Goal: Task Accomplishment & Management: Manage account settings

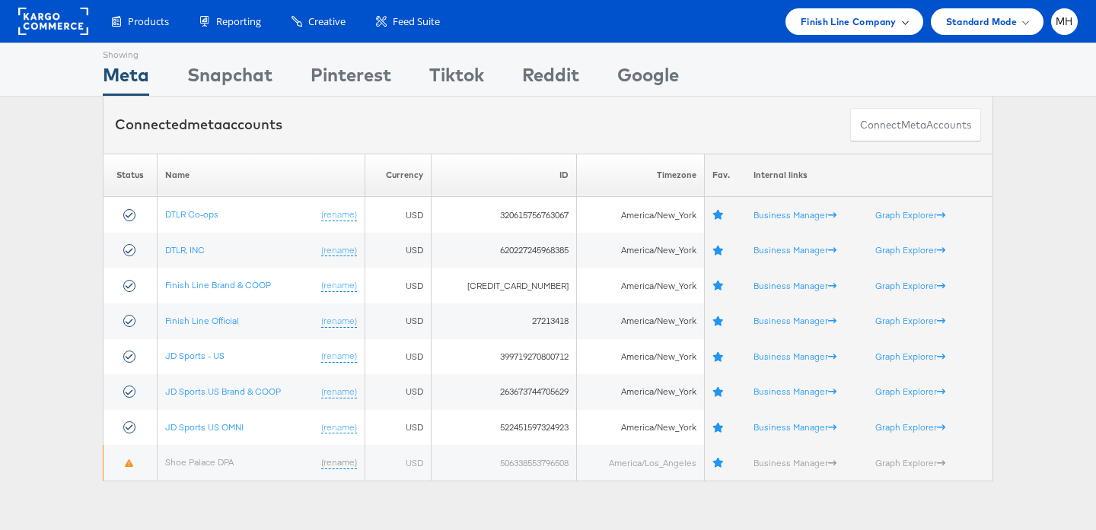
click at [844, 26] on span "Finish Line Company" at bounding box center [848, 22] width 96 height 16
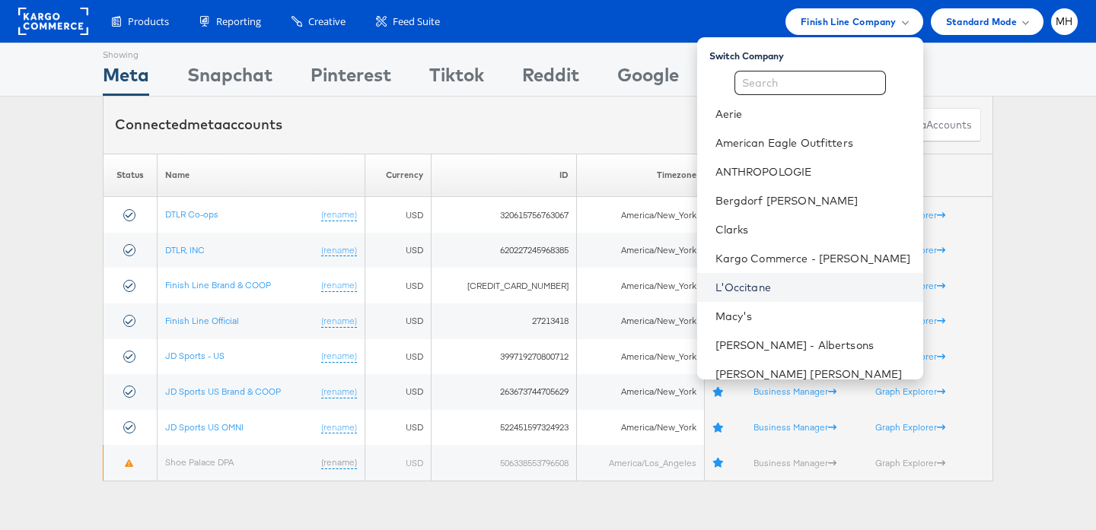
click at [776, 284] on link "L'Occitane" at bounding box center [813, 287] width 196 height 15
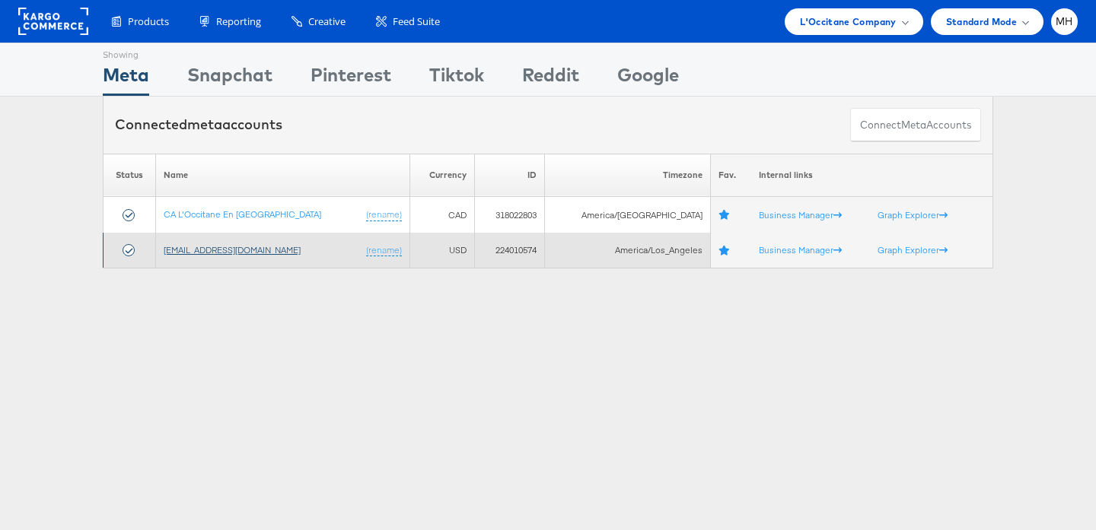
click at [228, 255] on link "social@us.loccitane.com" at bounding box center [232, 249] width 137 height 11
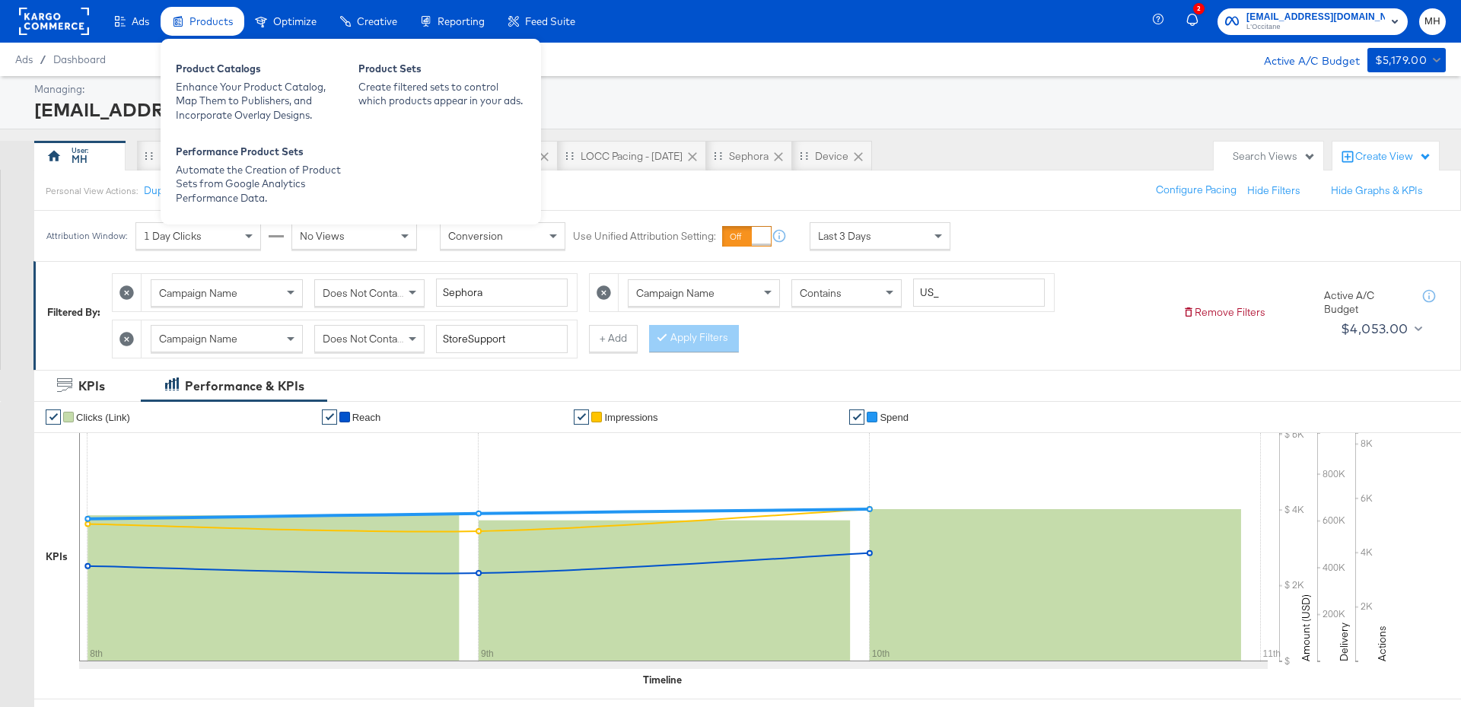
click at [216, 21] on span "Products" at bounding box center [210, 21] width 43 height 12
click at [224, 78] on div "Product Catalogs" at bounding box center [259, 71] width 167 height 18
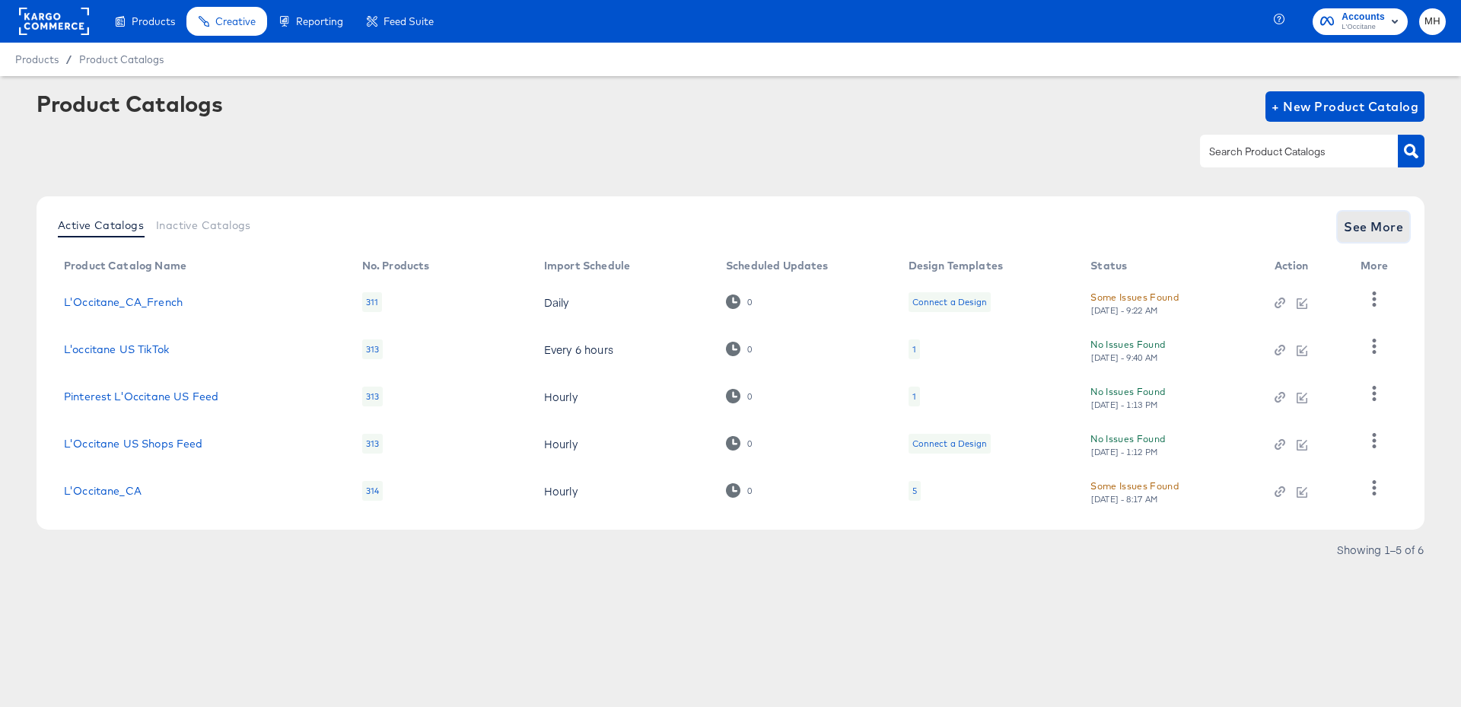
click at [1367, 224] on span "See More" at bounding box center [1373, 226] width 59 height 21
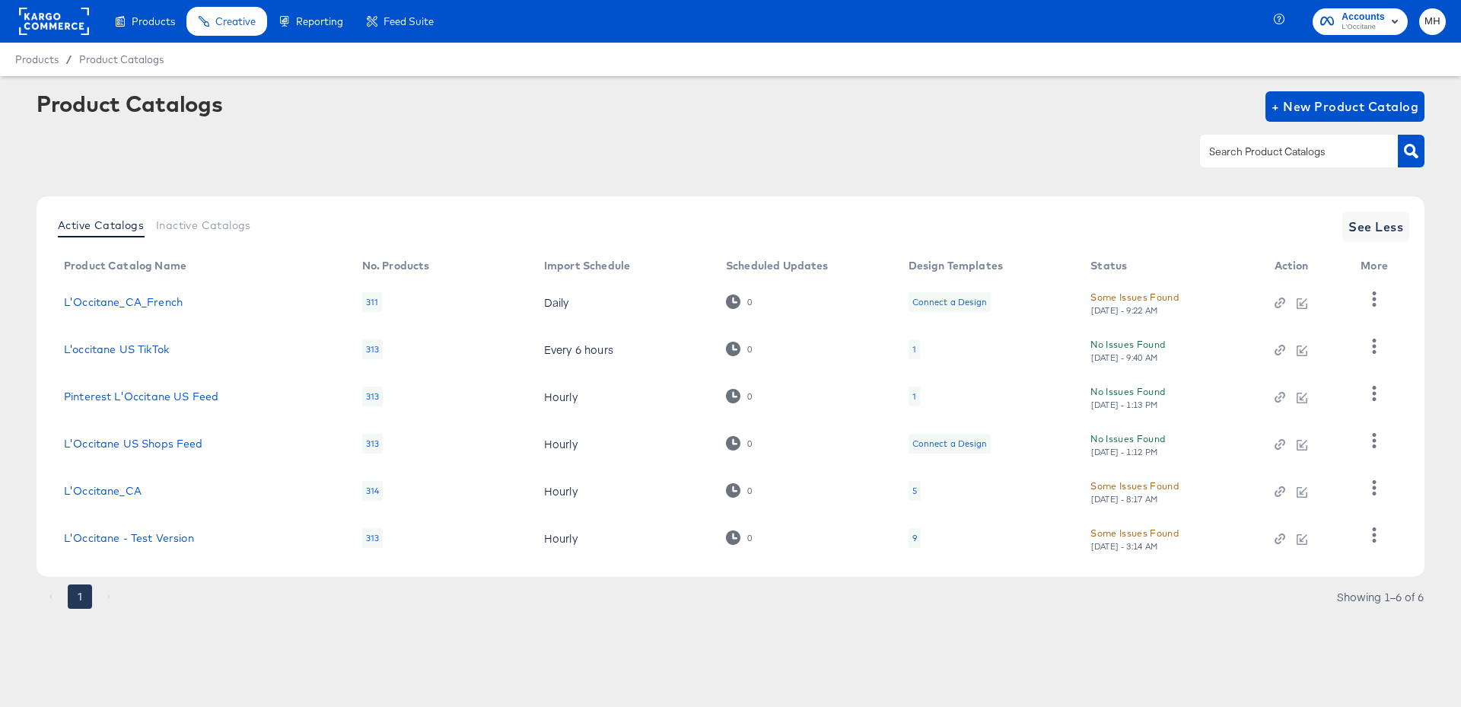
click at [910, 539] on div "9" at bounding box center [914, 538] width 12 height 20
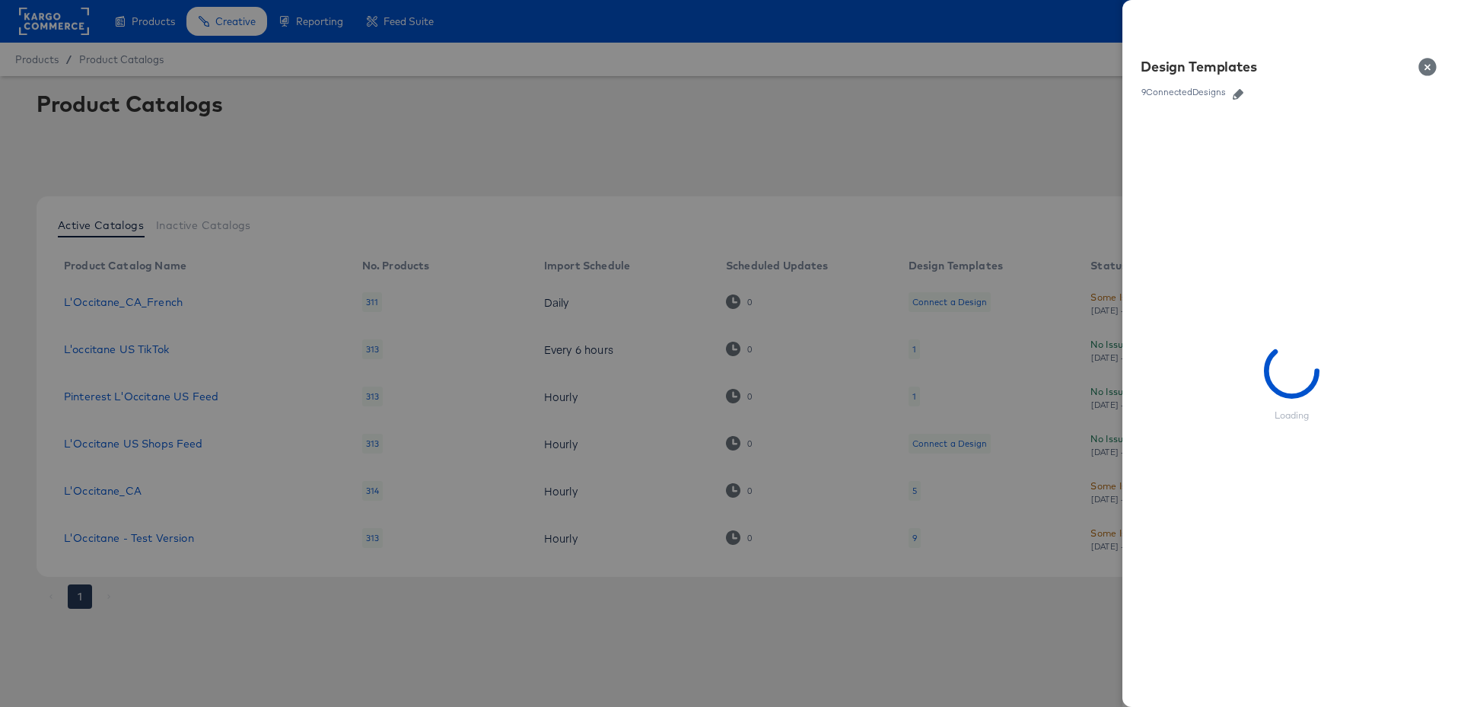
click at [1236, 99] on icon "button" at bounding box center [1238, 94] width 11 height 11
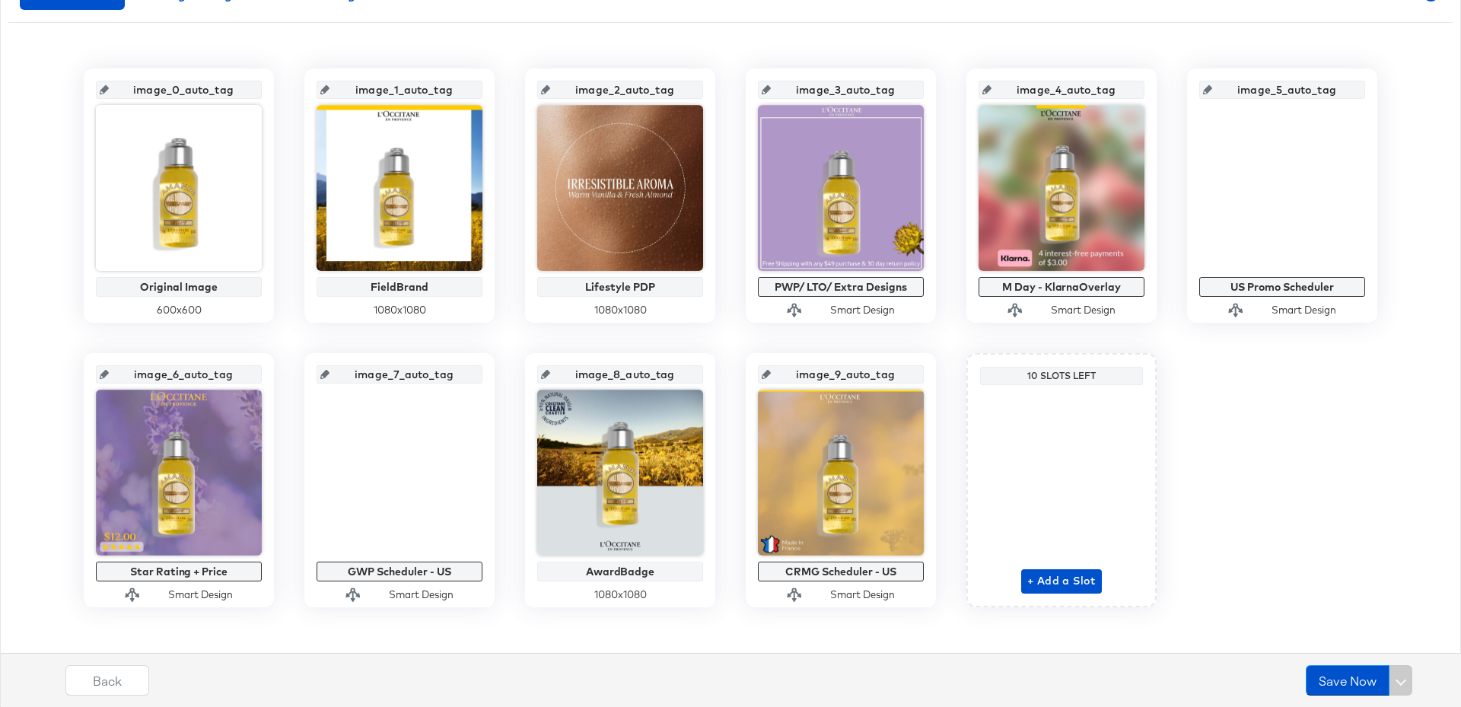
scroll to position [292, 0]
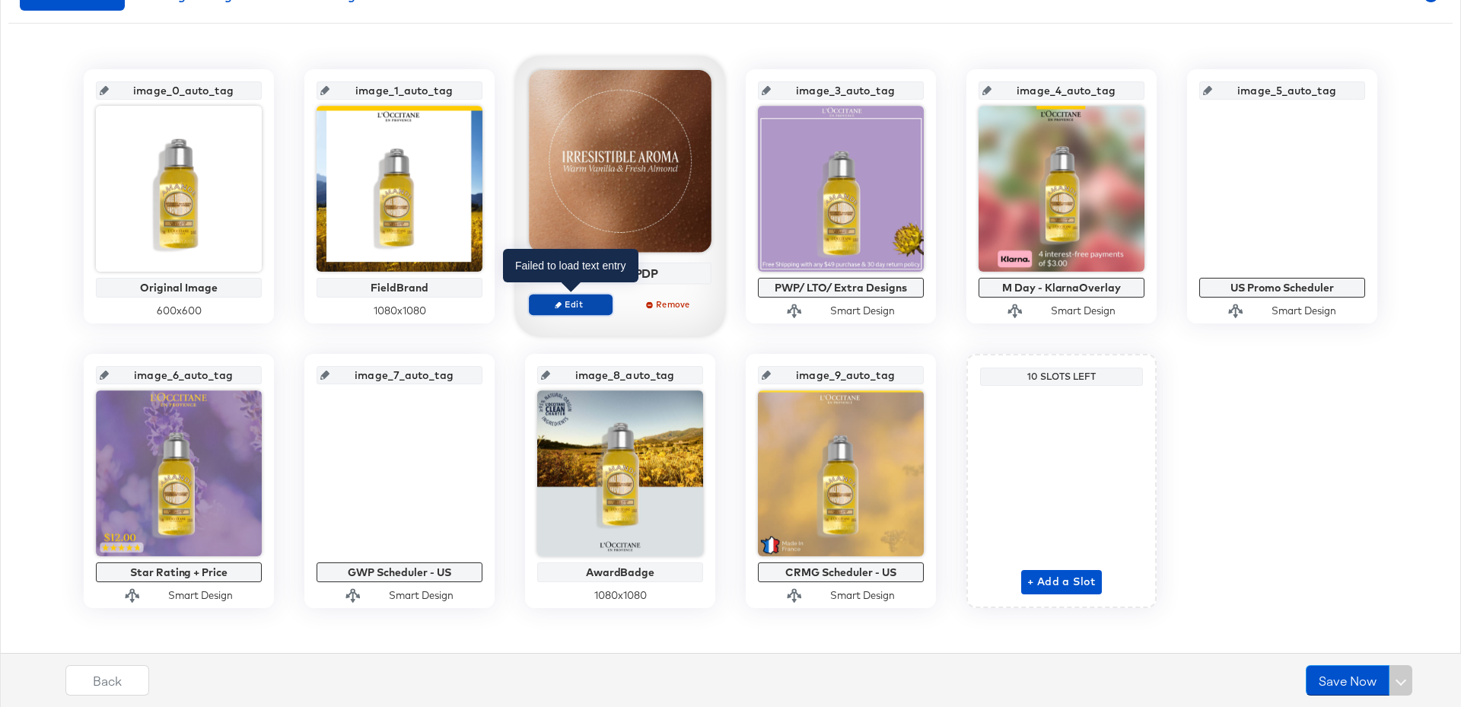
click at [568, 306] on span "Edit" at bounding box center [571, 303] width 70 height 11
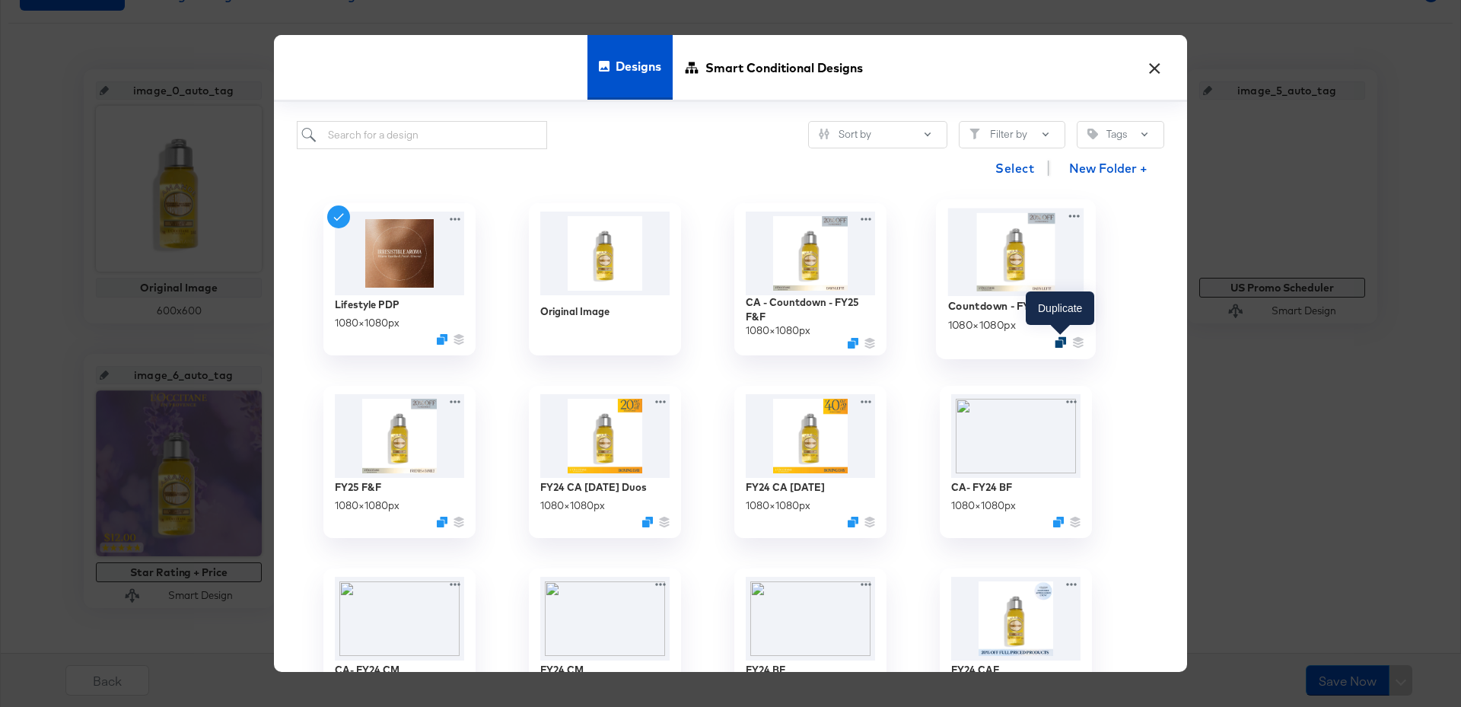
click at [1060, 342] on icon "Duplicate" at bounding box center [1060, 342] width 11 height 11
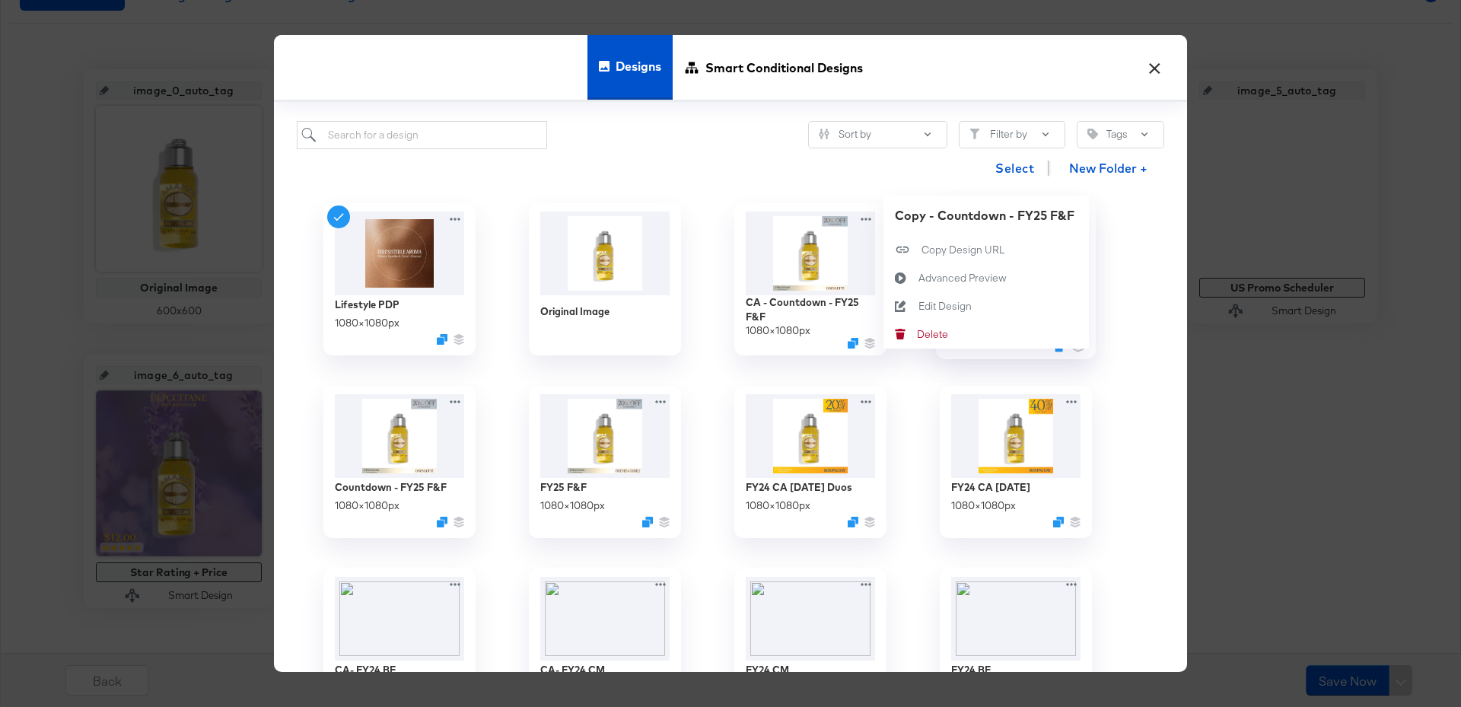
click at [1076, 218] on div "Copy - Countdown - FY25 F&F 1080 × 1080 px Copy - Countdown - FY25 F&F Copy Des…" at bounding box center [1015, 279] width 205 height 183
click at [917, 334] on div "Delete Delete" at bounding box center [917, 334] width 0 height 0
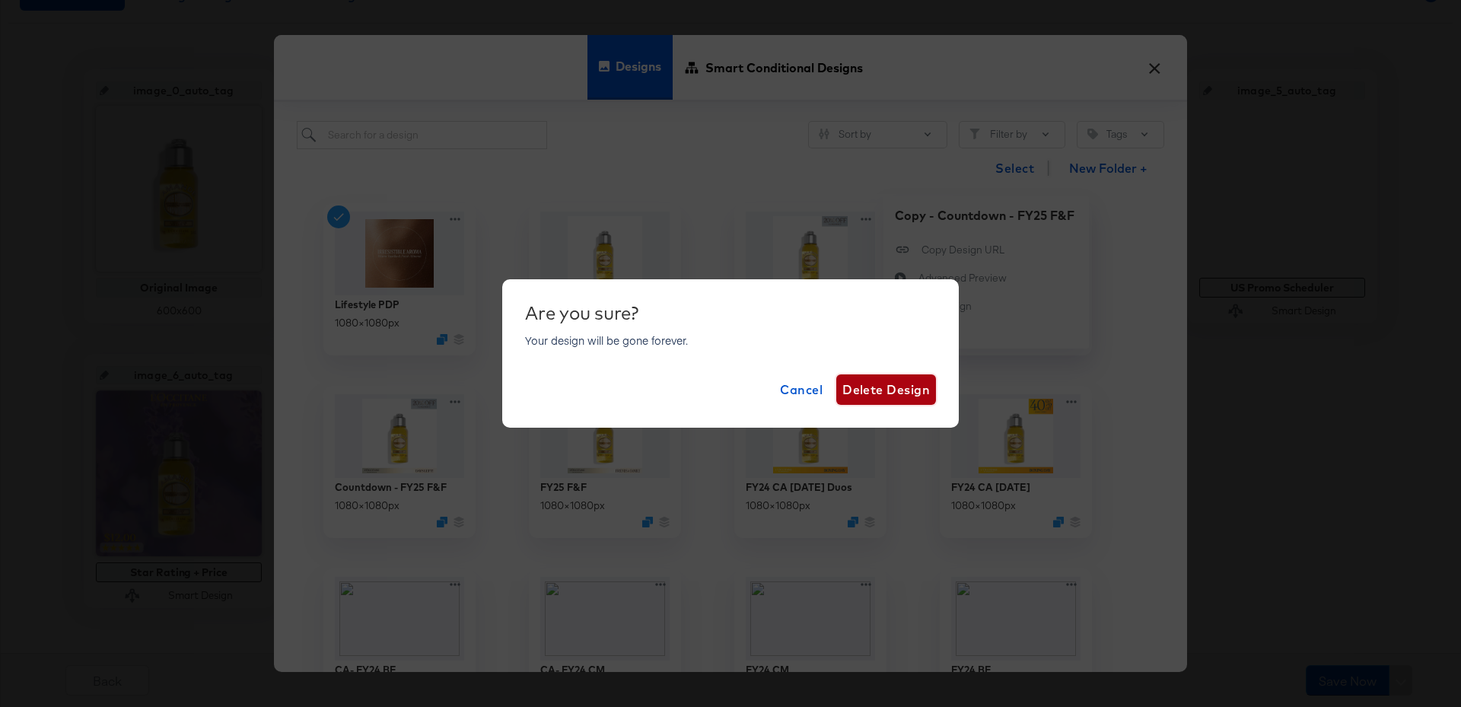
click at [898, 392] on span "Delete Design" at bounding box center [885, 389] width 87 height 21
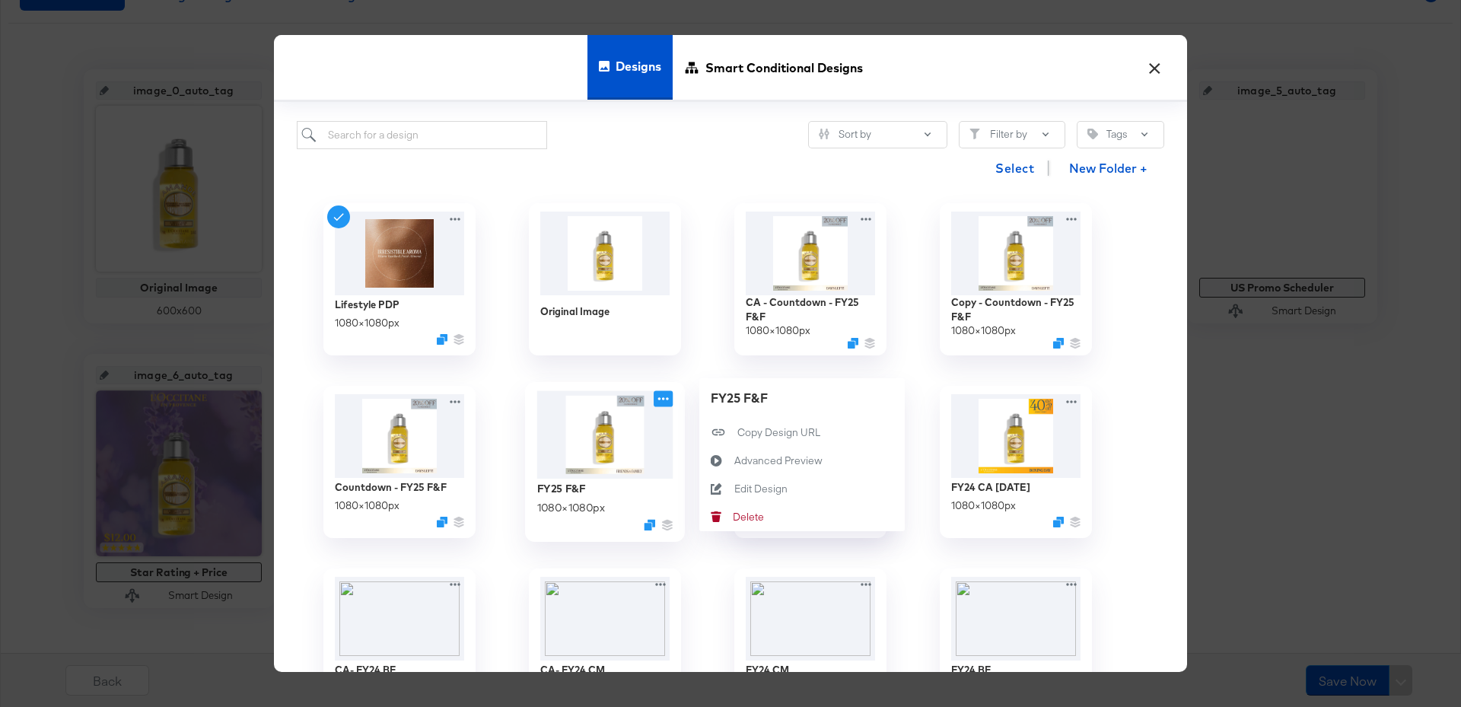
click at [663, 393] on icon at bounding box center [663, 398] width 19 height 16
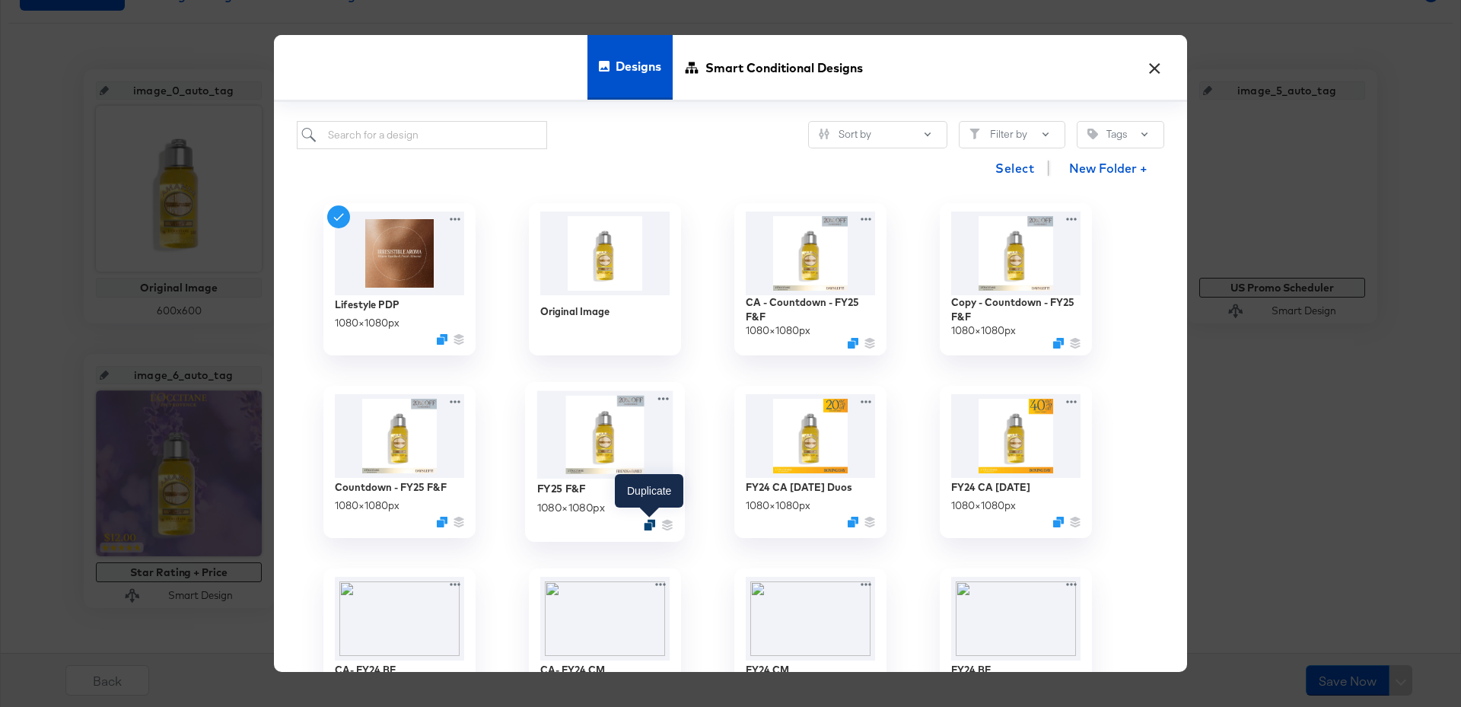
click at [652, 522] on icon "Duplicate" at bounding box center [649, 525] width 11 height 11
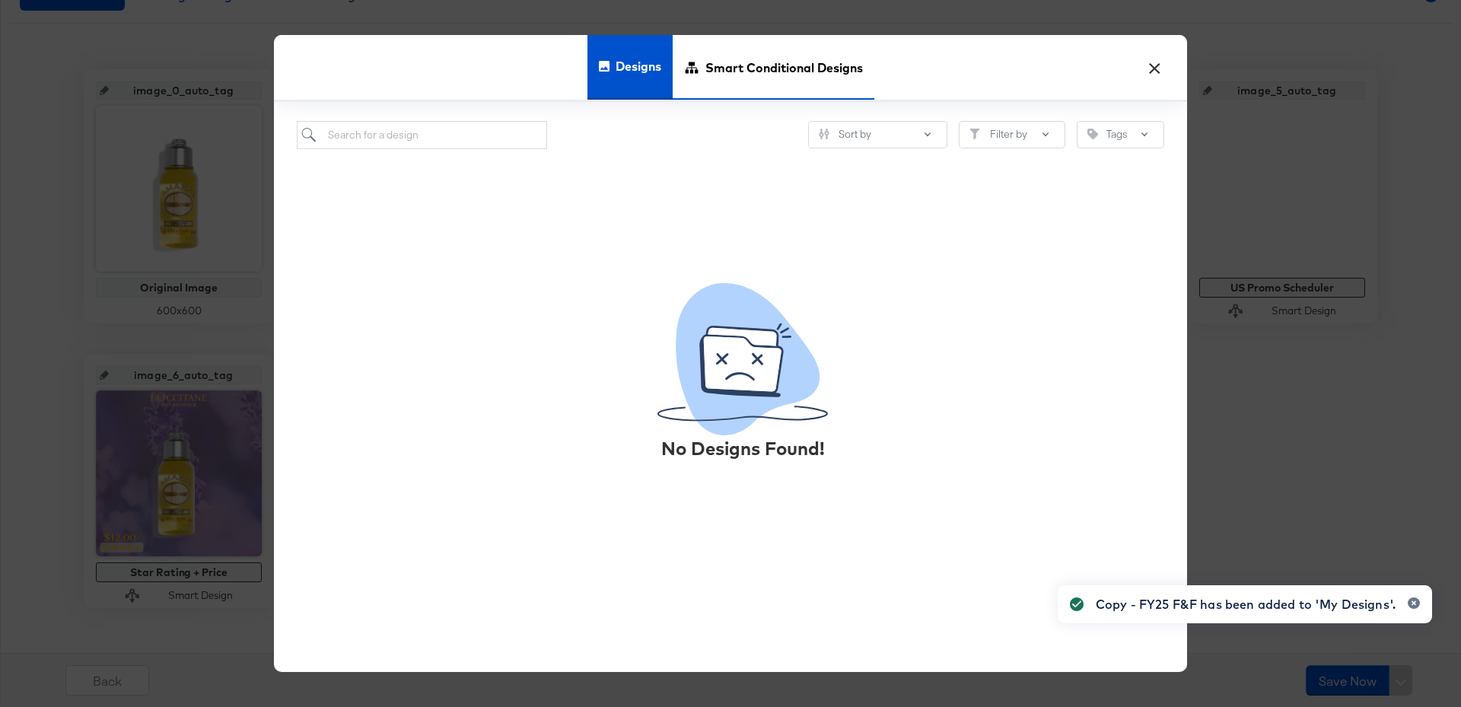
click at [739, 73] on span "Smart Conditional Designs" at bounding box center [783, 67] width 157 height 67
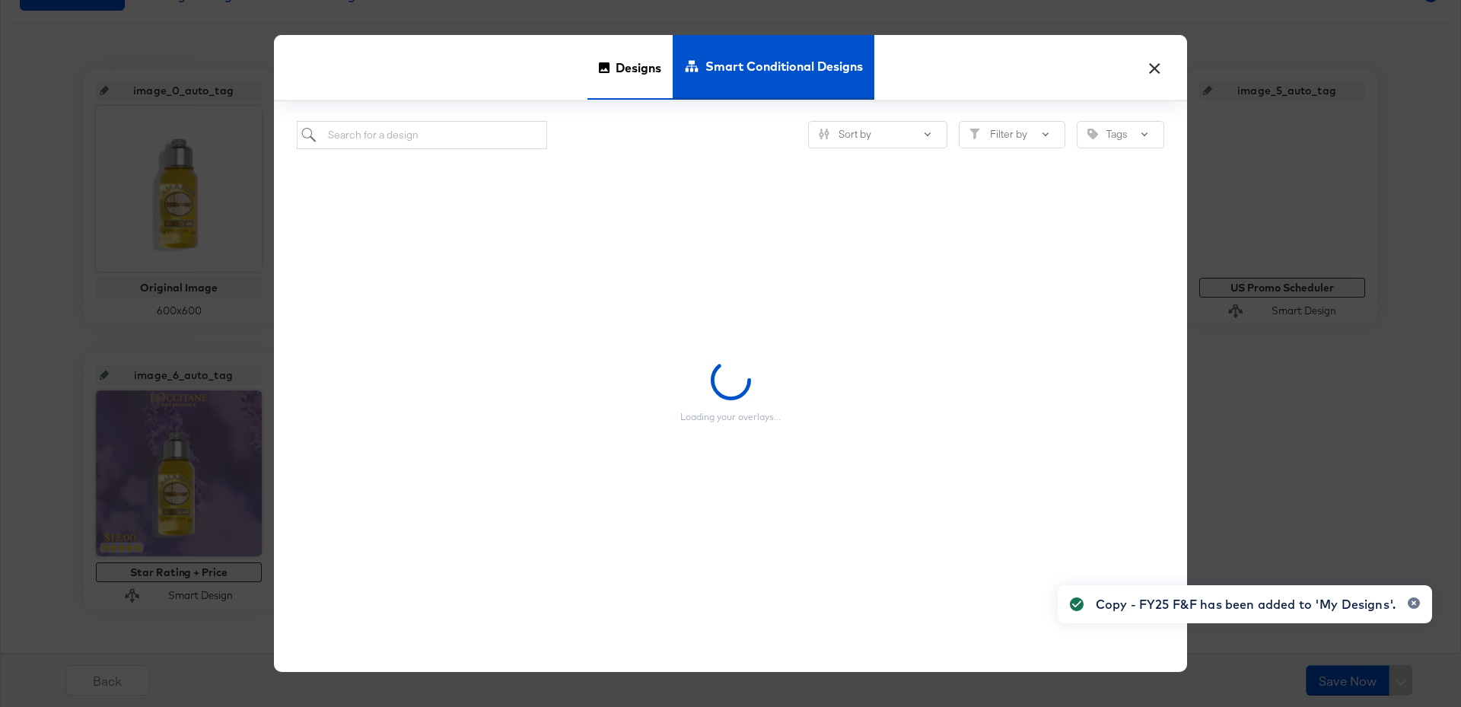
click at [613, 75] on div "Designs" at bounding box center [629, 67] width 85 height 65
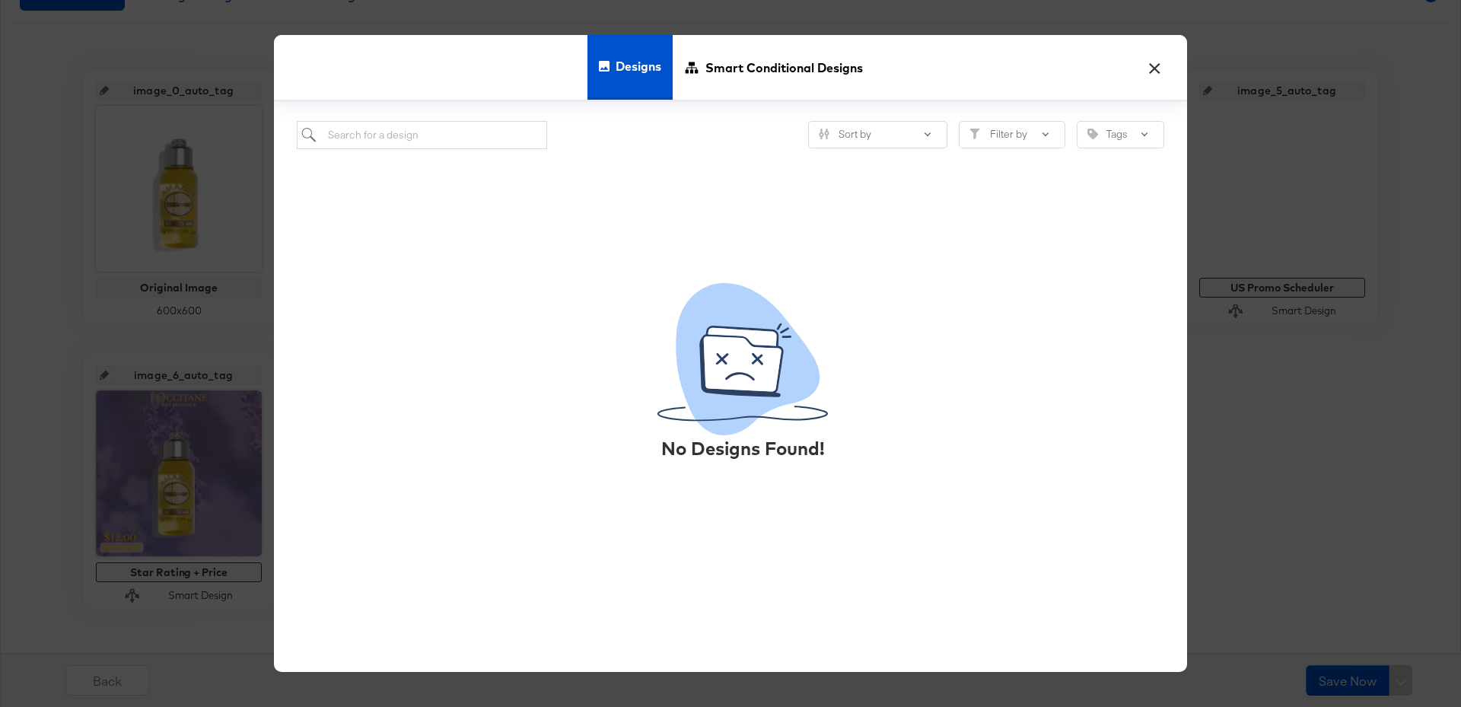
click at [1155, 71] on button "×" at bounding box center [1153, 63] width 27 height 27
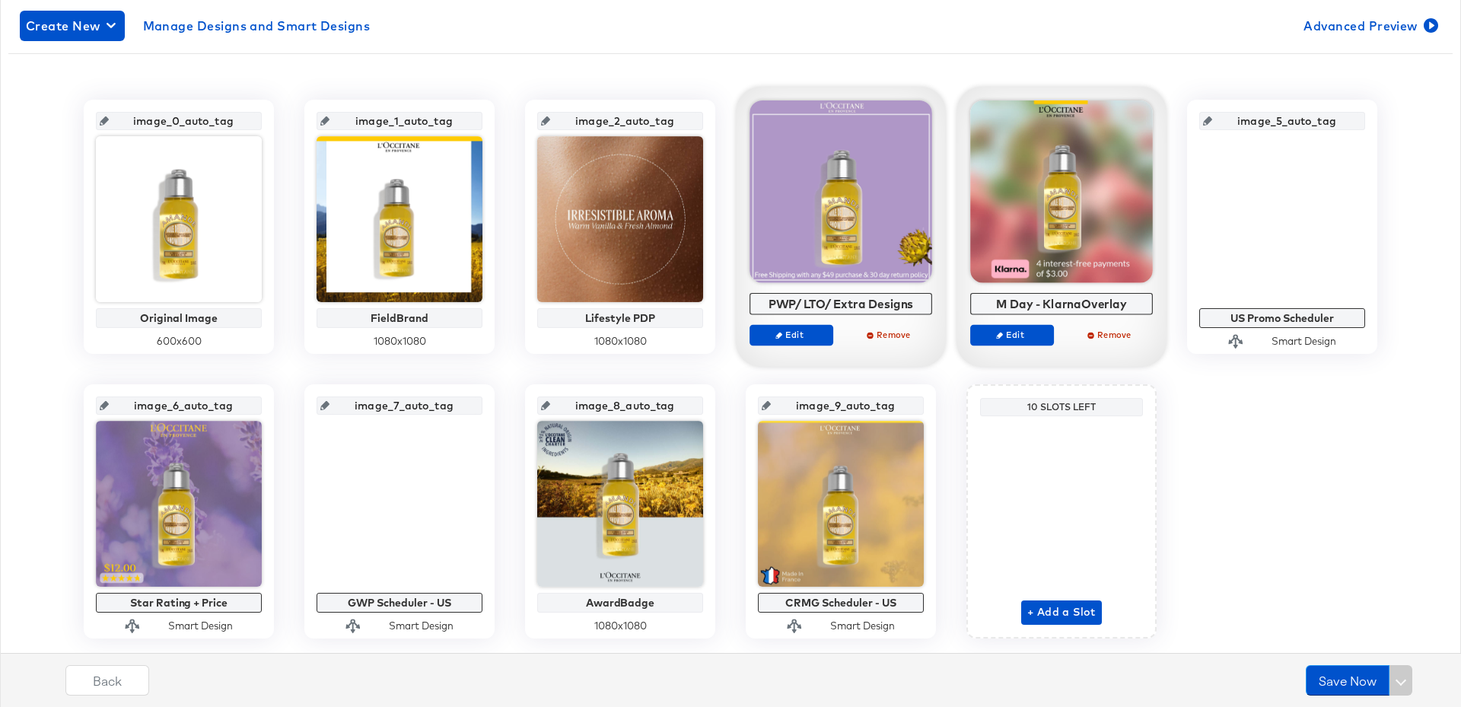
scroll to position [0, 0]
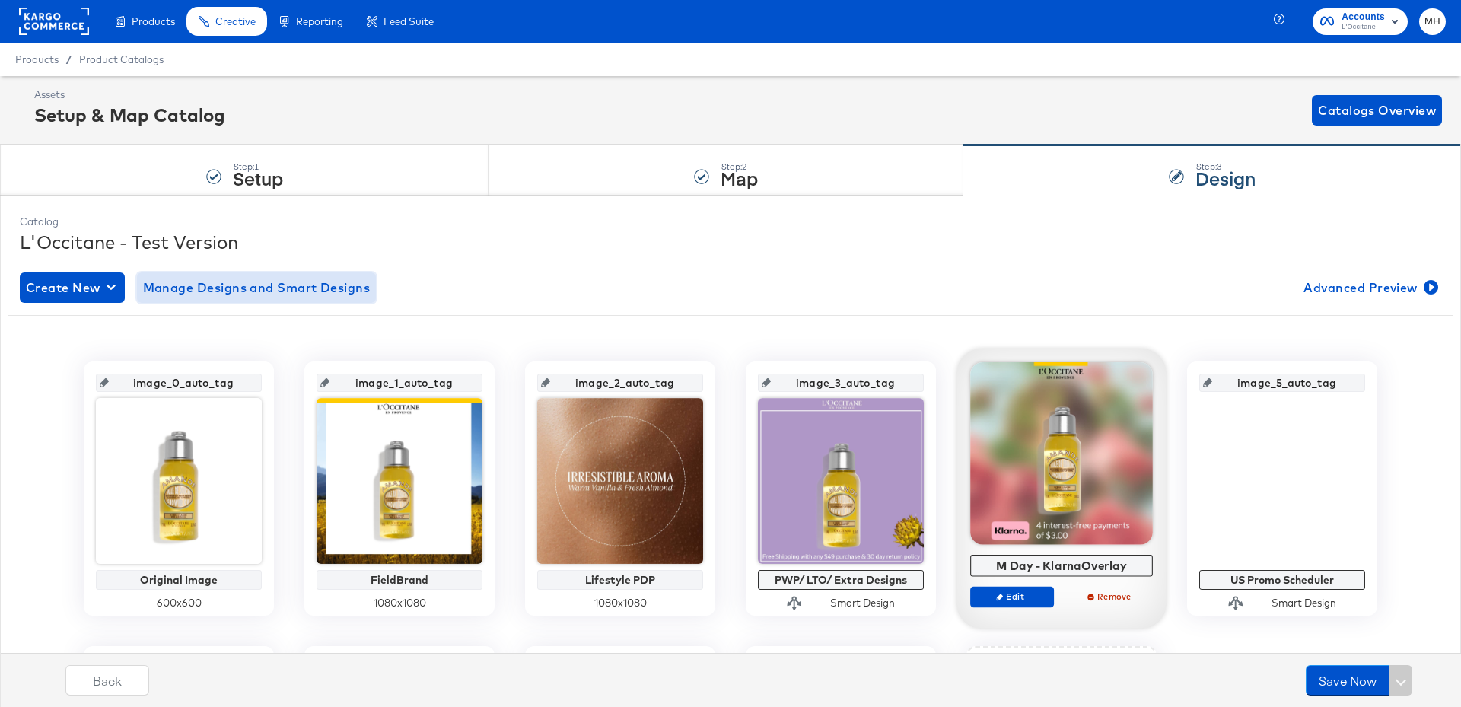
click at [273, 286] on span "Manage Designs and Smart Designs" at bounding box center [256, 287] width 227 height 21
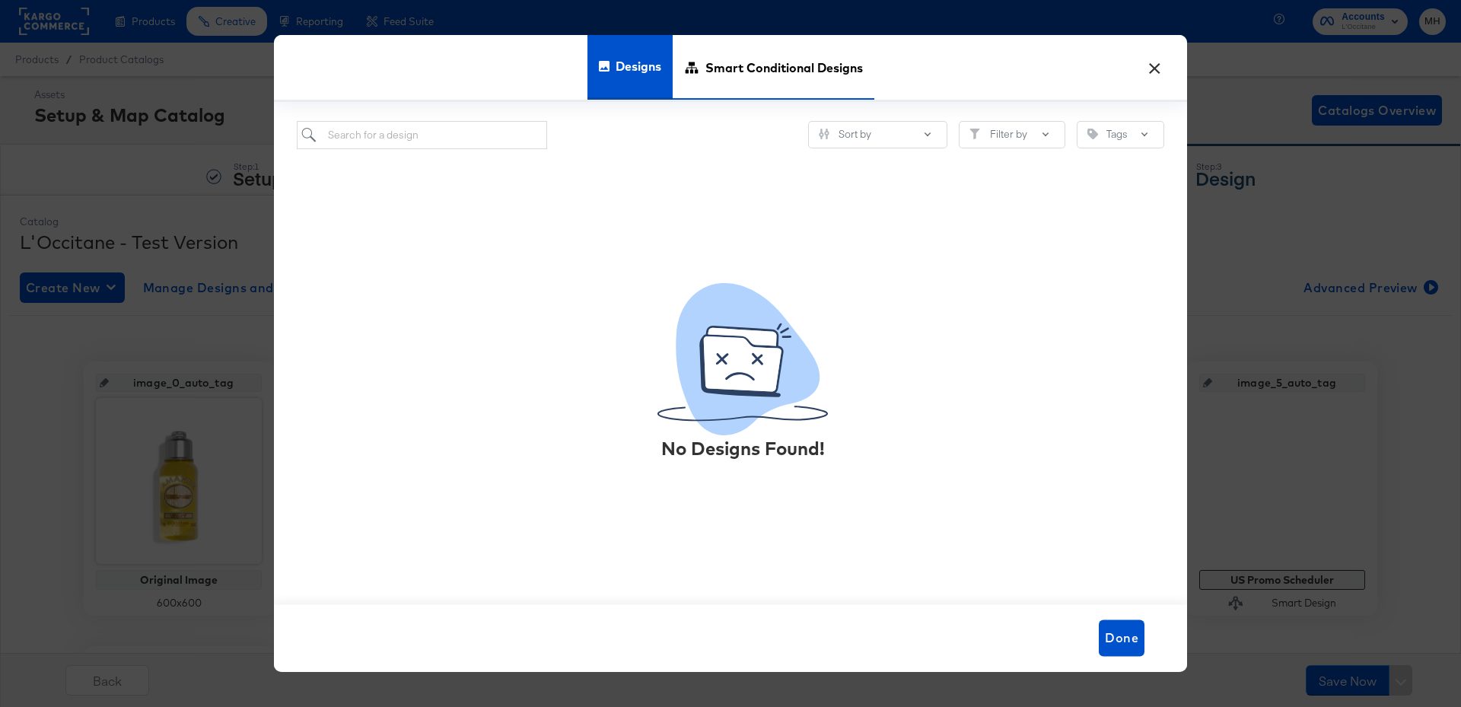
click at [749, 72] on span "Smart Conditional Designs" at bounding box center [783, 67] width 157 height 67
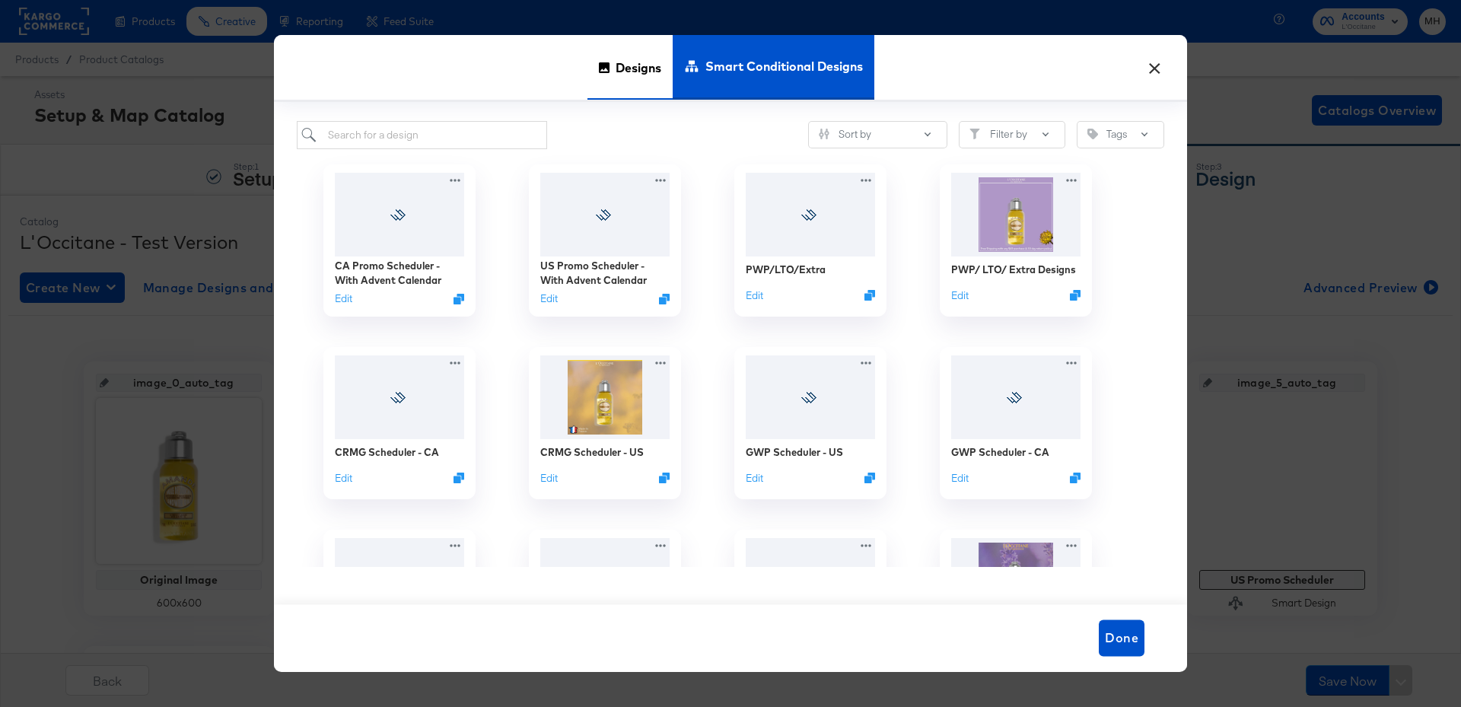
click at [622, 69] on span "Designs" at bounding box center [639, 67] width 46 height 67
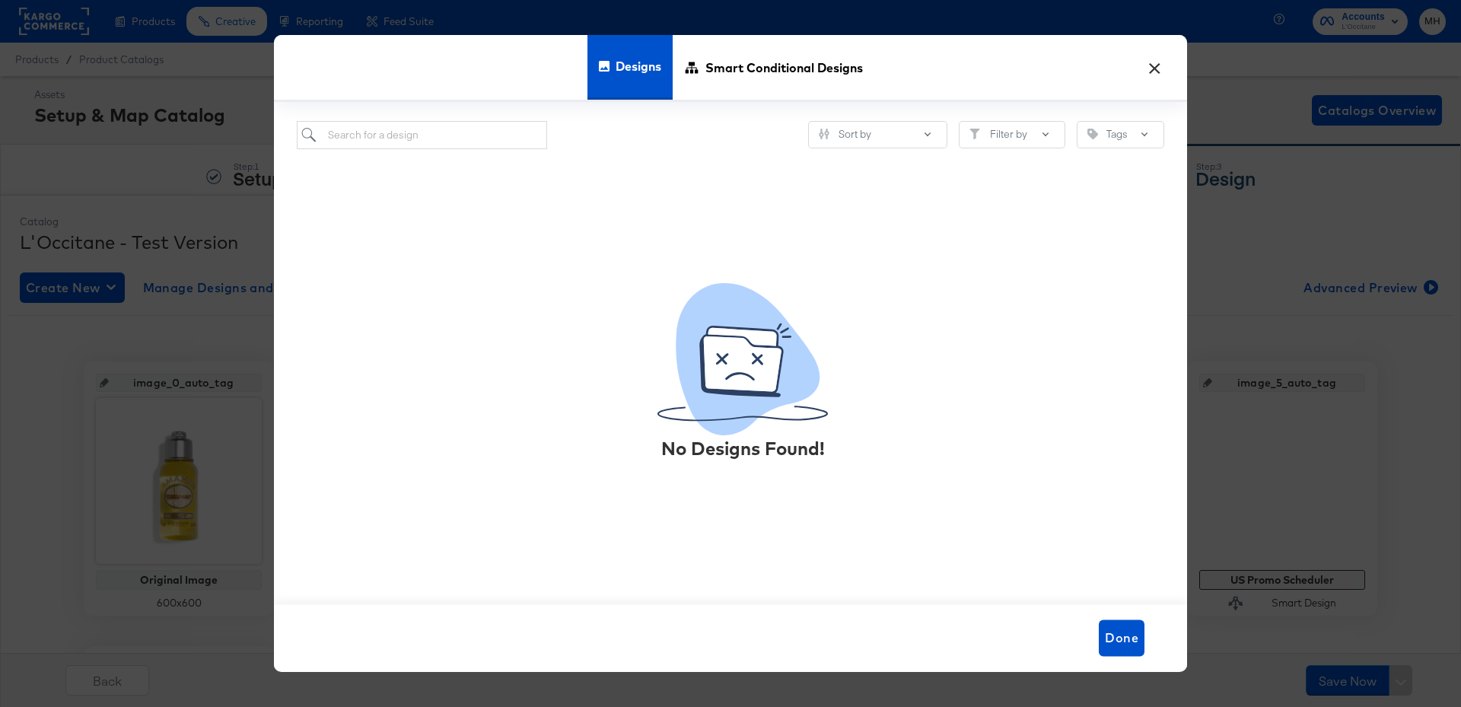
click at [395, 156] on div "No Designs Found!" at bounding box center [730, 358] width 867 height 418
click at [1156, 68] on button "×" at bounding box center [1153, 63] width 27 height 27
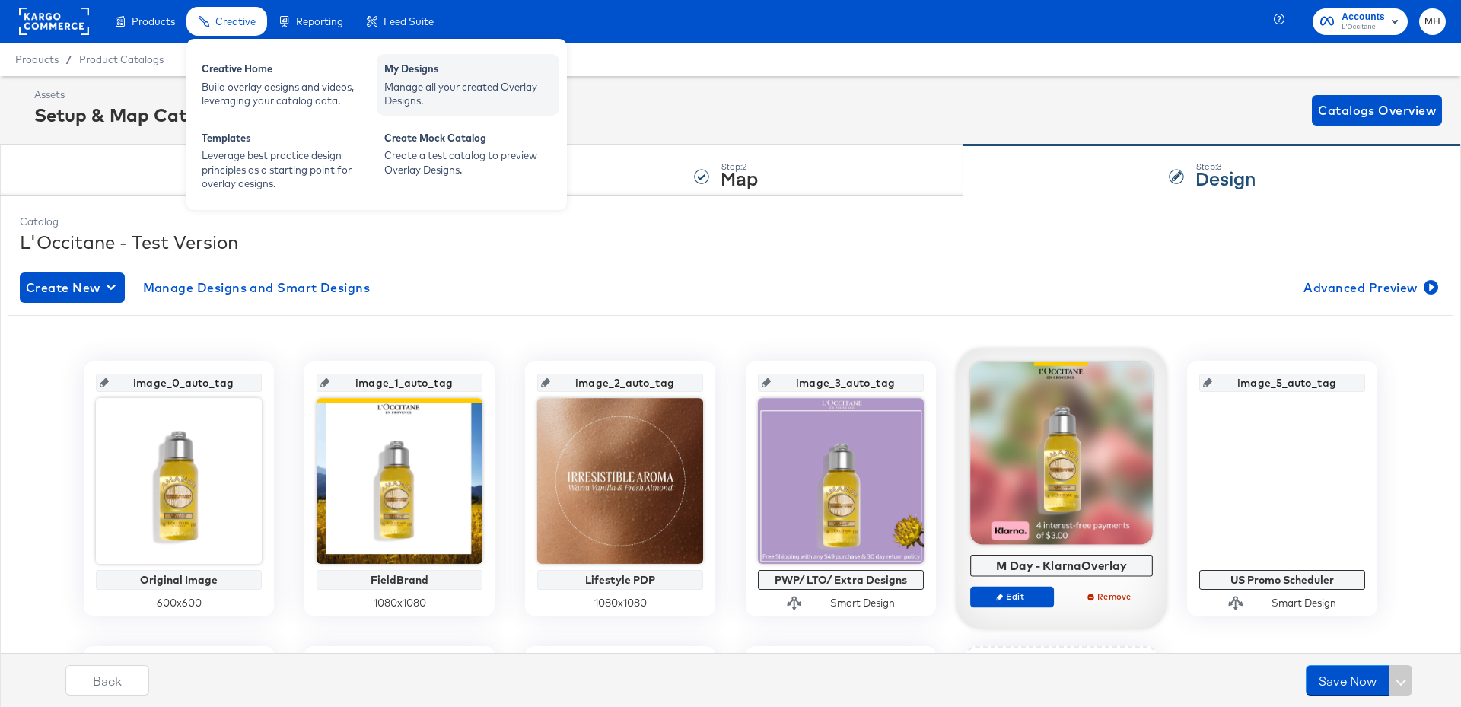
click at [427, 87] on div "Manage all your created Overlay Designs." at bounding box center [467, 94] width 167 height 28
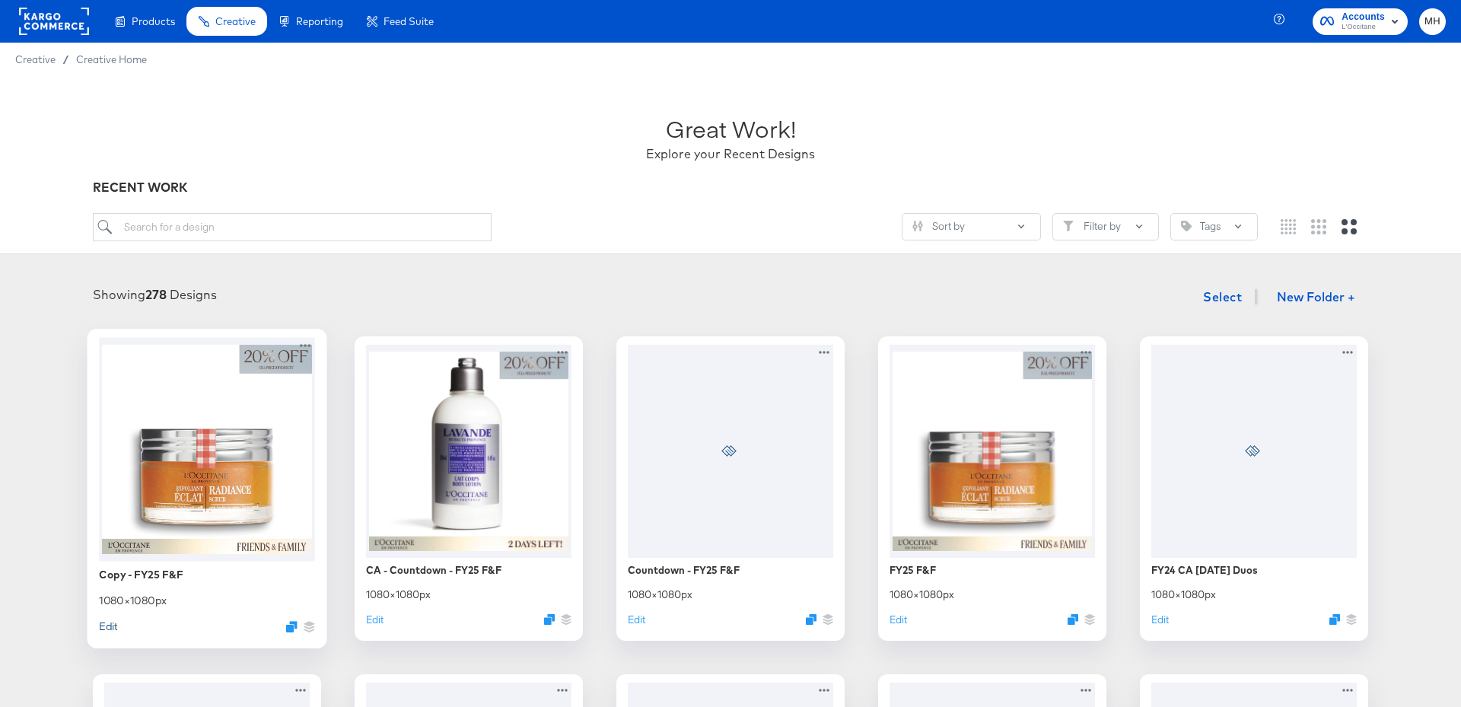
click at [110, 627] on button "Edit" at bounding box center [108, 626] width 18 height 14
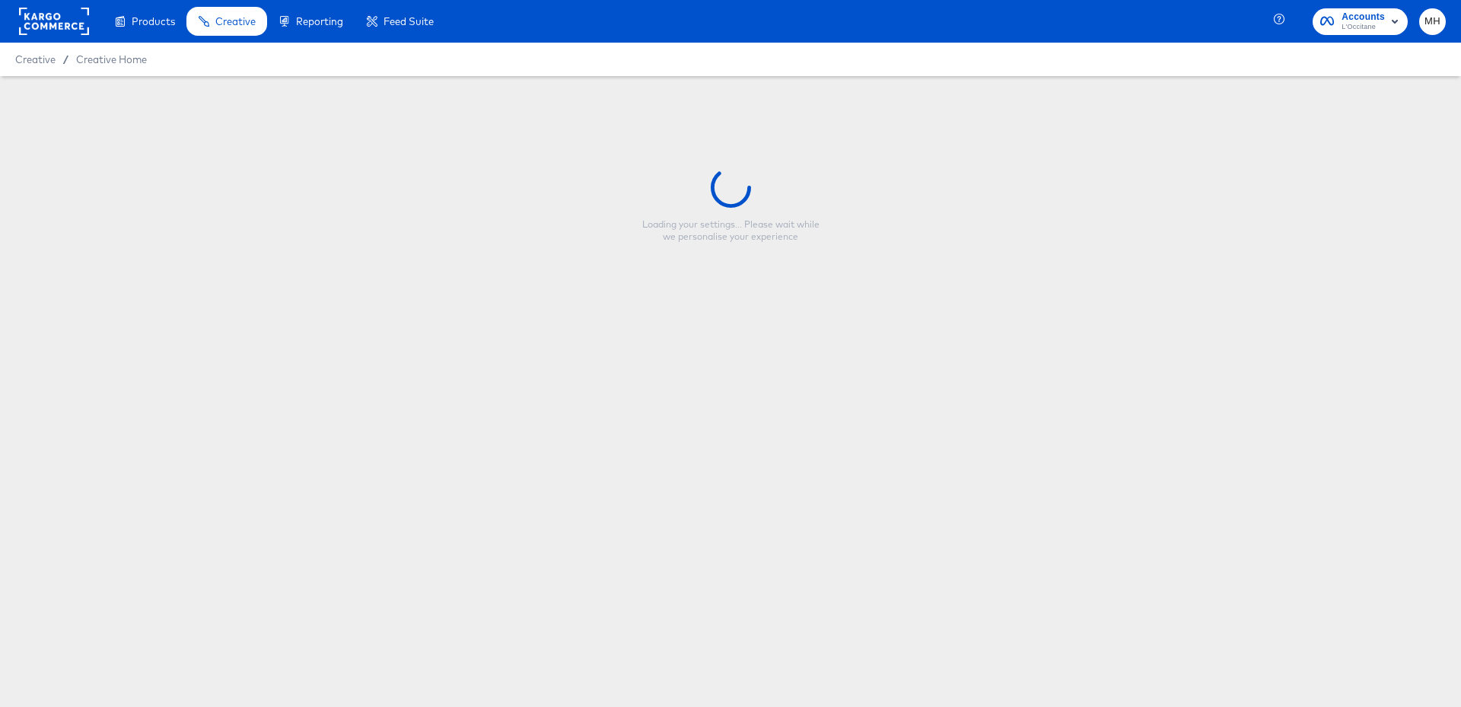
type input "Copy - FY25 F&F"
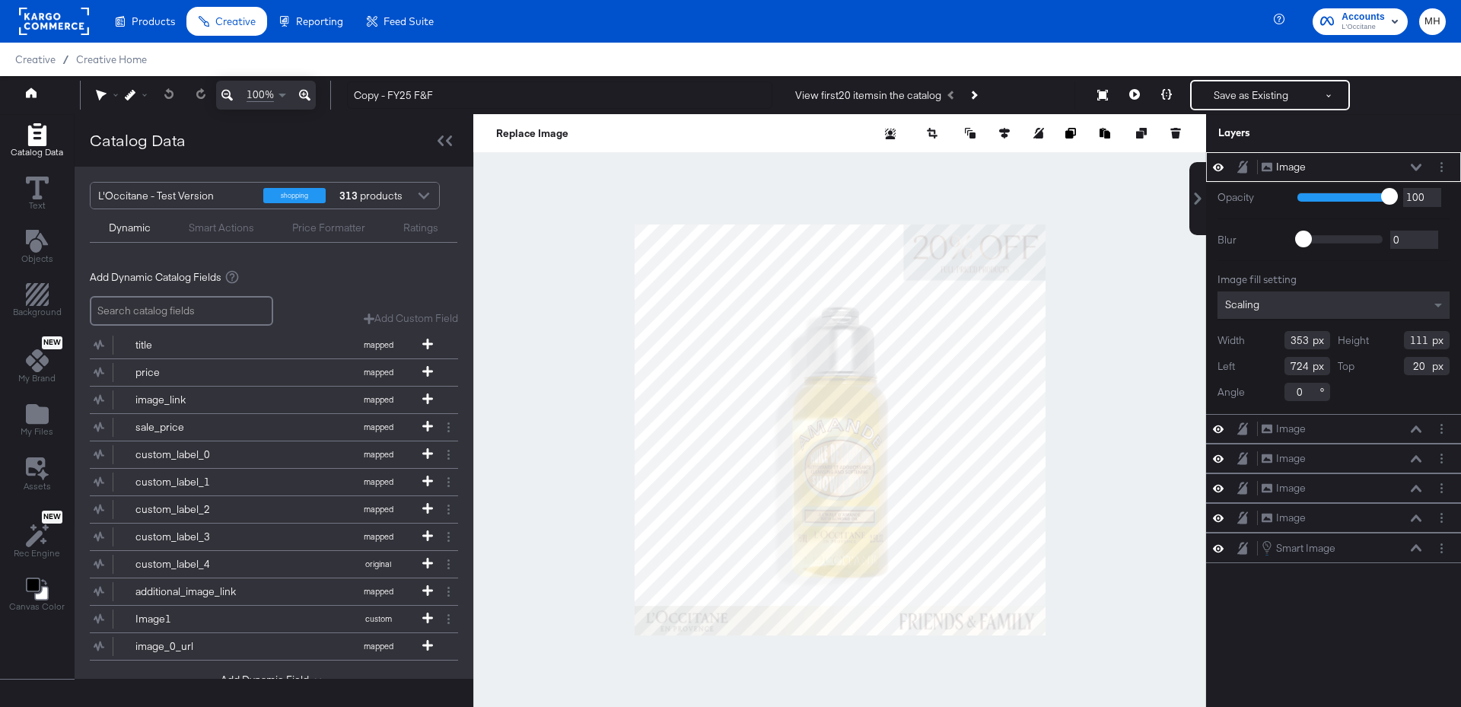
click at [561, 533] on div at bounding box center [839, 429] width 733 height 631
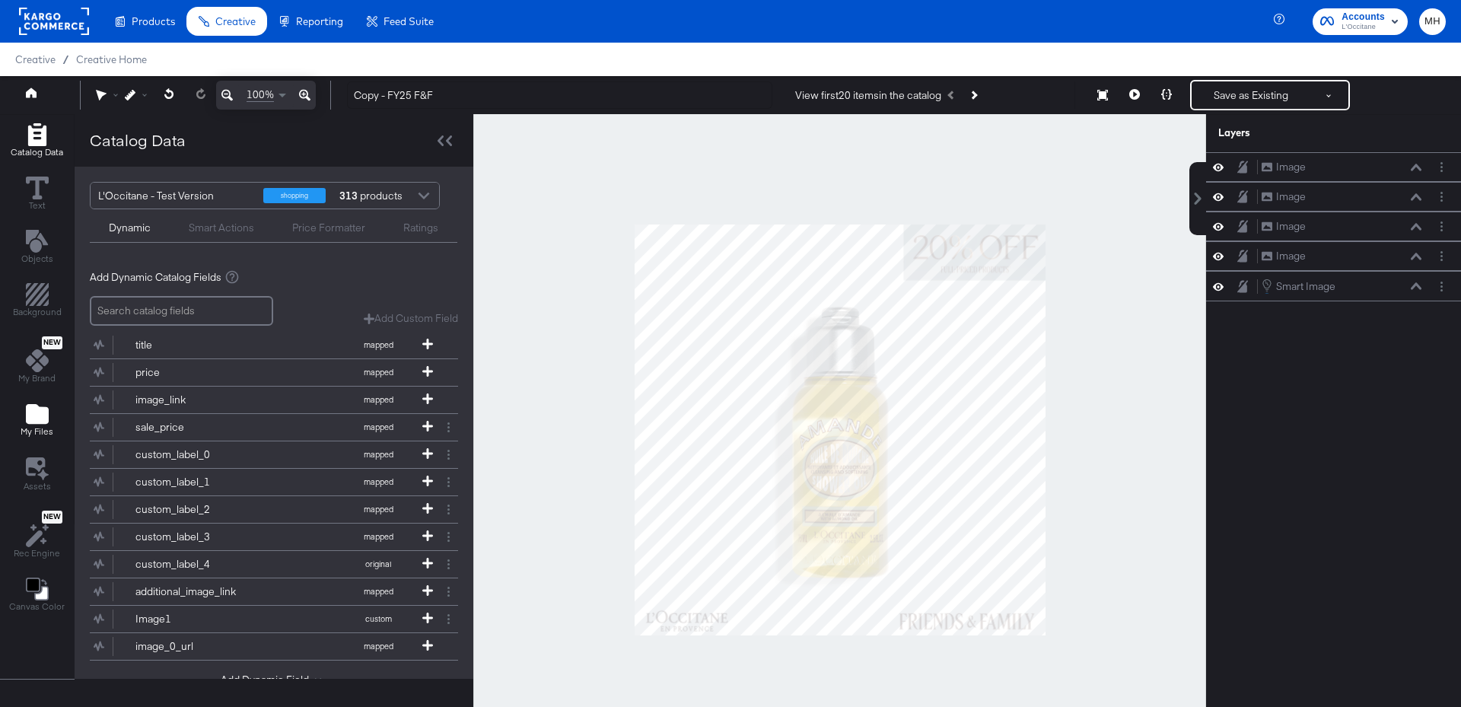
click at [32, 413] on icon "Add Files" at bounding box center [37, 414] width 23 height 20
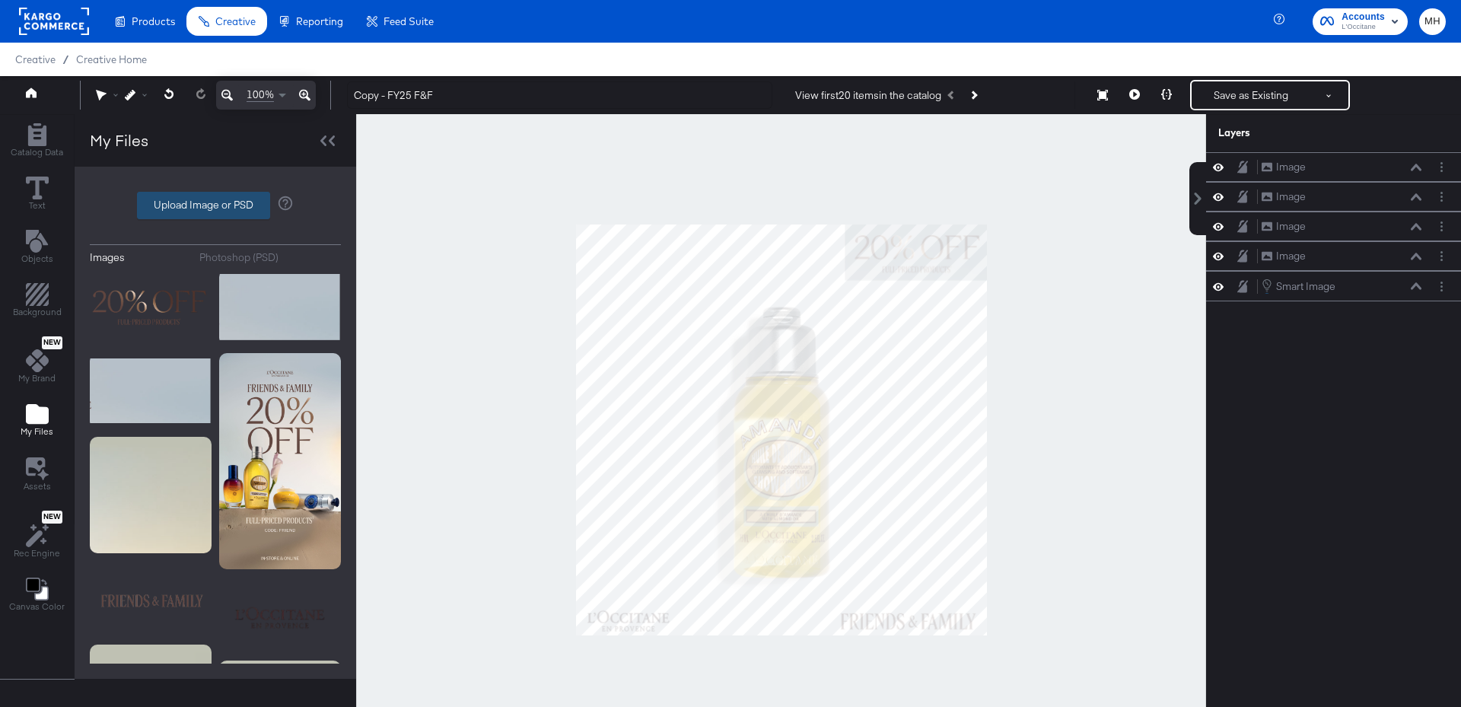
click at [221, 206] on label "Upload Image or PSD" at bounding box center [204, 205] width 132 height 26
click at [215, 205] on input "Upload Image or PSD" at bounding box center [215, 205] width 0 height 0
click at [189, 200] on label "Upload Image or PSD" at bounding box center [204, 205] width 132 height 26
click at [215, 205] on input "Upload Image or PSD" at bounding box center [215, 205] width 0 height 0
type input "C:\fakepath\1x1 (4).png"
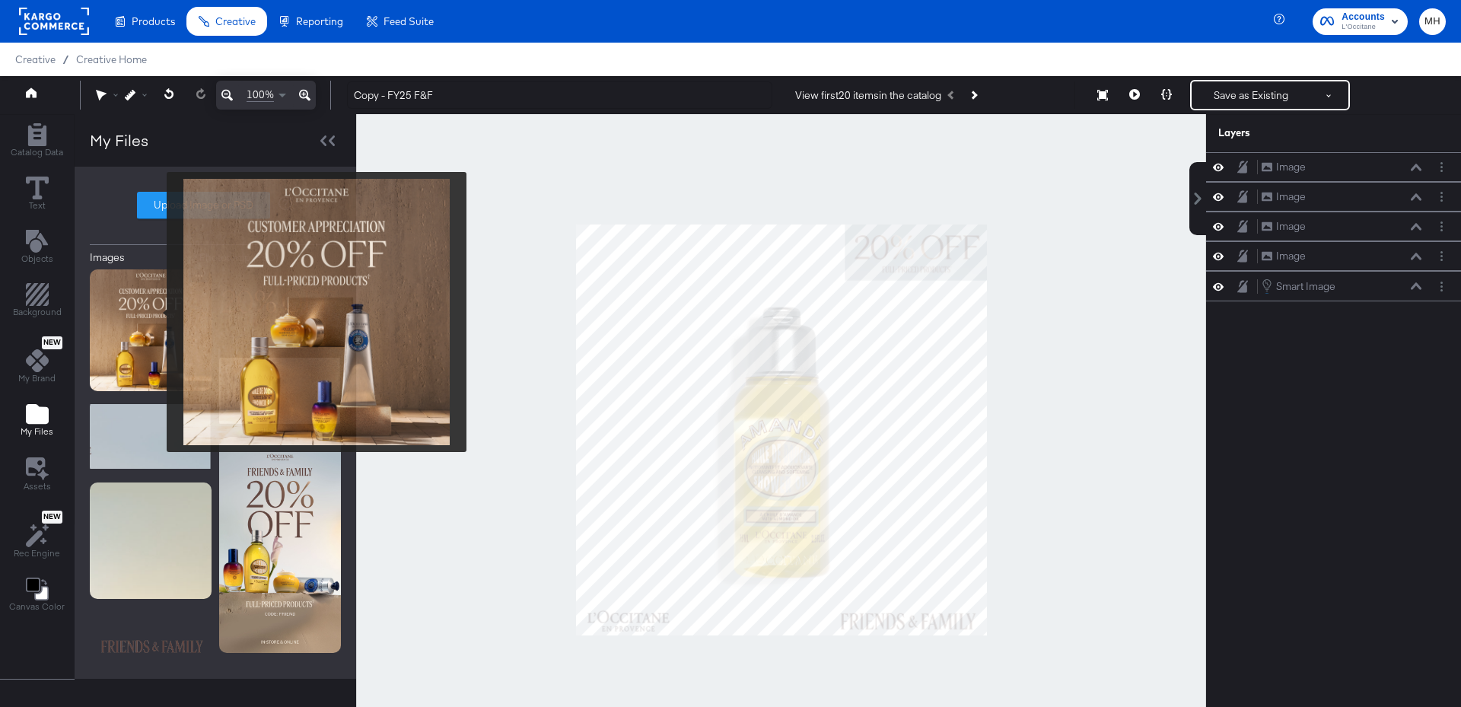
click at [157, 313] on img at bounding box center [151, 330] width 122 height 122
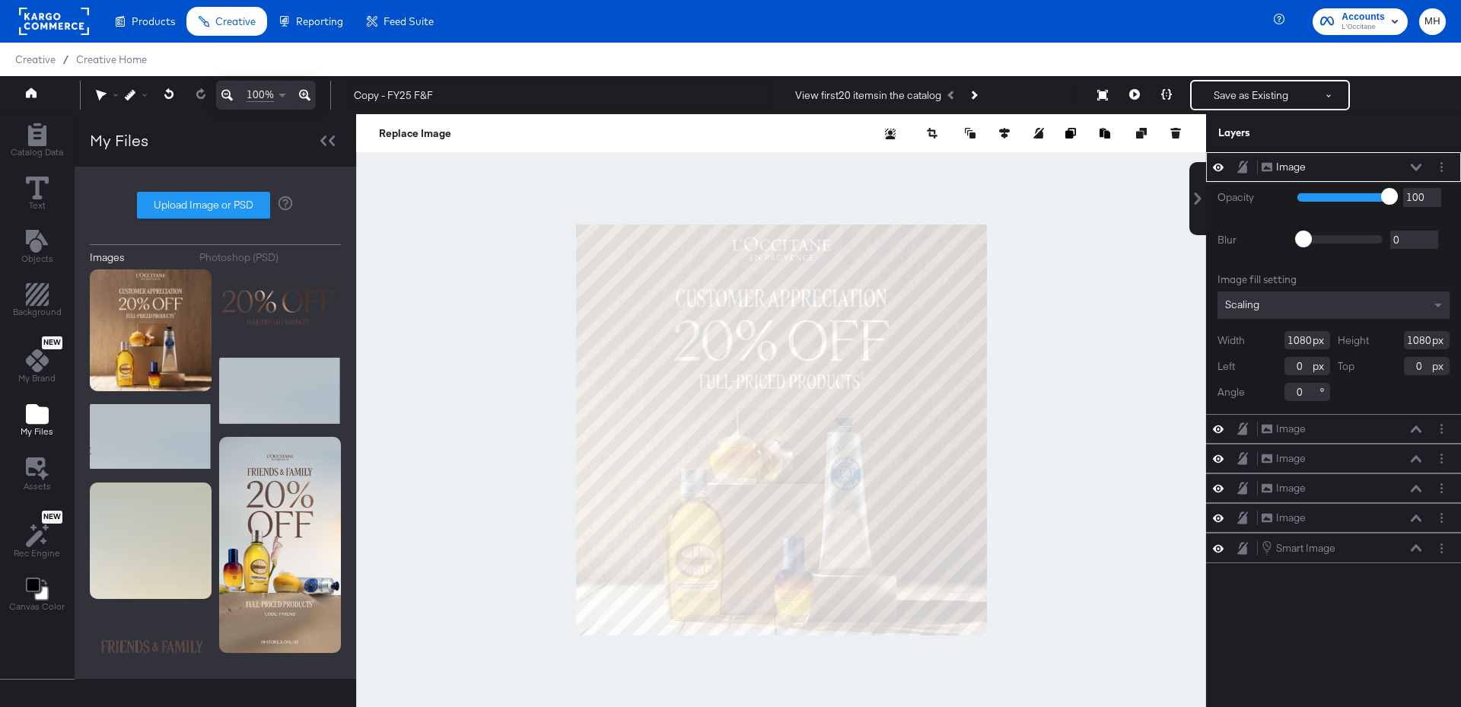
type input "-22"
type input "354"
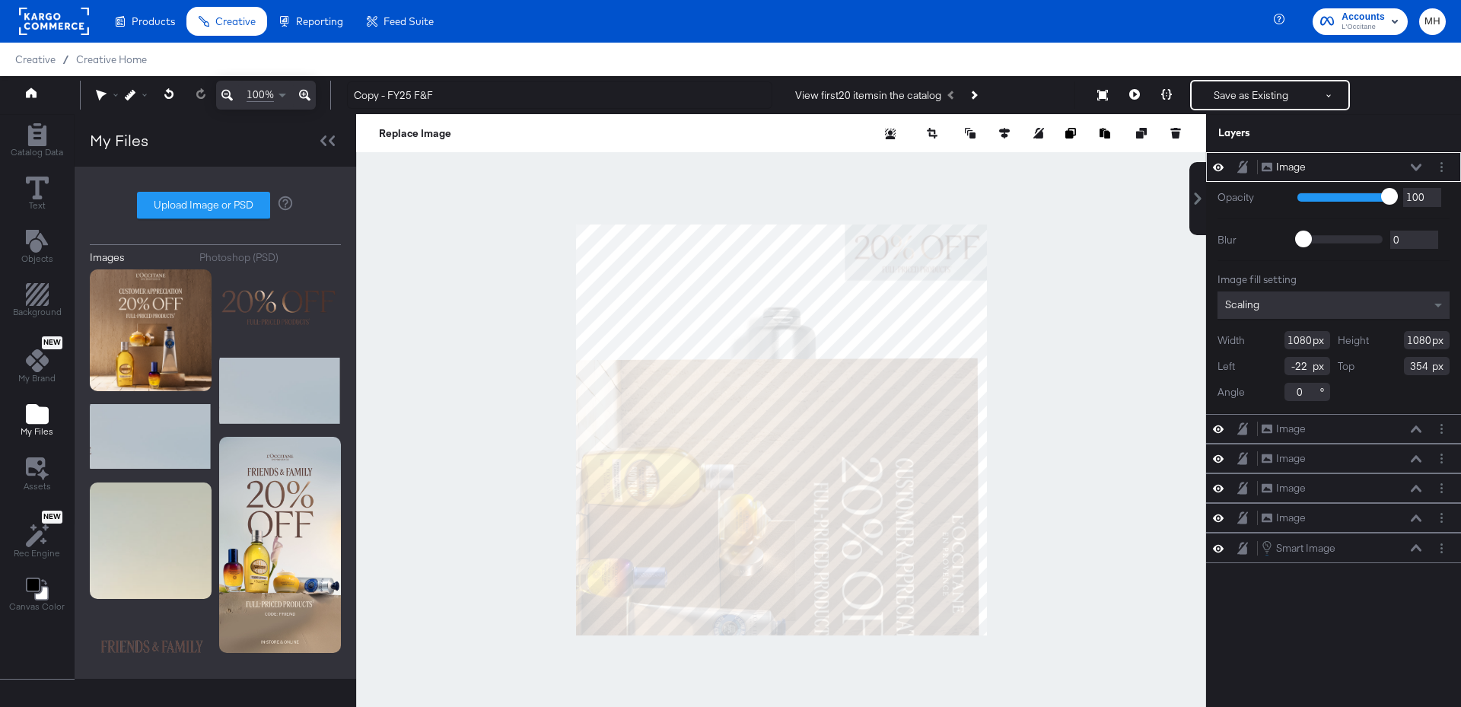
type input "1055"
type input "351"
type input "90"
click at [814, 706] on html "Products Products Product Catalogs Enhance Your Product Catalog, Map Them to Pu…" at bounding box center [730, 353] width 1461 height 707
type input "801"
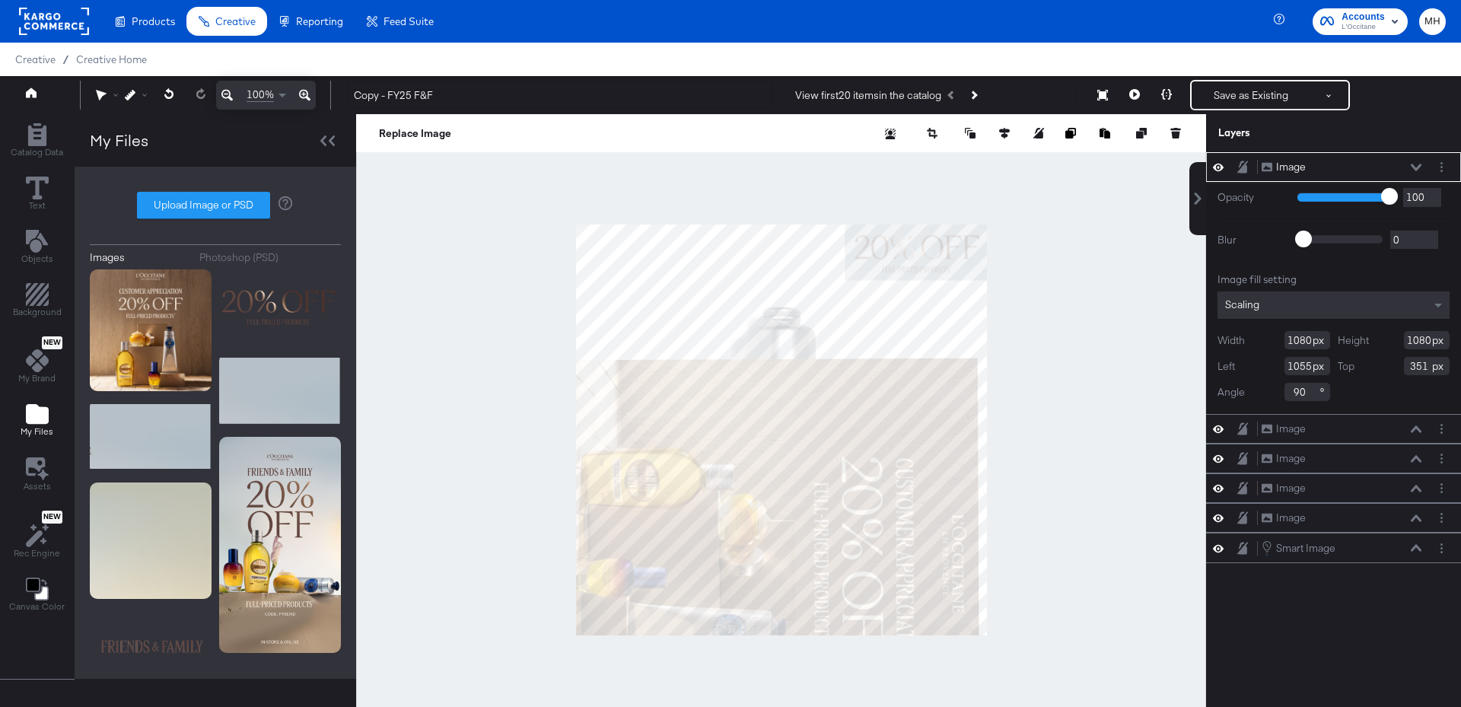
type input "867"
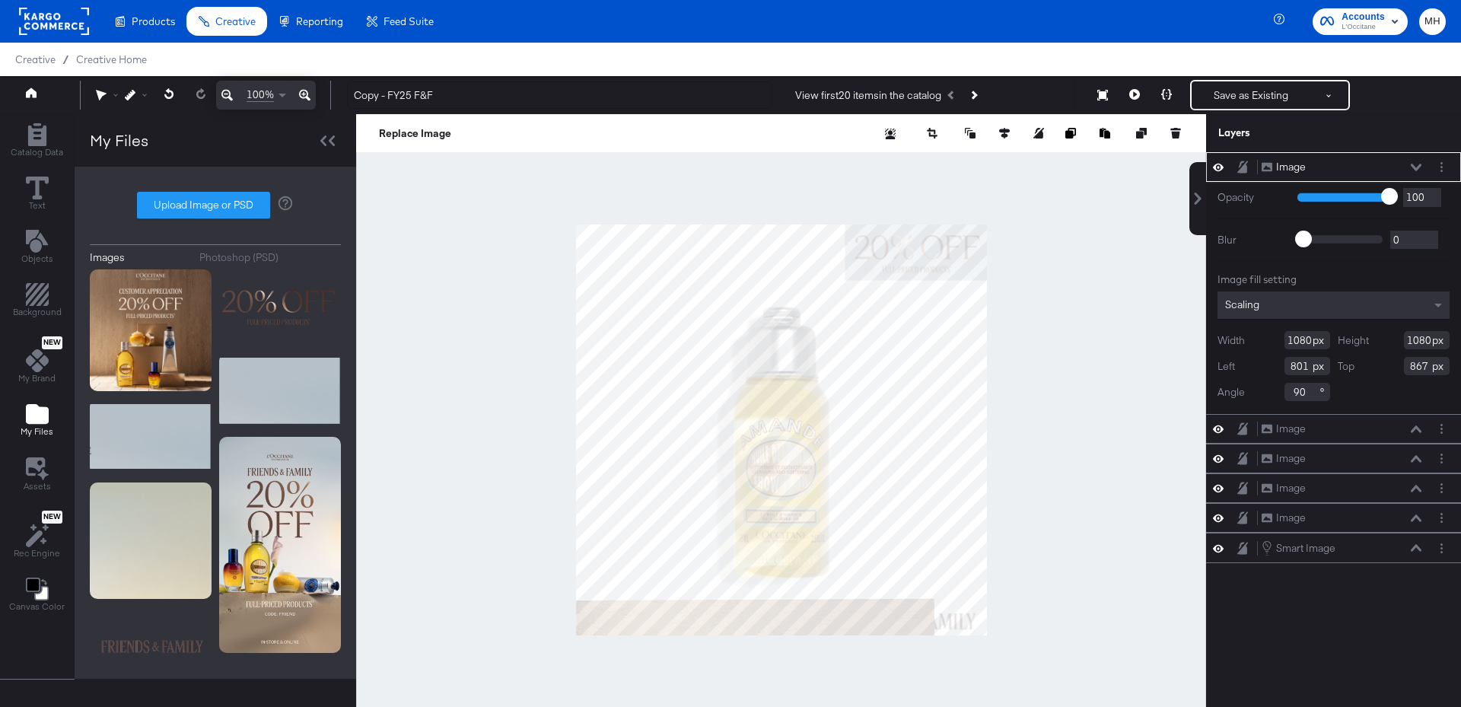
click at [848, 638] on div at bounding box center [781, 429] width 850 height 631
type input "941"
type input "973"
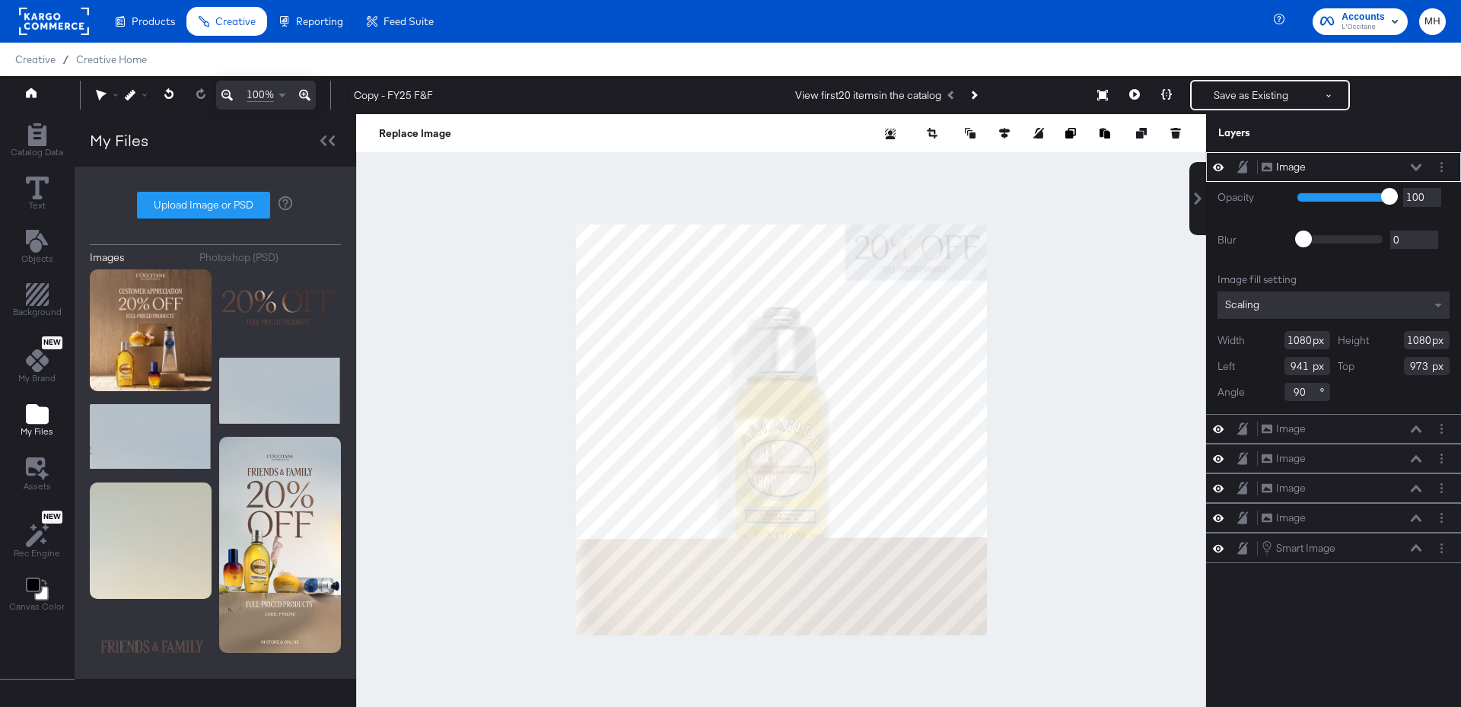
click at [1022, 569] on div at bounding box center [781, 429] width 850 height 631
type input "1231"
type input "1092"
type input "822"
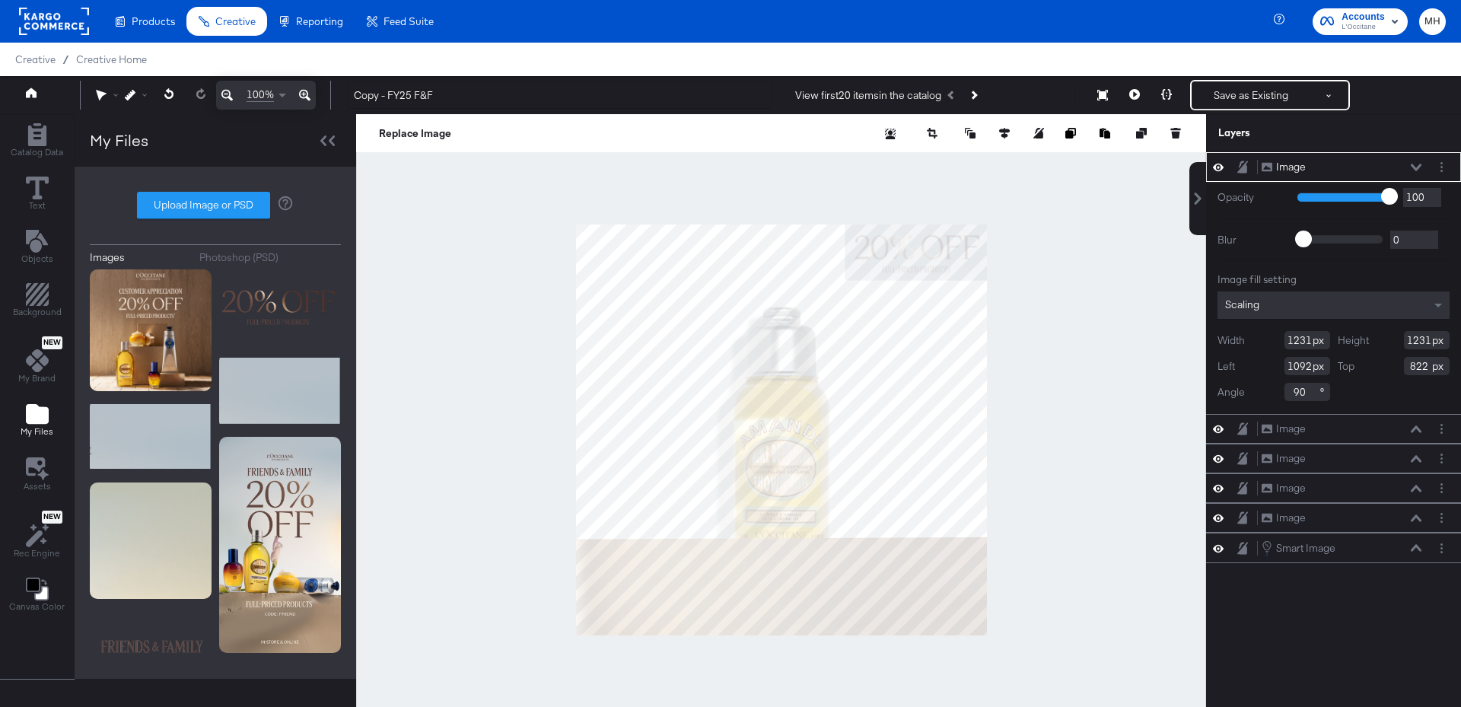
click at [1034, 328] on div at bounding box center [781, 429] width 850 height 631
type input "1450"
type input "160"
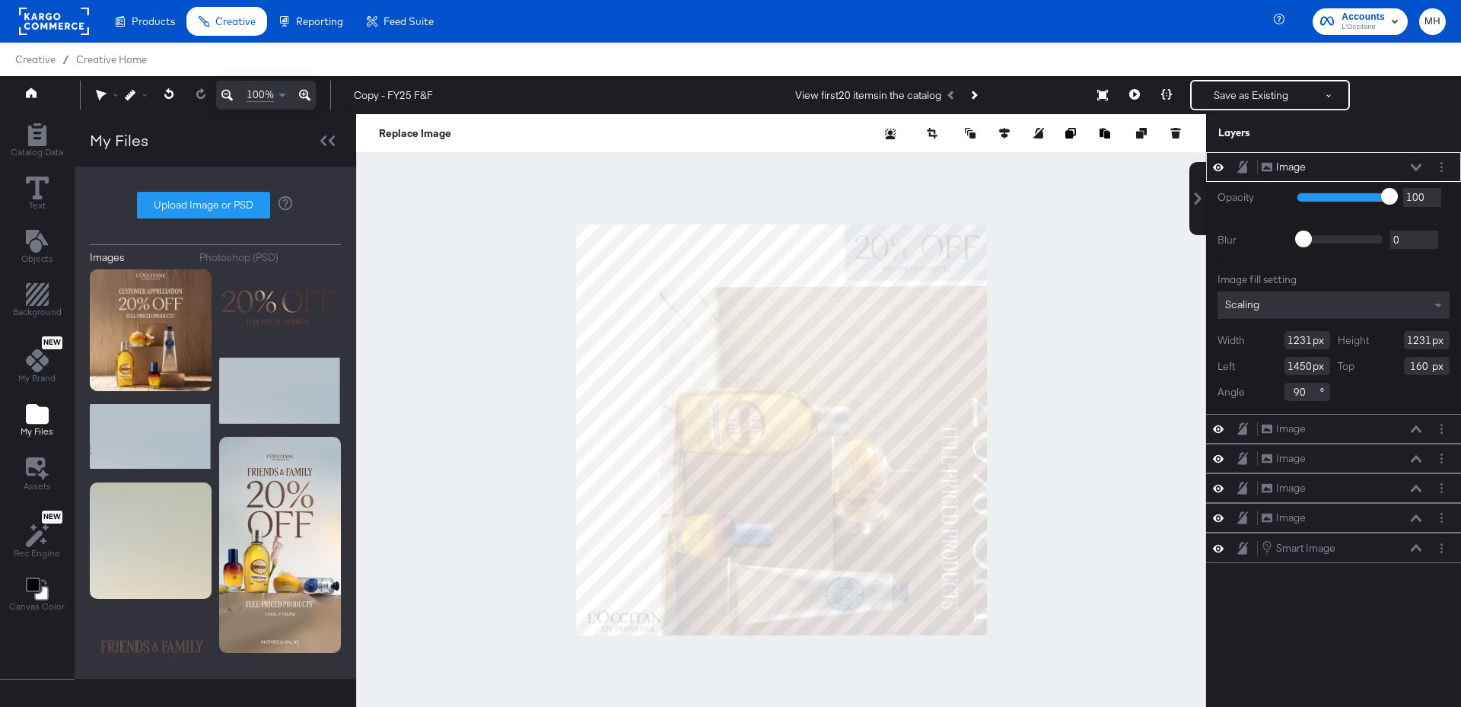
type input "1406"
type input "-253"
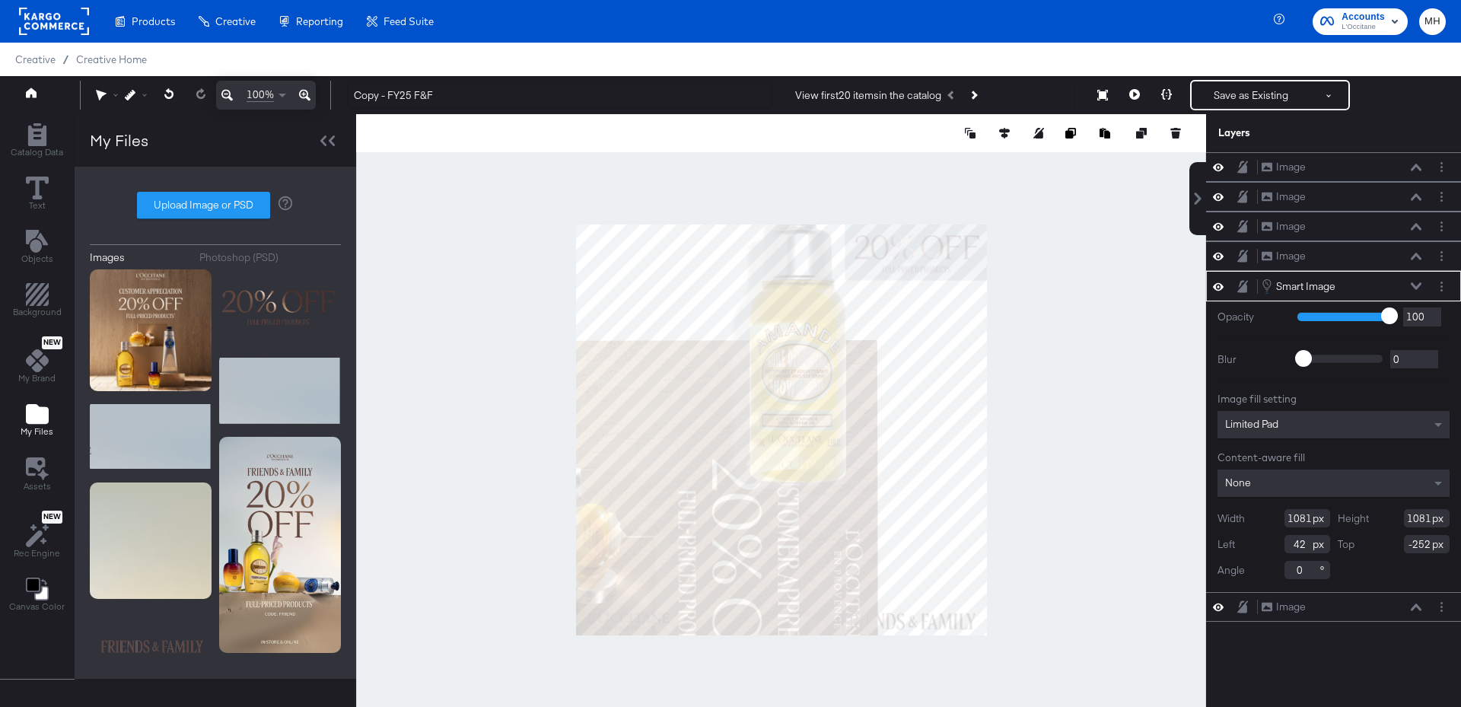
type input "285"
type input "-454"
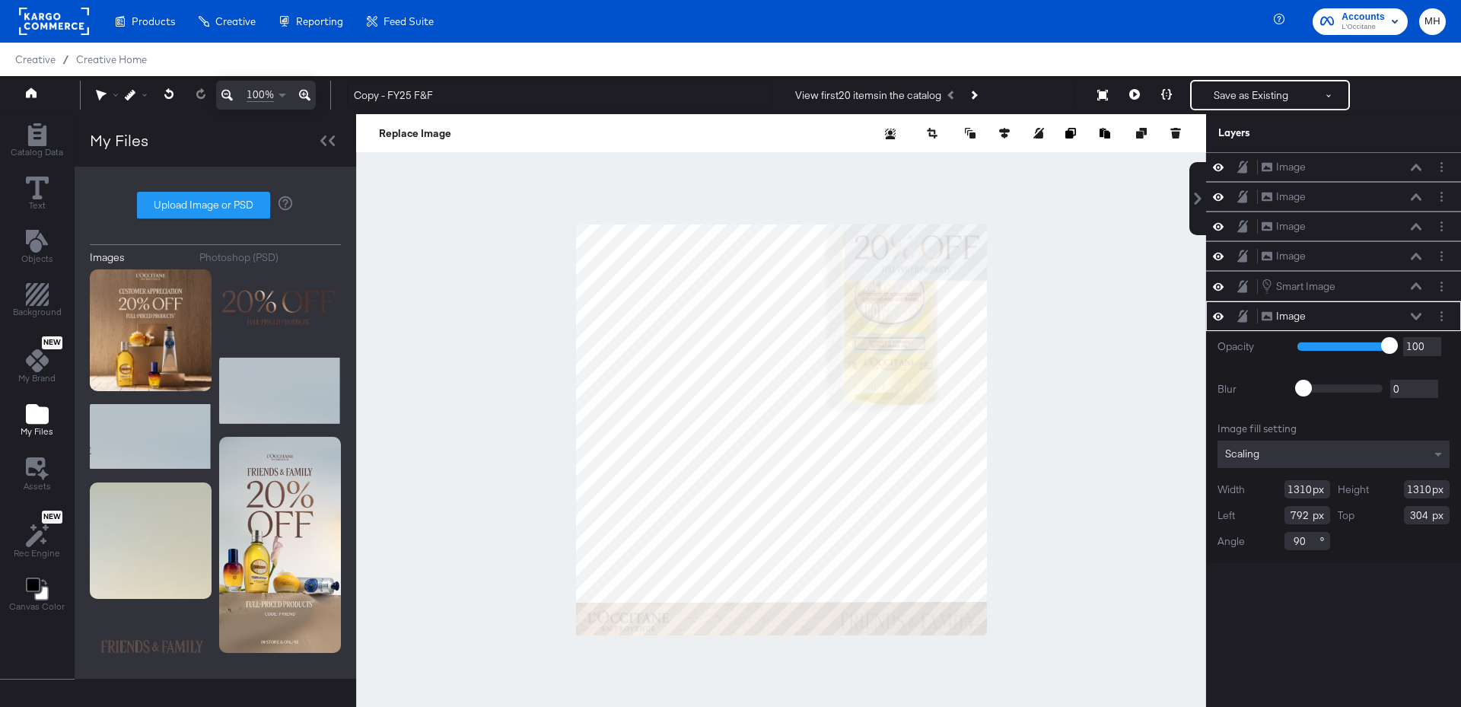
click at [721, 693] on div at bounding box center [781, 429] width 850 height 631
type input "1106"
type input "992"
type input "1108"
type input "984"
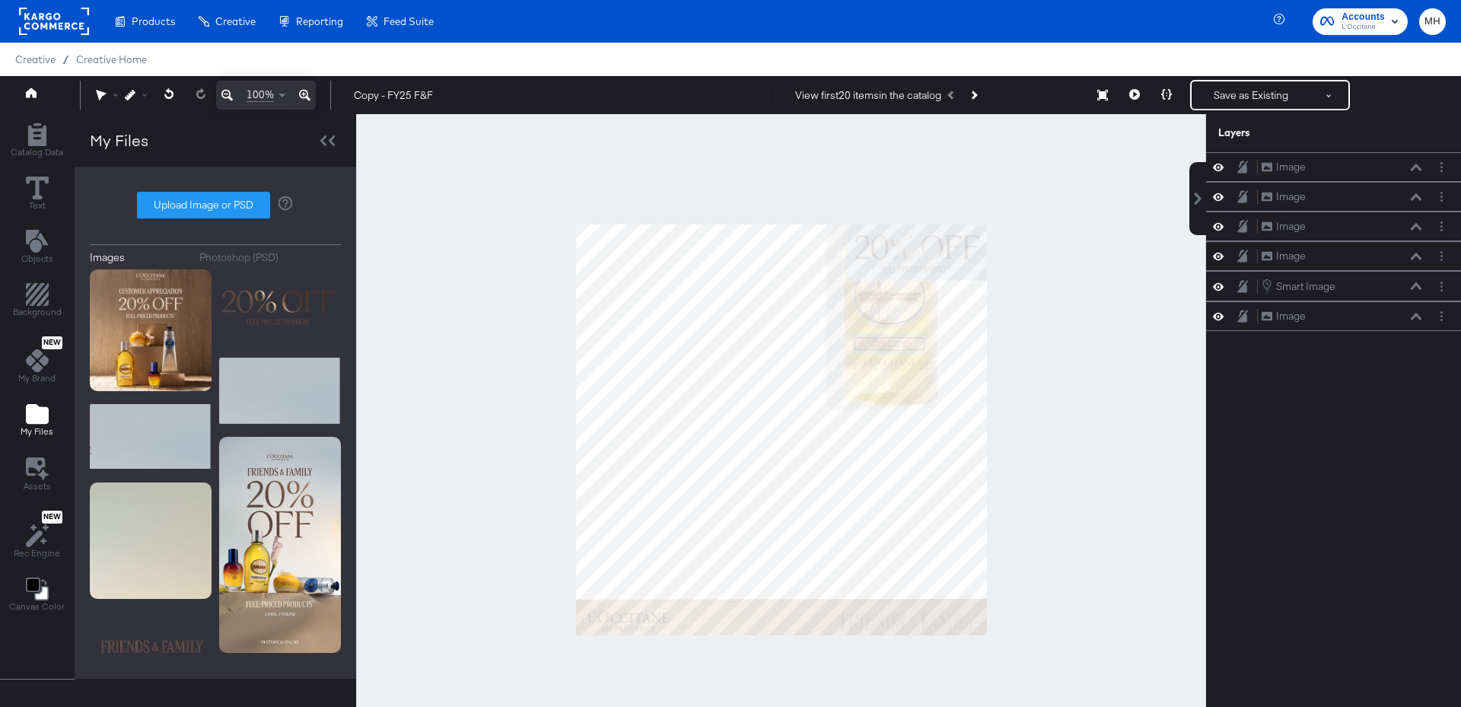
click at [1059, 590] on div at bounding box center [781, 429] width 850 height 631
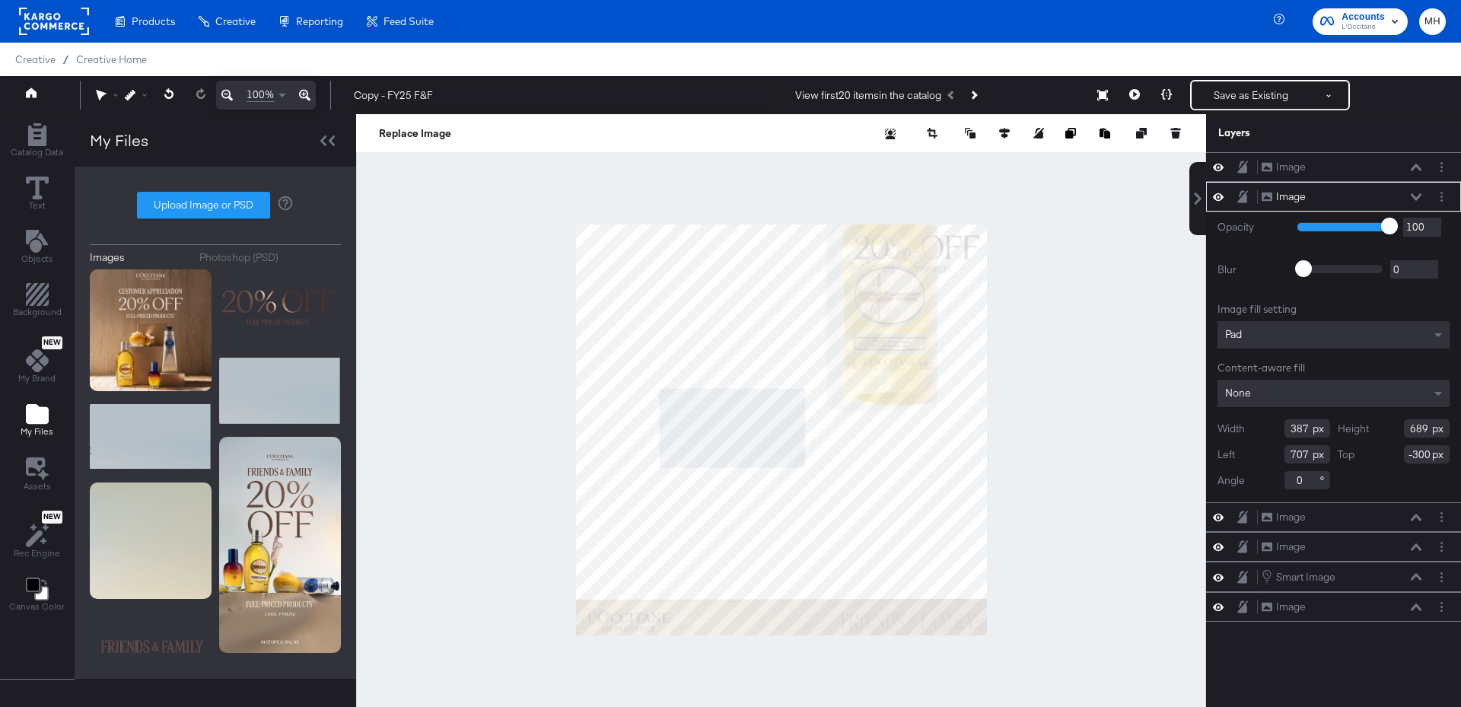
type input "223"
type input "190"
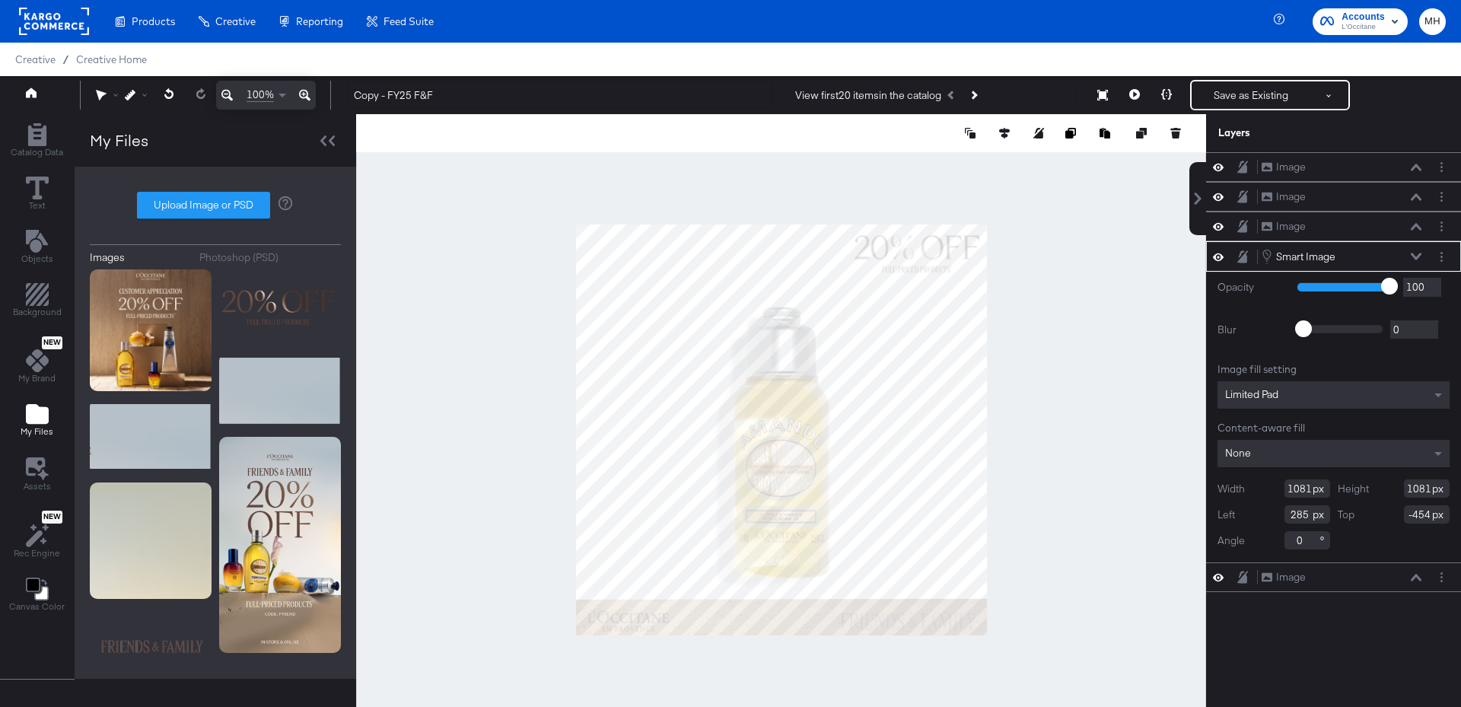
type input "0"
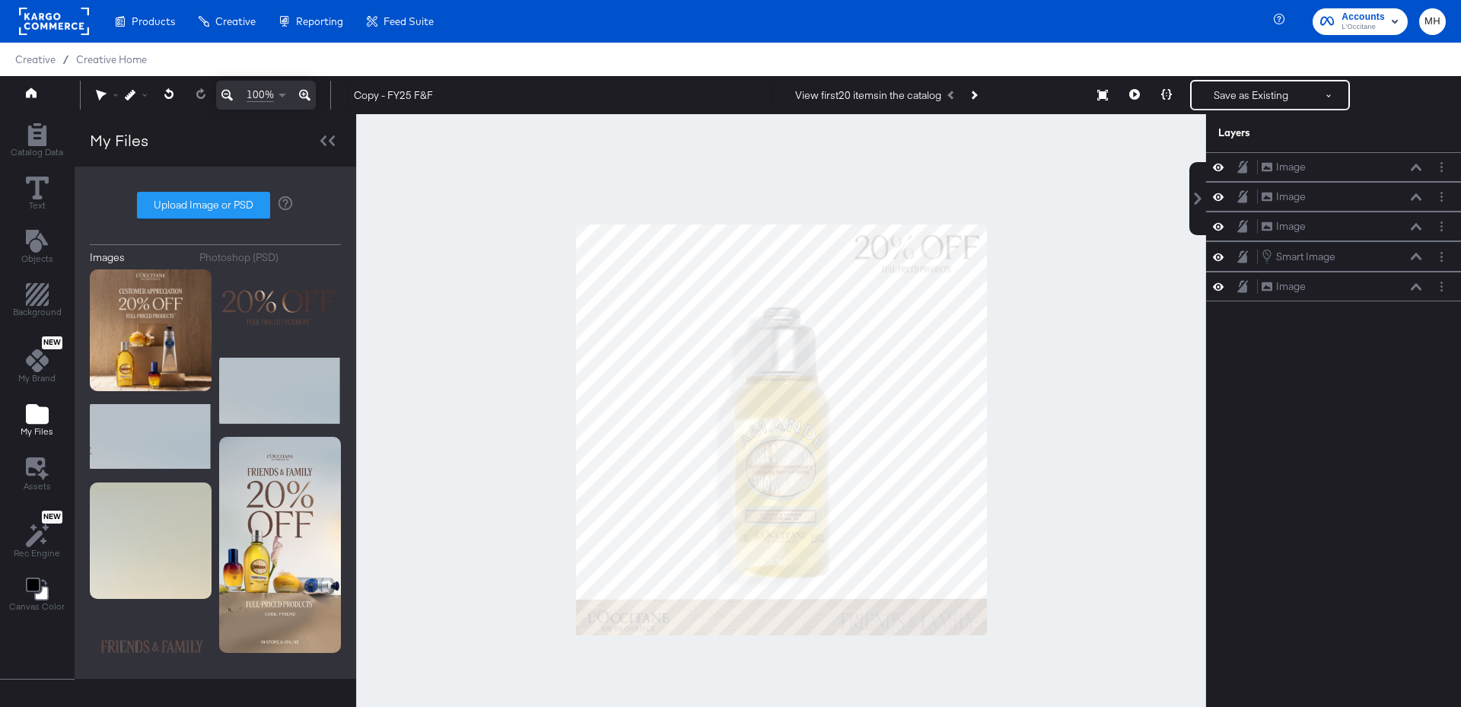
click at [1054, 505] on div at bounding box center [781, 429] width 850 height 631
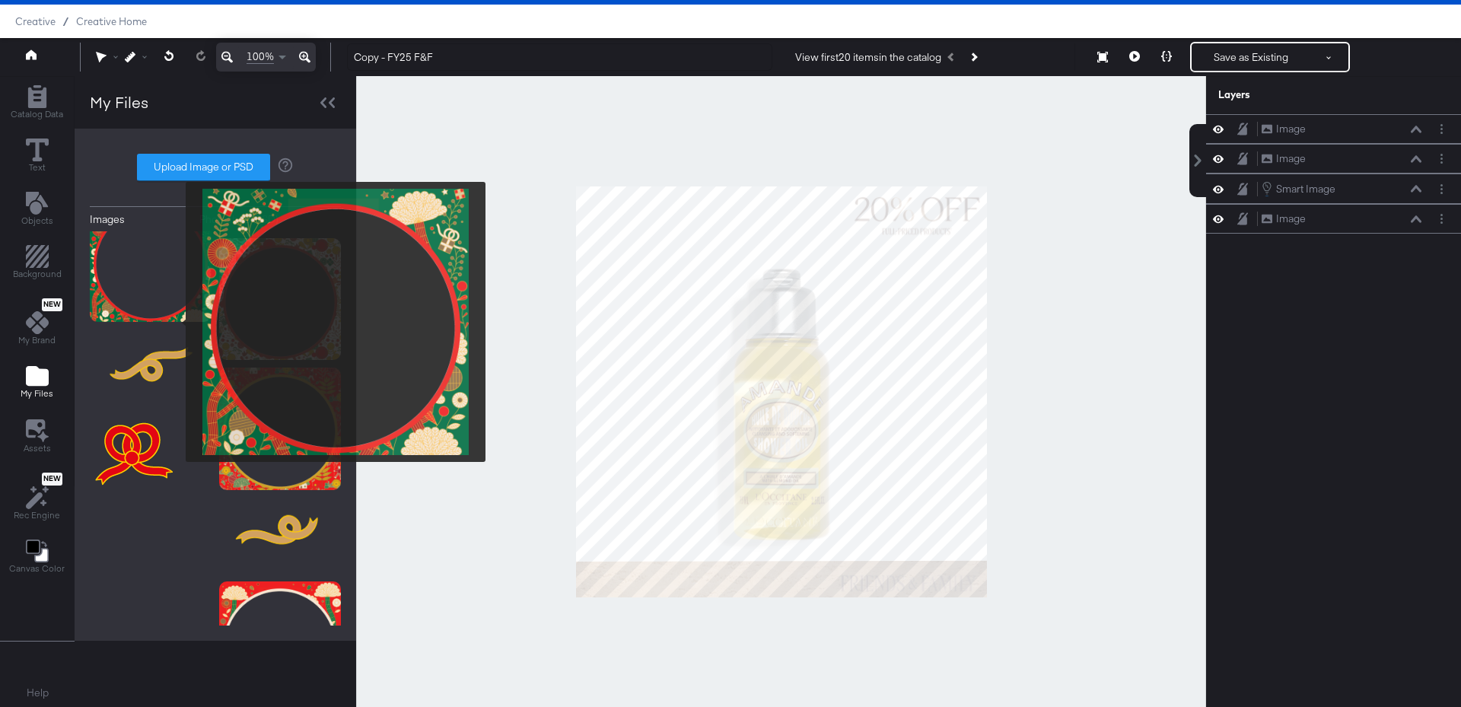
scroll to position [13123, 0]
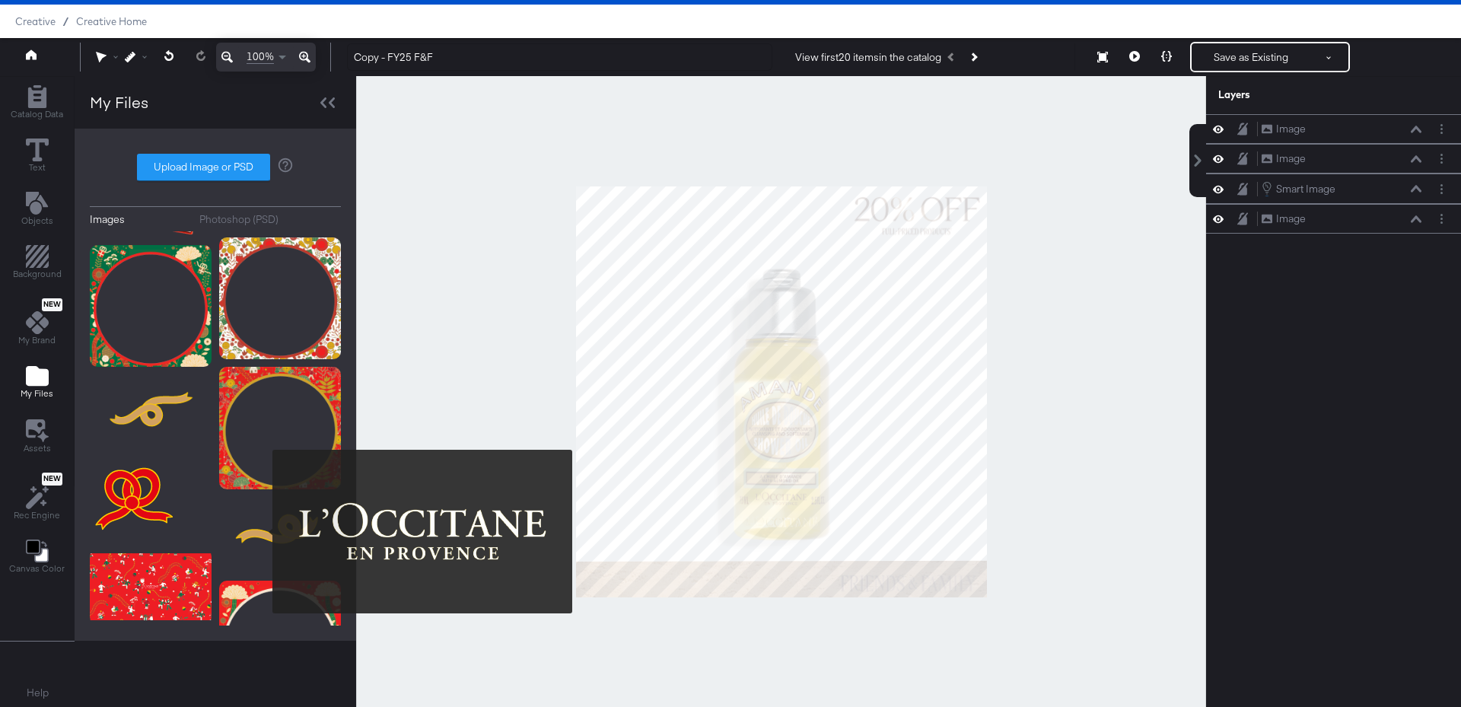
drag, startPoint x: 263, startPoint y: 531, endPoint x: 283, endPoint y: 522, distance: 21.8
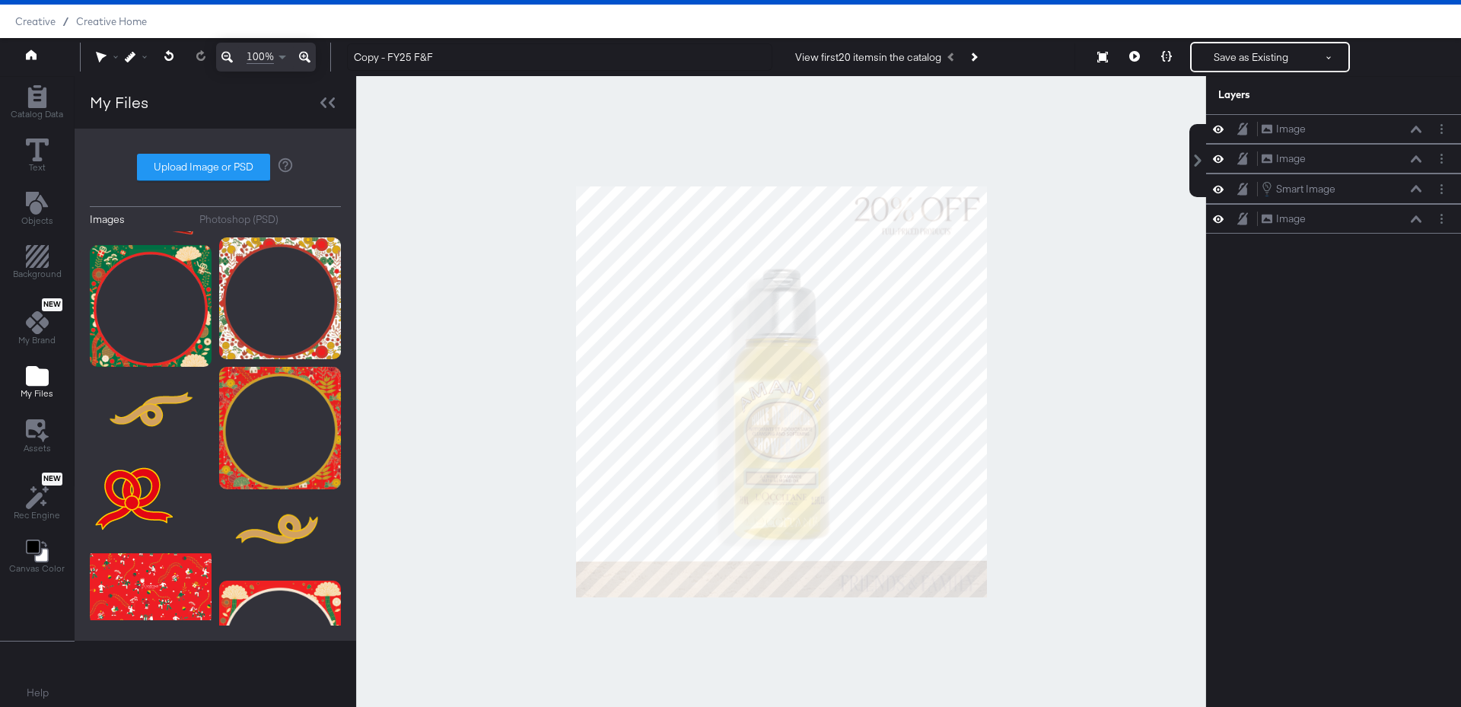
scroll to position [13983, 0]
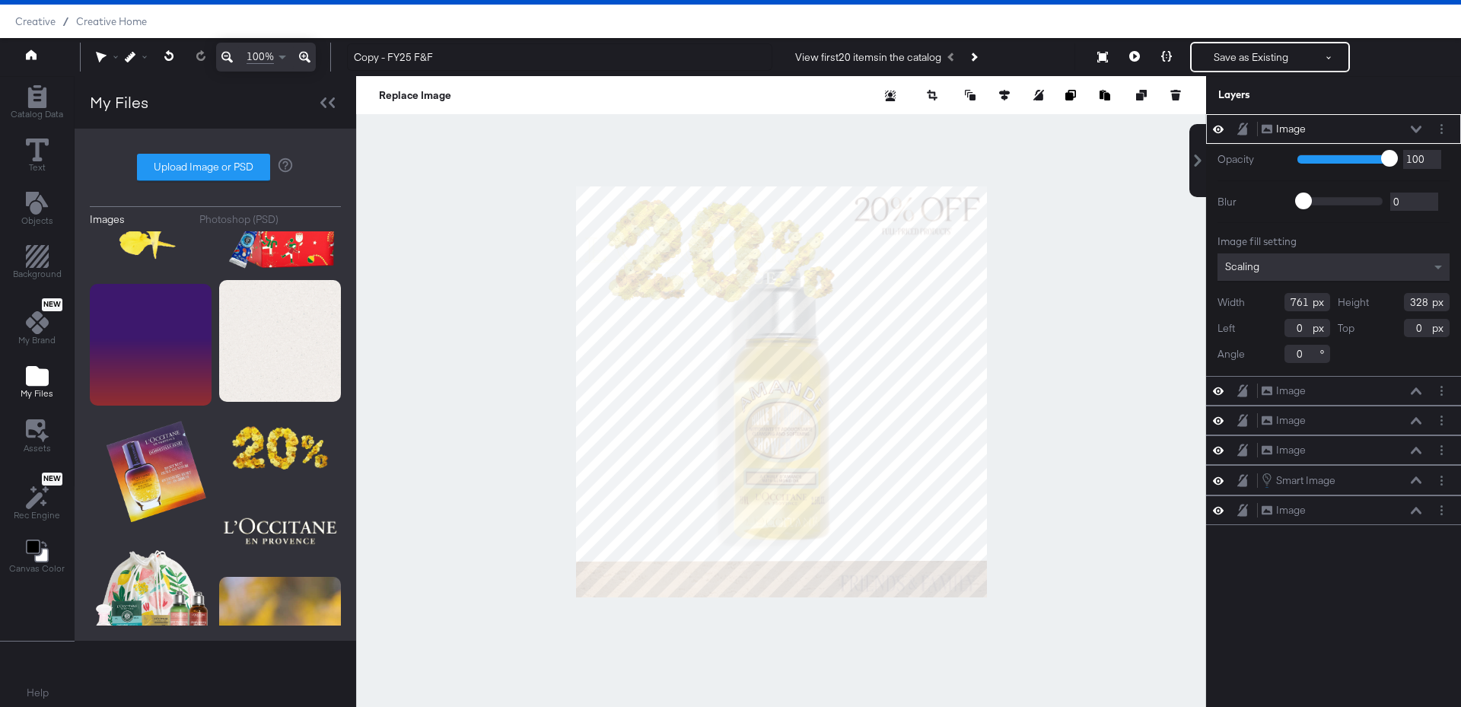
type input "-105"
type input "354"
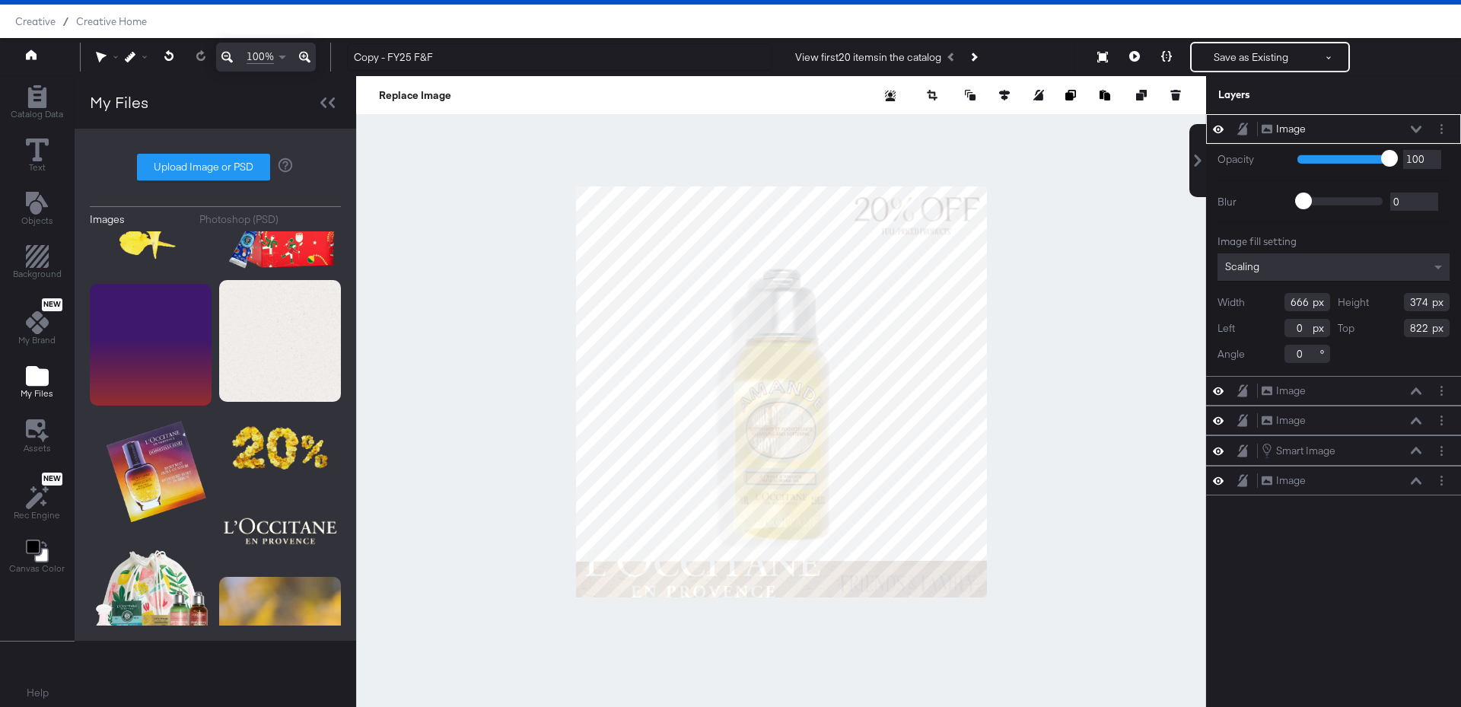
type input "822"
type input "324"
type input "182"
type input "1013"
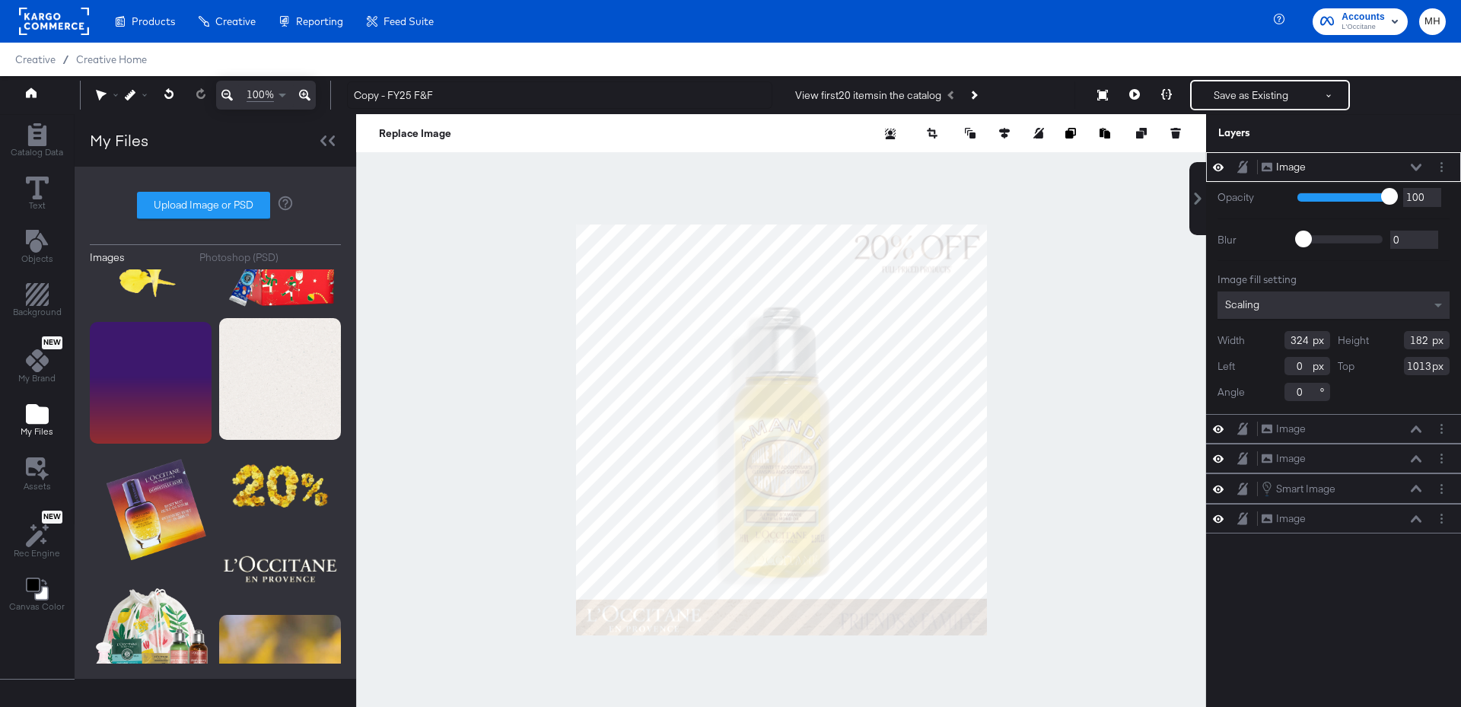
type input "16"
type input "945"
click at [504, 581] on div at bounding box center [781, 429] width 850 height 631
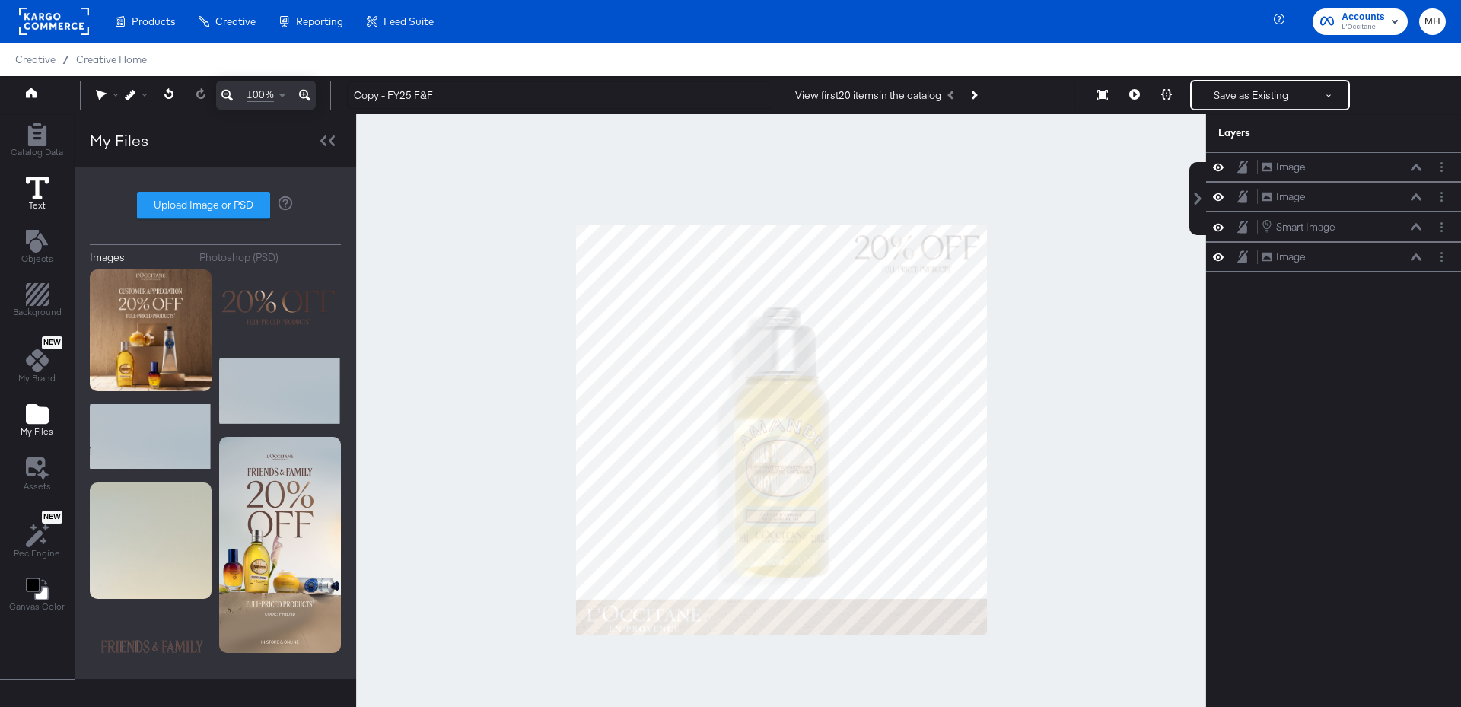
click at [35, 187] on icon at bounding box center [37, 188] width 23 height 23
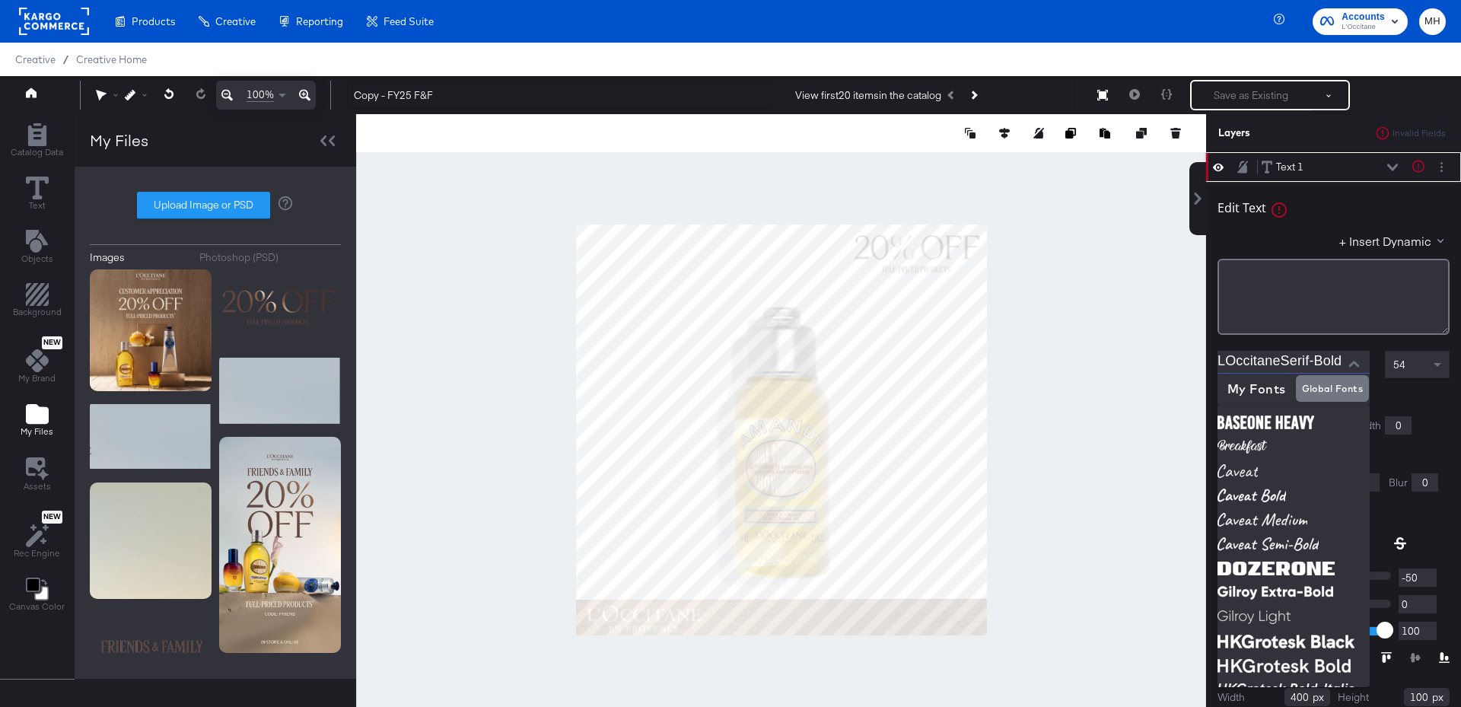
click at [1328, 361] on input "LOccitaneSerif-Bold" at bounding box center [1281, 362] width 129 height 23
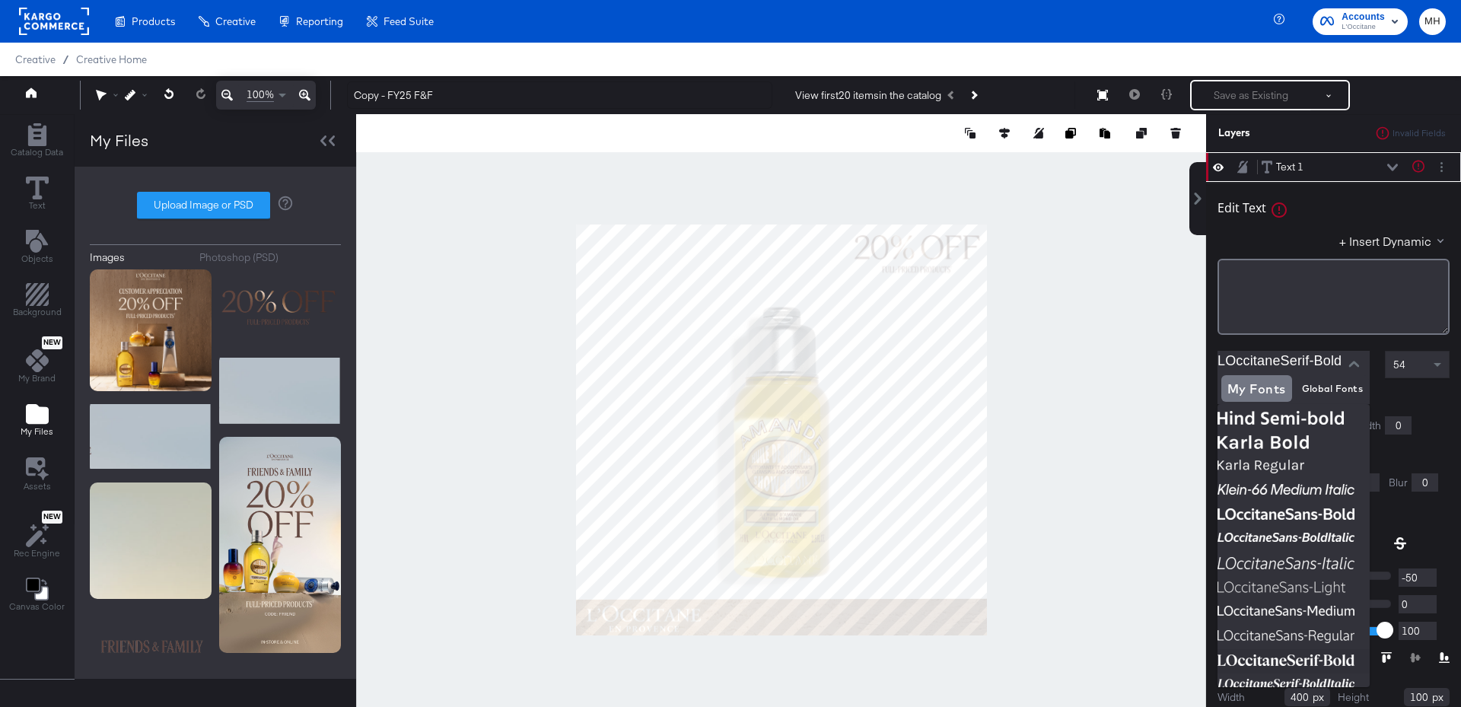
scroll to position [1510, 0]
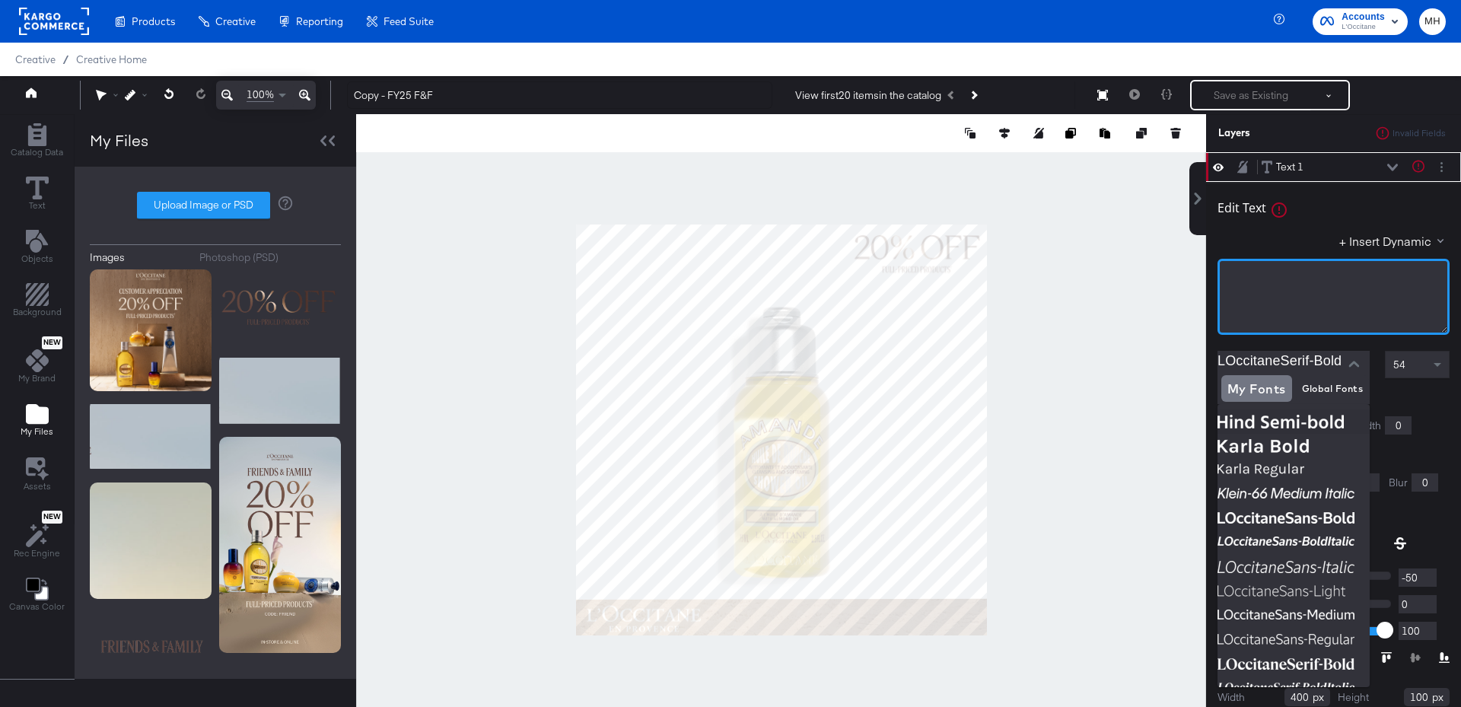
click at [1287, 290] on div "﻿" at bounding box center [1333, 297] width 232 height 76
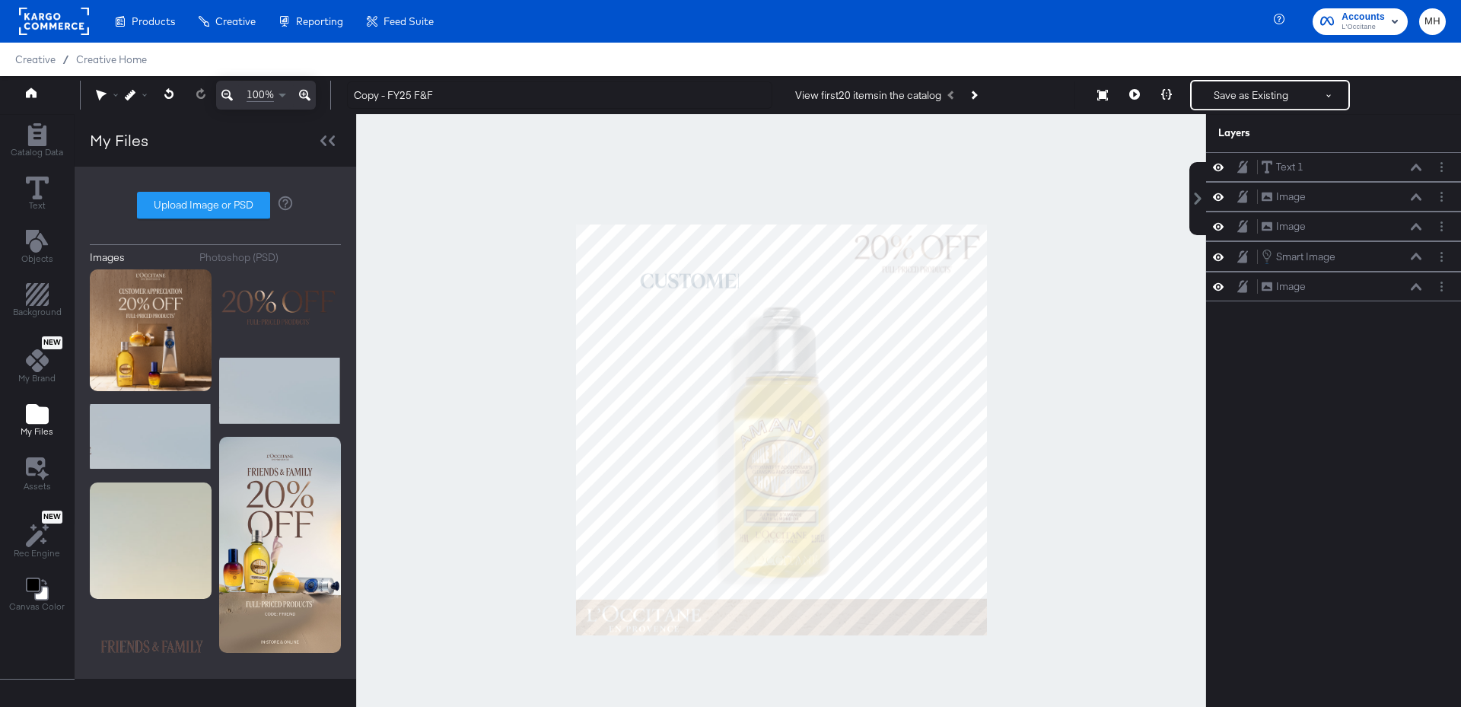
click at [1071, 327] on div at bounding box center [781, 429] width 850 height 631
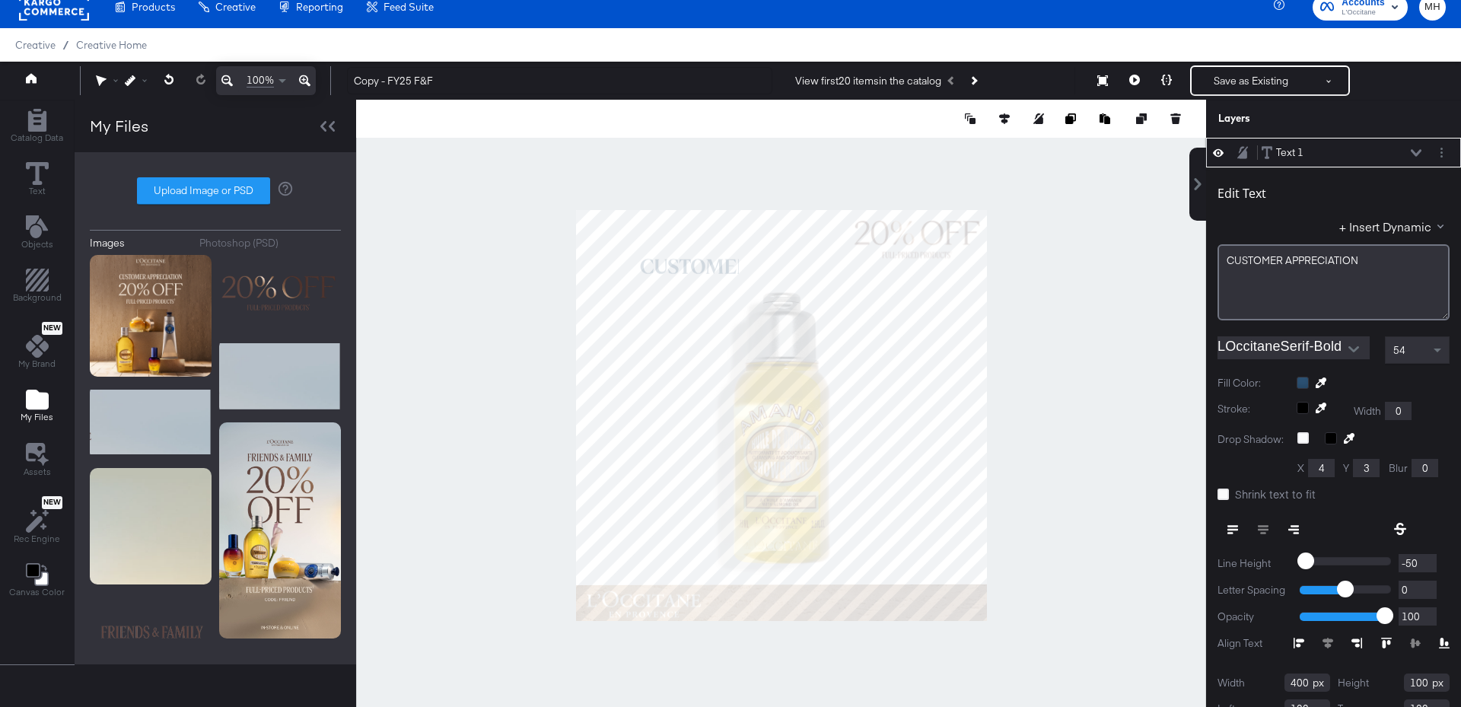
click at [1056, 314] on div at bounding box center [781, 415] width 850 height 631
type input "1073"
type input "268"
type input "72"
type input "212"
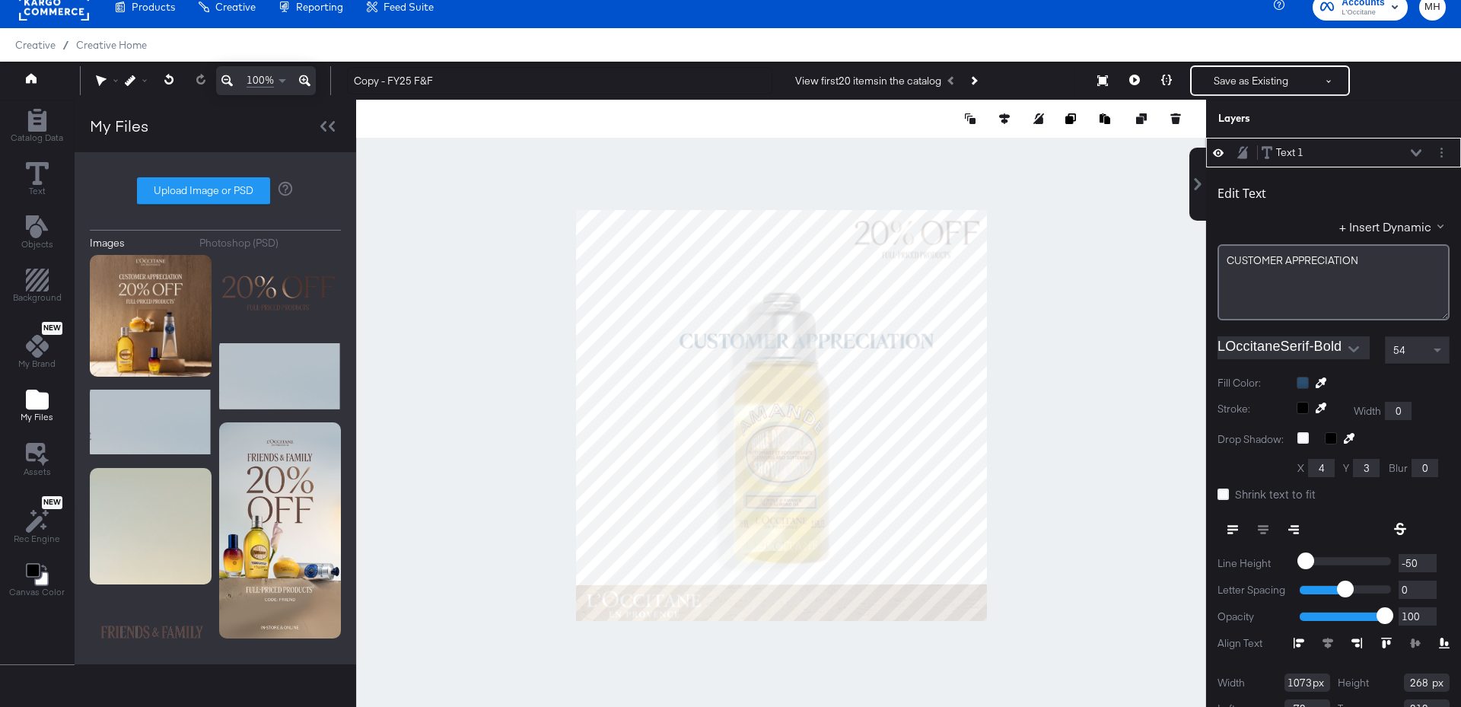
click at [1304, 380] on div at bounding box center [1372, 383] width 153 height 12
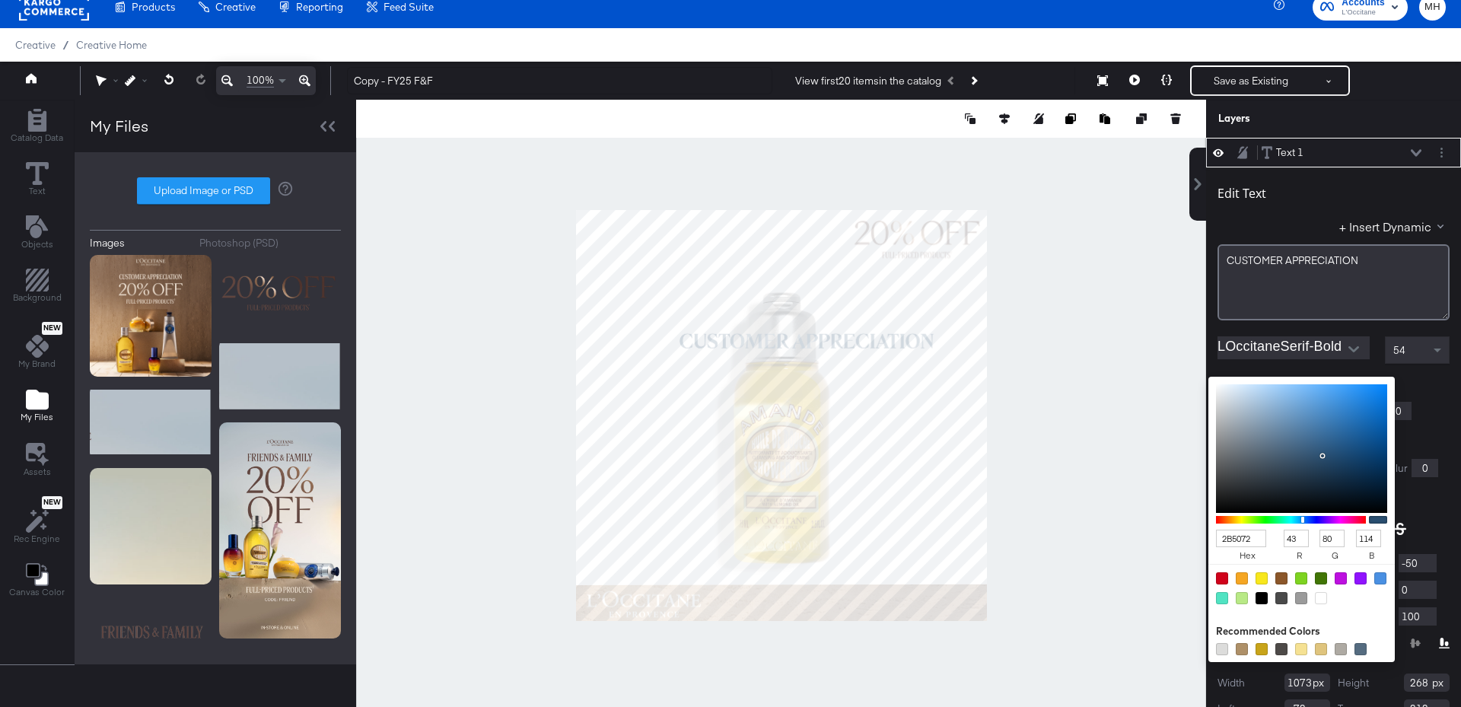
click at [1318, 596] on div at bounding box center [1321, 598] width 12 height 12
type input "FFFFFF"
type input "255"
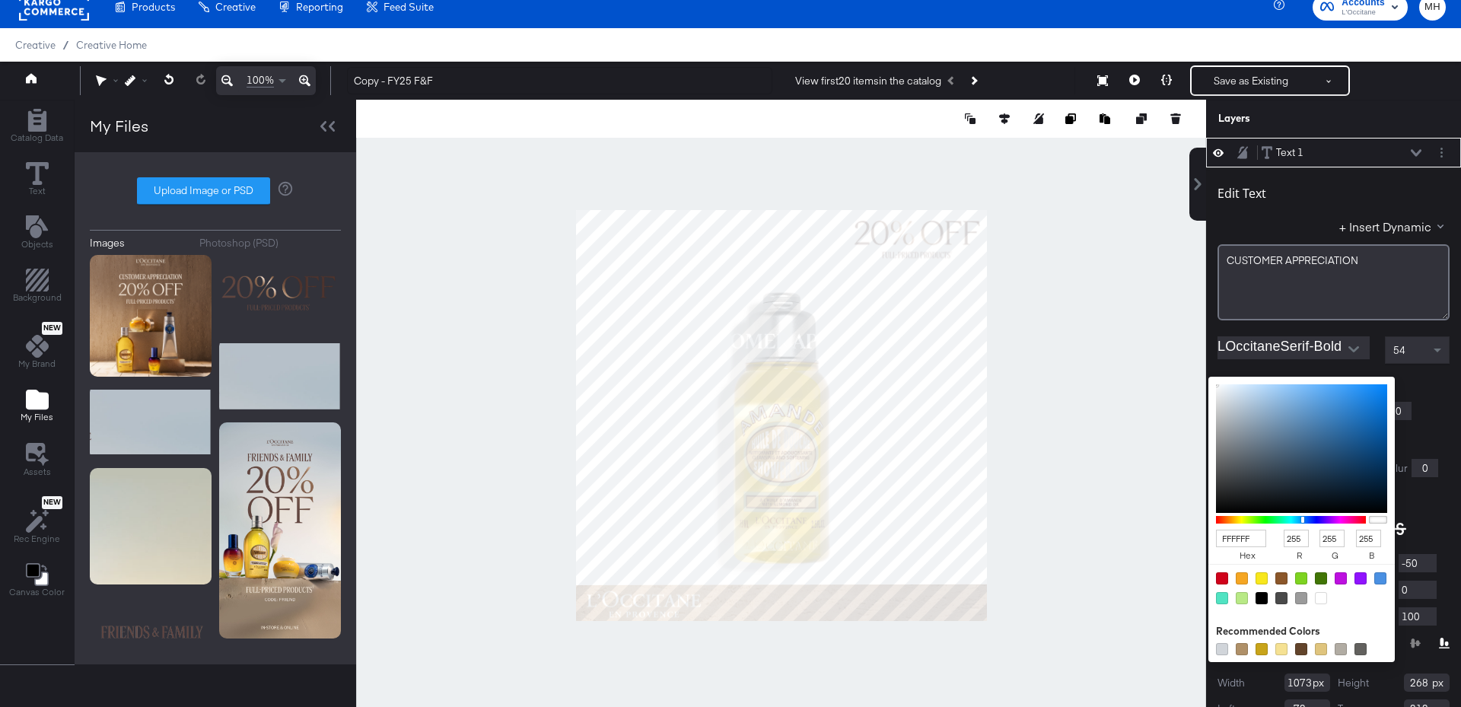
click at [1436, 412] on div "Stroke: Width 0" at bounding box center [1333, 411] width 232 height 18
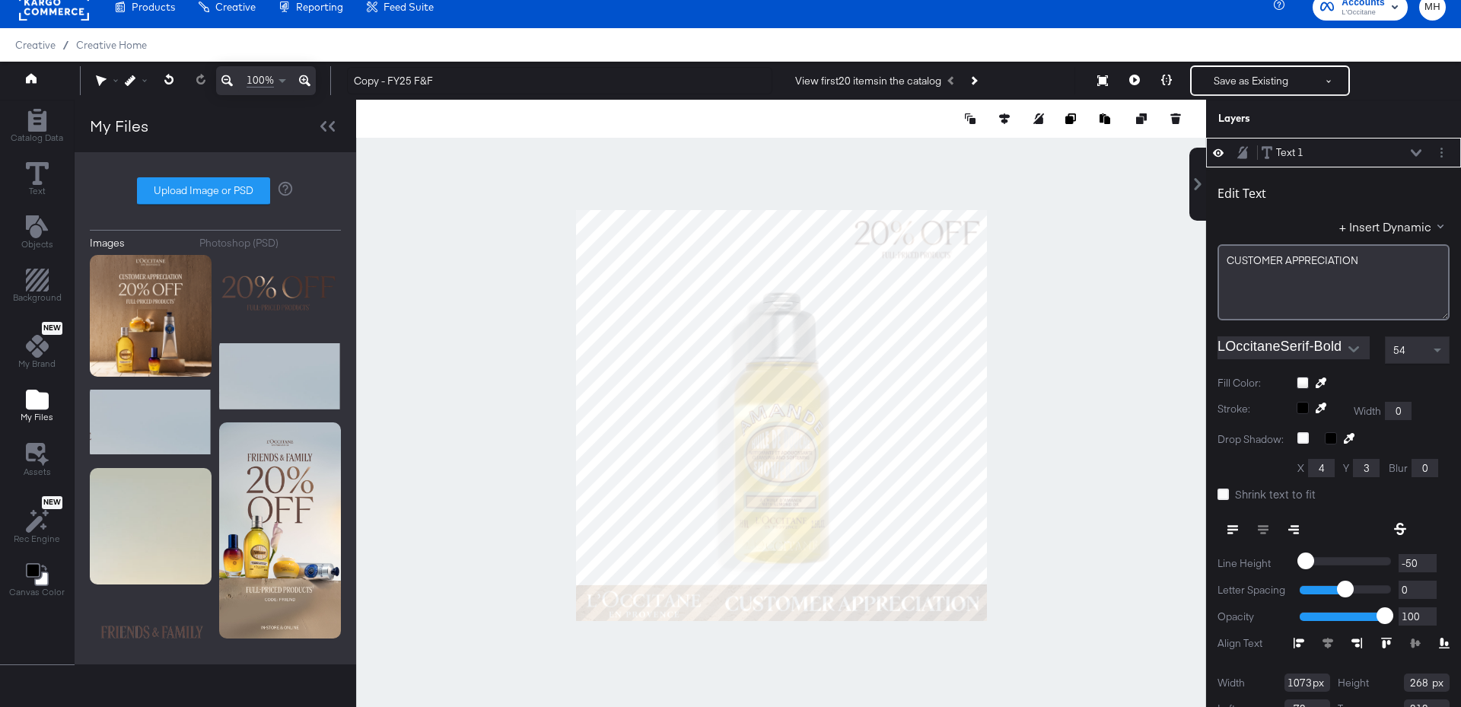
type input "196"
type input "902"
click at [1350, 346] on icon "Open" at bounding box center [1353, 349] width 11 height 6
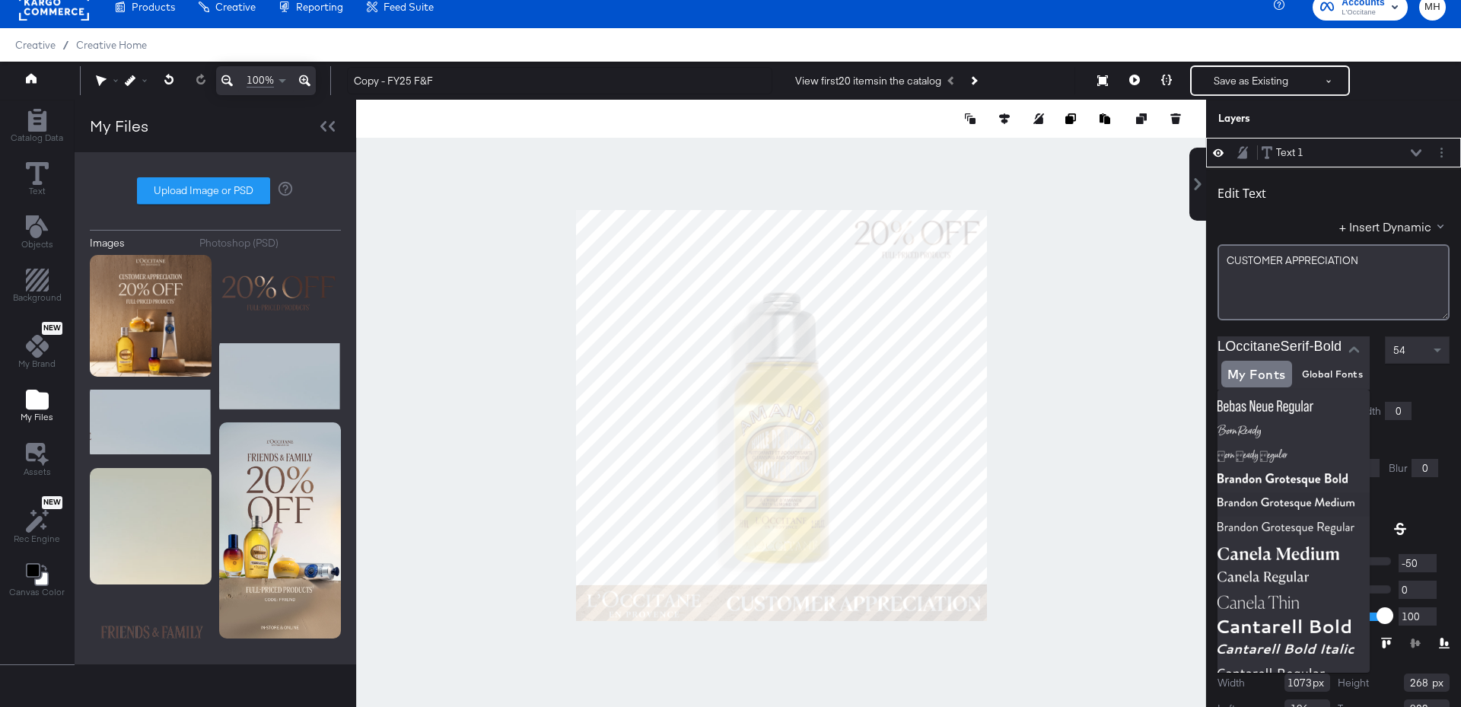
scroll to position [473, 0]
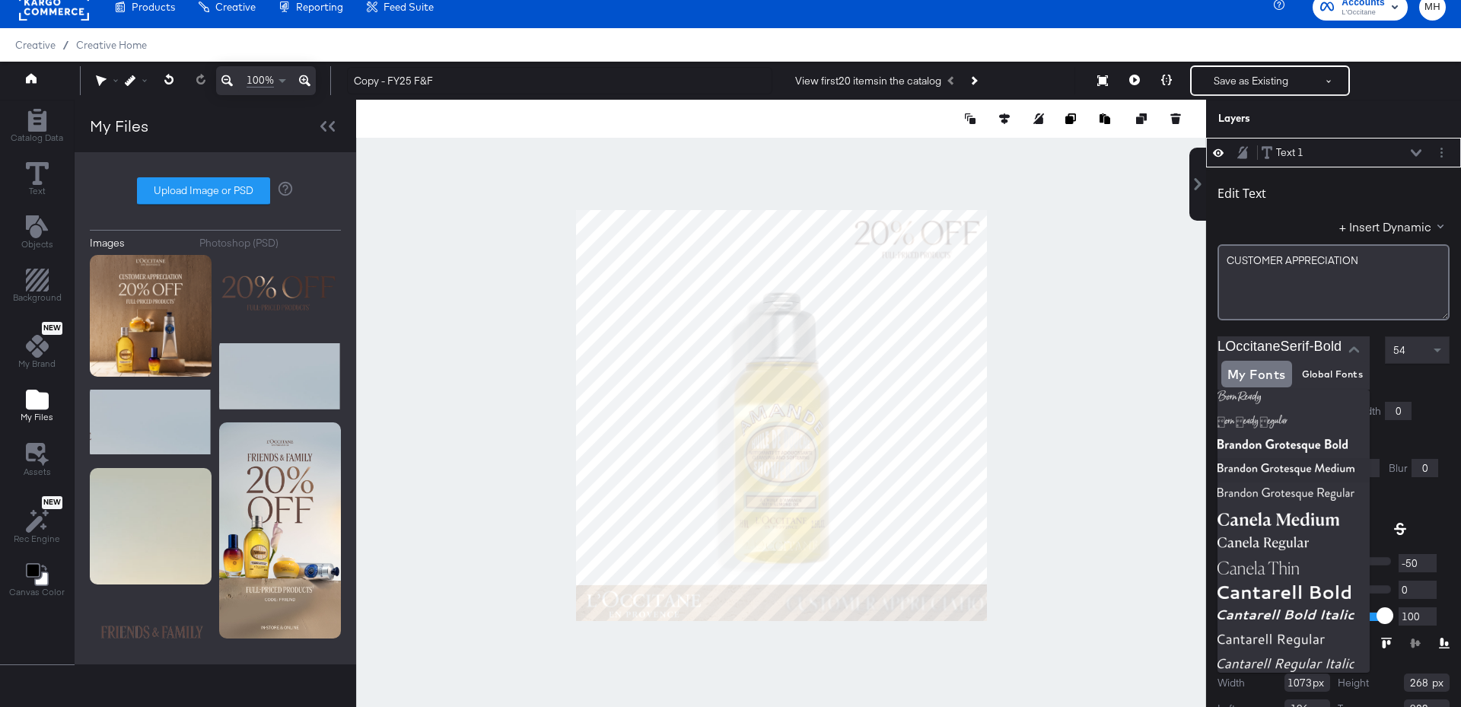
type input "880"
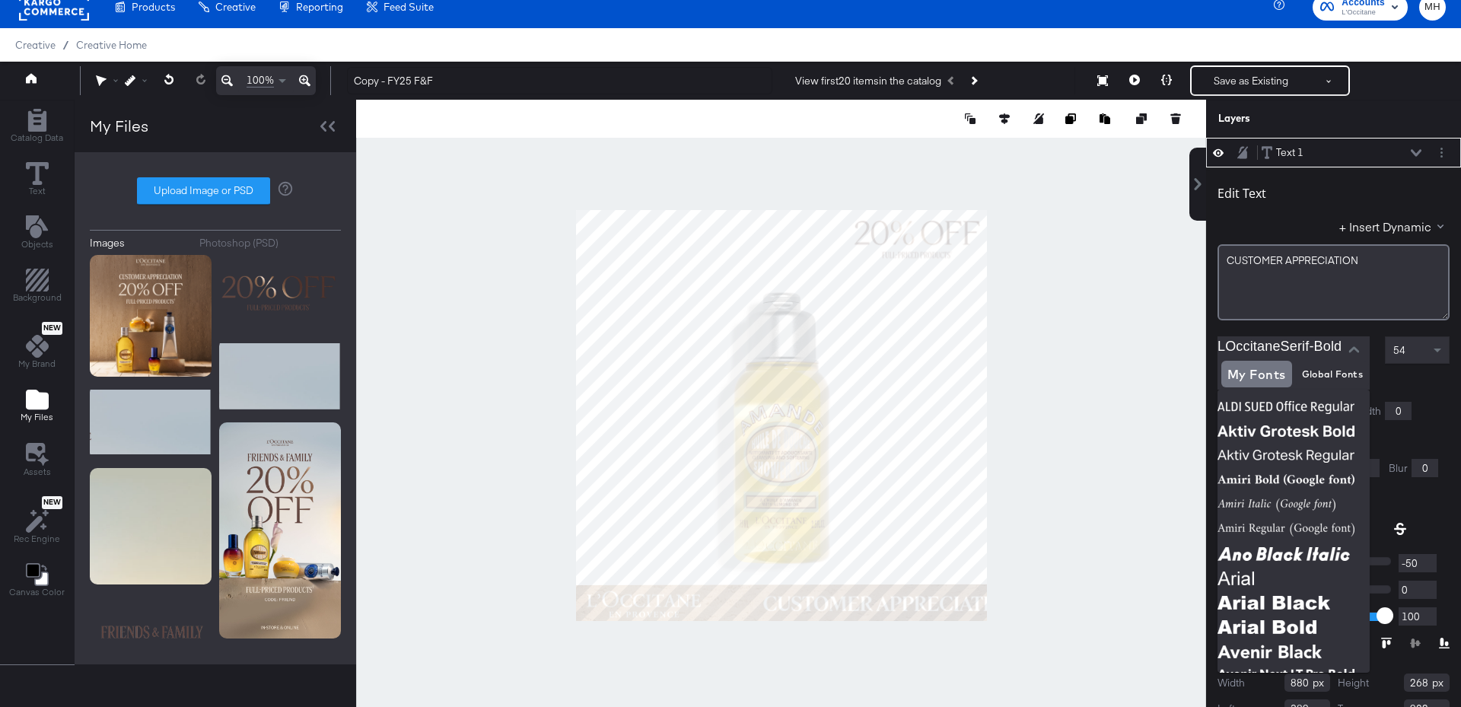
type input "303"
click at [1355, 352] on icon "Close" at bounding box center [1353, 349] width 11 height 11
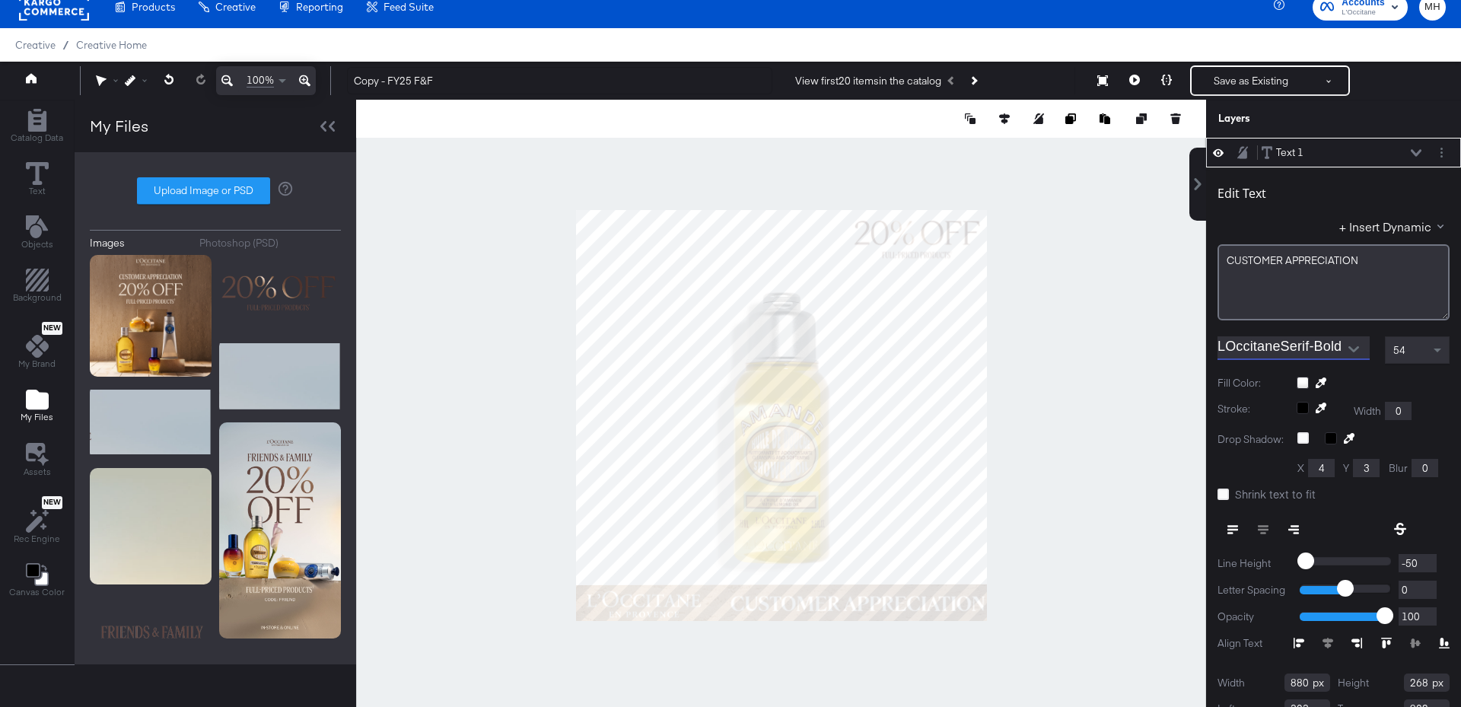
type input "-1"
type input "-5"
type input "-7"
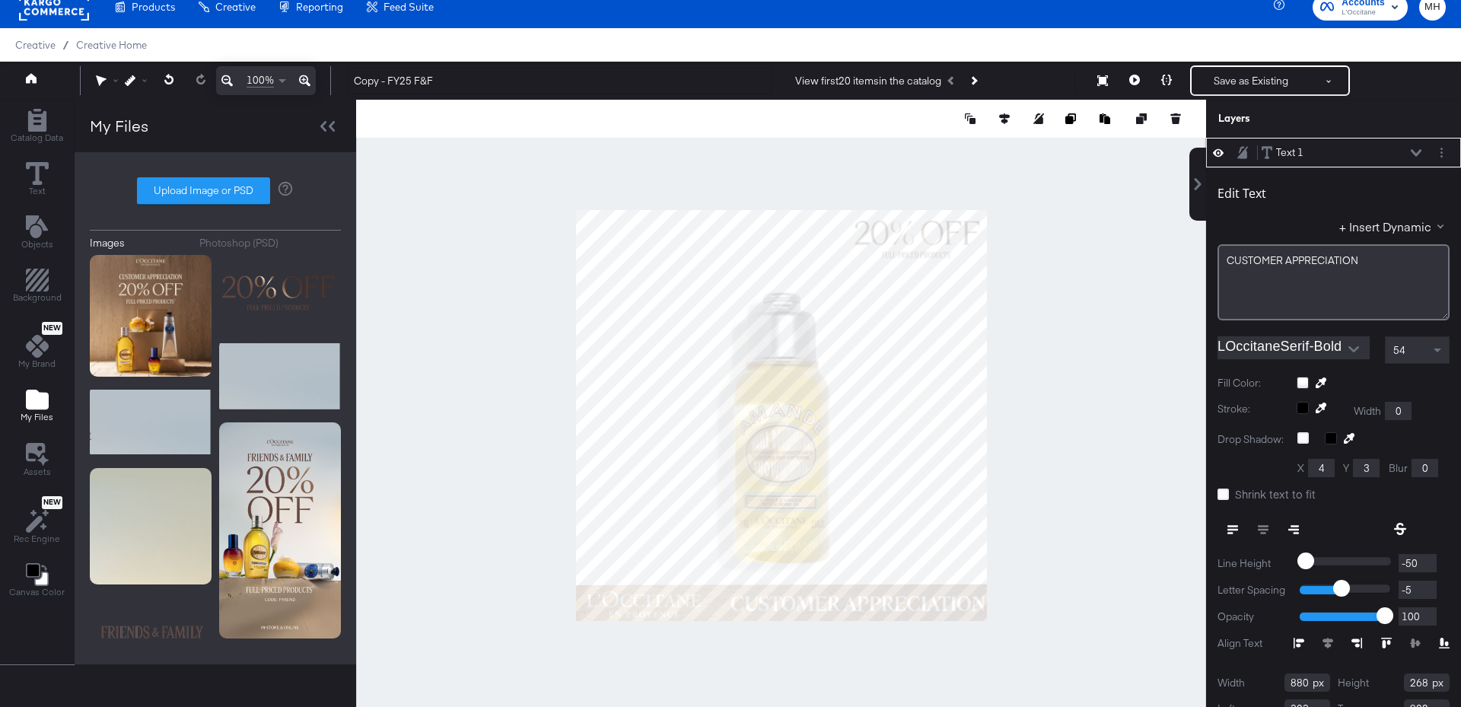
type input "-7"
type input "-11"
type input "-14"
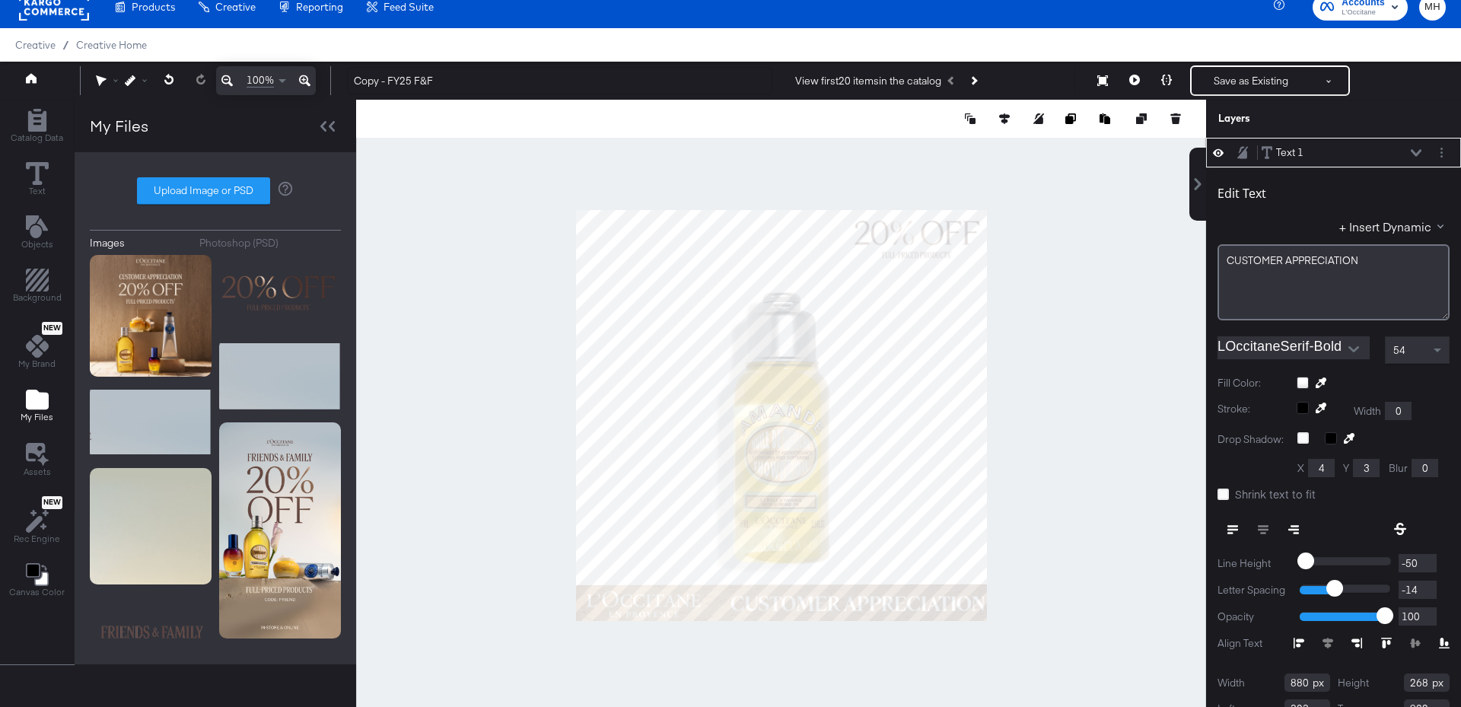
type input "-15"
type input "-16"
type input "-18"
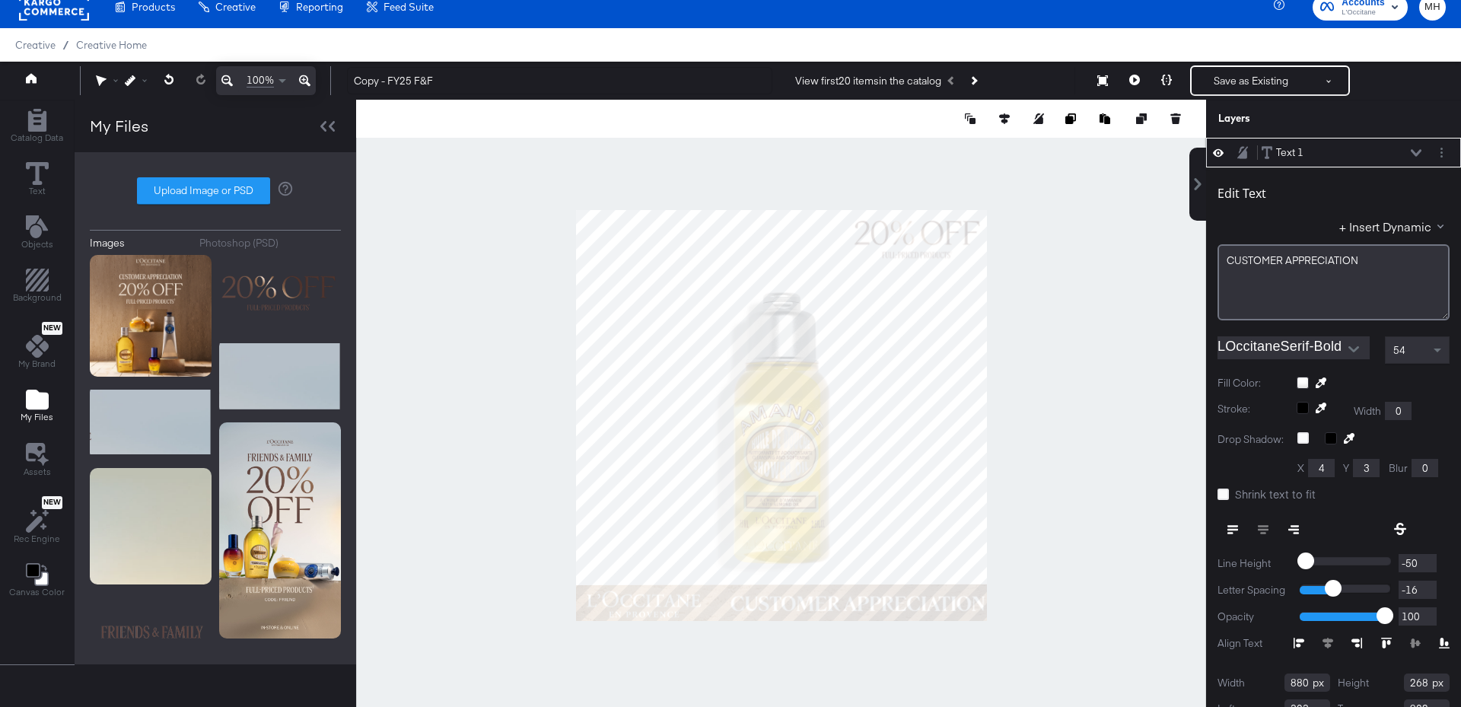
type input "-18"
drag, startPoint x: 1344, startPoint y: 588, endPoint x: 1330, endPoint y: 590, distance: 13.8
click at [1330, 590] on input "range" at bounding box center [1344, 589] width 91 height 10
type input "-11"
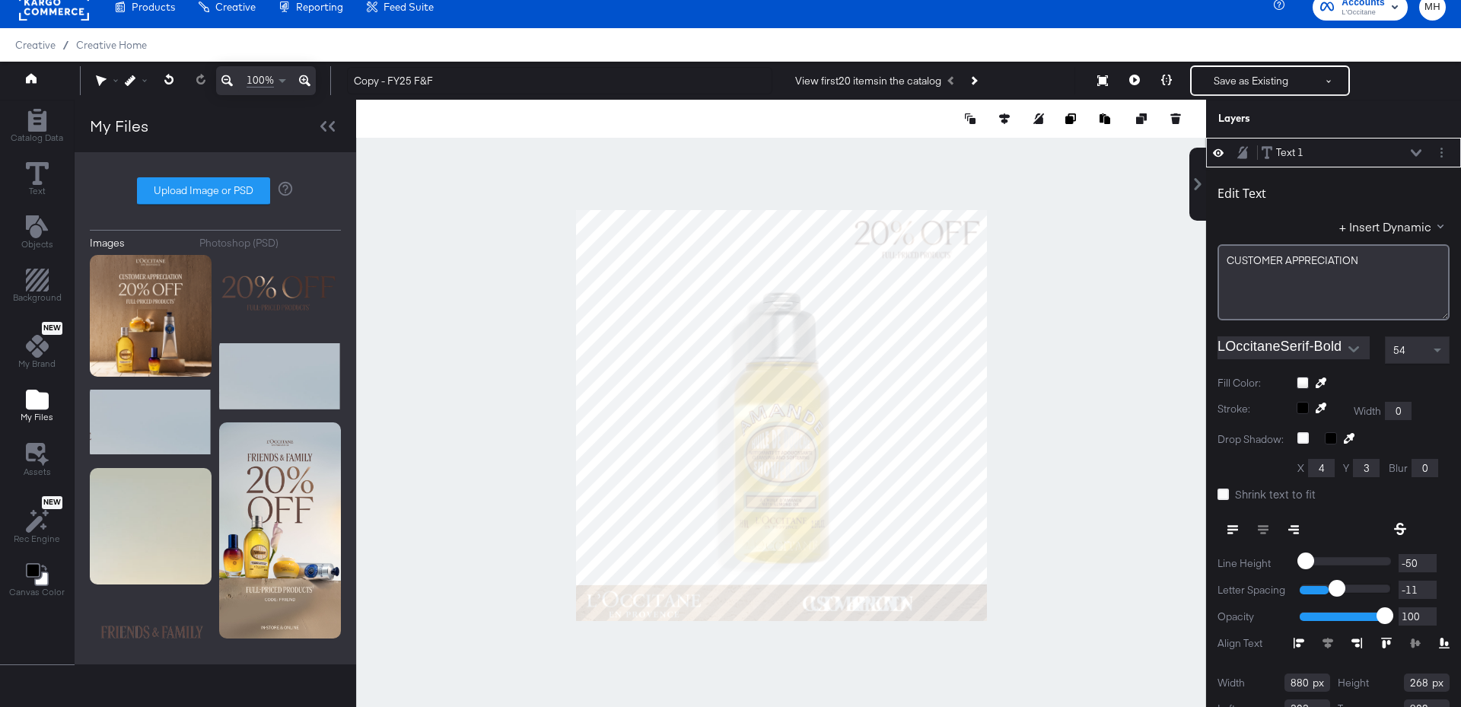
type input "-4"
type input "1"
type input "4"
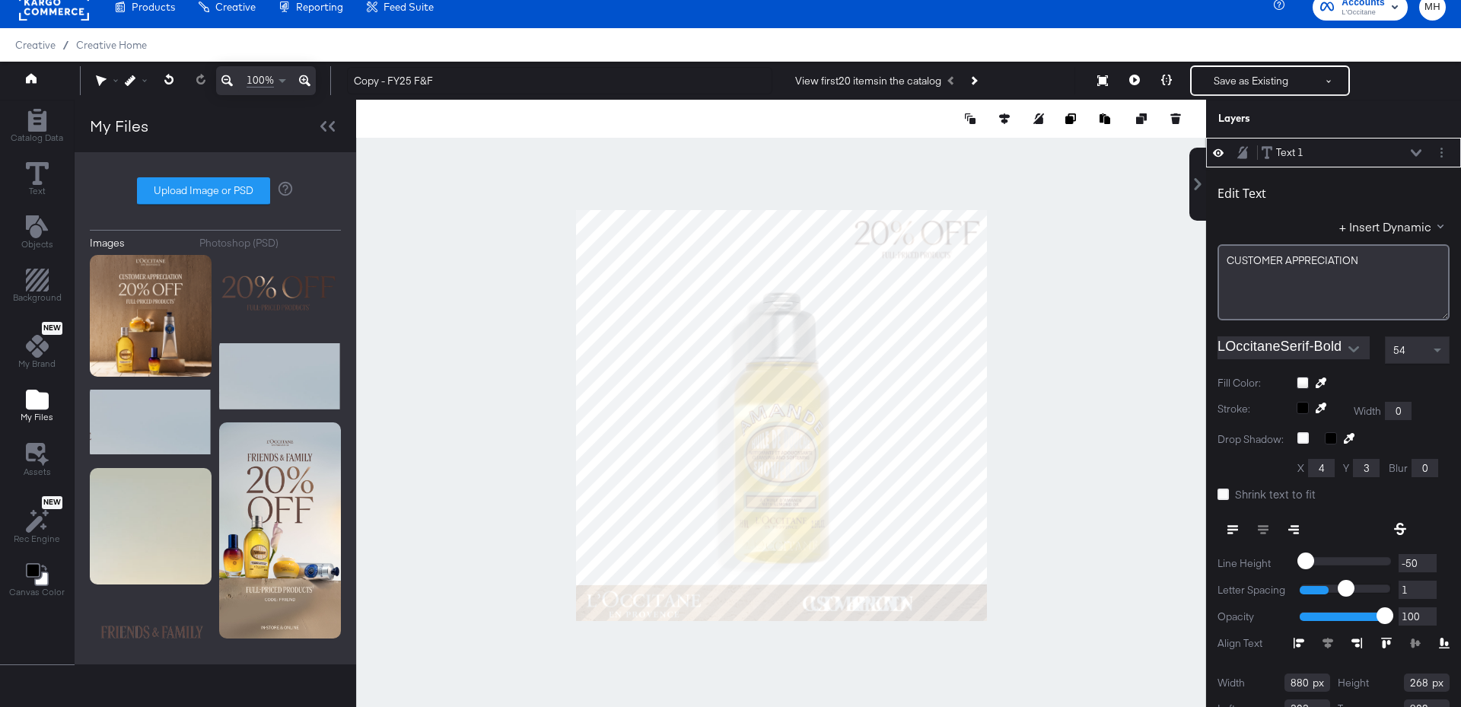
type input "4"
type input "5"
drag, startPoint x: 1335, startPoint y: 586, endPoint x: 1348, endPoint y: 586, distance: 12.9
type input "5"
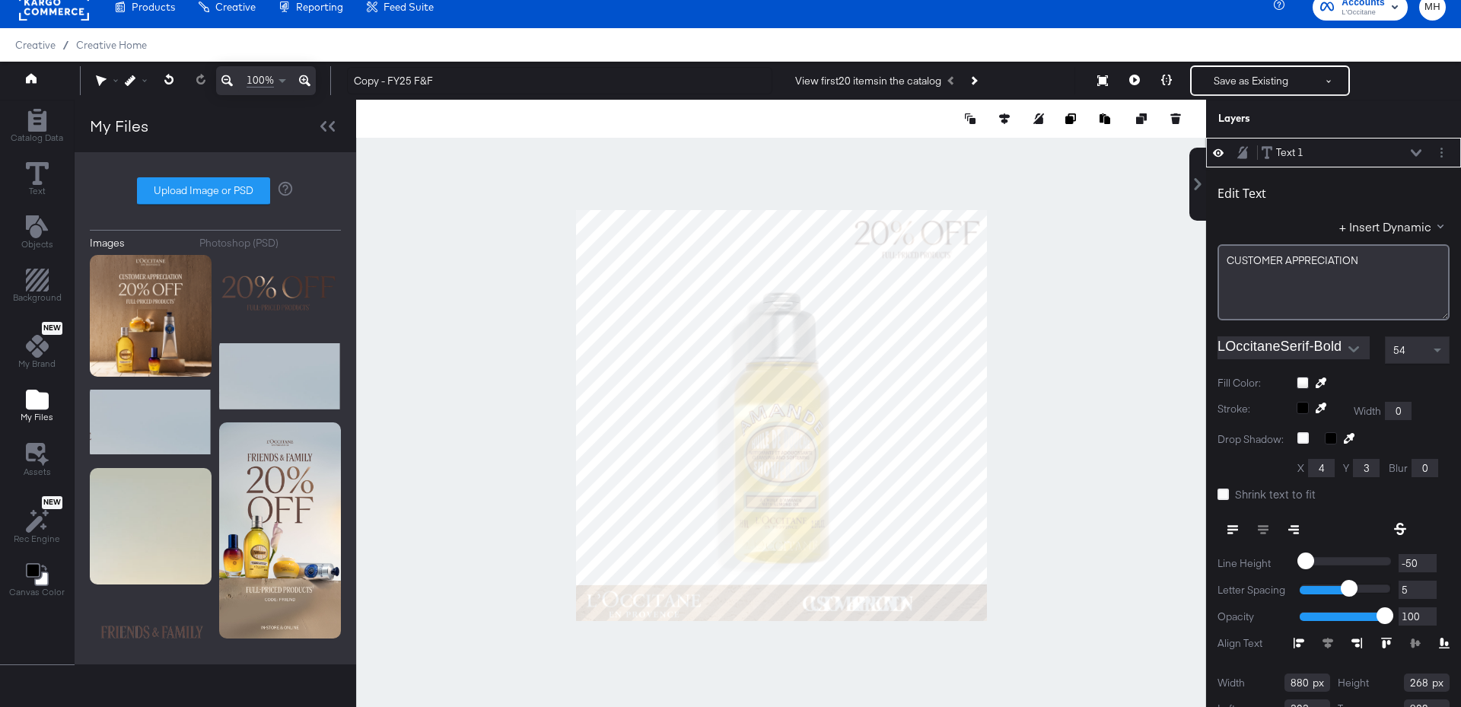
click at [1348, 586] on input "range" at bounding box center [1344, 589] width 91 height 10
click at [1347, 593] on div at bounding box center [1344, 590] width 91 height 14
drag, startPoint x: 1347, startPoint y: 593, endPoint x: 1338, endPoint y: 593, distance: 9.9
click at [1338, 593] on div at bounding box center [1344, 590] width 91 height 14
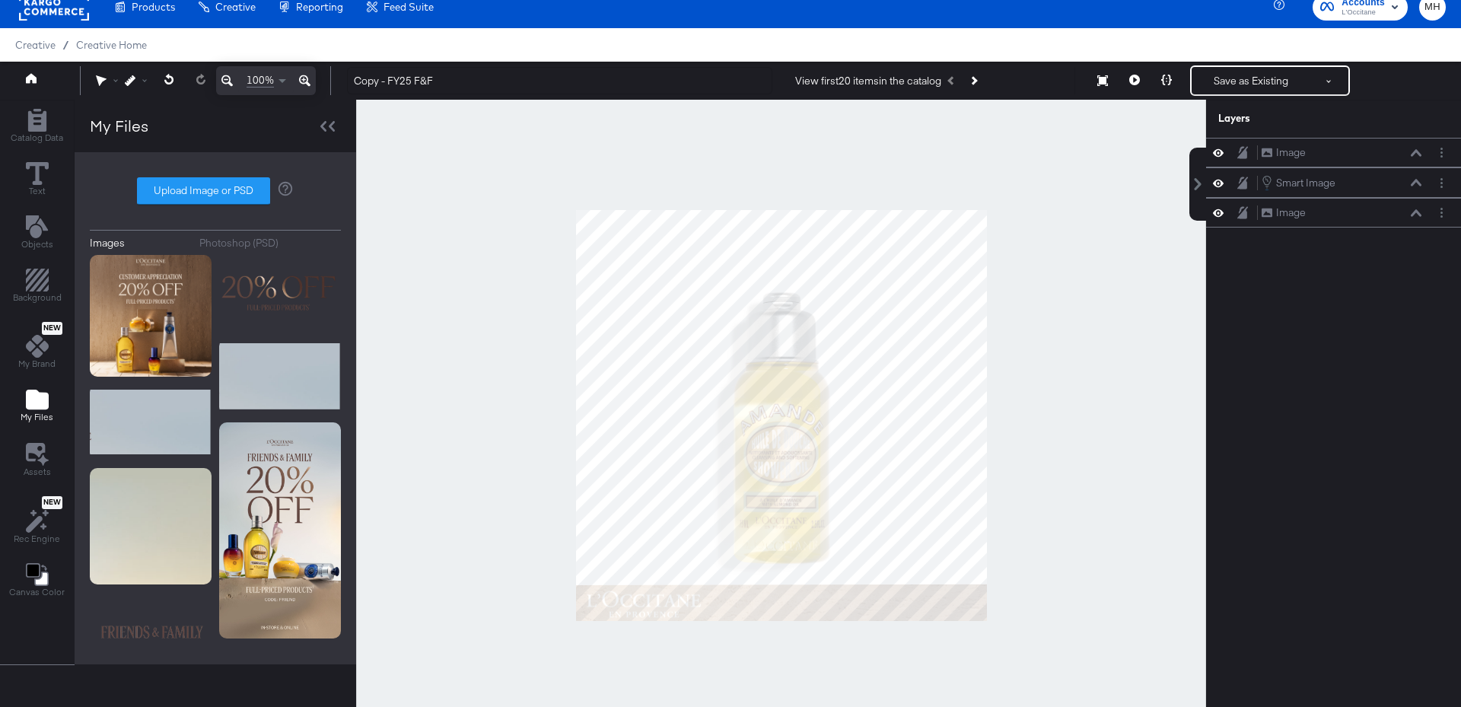
scroll to position [14, 0]
click at [211, 189] on label "Upload Image or PSD" at bounding box center [204, 191] width 132 height 26
click at [215, 191] on input "Upload Image or PSD" at bounding box center [215, 191] width 0 height 0
type input "C:\fakepath\1x1__4_-removebg-preview.png"
click at [216, 204] on div "Images Photoshop (PSD) Upload Image or PSD" at bounding box center [215, 408] width 251 height 482
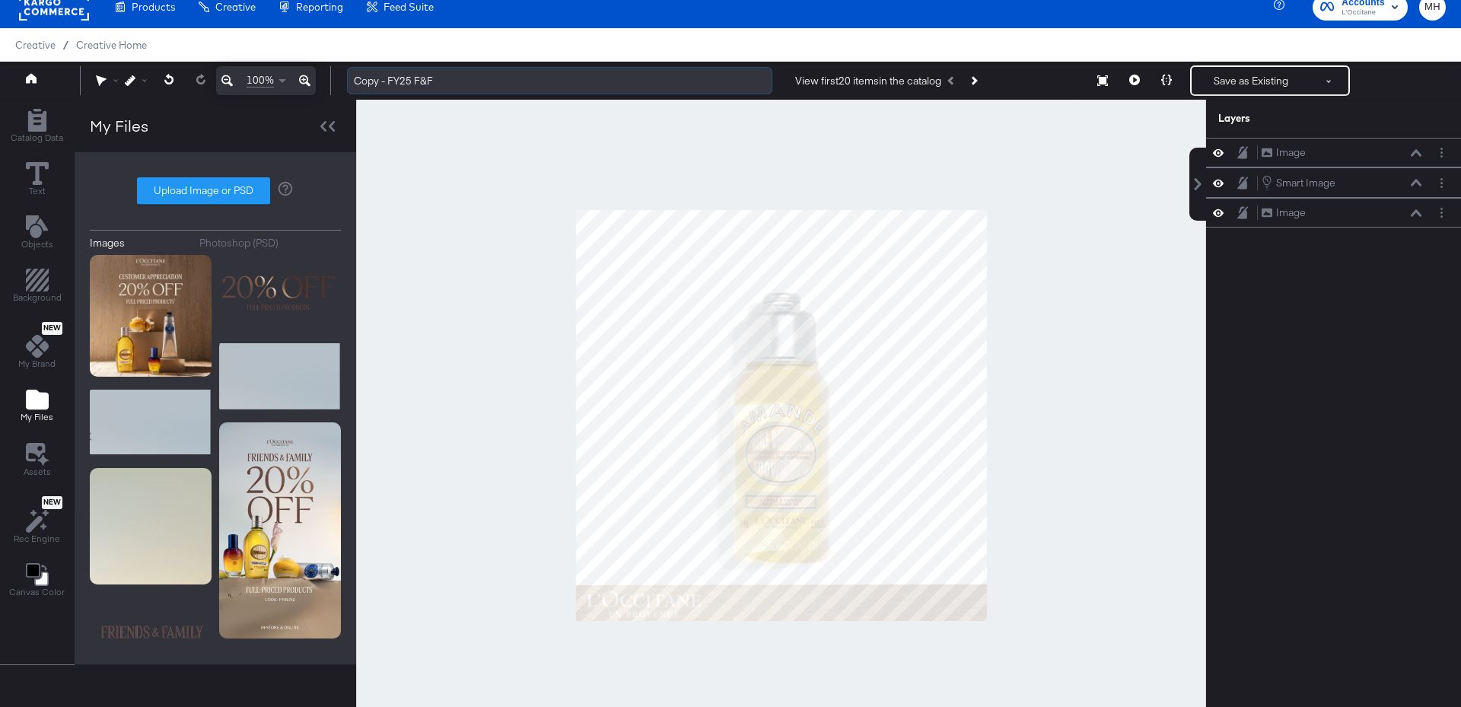
click at [429, 90] on input "Copy - FY25 F&F" at bounding box center [559, 81] width 425 height 28
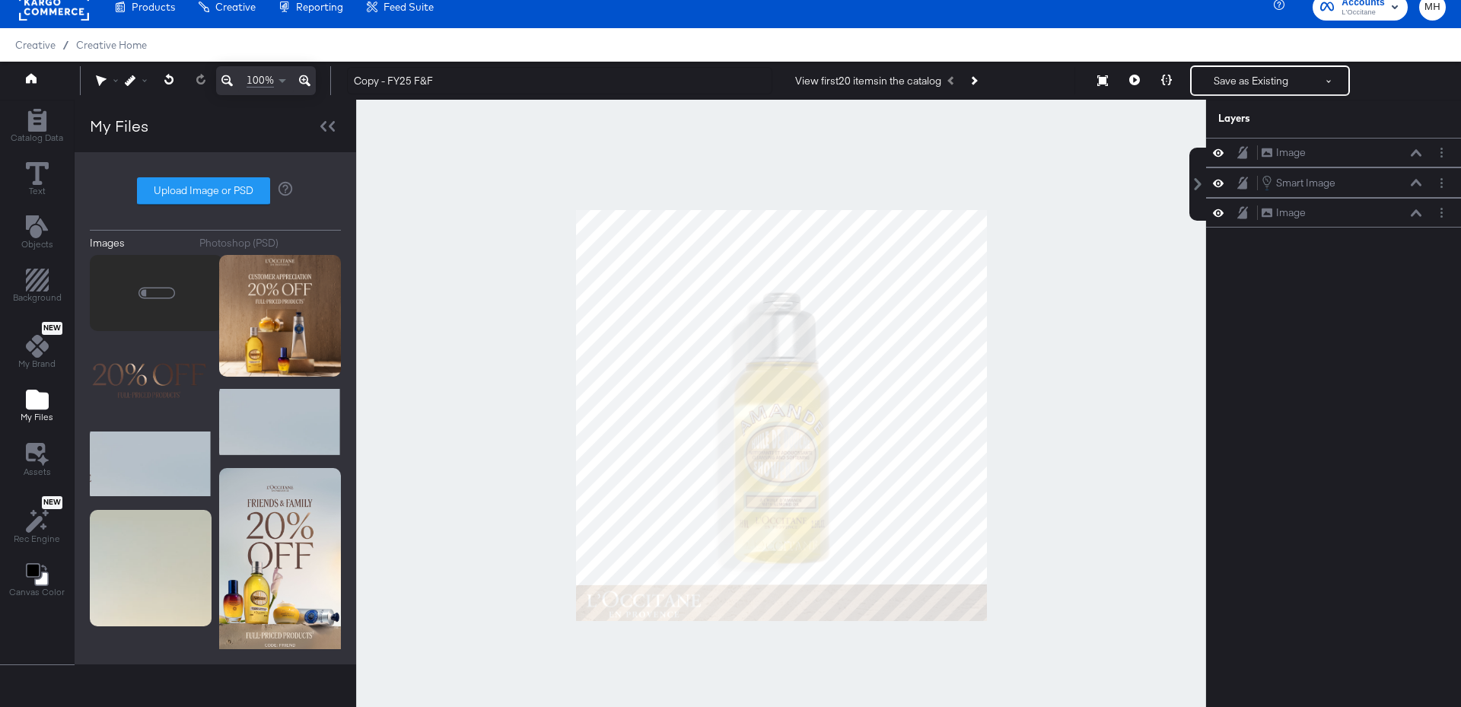
scroll to position [0, 0]
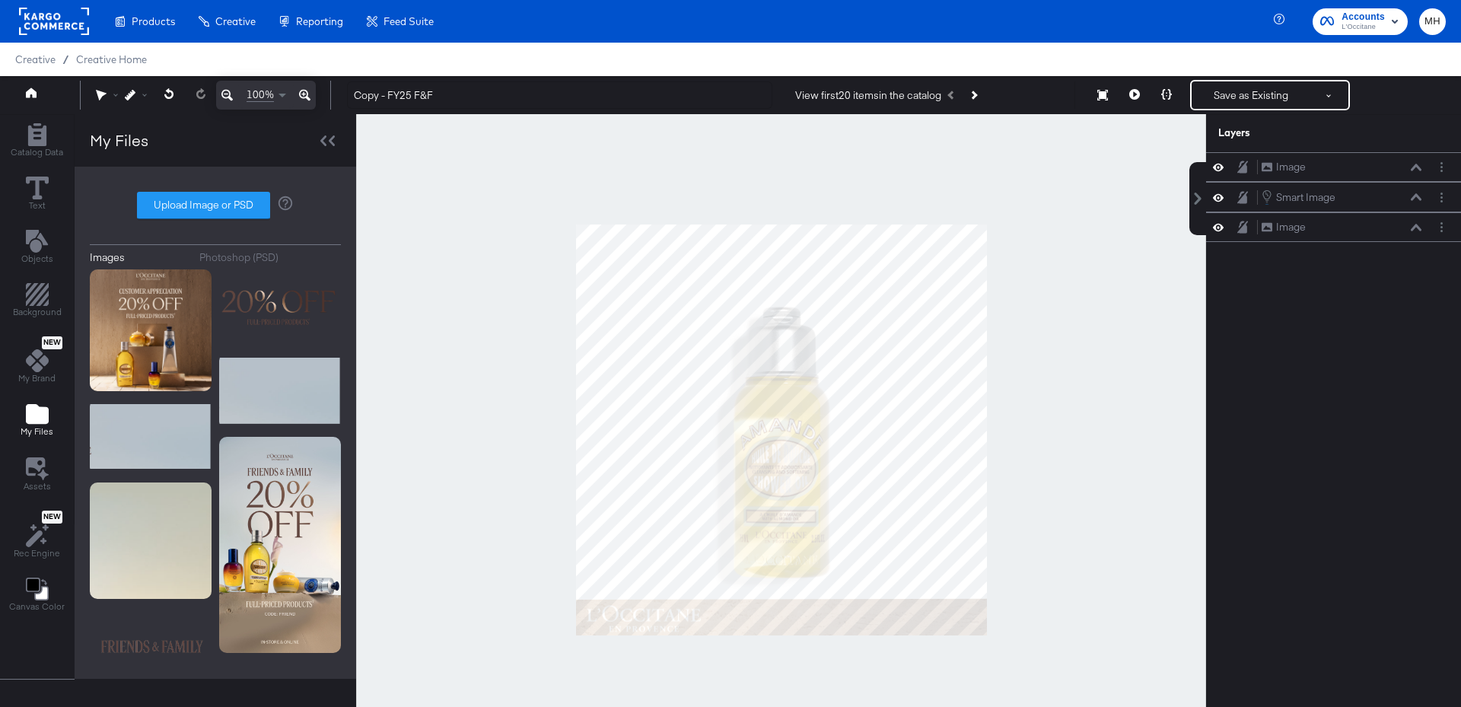
click at [202, 212] on label "Upload Image or PSD" at bounding box center [204, 205] width 132 height 26
click at [215, 205] on input "Upload Image or PSD" at bounding box center [215, 205] width 0 height 0
click at [441, 63] on div "Creative / Creative Home" at bounding box center [730, 59] width 1461 height 33
click at [425, 61] on div "Creative / Creative Home" at bounding box center [730, 59] width 1461 height 33
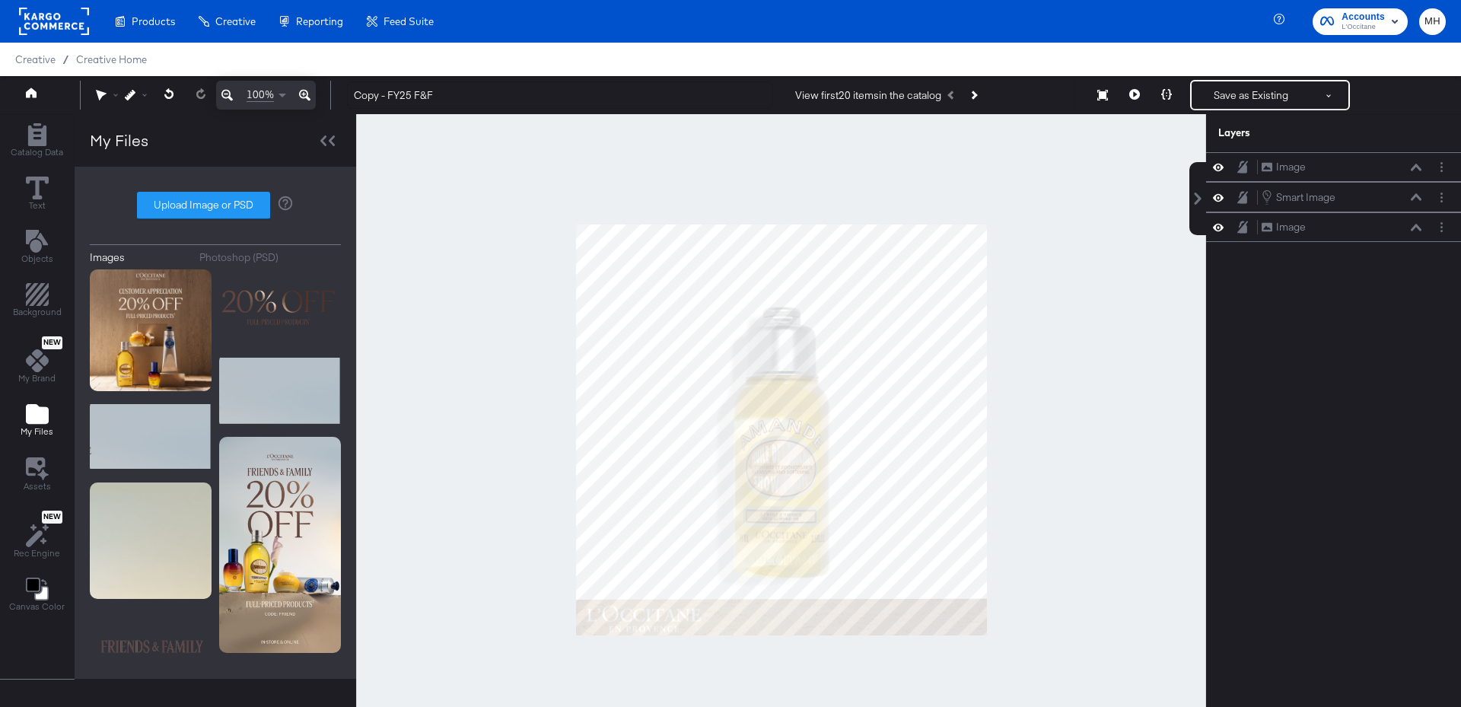
click at [425, 61] on div "Creative / Creative Home" at bounding box center [730, 59] width 1461 height 33
click at [425, 56] on div "Creative / Creative Home" at bounding box center [730, 59] width 1461 height 33
click at [426, 56] on div "Creative / Creative Home" at bounding box center [730, 59] width 1461 height 33
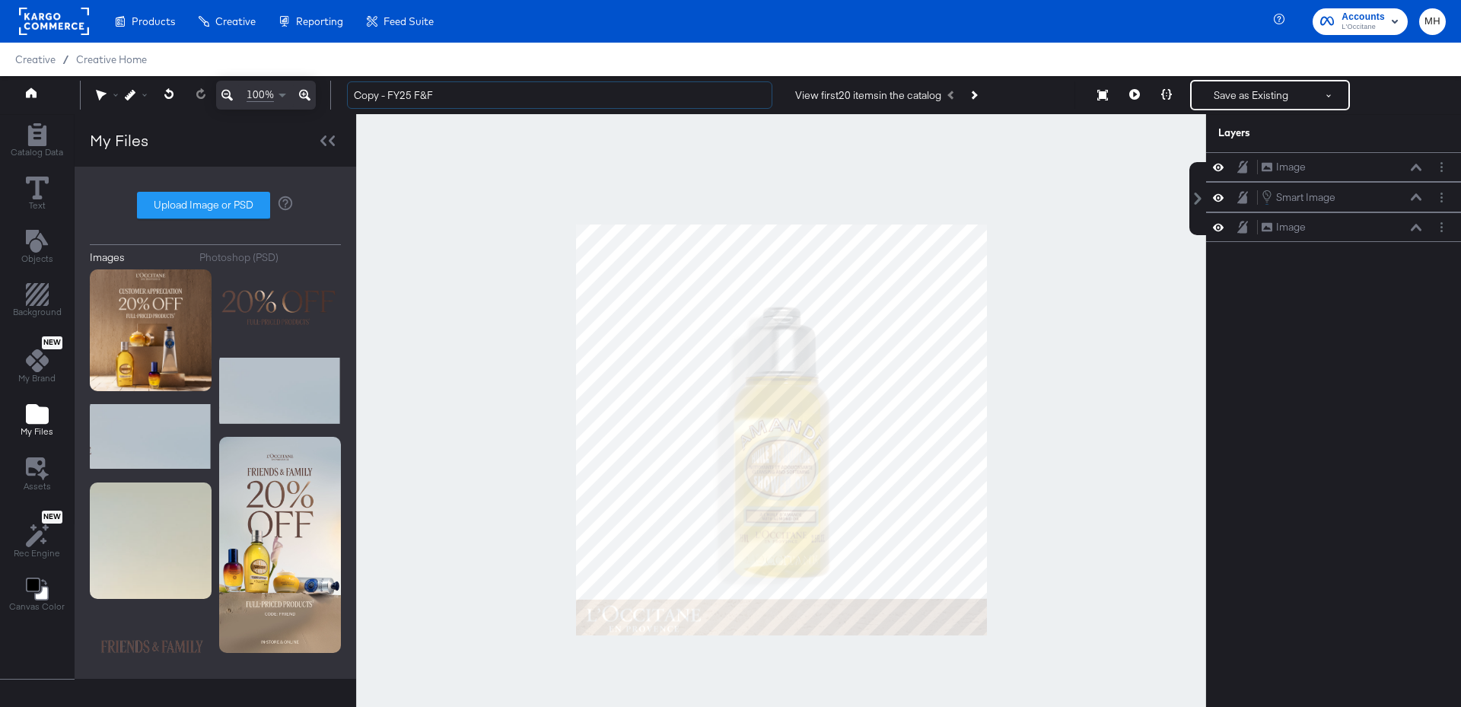
click at [434, 100] on input "Copy - FY25 F&F" at bounding box center [559, 95] width 425 height 28
click at [407, 110] on div "100% Copy - FY25 F&F View first 20 items in the catalog Save as Existing See mo…" at bounding box center [730, 95] width 1461 height 38
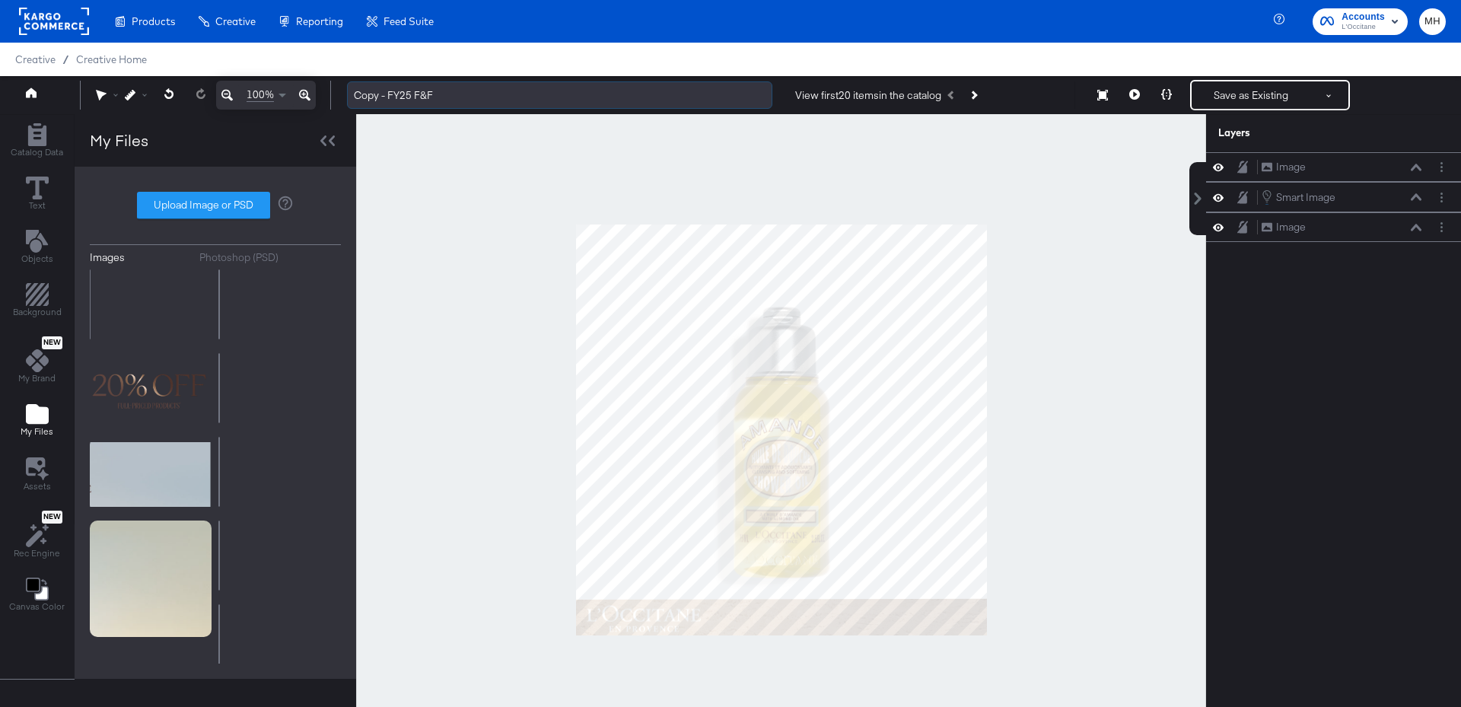
click at [422, 105] on input "Copy - FY25 F&F" at bounding box center [559, 95] width 425 height 28
drag, startPoint x: 376, startPoint y: 94, endPoint x: 357, endPoint y: 94, distance: 19.0
click at [357, 94] on input "Copy - FY25 F&F" at bounding box center [559, 95] width 425 height 28
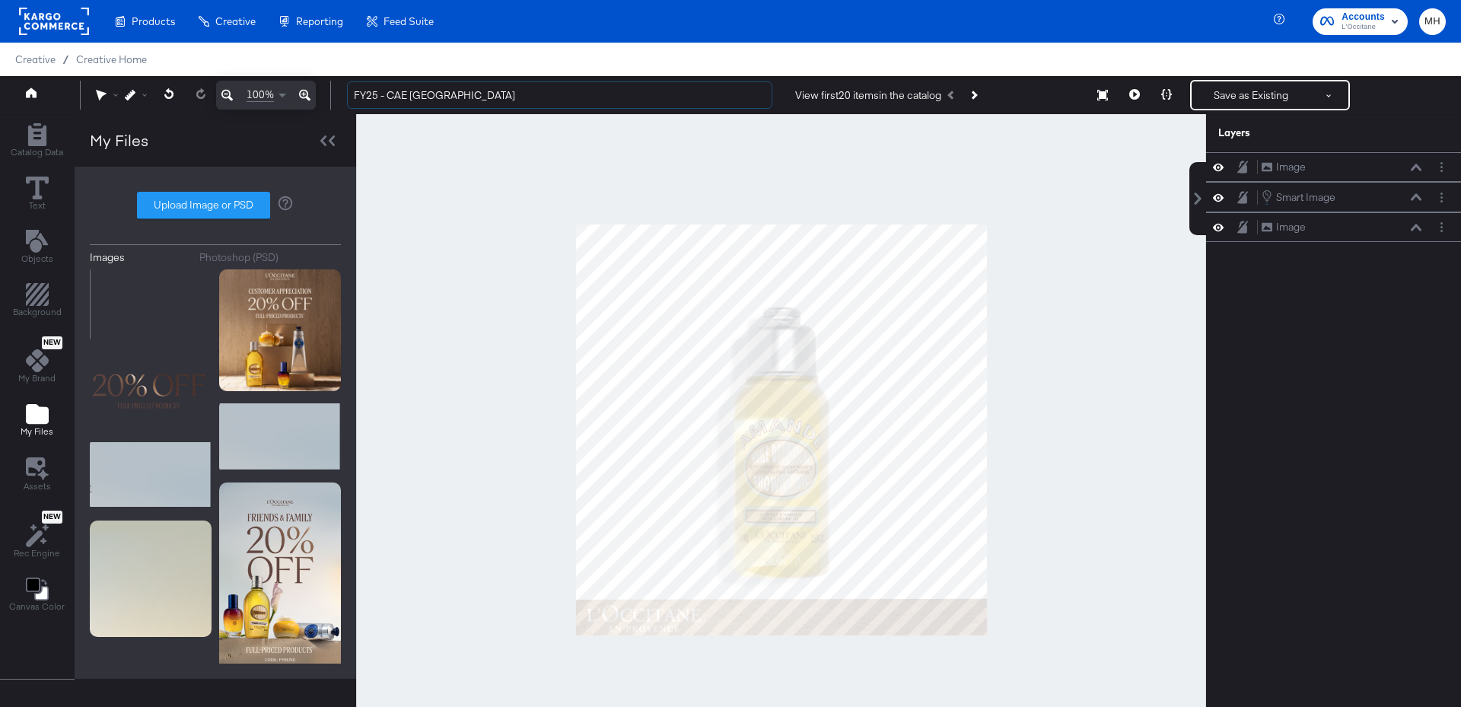
type input "FY25 - CAE [GEOGRAPHIC_DATA]"
click at [1274, 95] on button "Save as Existing" at bounding box center [1250, 94] width 119 height 27
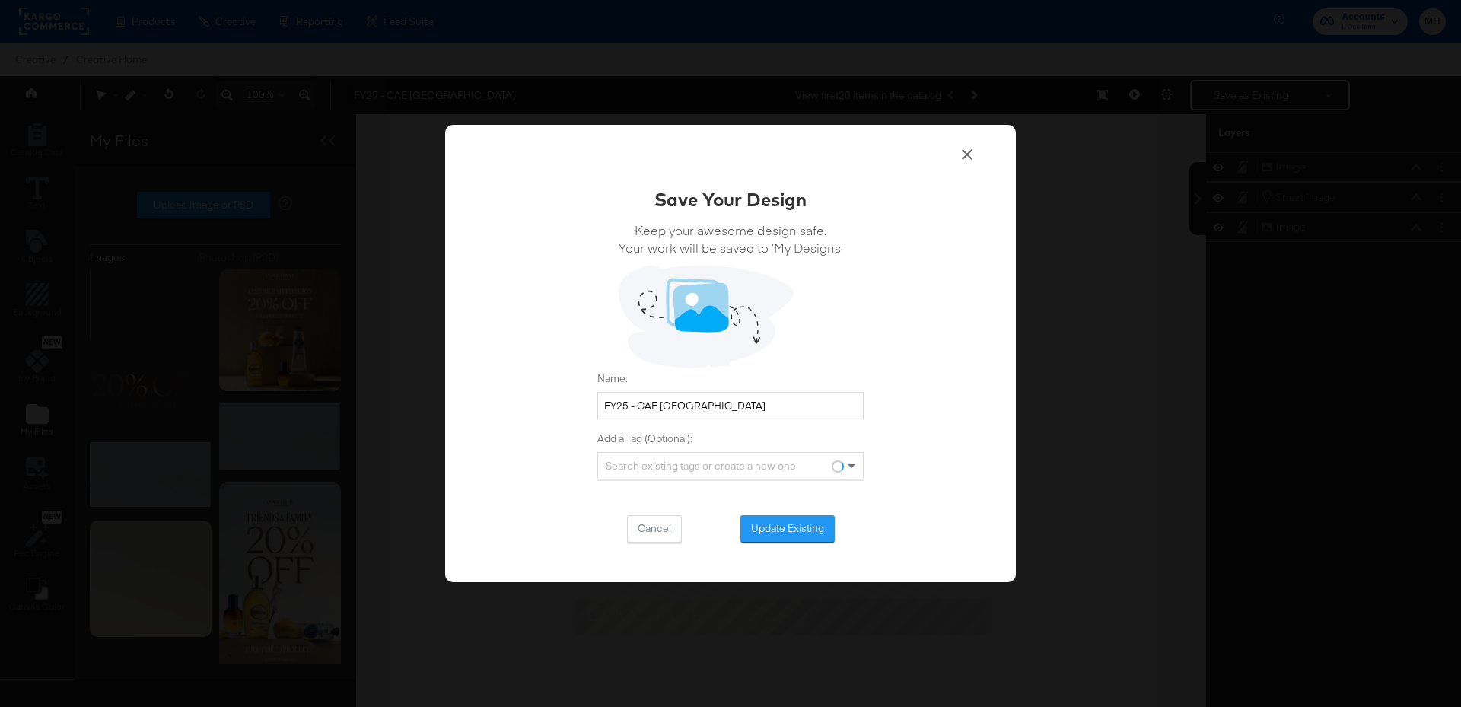
click at [784, 531] on button "Update Existing" at bounding box center [787, 528] width 94 height 27
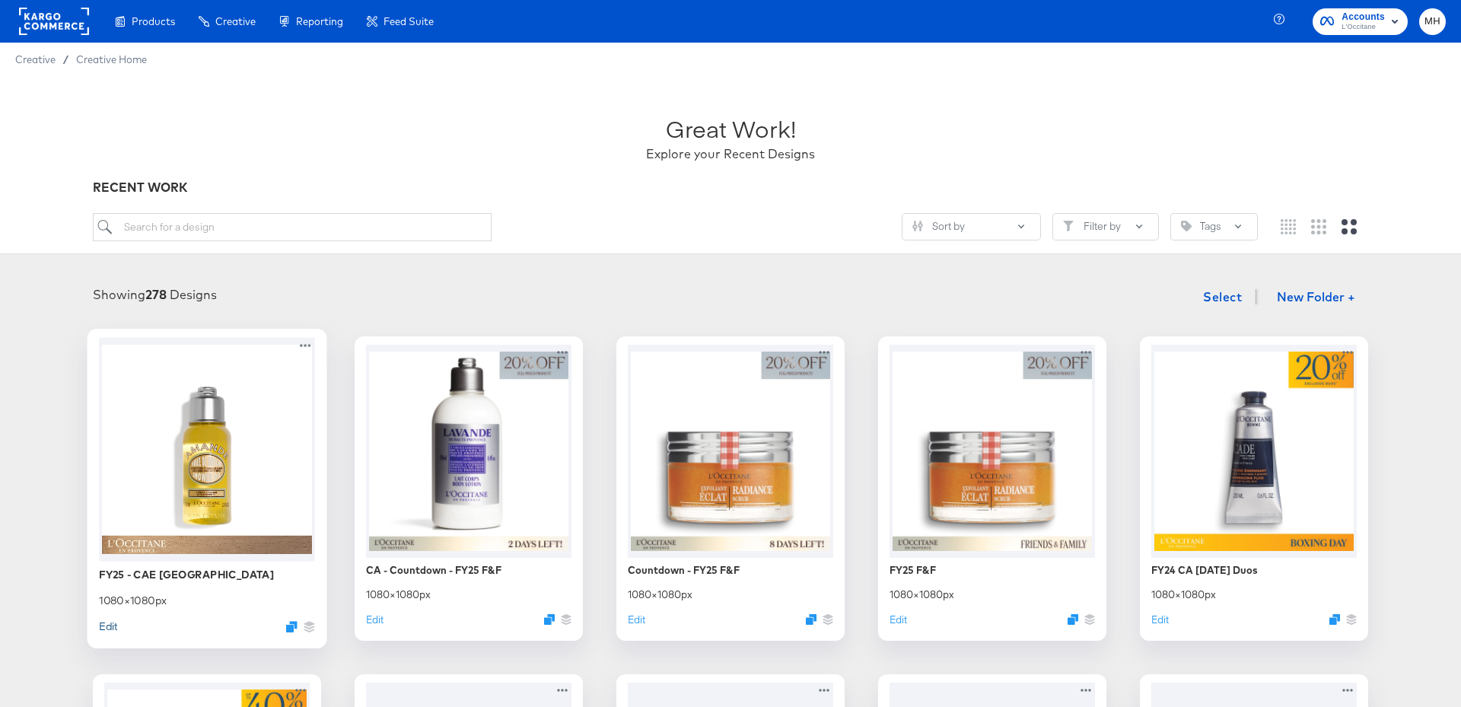
click at [110, 623] on button "Edit" at bounding box center [108, 626] width 18 height 14
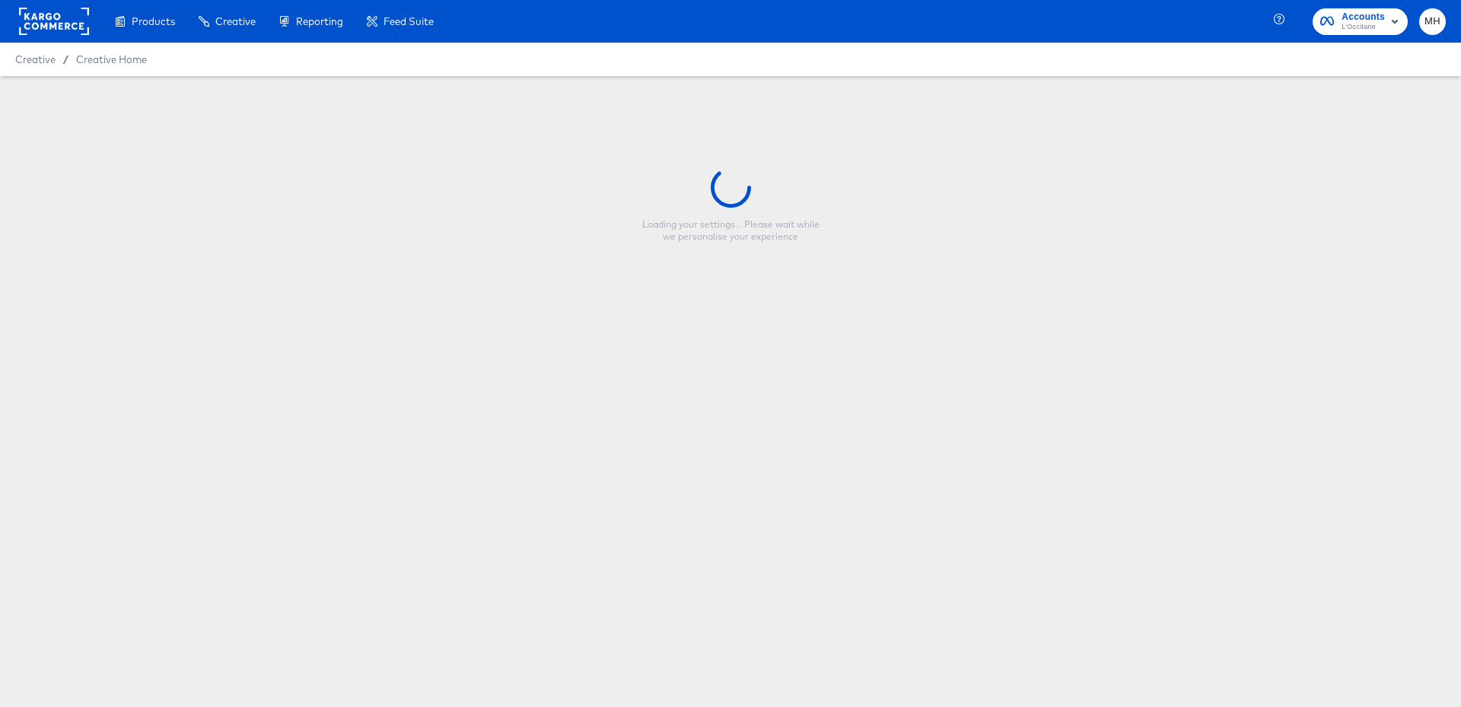
type input "FY25 - CAE [GEOGRAPHIC_DATA]"
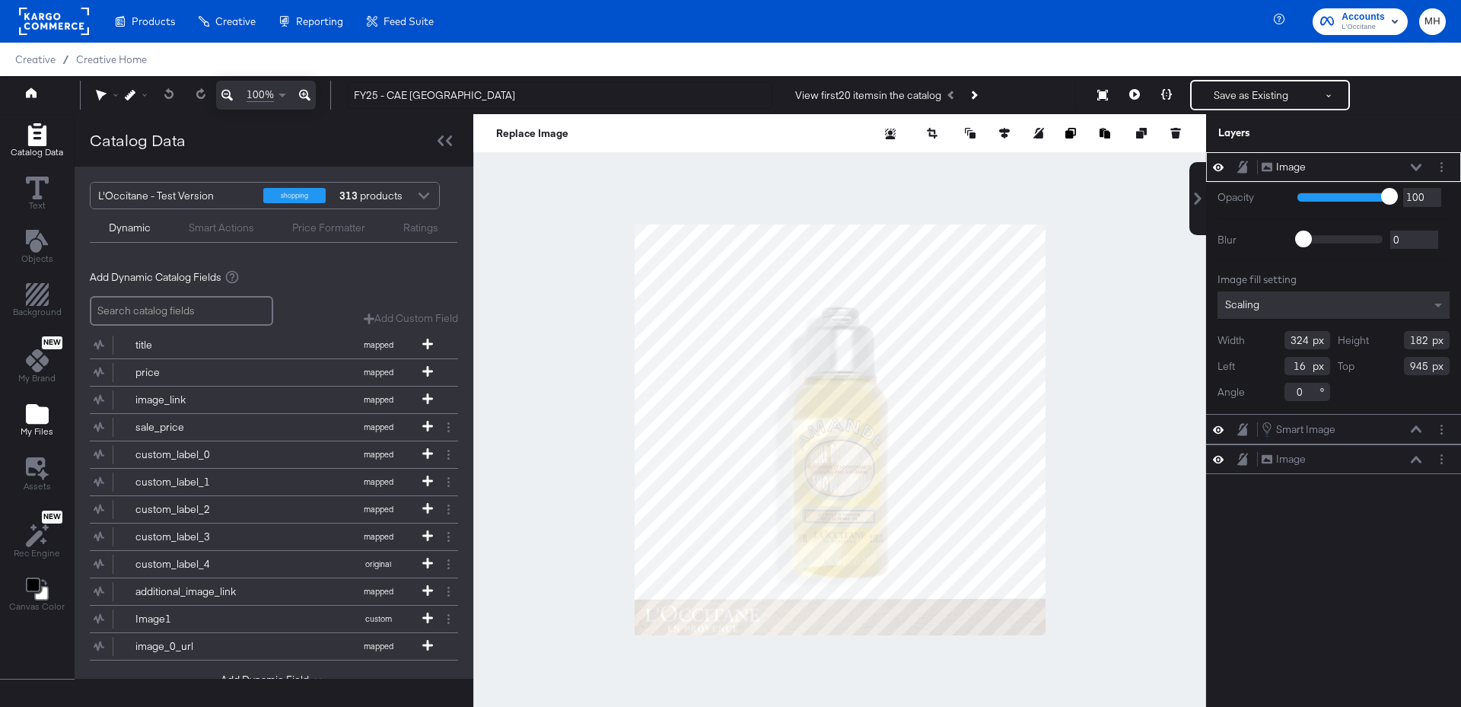
click at [33, 406] on icon "Add Files" at bounding box center [37, 414] width 23 height 20
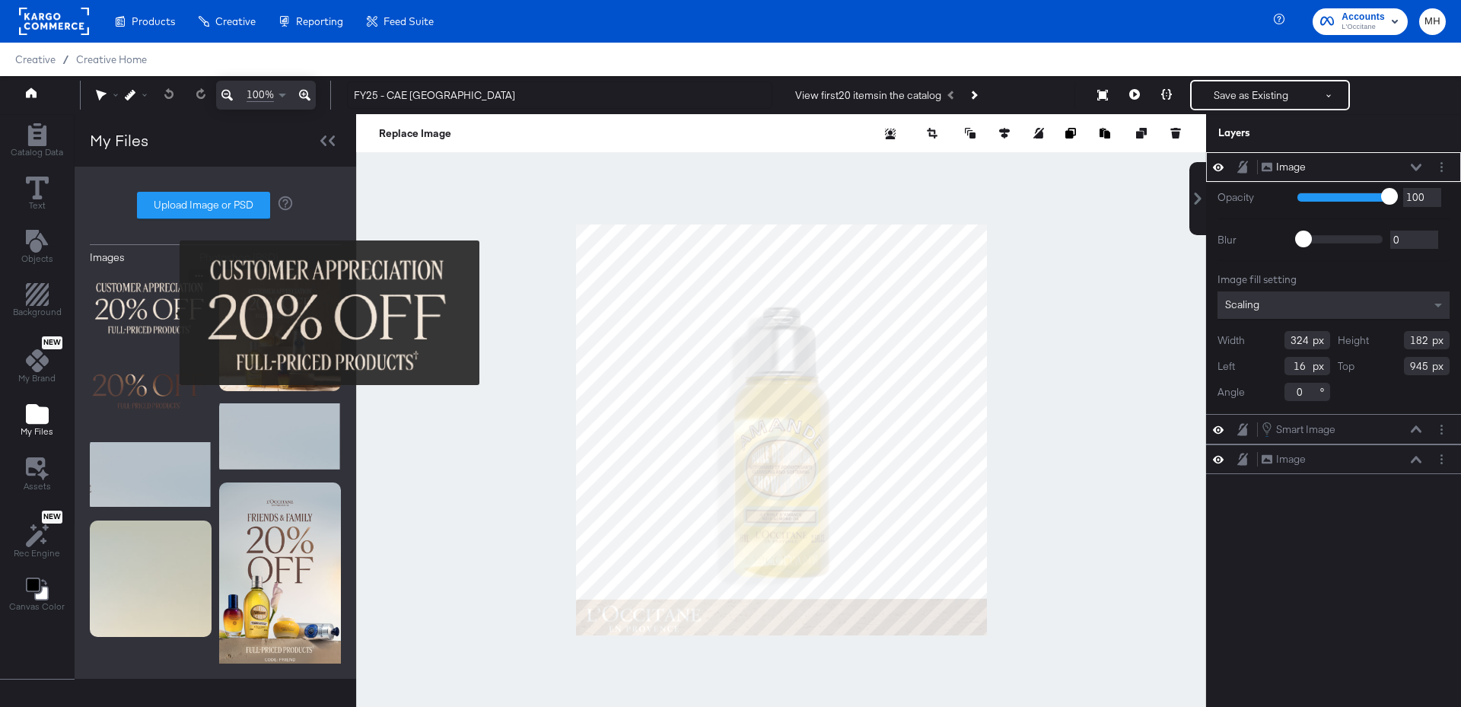
click at [169, 313] on img at bounding box center [151, 307] width 122 height 76
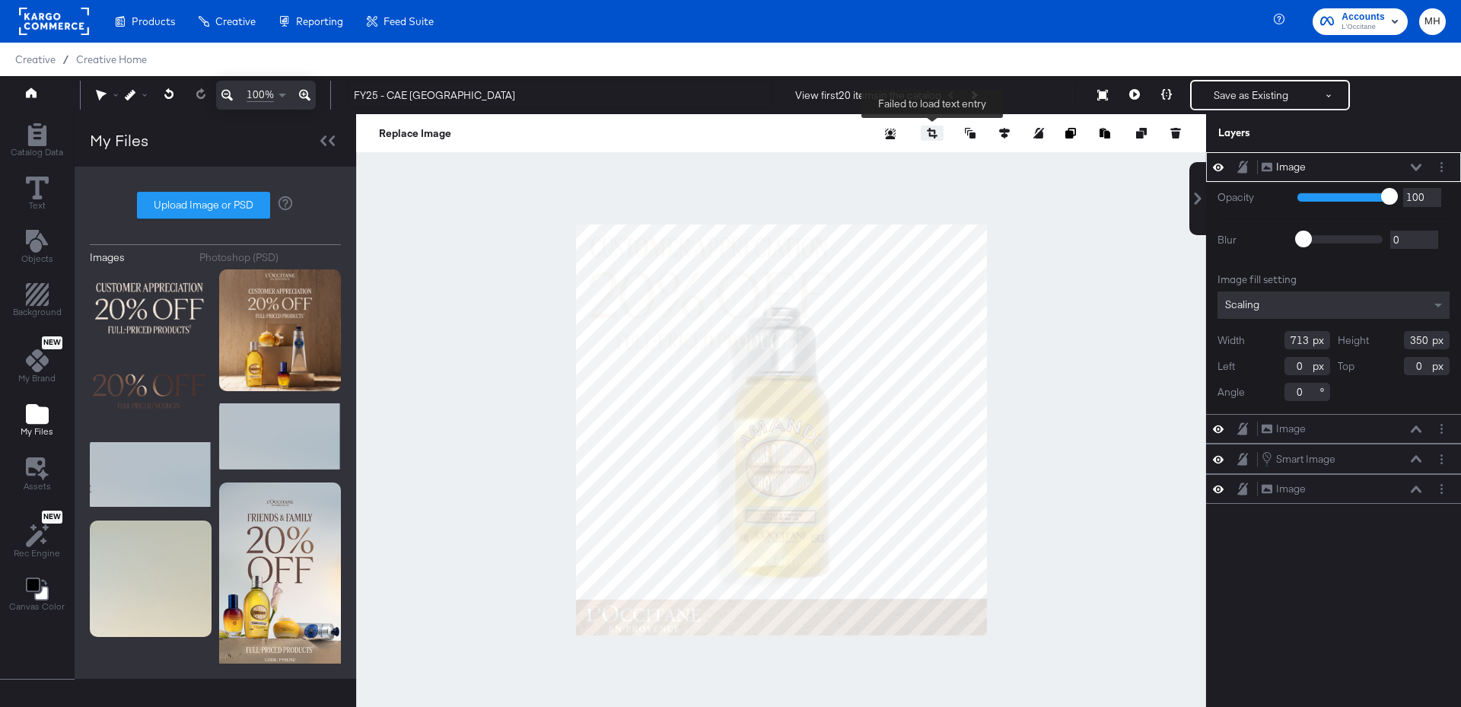
click at [929, 133] on icon "button" at bounding box center [933, 135] width 8 height 6
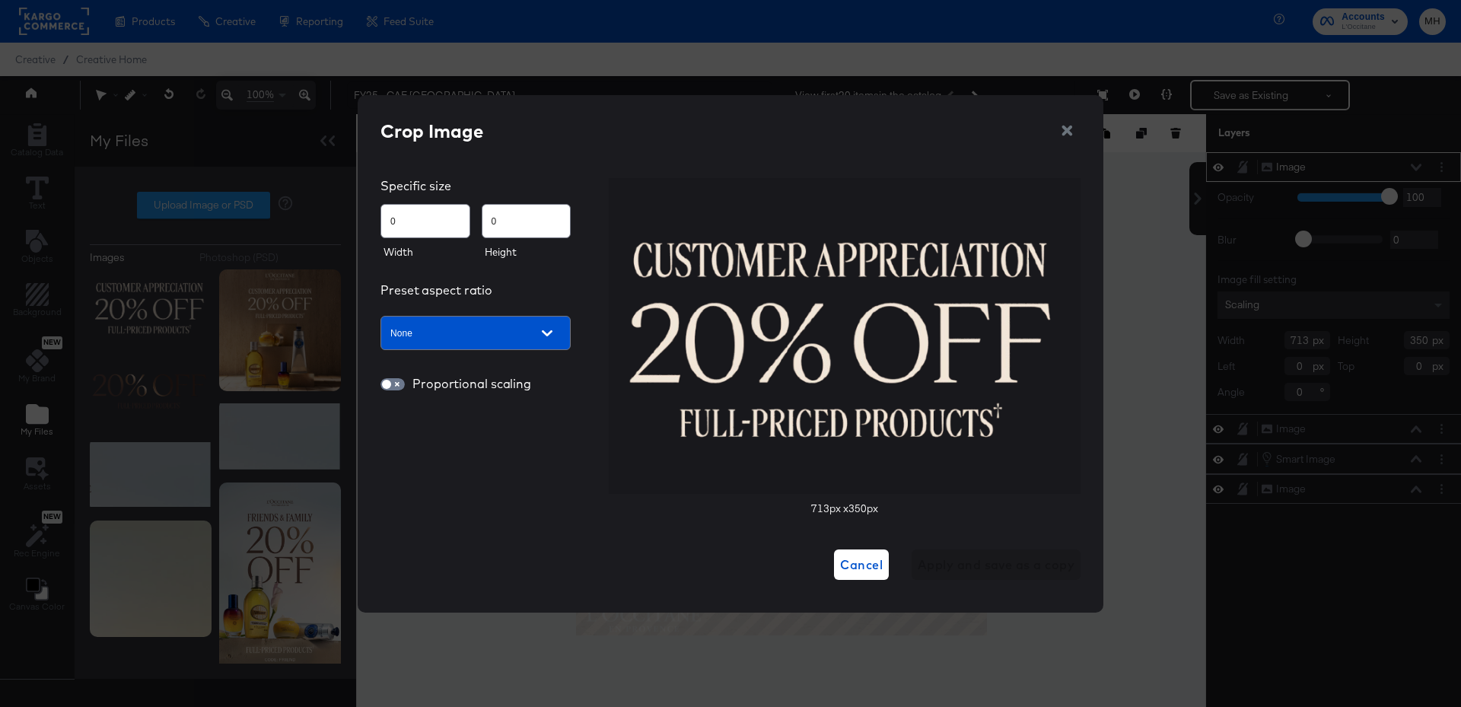
type input "57"
type input "28"
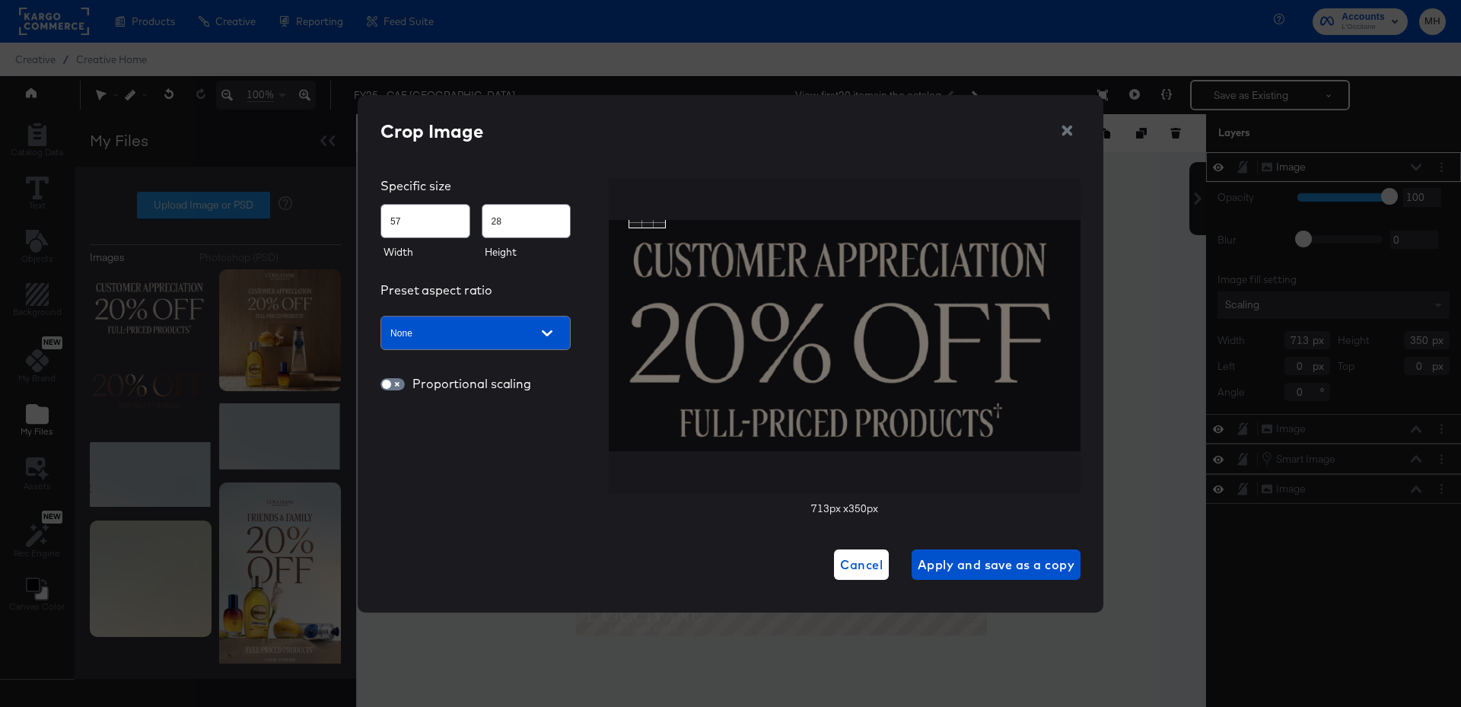
type input "235"
type input "47"
type input "419"
type input "95"
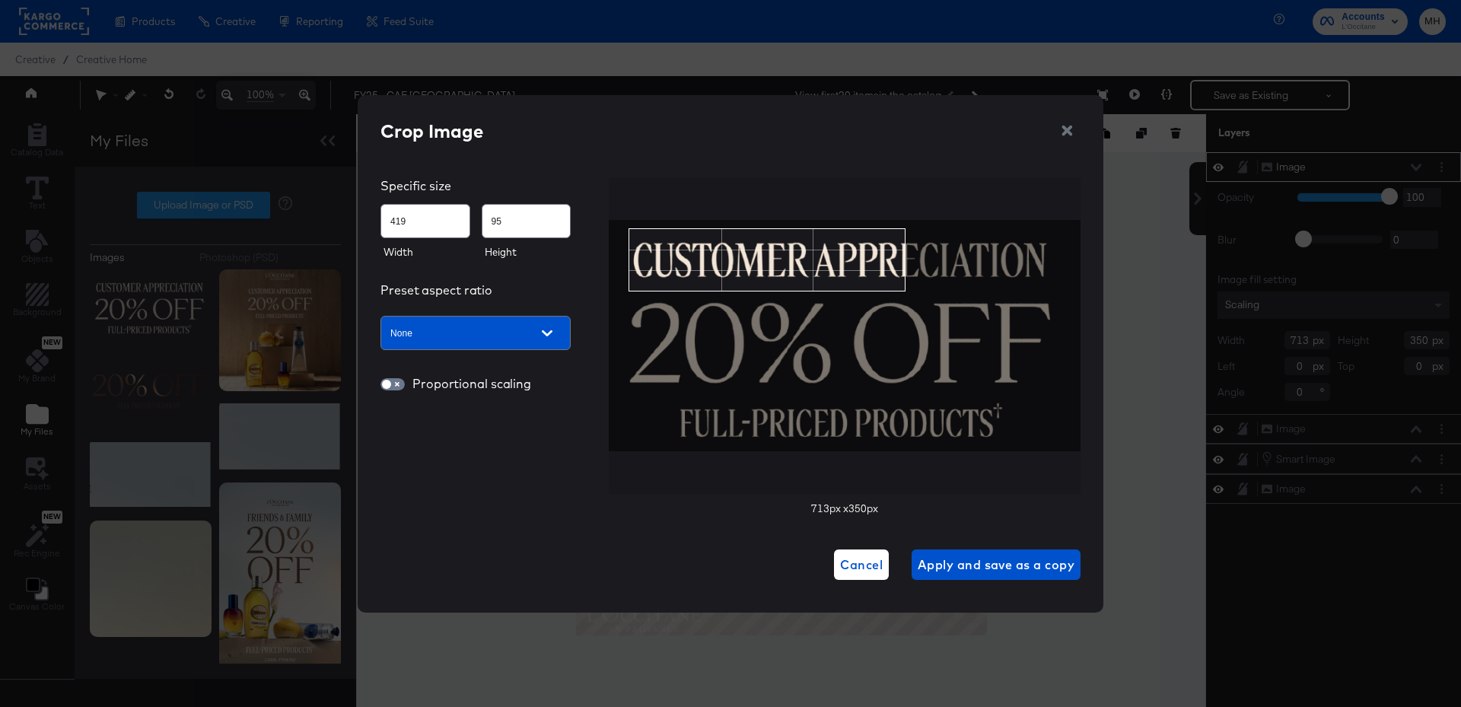
type input "496"
type input "119"
type input "520"
type input "127"
type input "515"
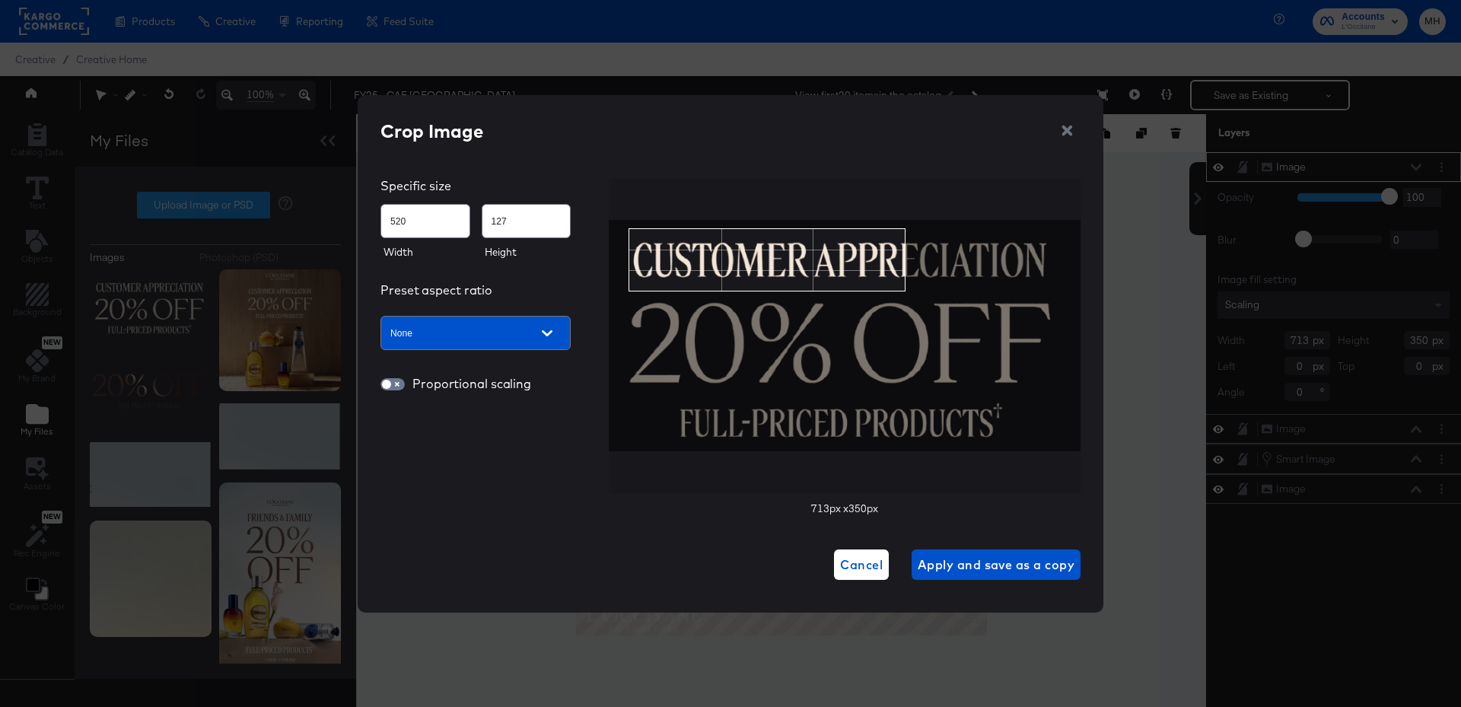
type input "125"
type input "553"
type input "123"
type input "614"
type input "117"
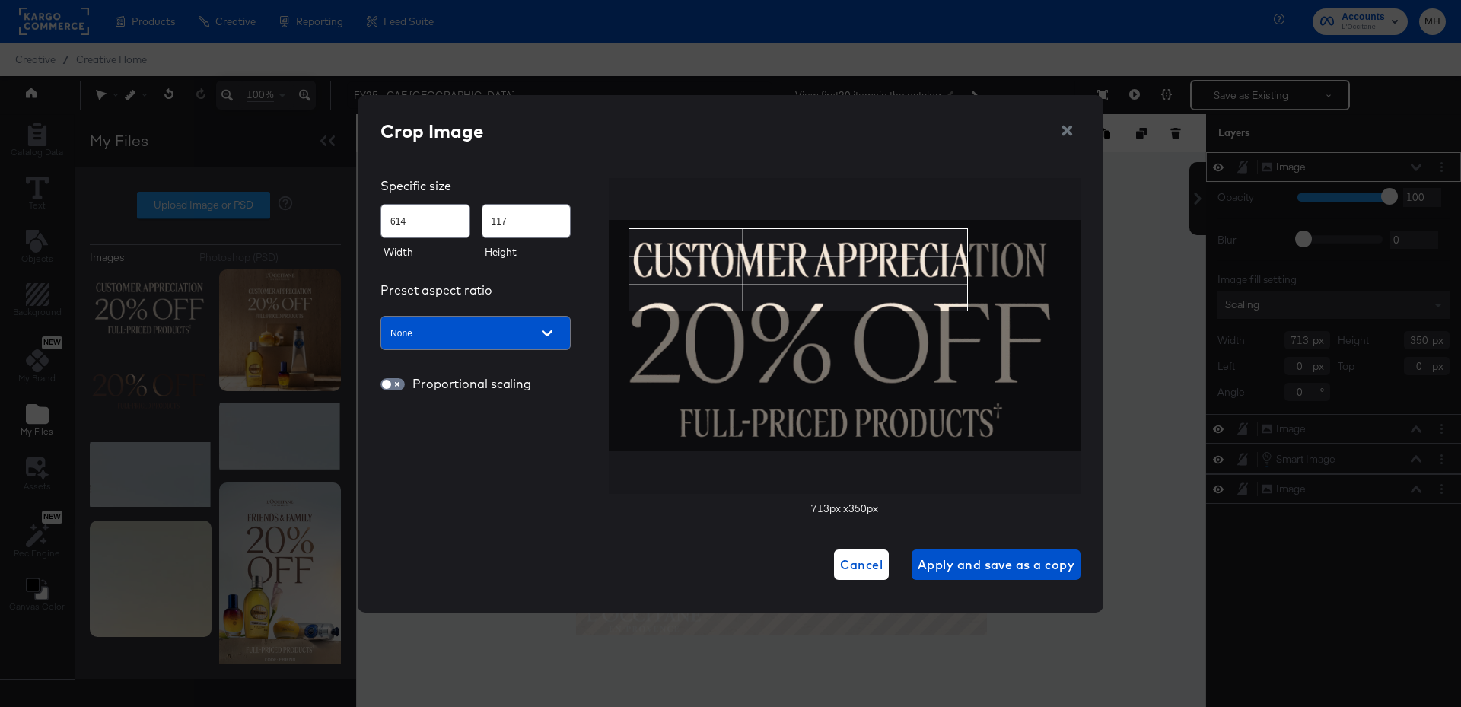
type input "654"
type input "112"
type input "678"
type input "109"
type input "683"
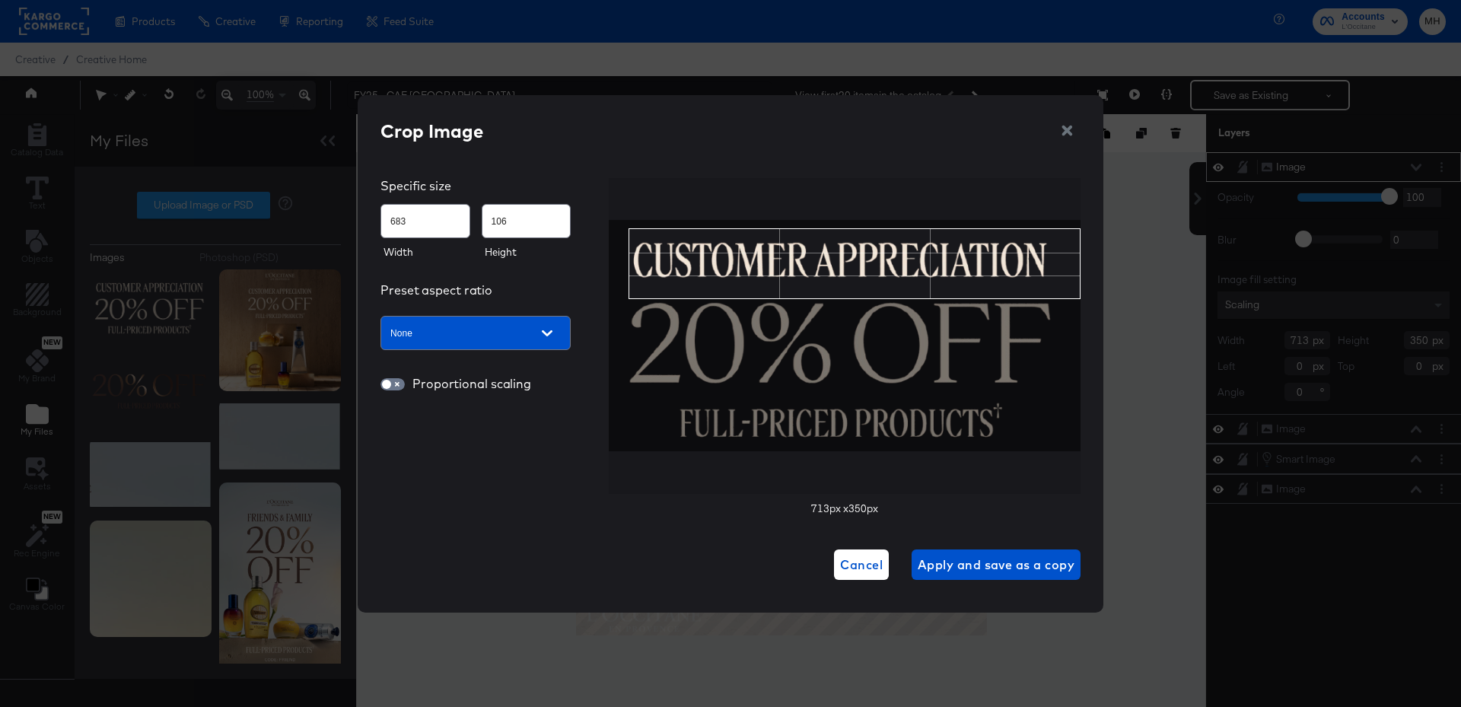
type input "105"
type input "673"
type input "102"
type input "664"
type input "100"
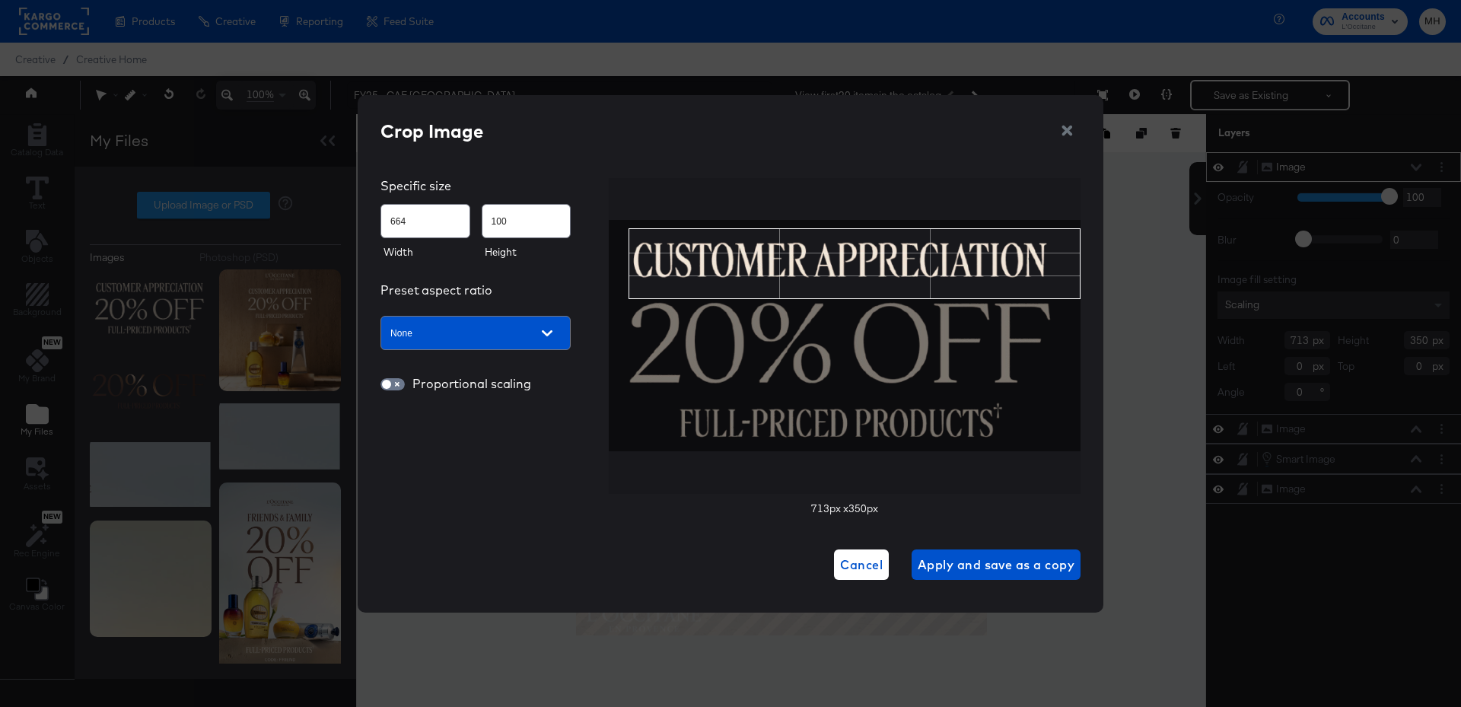
type input "660"
type input "99"
type input "659"
type input "94"
type input "657"
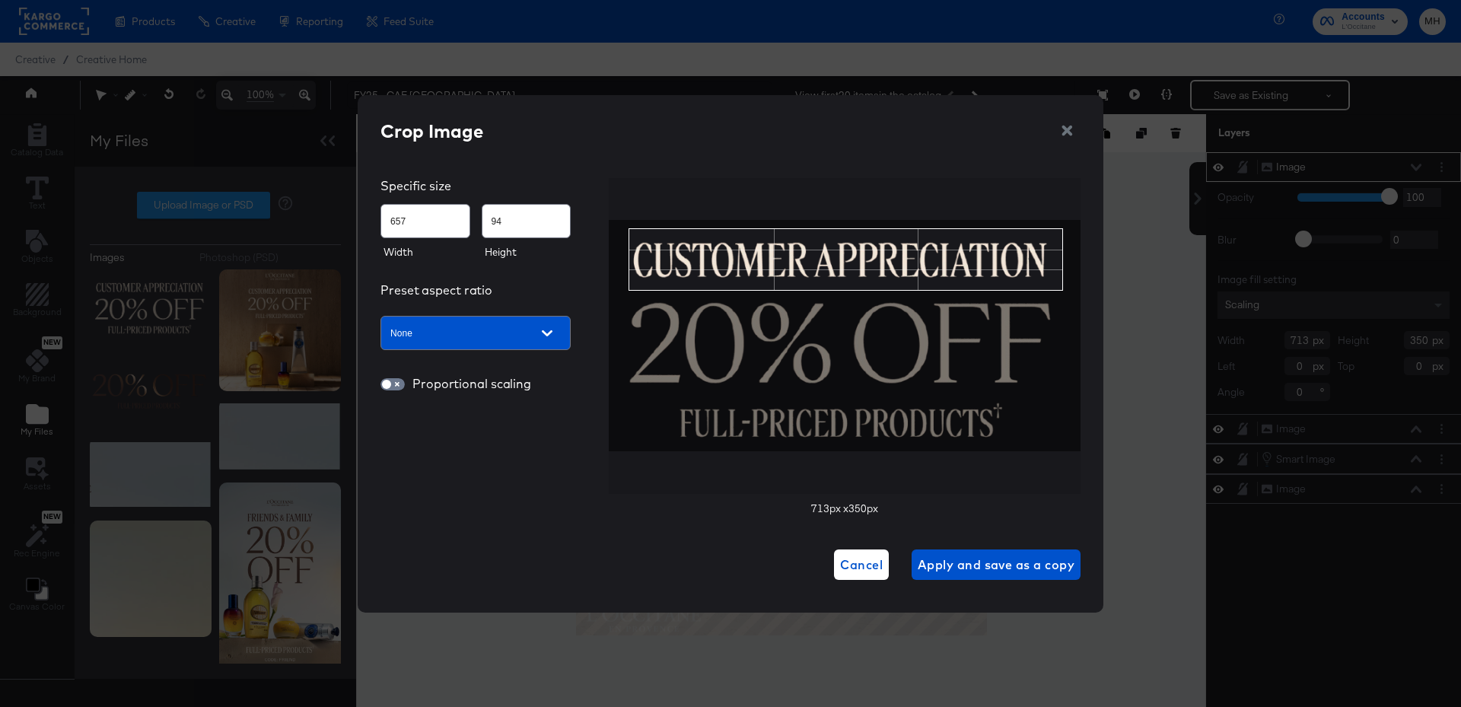
click at [1063, 290] on img at bounding box center [845, 335] width 472 height 231
click at [1010, 572] on span "Apply and save as a copy" at bounding box center [996, 564] width 157 height 21
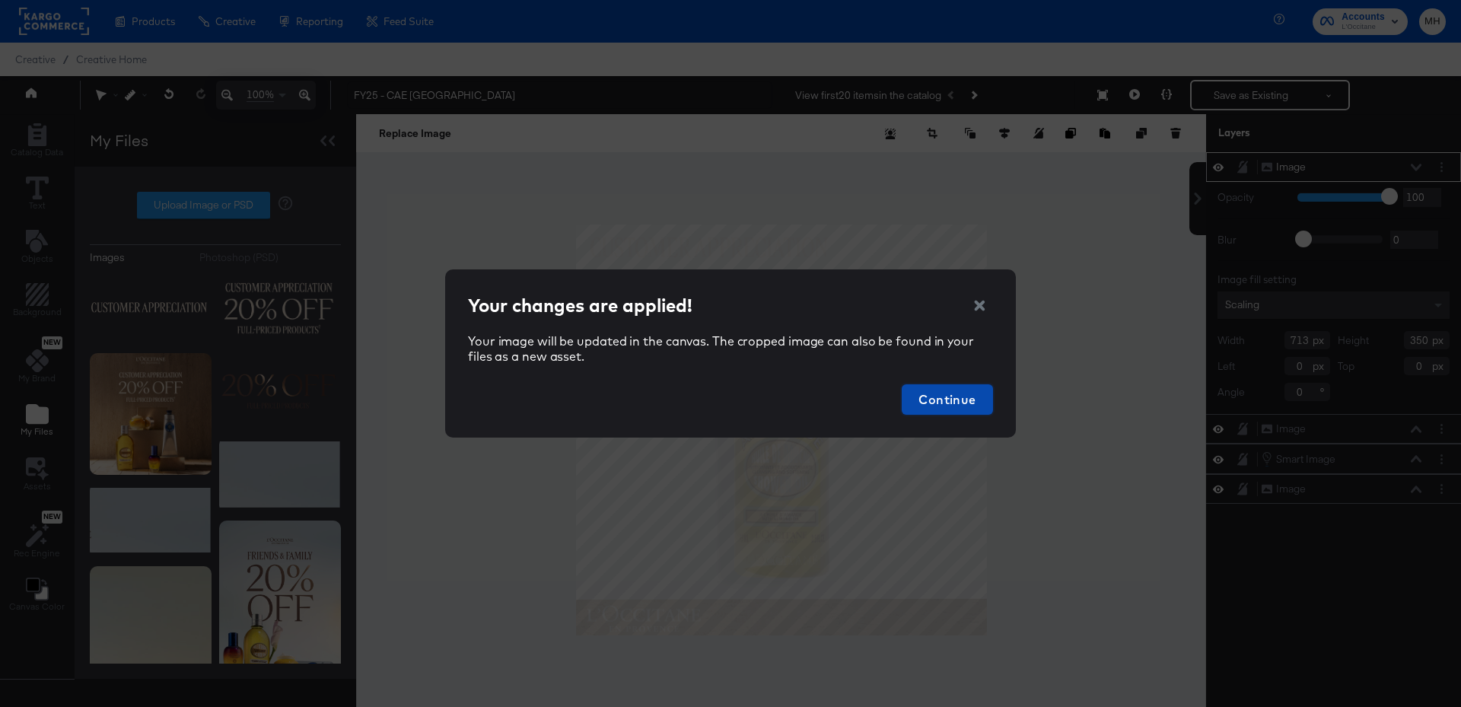
click at [953, 397] on span "Continue" at bounding box center [947, 399] width 79 height 21
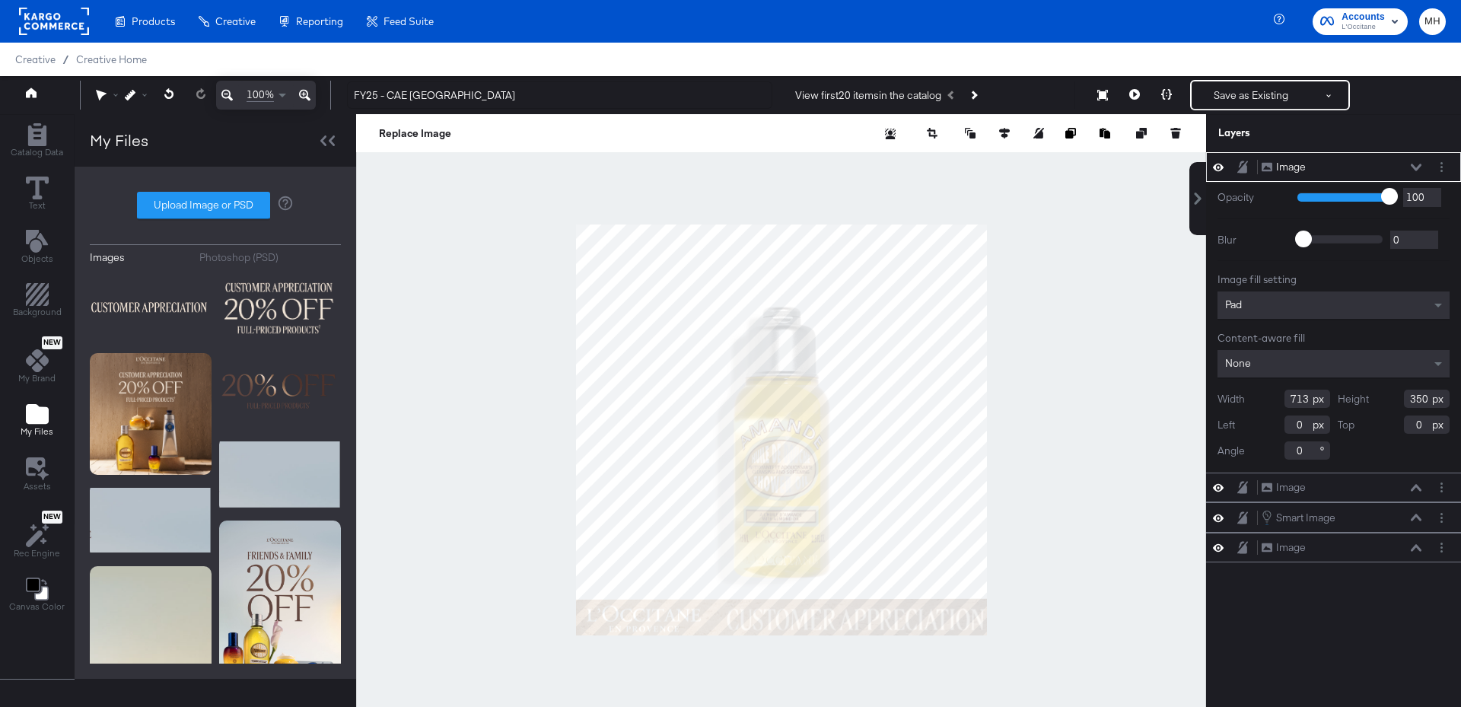
type input "388"
type input "861"
type input "560"
type input "523"
type input "520"
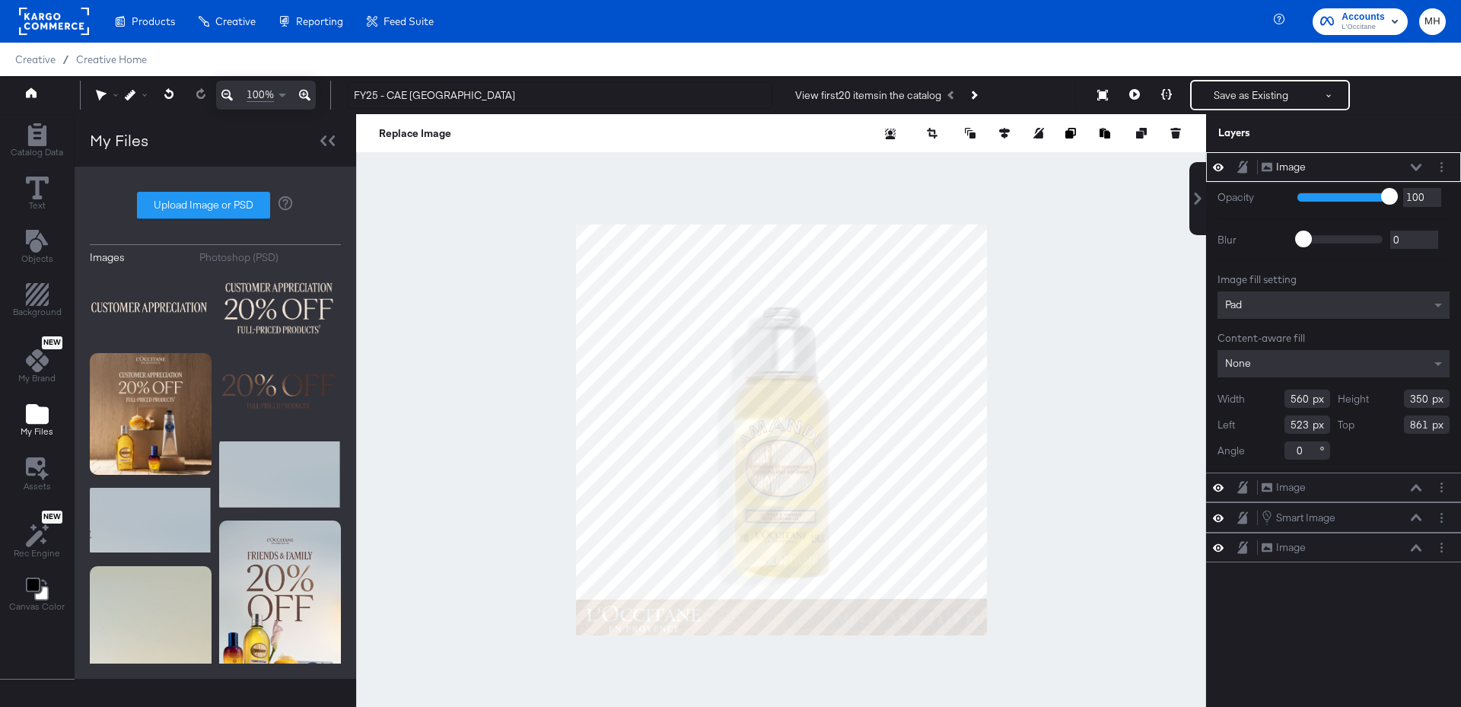
type input "561"
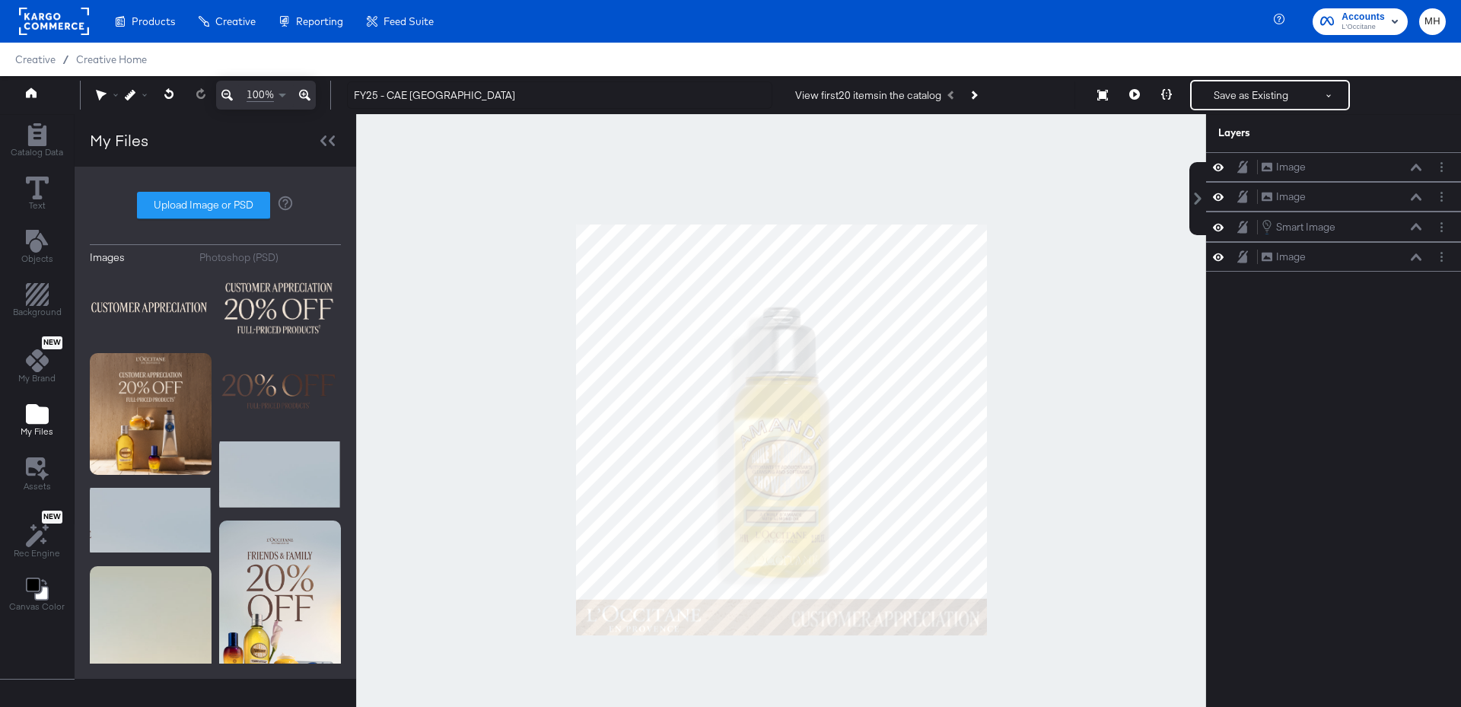
click at [991, 615] on div at bounding box center [781, 429] width 850 height 631
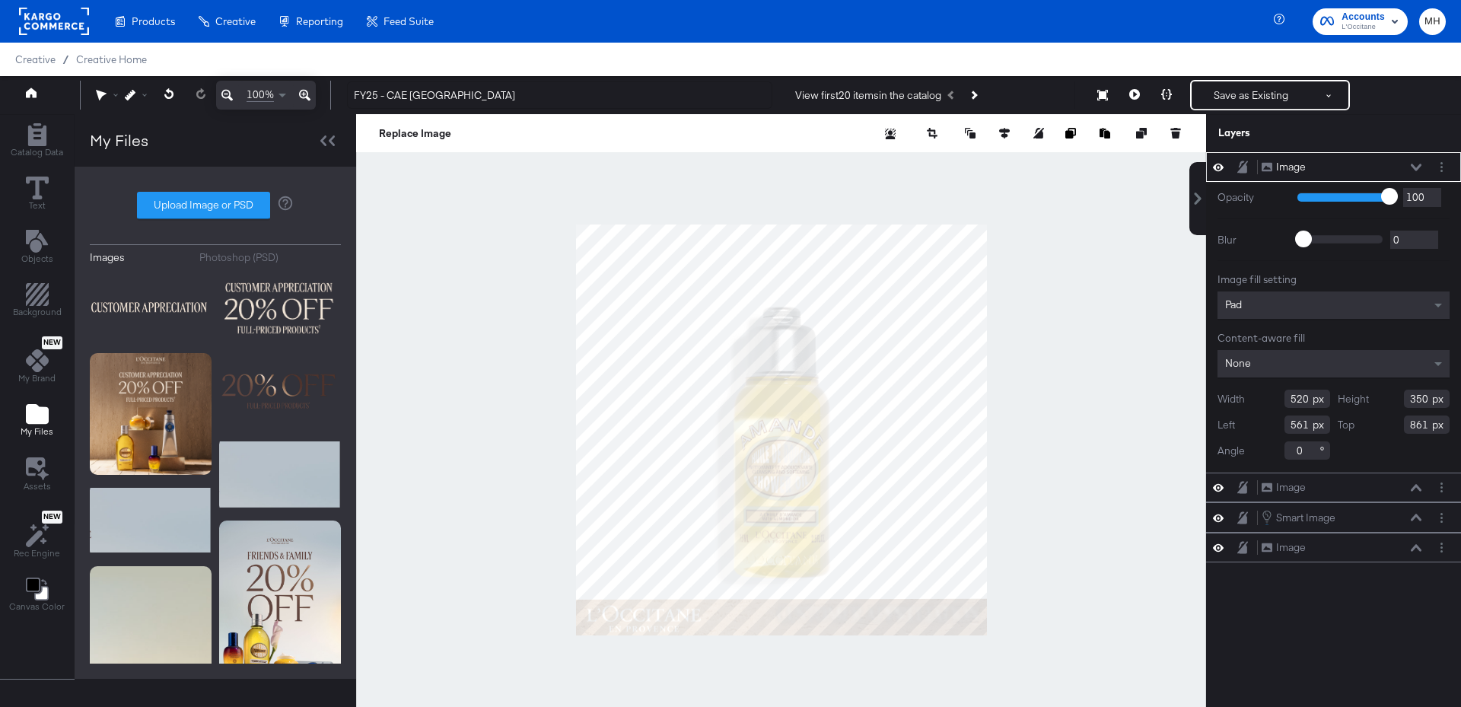
type input "558"
type input "375"
type input "523"
type input "836"
type input "529"
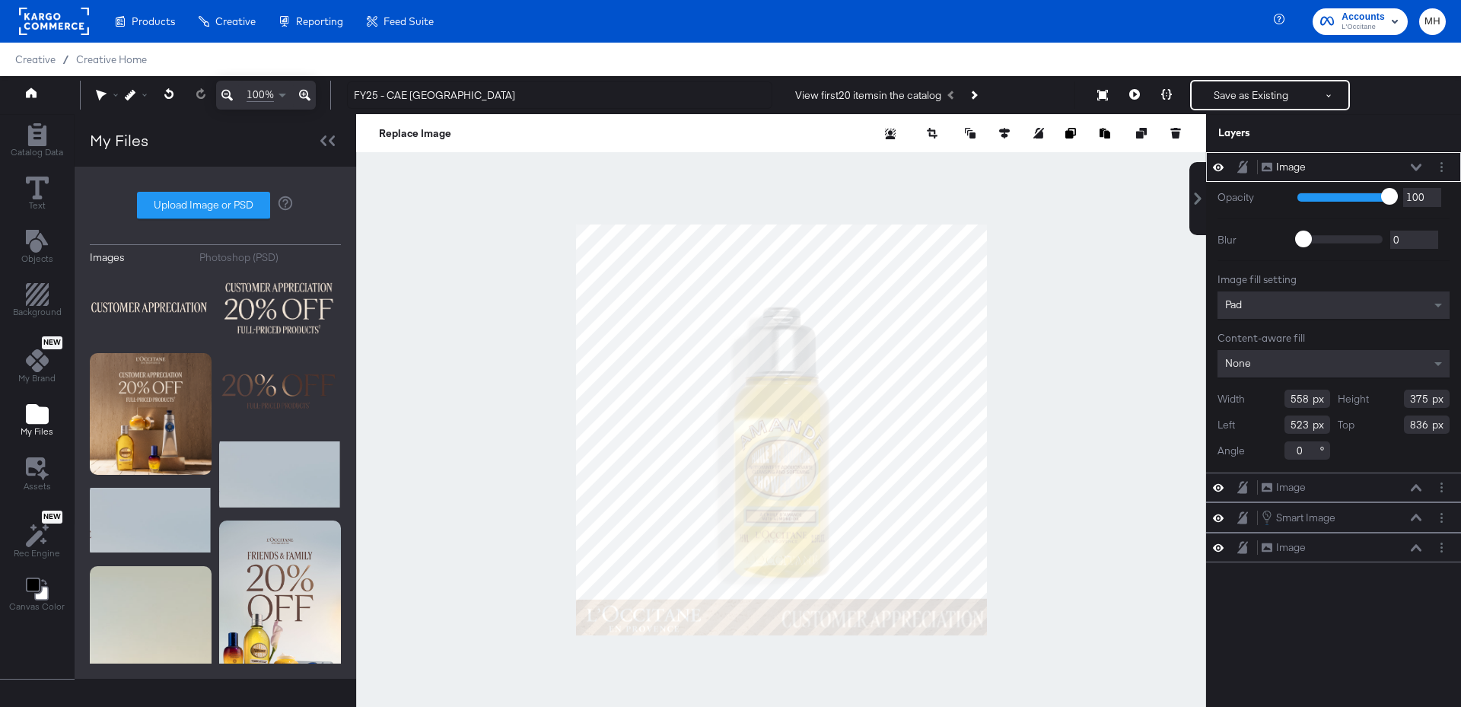
type input "849"
type input "622"
type input "418"
type input "459"
type input "806"
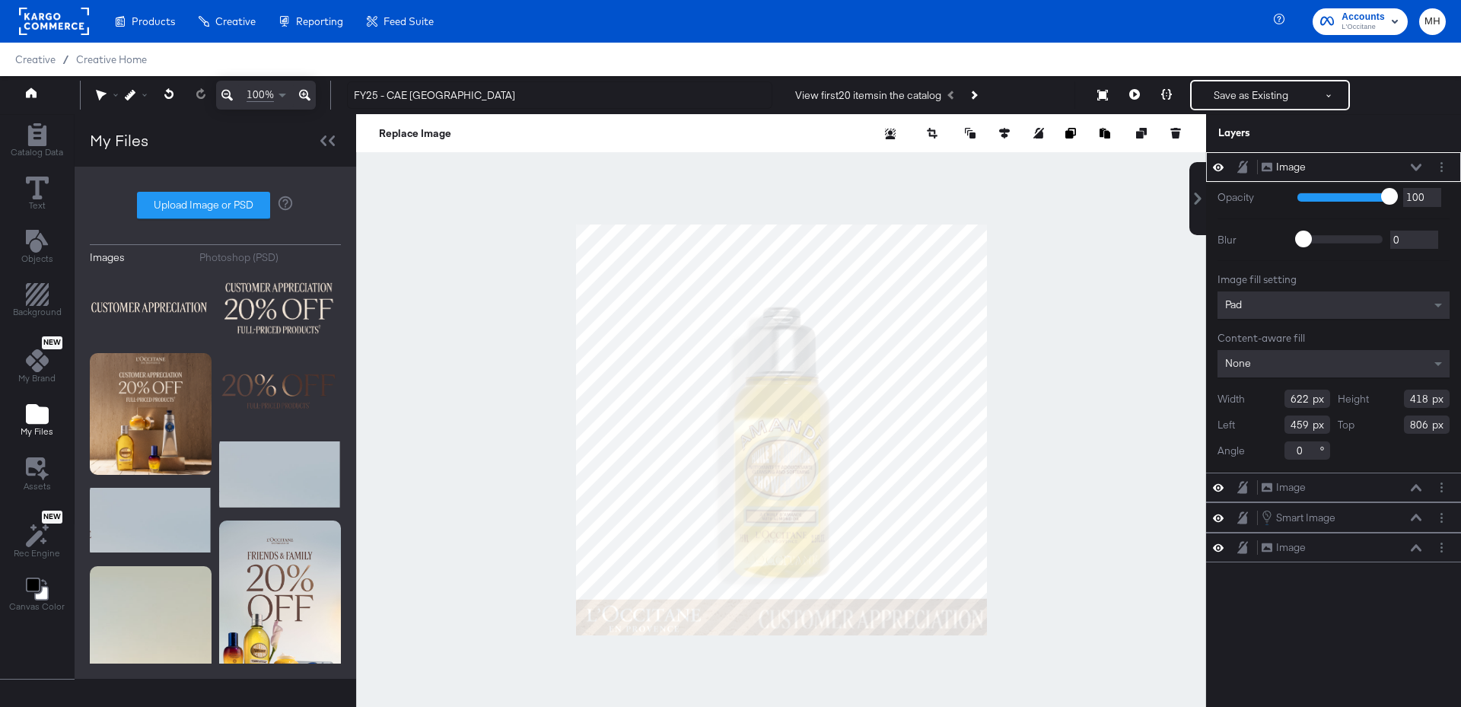
type input "473"
type input "827"
type input "568"
type input "515"
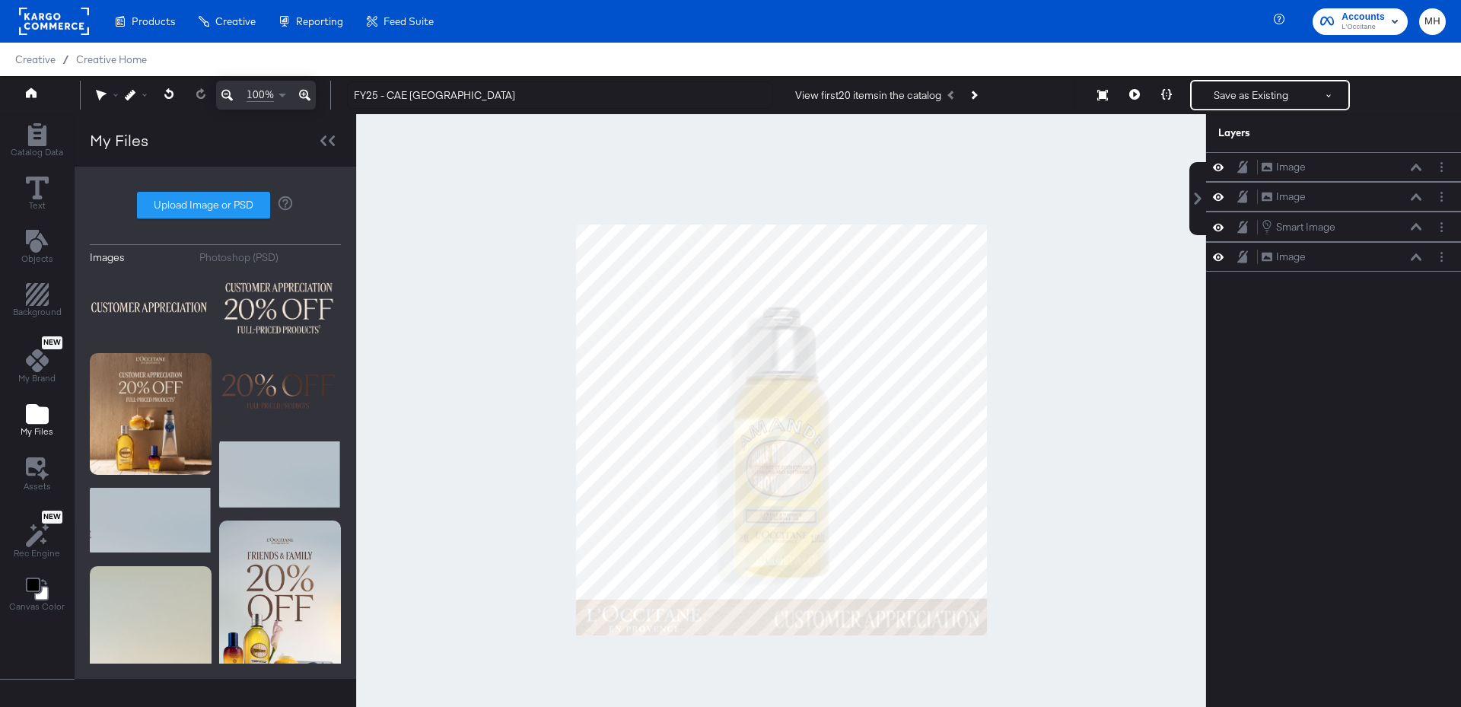
click at [1084, 607] on div at bounding box center [781, 429] width 850 height 631
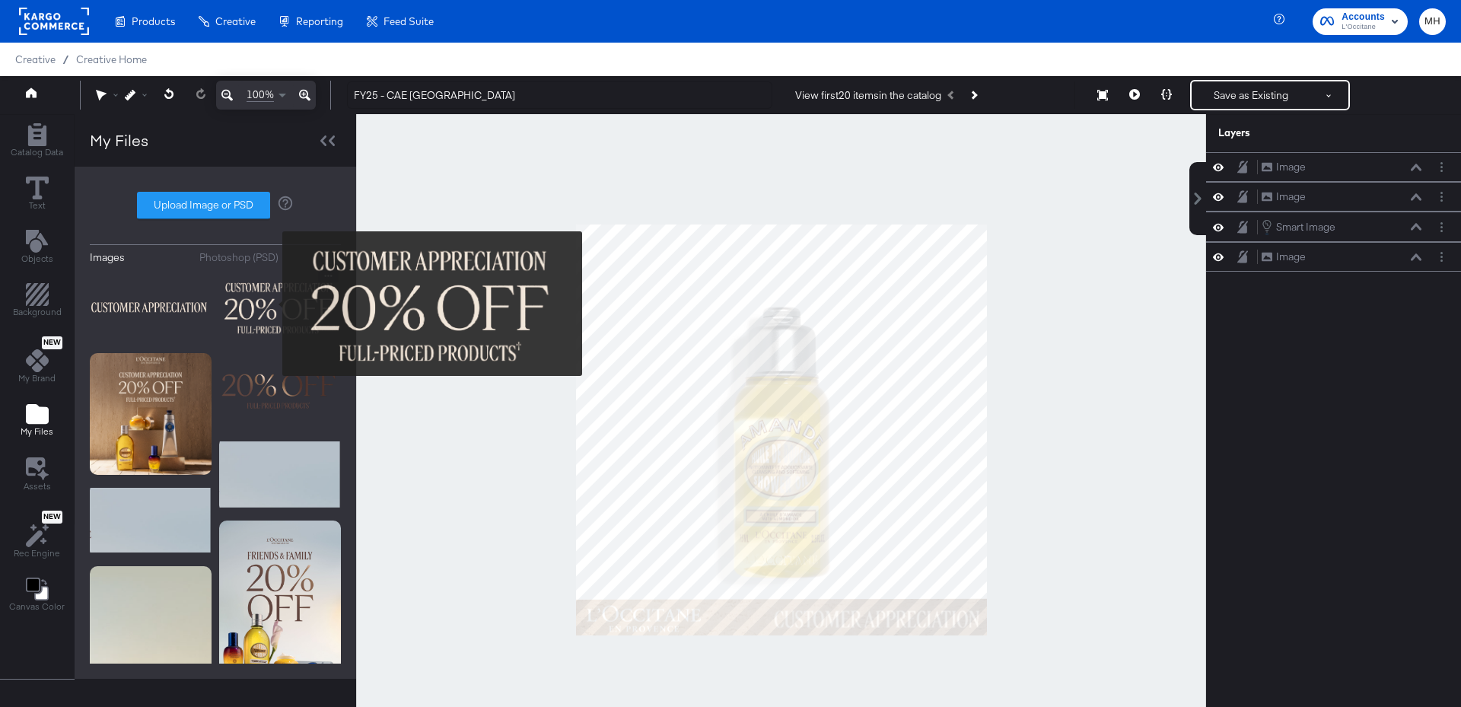
click at [272, 304] on img at bounding box center [280, 307] width 122 height 76
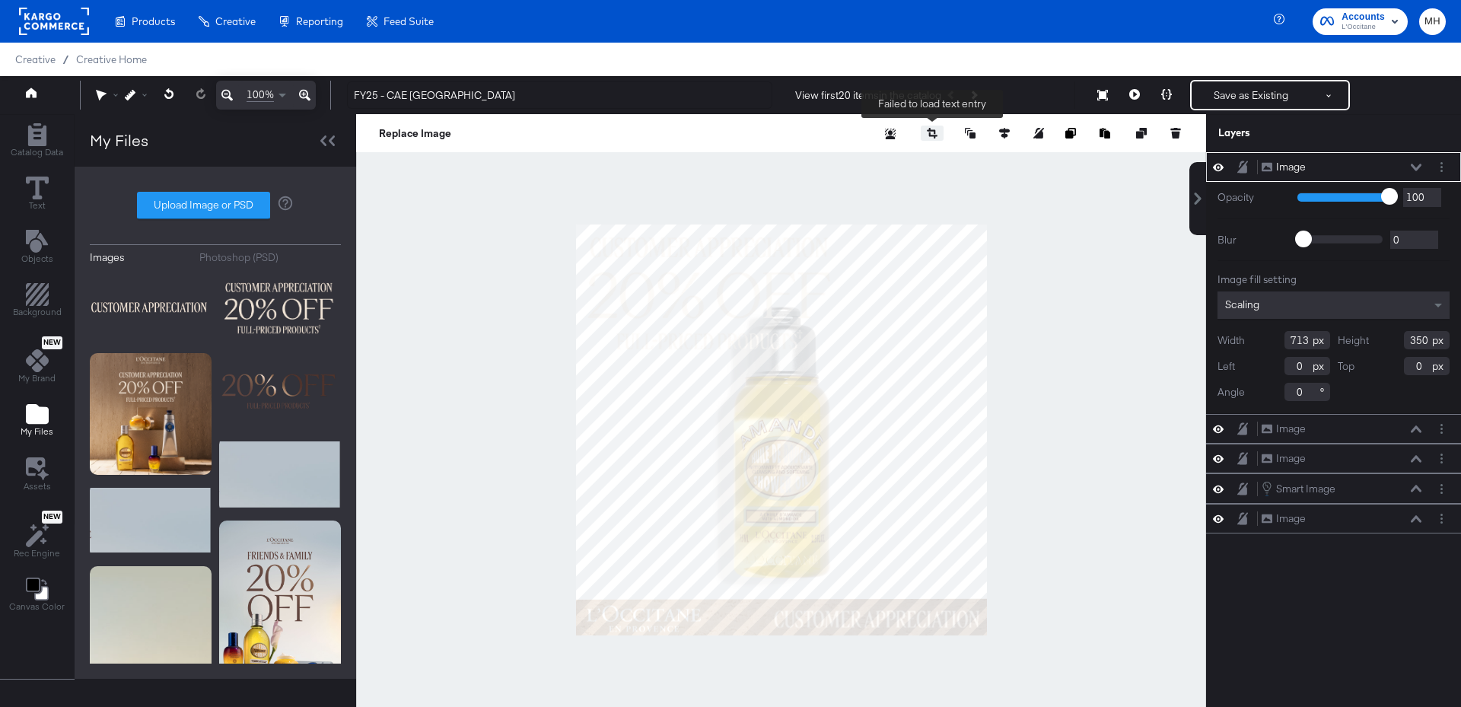
click at [934, 136] on icon "button" at bounding box center [933, 135] width 8 height 6
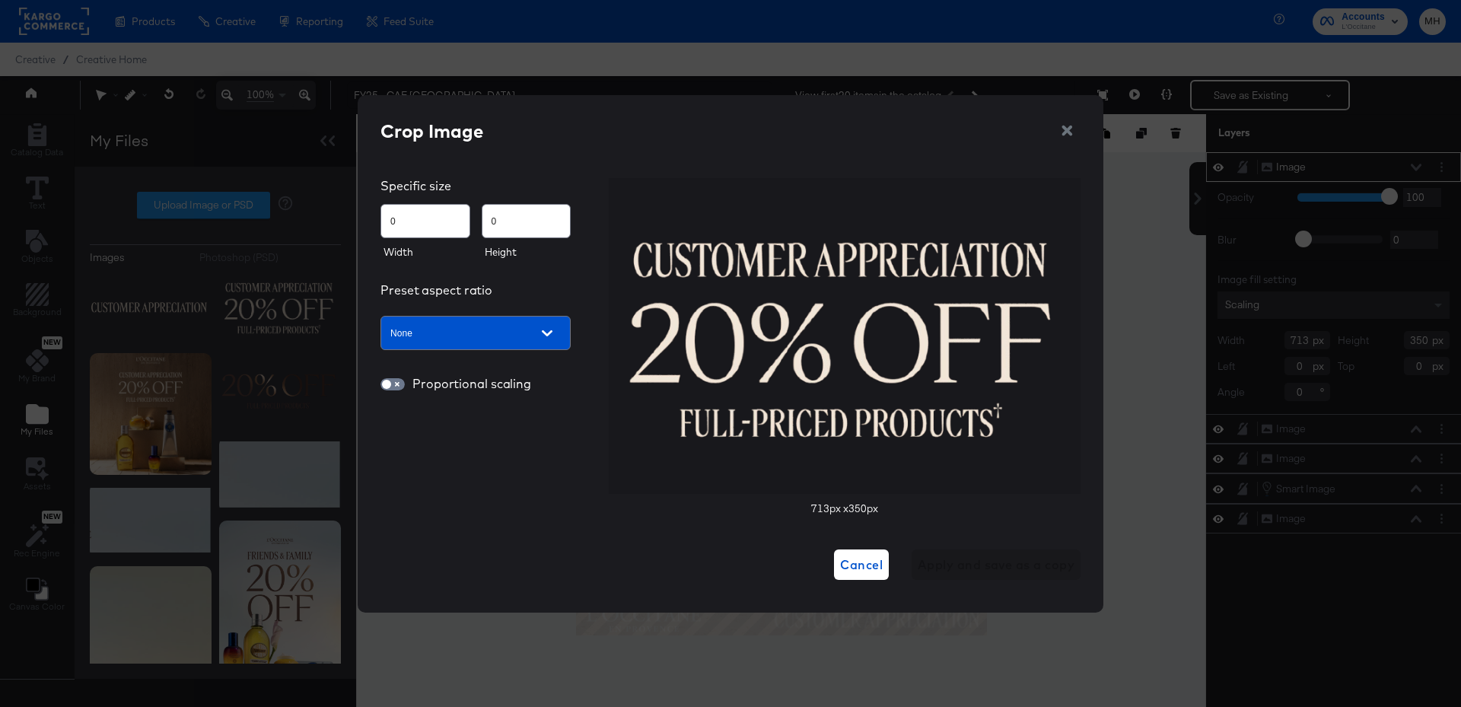
type input "57"
type input "28"
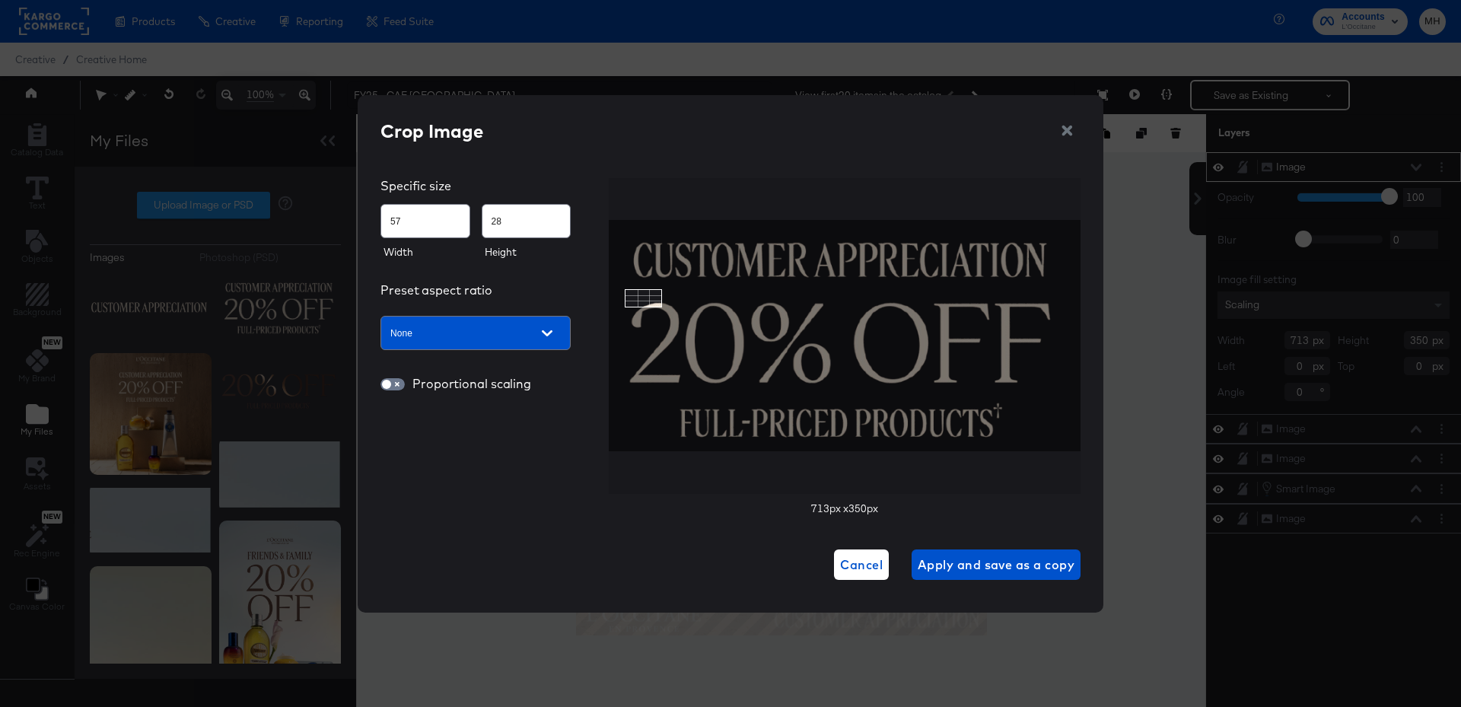
type input "214"
type input "121"
type input "383"
type input "220"
type input "448"
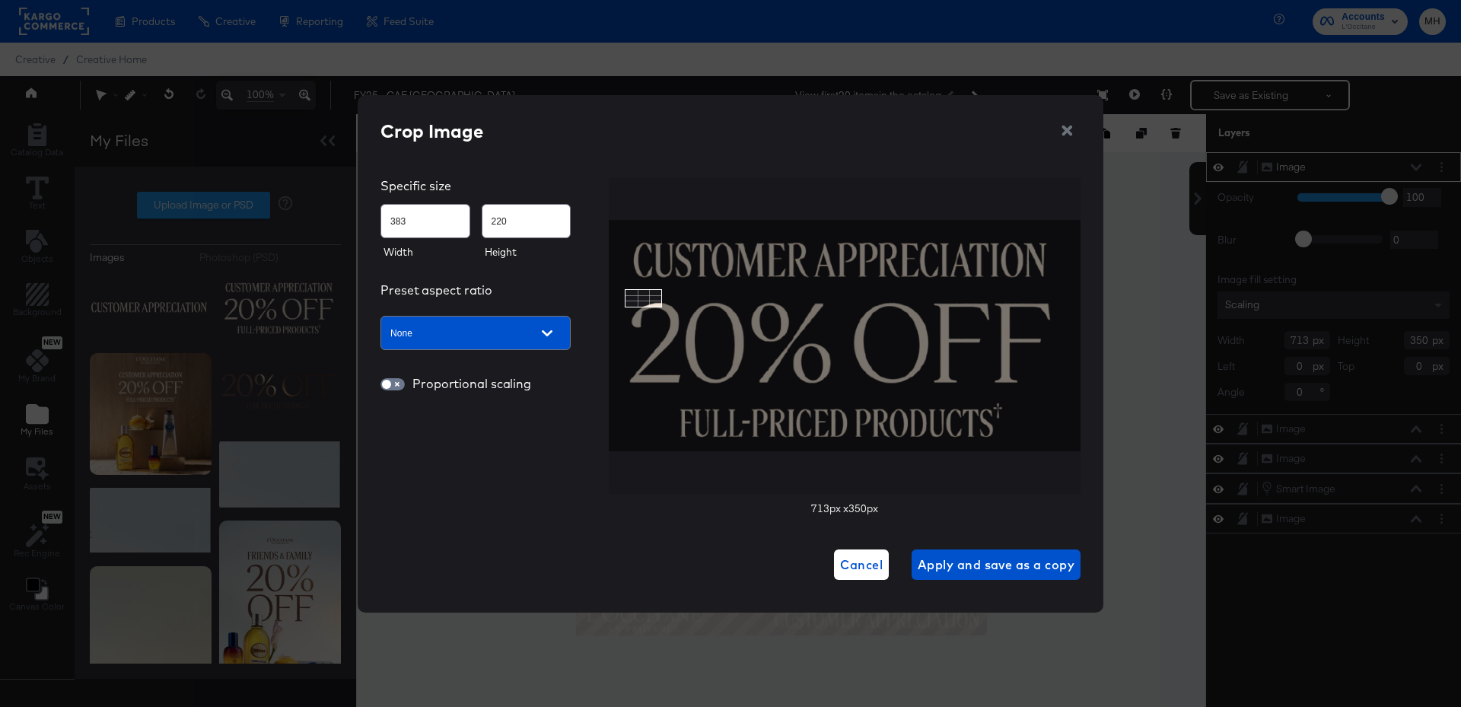
type input "246"
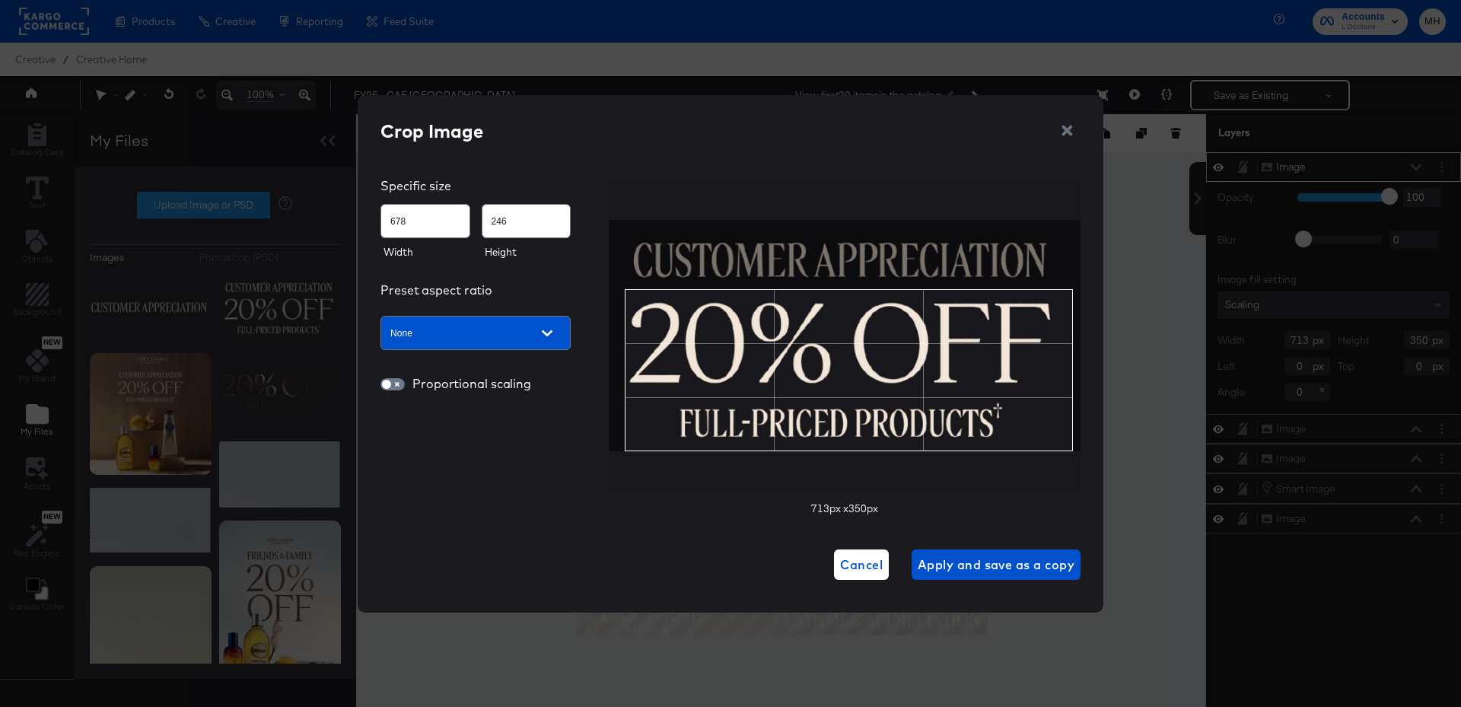
type input "679"
click at [1073, 462] on div at bounding box center [845, 336] width 472 height 316
click at [1023, 573] on span "Apply and save as a copy" at bounding box center [996, 564] width 157 height 21
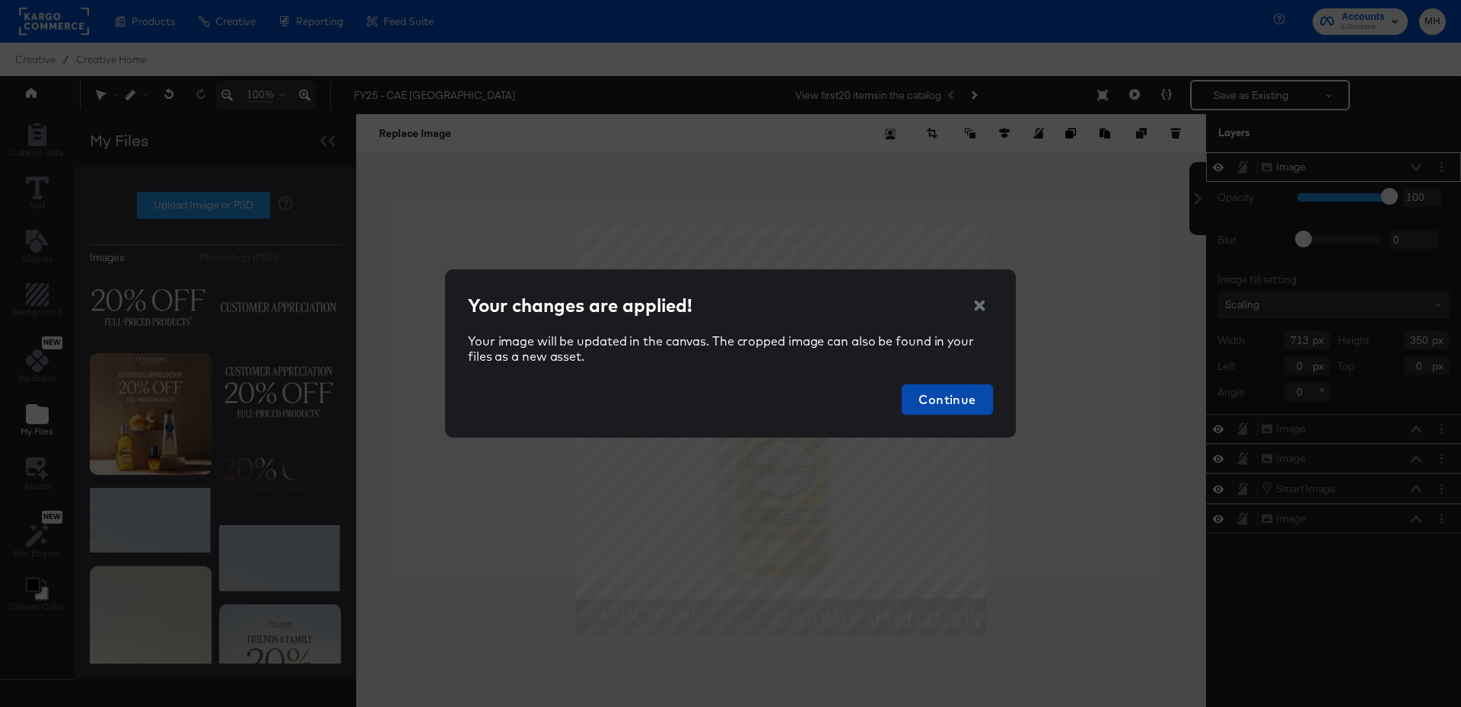
click at [958, 406] on span "Continue" at bounding box center [947, 399] width 79 height 21
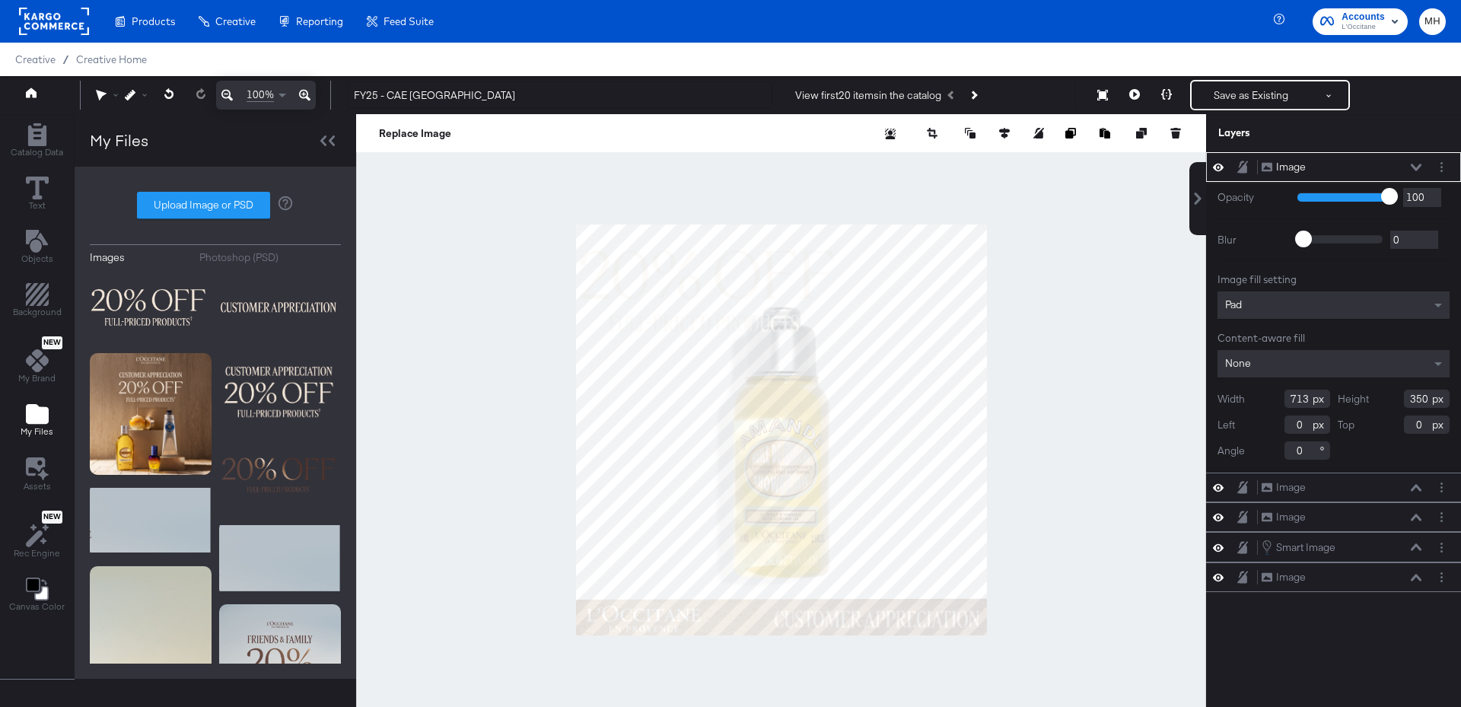
type input "370"
type input "-36"
type input "467"
type input "229"
type input "614"
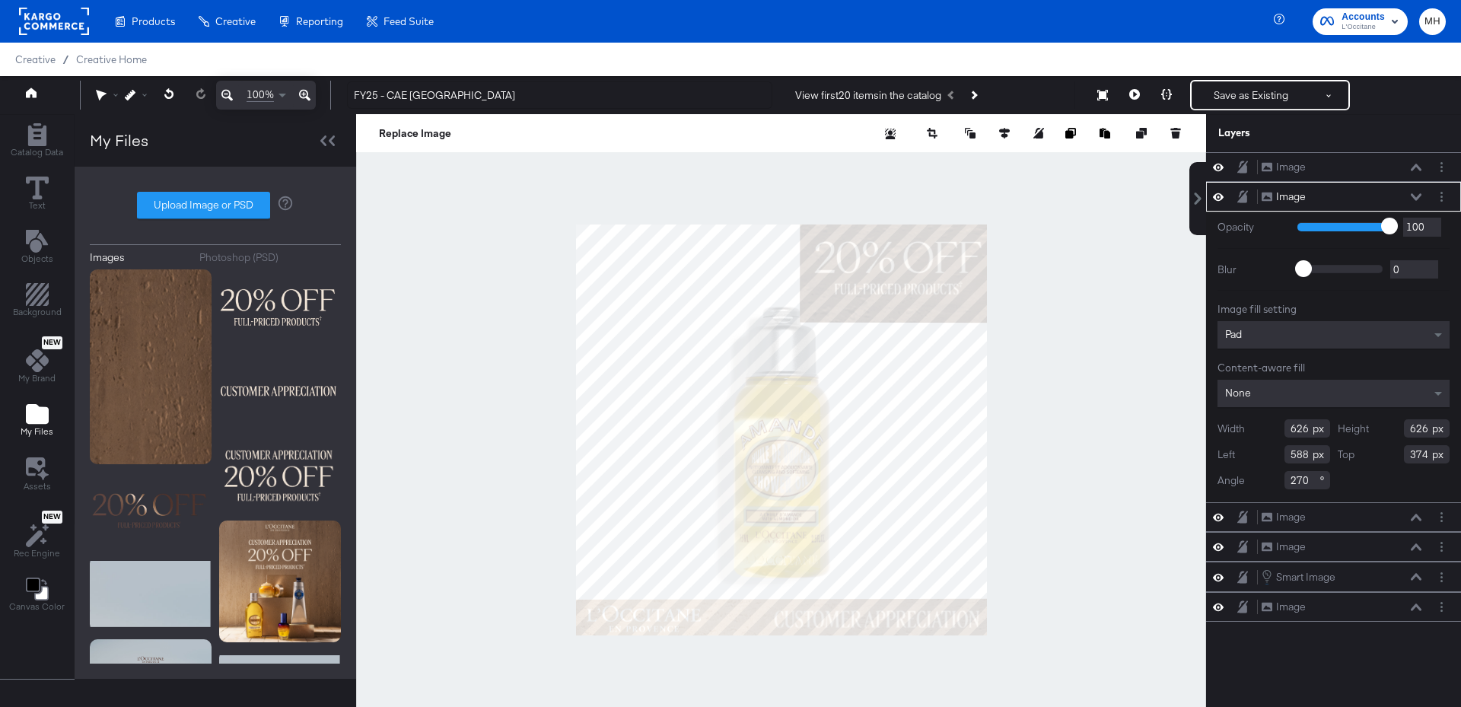
type input "373"
type input "594"
type input "337"
click at [937, 131] on button "button" at bounding box center [932, 133] width 23 height 15
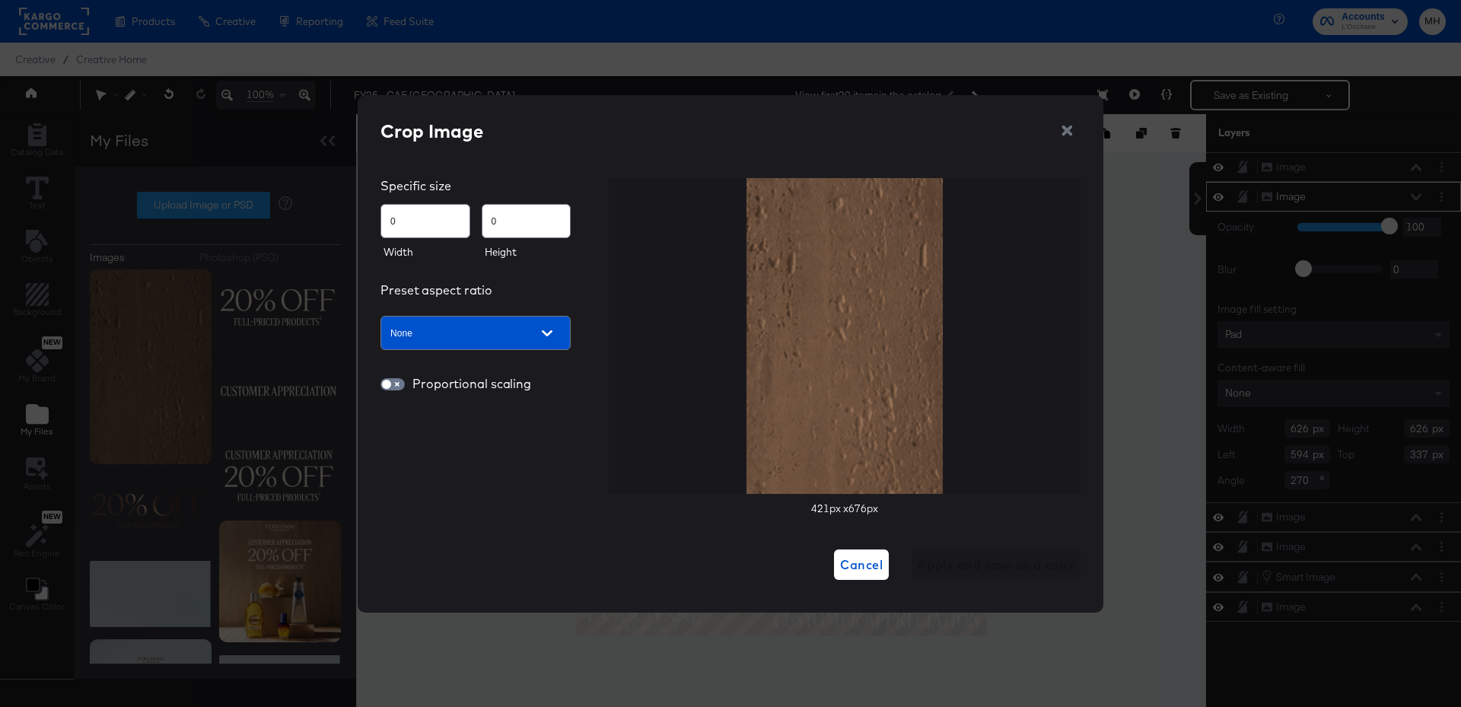
click at [1070, 132] on icon "button" at bounding box center [1066, 131] width 11 height 11
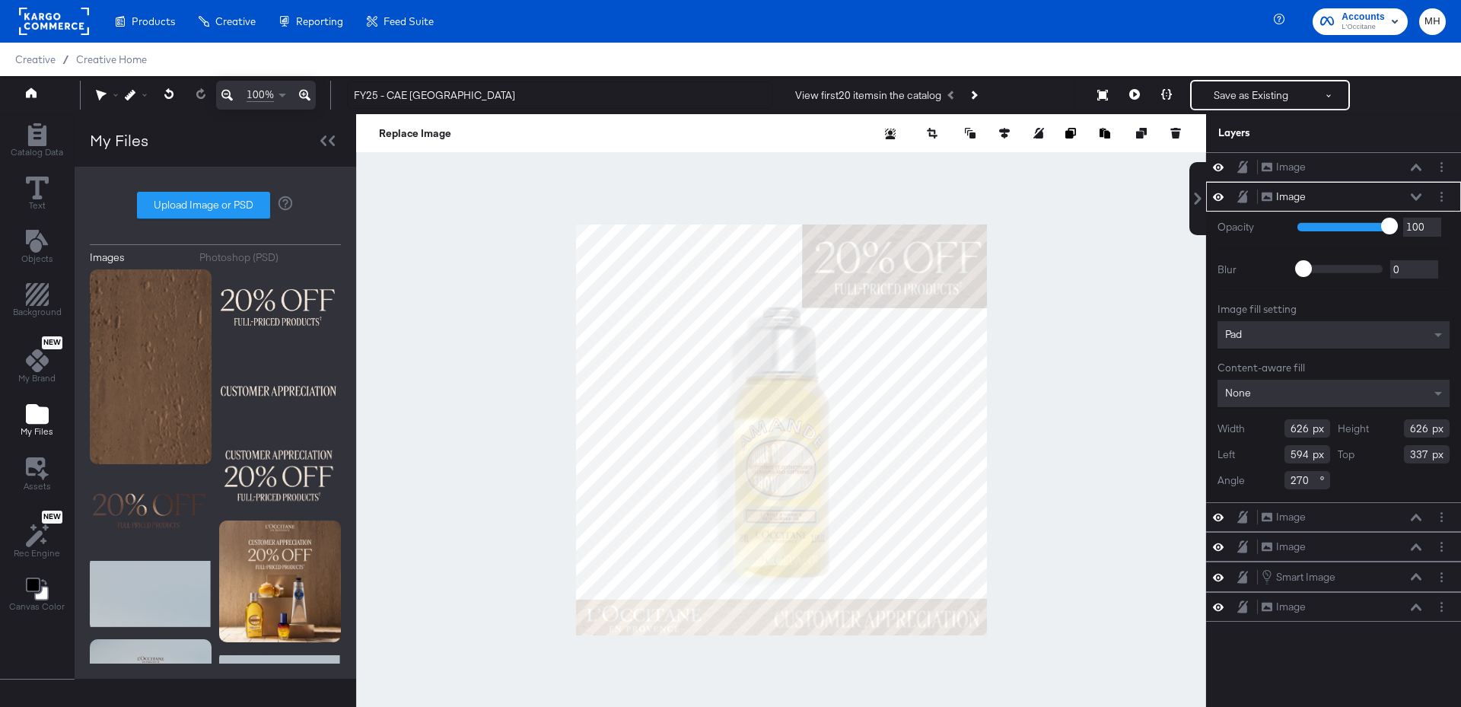
click at [1045, 356] on div at bounding box center [781, 429] width 850 height 631
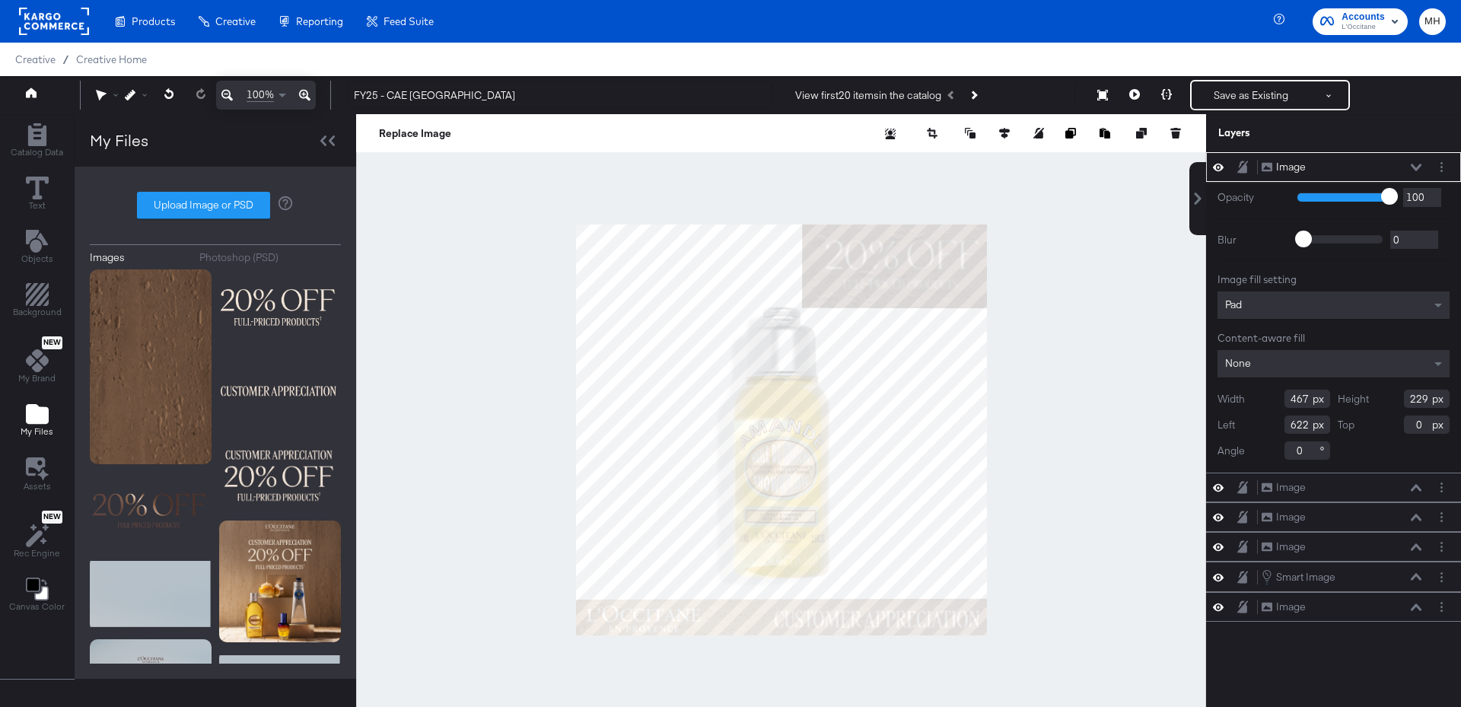
type input "432"
type input "212"
type input "649"
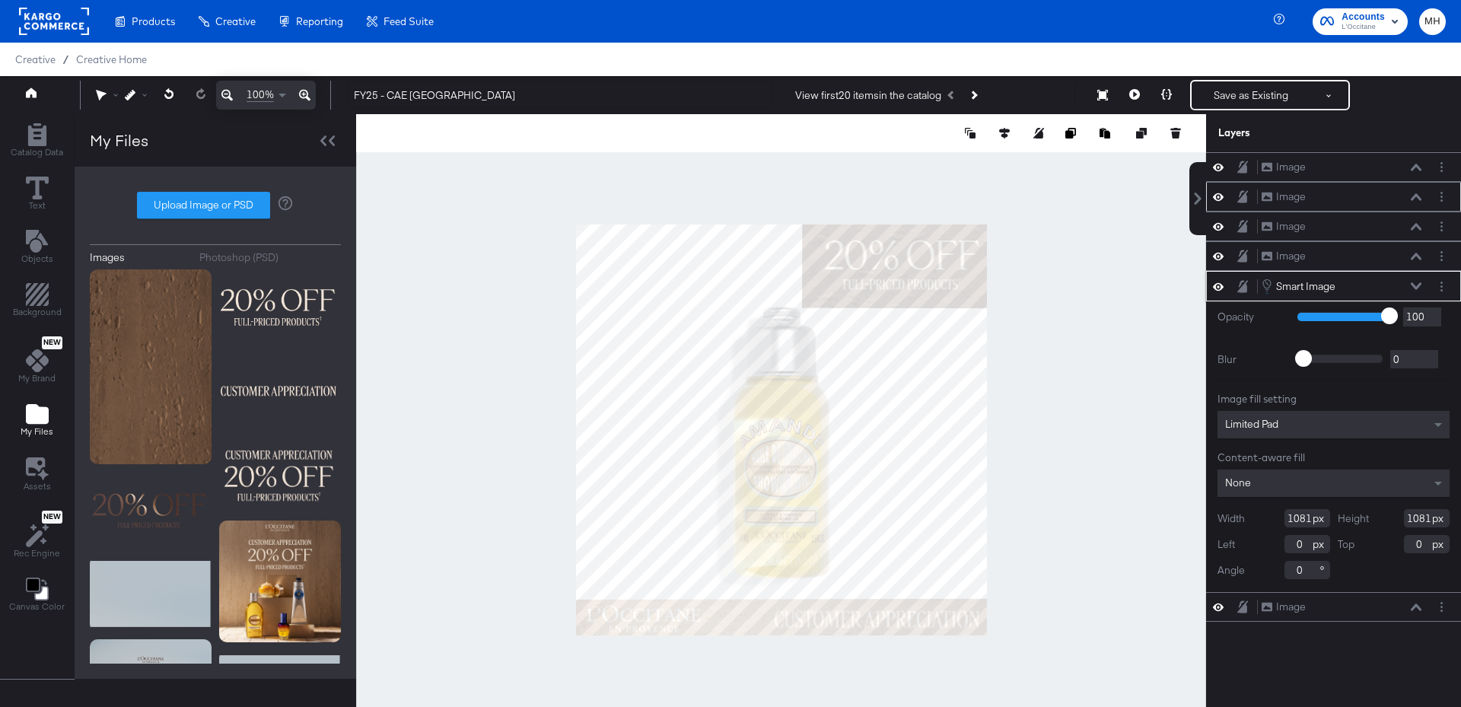
click at [1416, 193] on icon at bounding box center [1416, 196] width 11 height 7
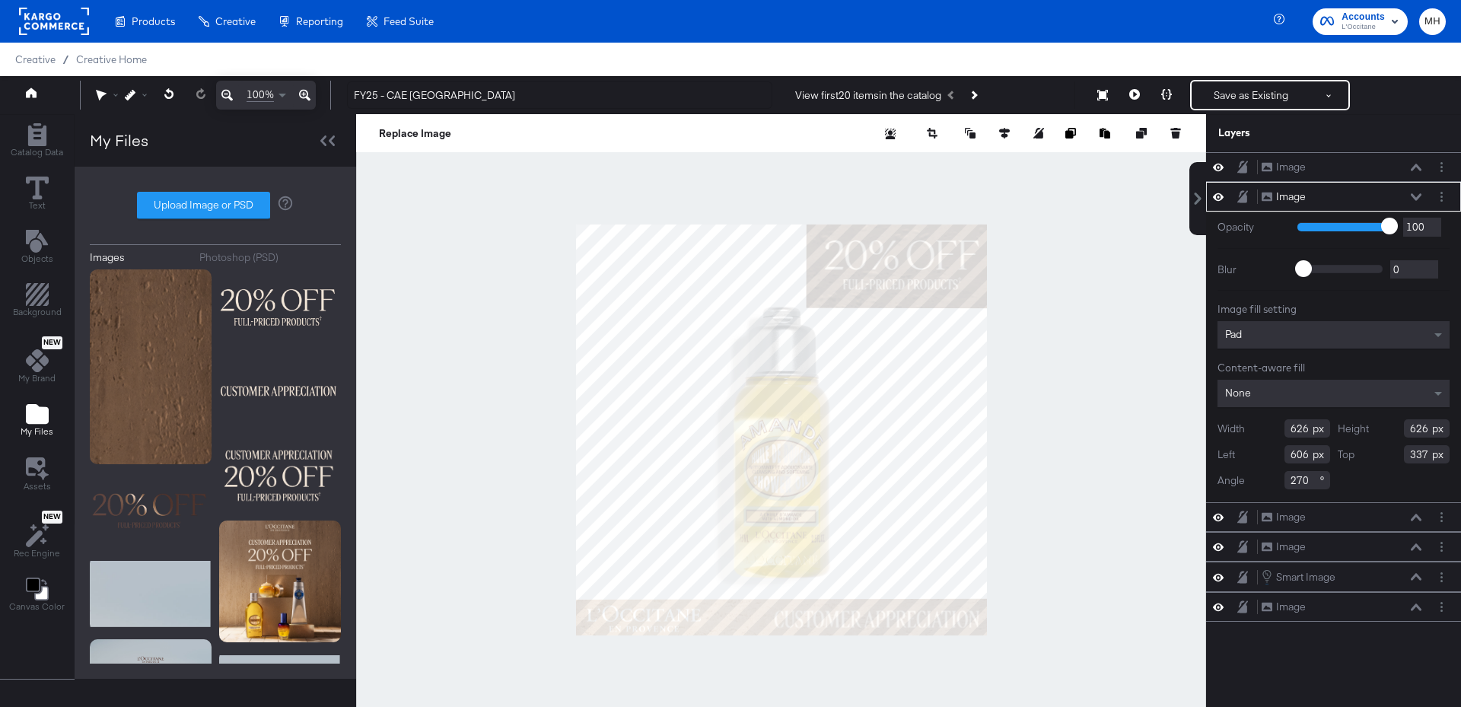
type input "607"
type input "333"
type input "621"
type input "327"
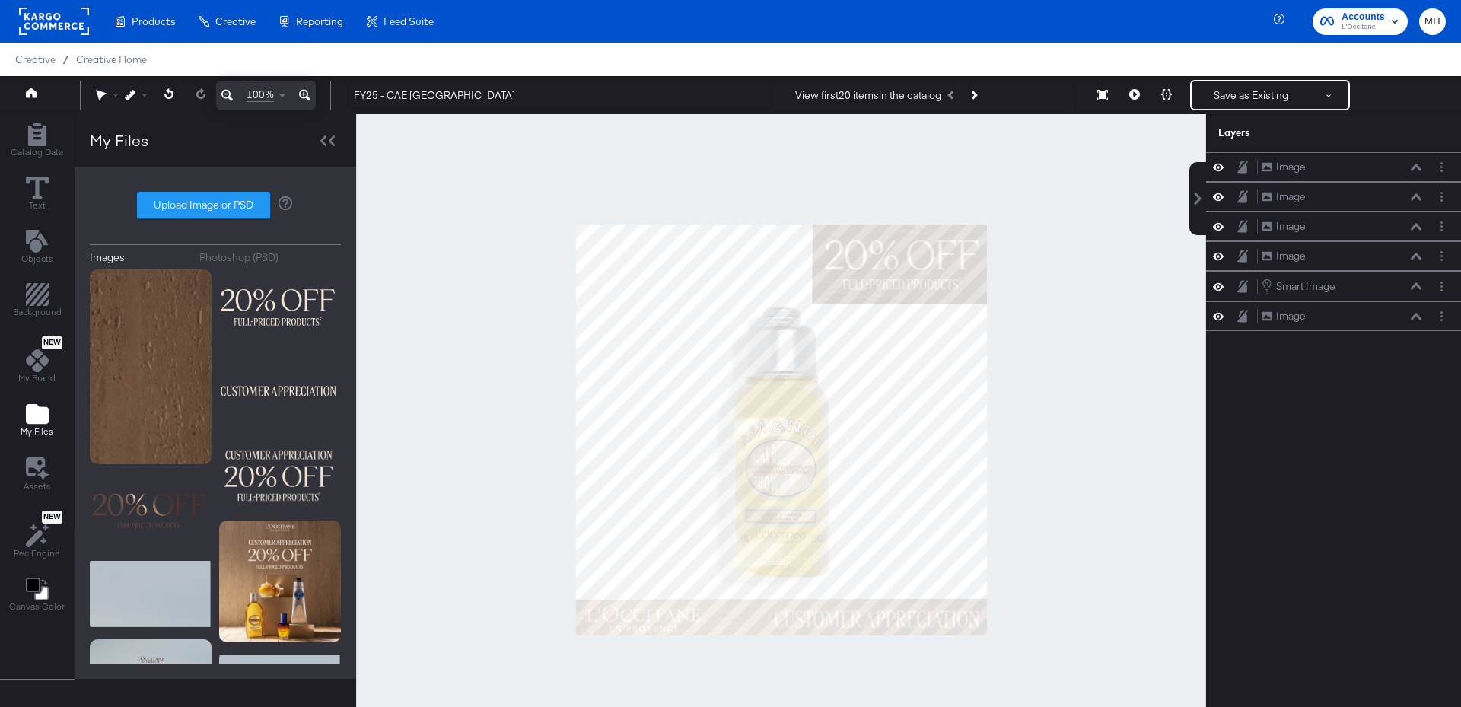
click at [1053, 391] on div at bounding box center [781, 429] width 850 height 631
click at [981, 97] on button "Next Product" at bounding box center [972, 94] width 21 height 27
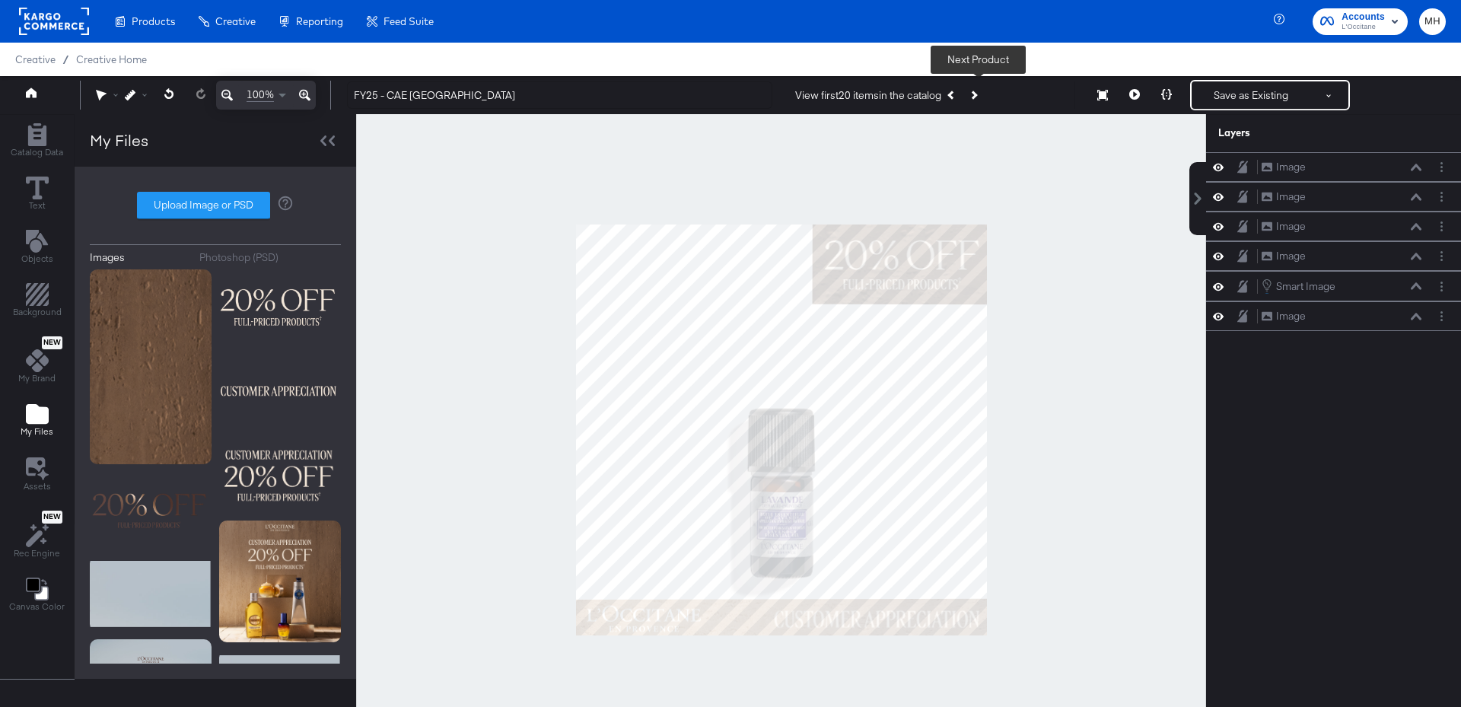
click at [977, 94] on icon "Next Product" at bounding box center [973, 95] width 8 height 8
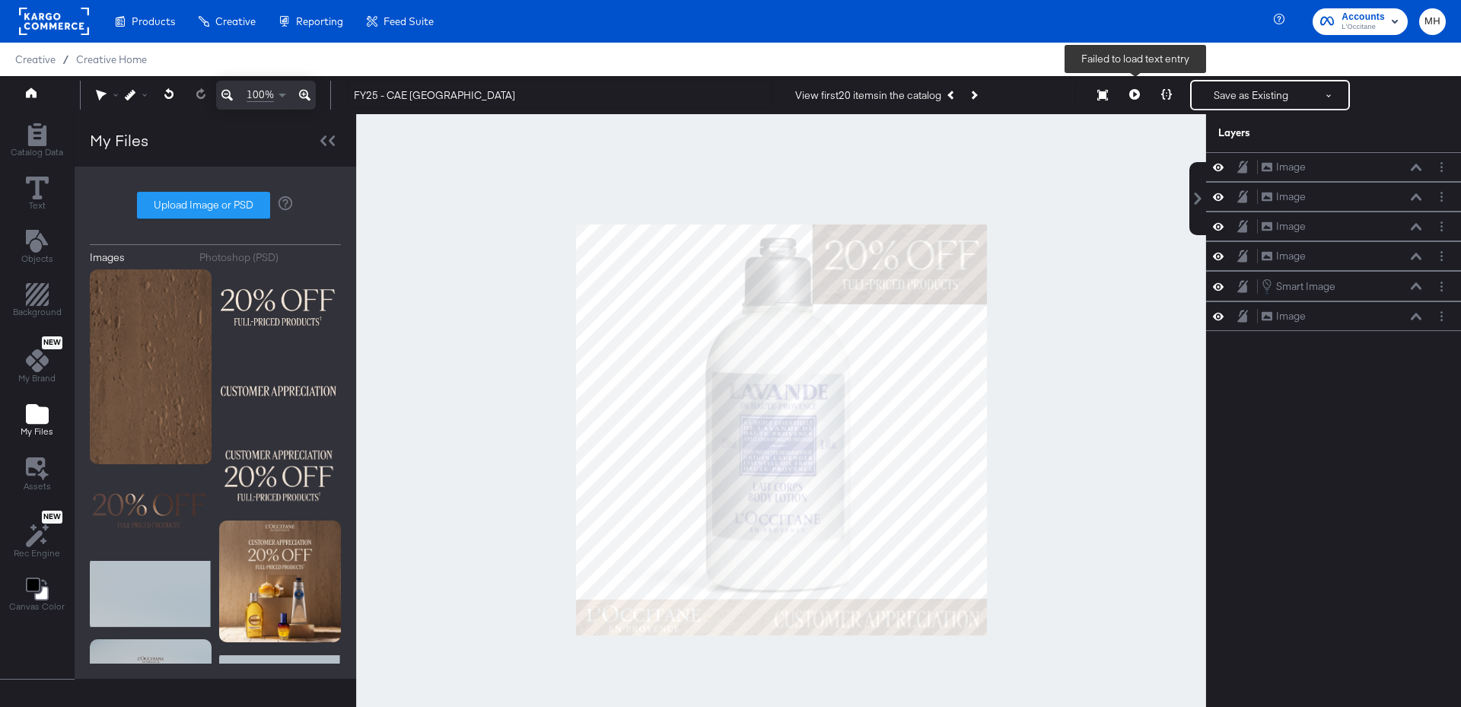
click at [1134, 95] on icon at bounding box center [1134, 94] width 11 height 11
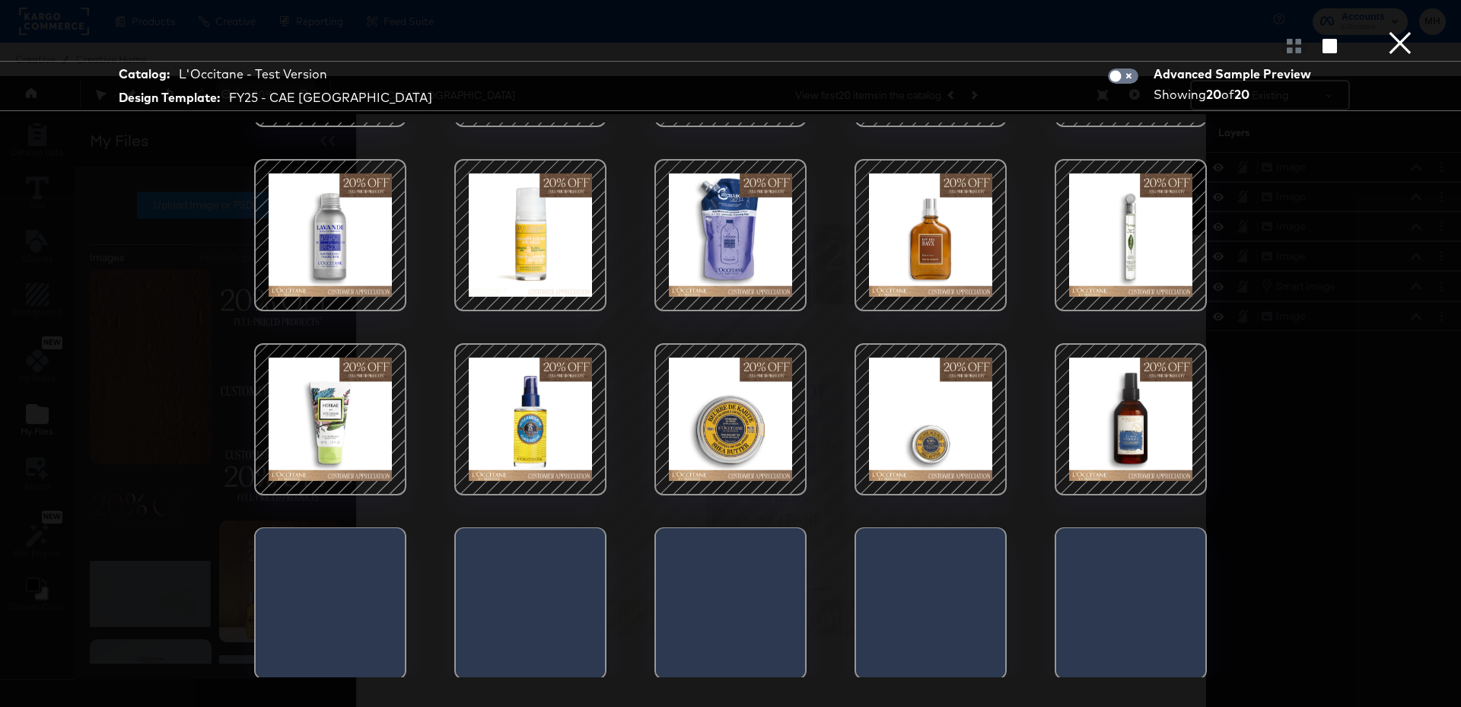
scroll to position [149, 0]
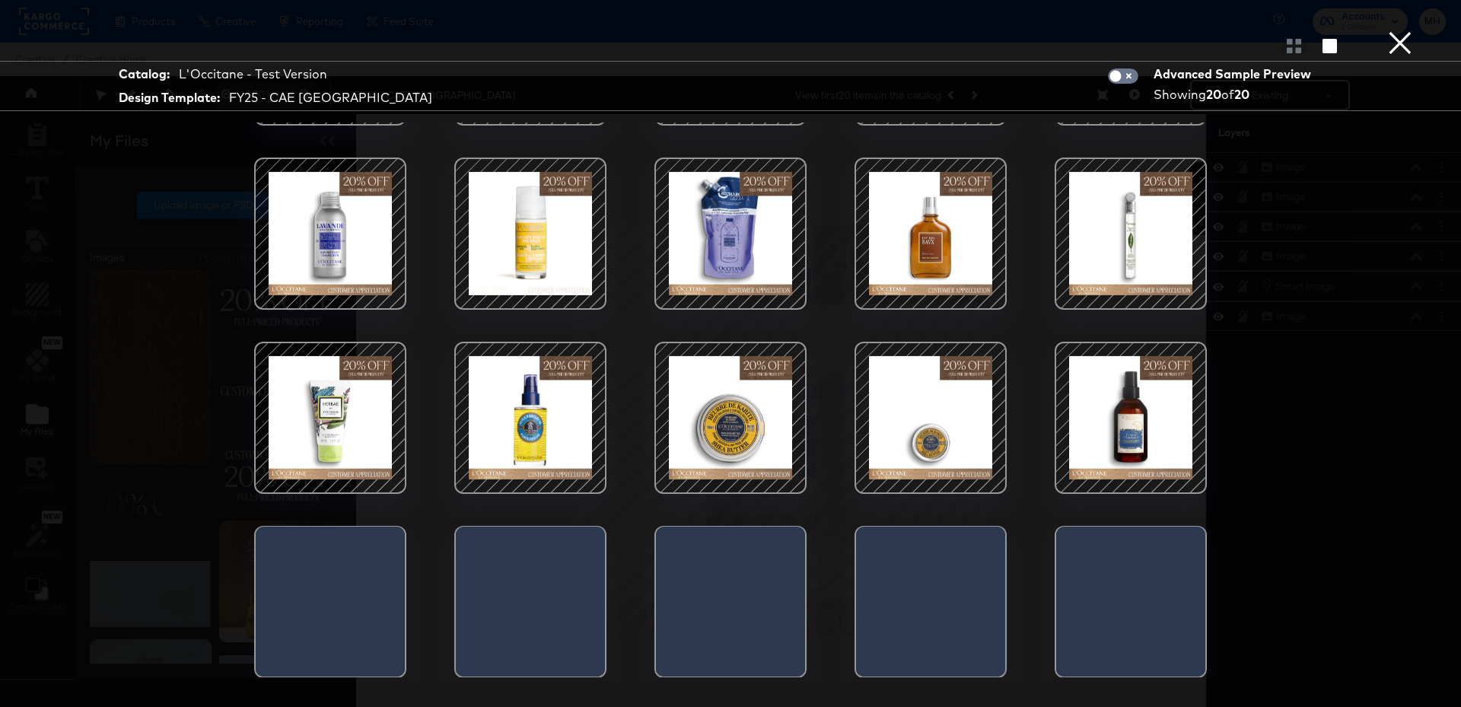
click at [1408, 30] on button "×" at bounding box center [1400, 15] width 30 height 30
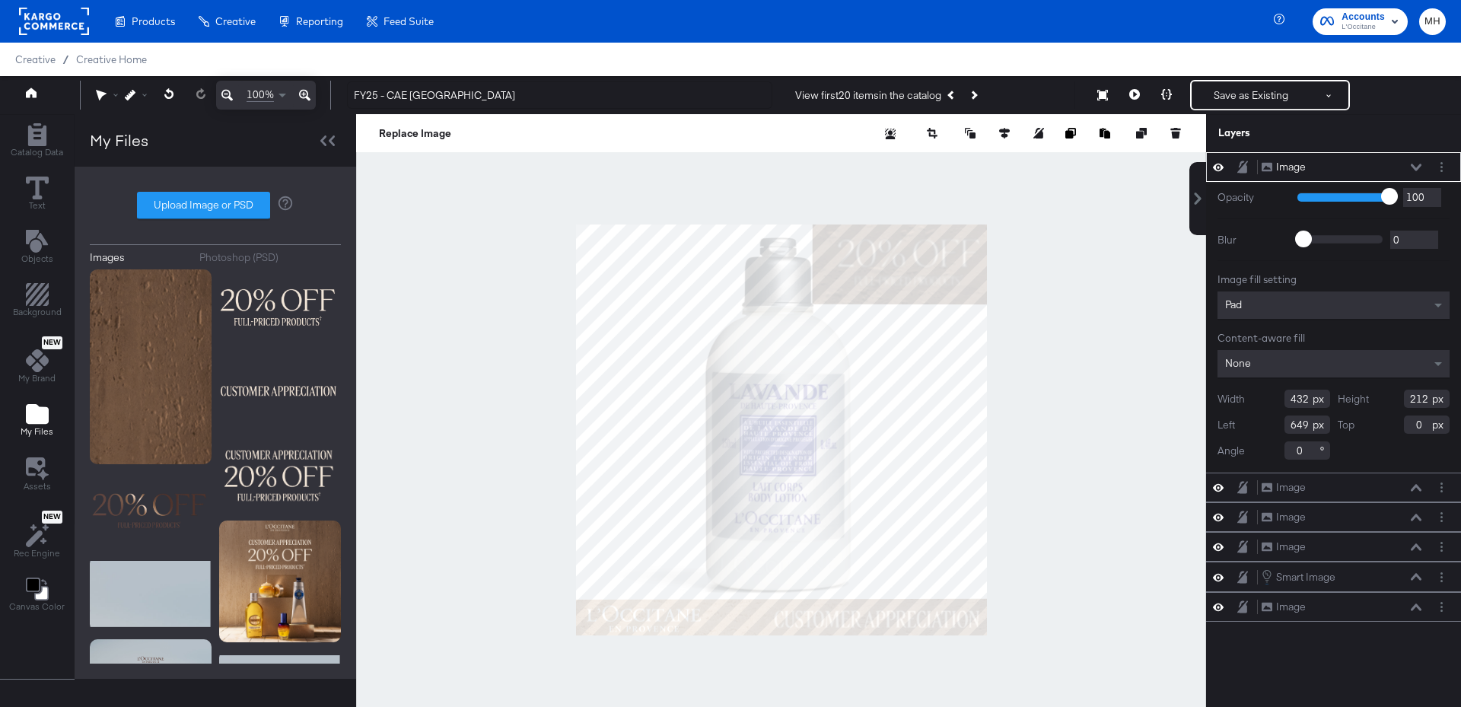
type input "399"
type input "200"
type input "682"
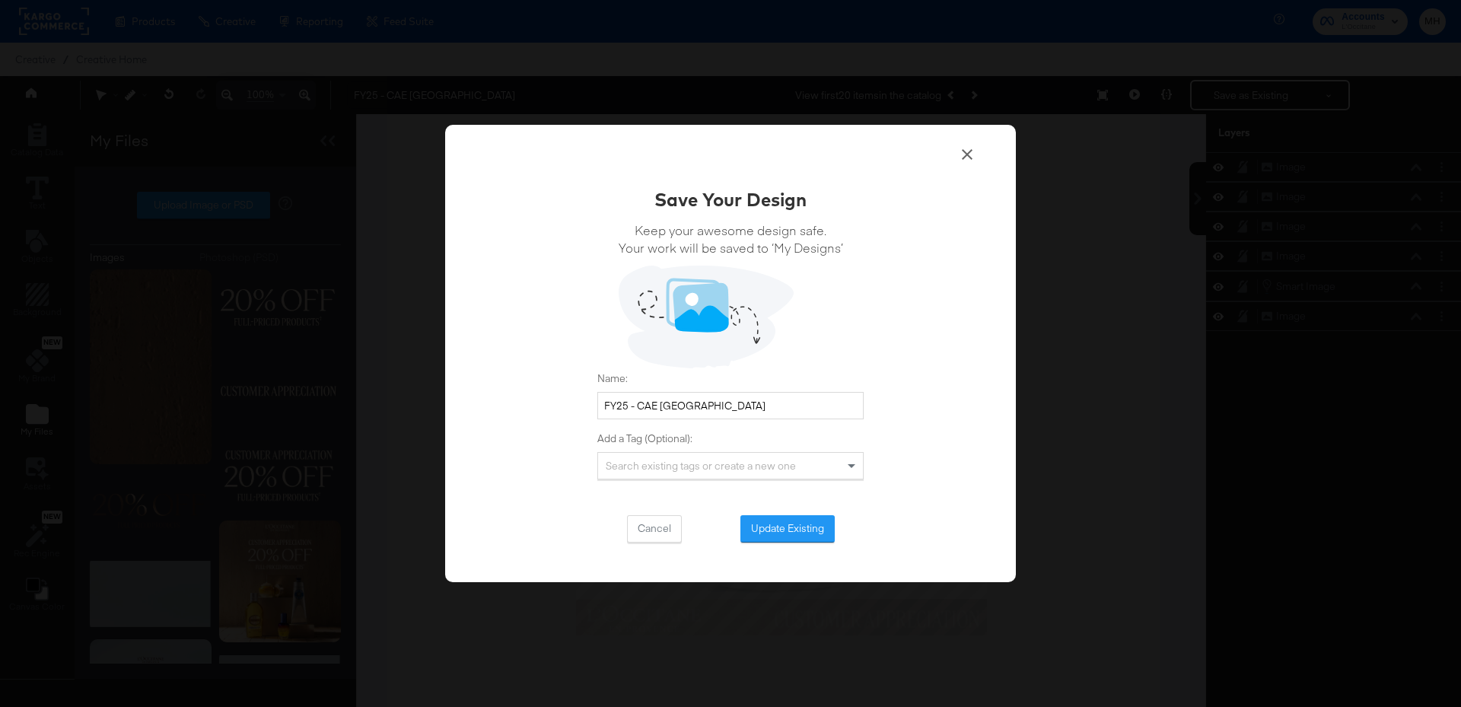
click at [796, 527] on button "Update Existing" at bounding box center [787, 528] width 94 height 27
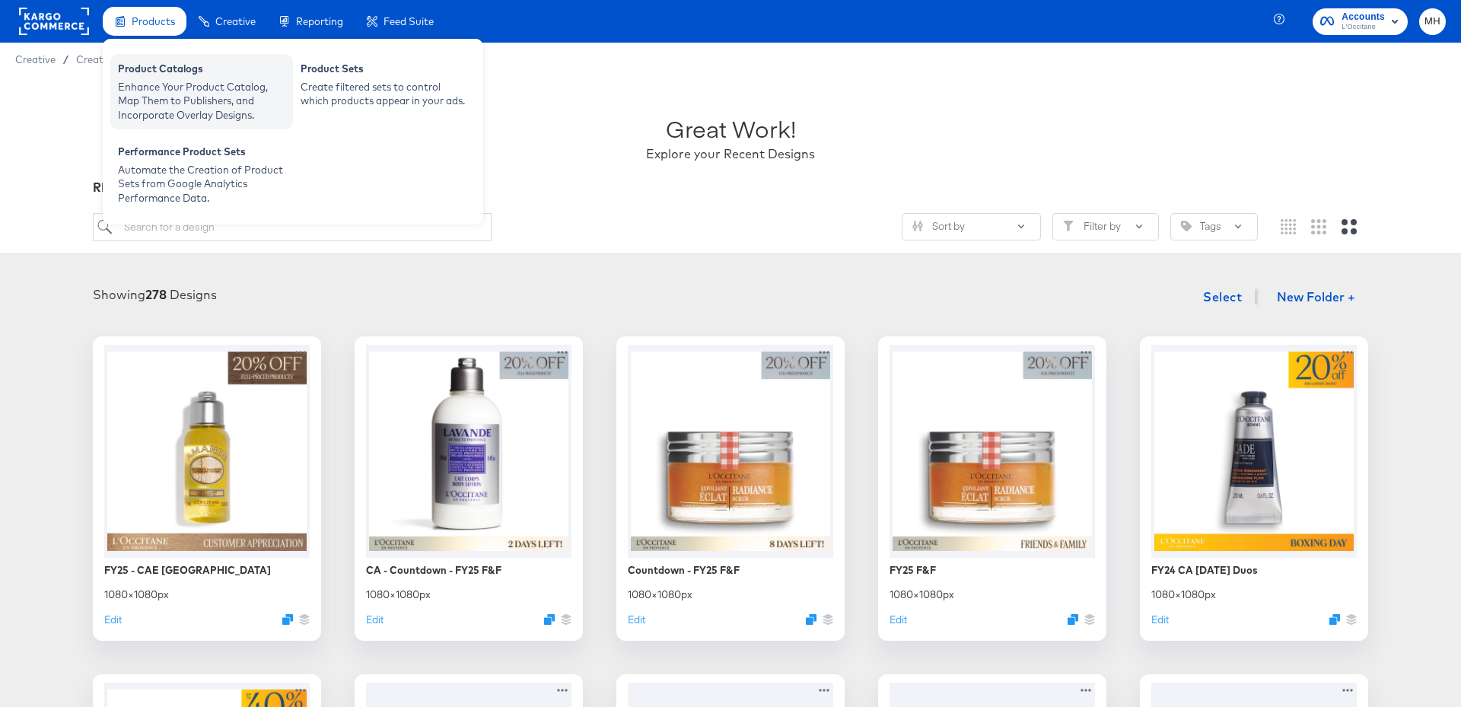
click at [159, 91] on div "Enhance Your Product Catalog, Map Them to Publishers, and Incorporate Overlay D…" at bounding box center [201, 101] width 167 height 43
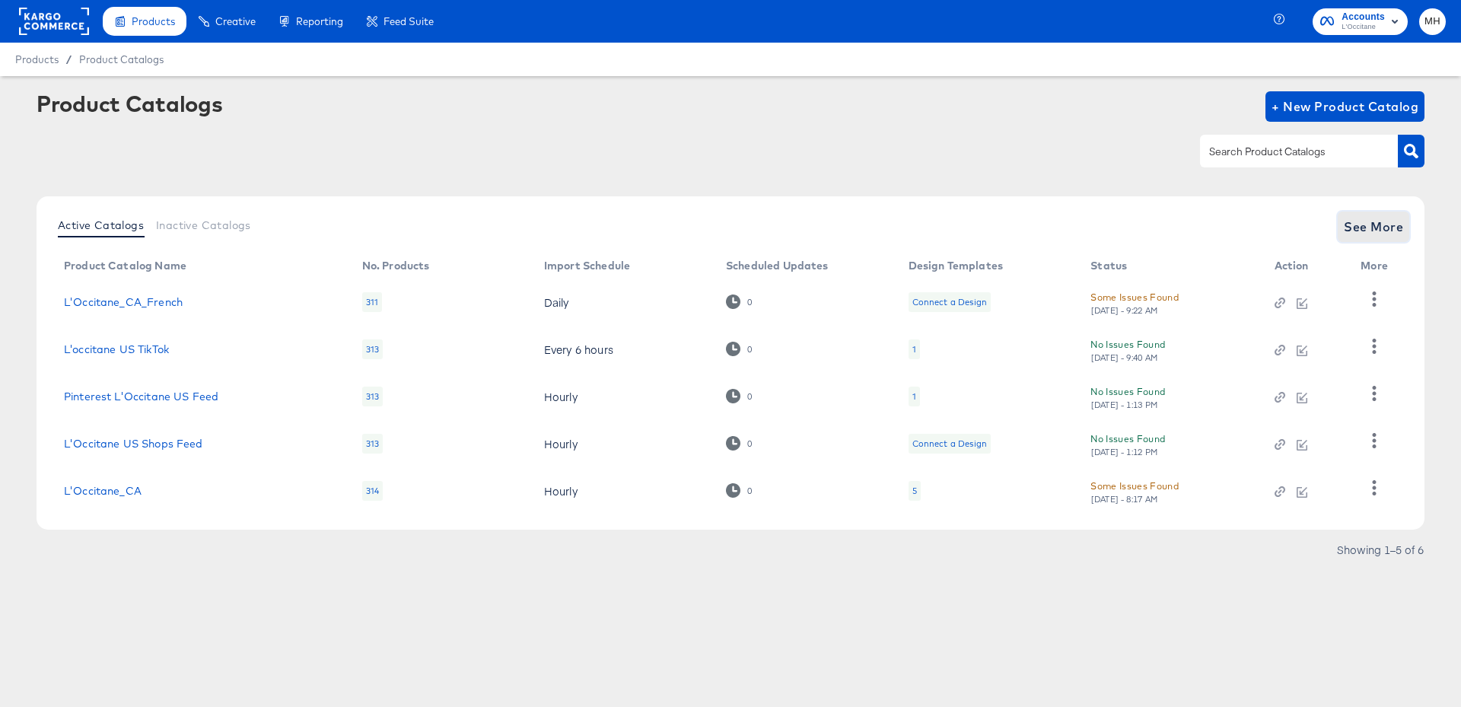
click at [1392, 238] on button "See More" at bounding box center [1374, 227] width 72 height 30
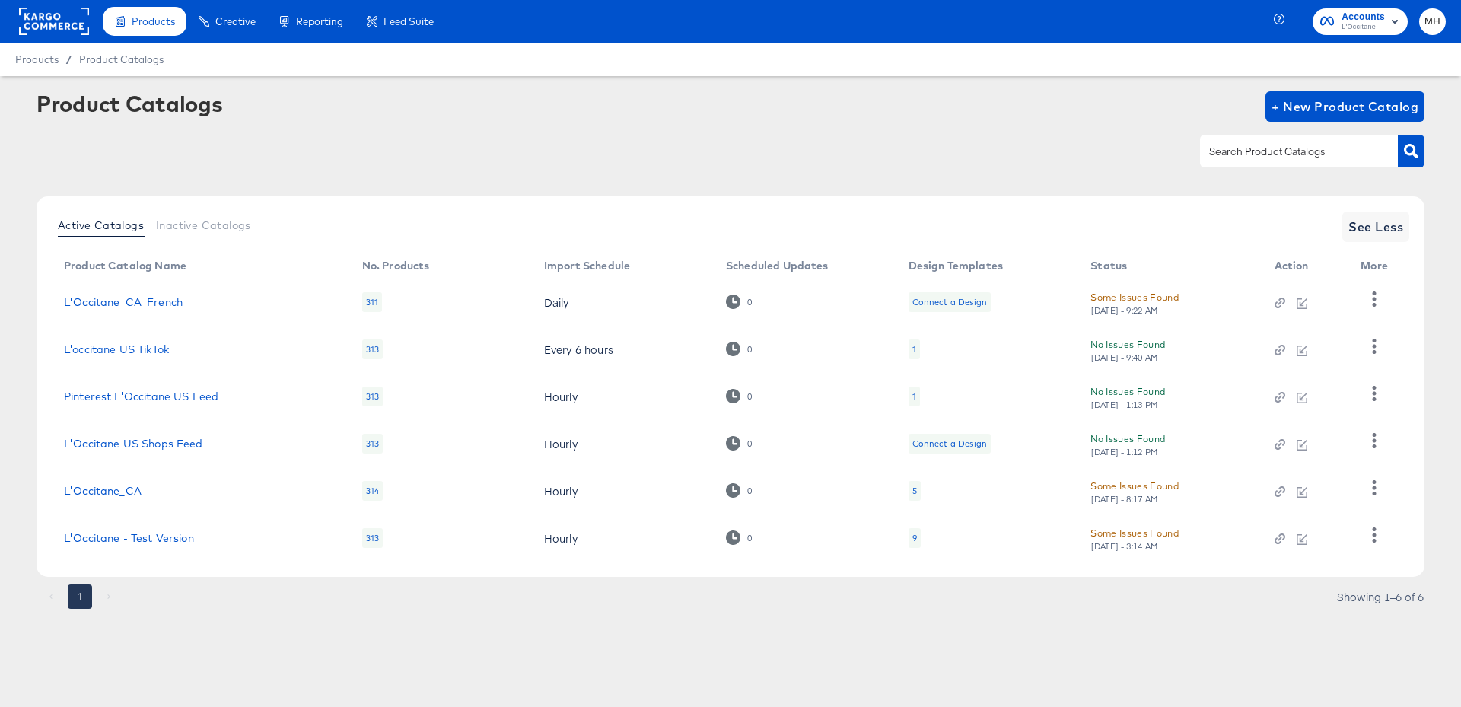
click at [180, 535] on link "L'Occitane - Test Version" at bounding box center [129, 538] width 130 height 12
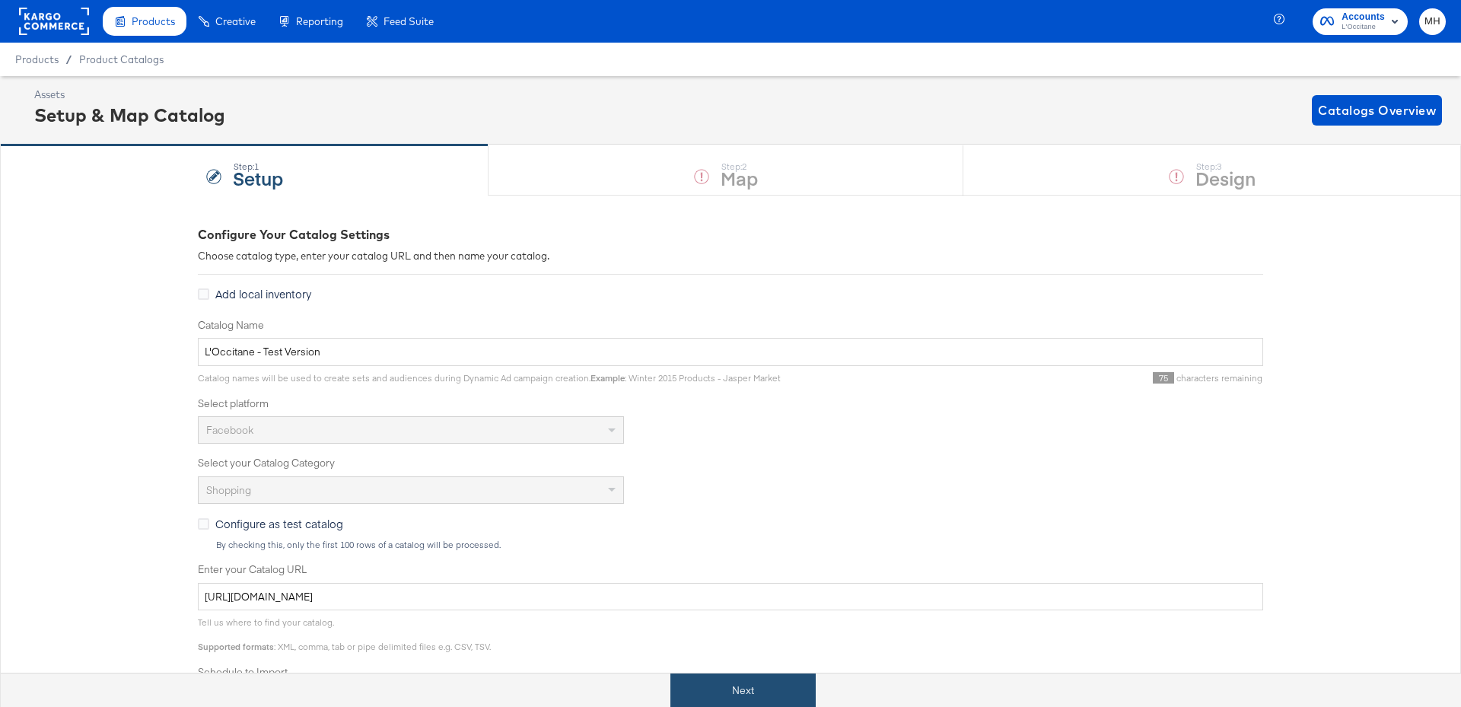
click at [733, 677] on button "Next" at bounding box center [742, 690] width 145 height 34
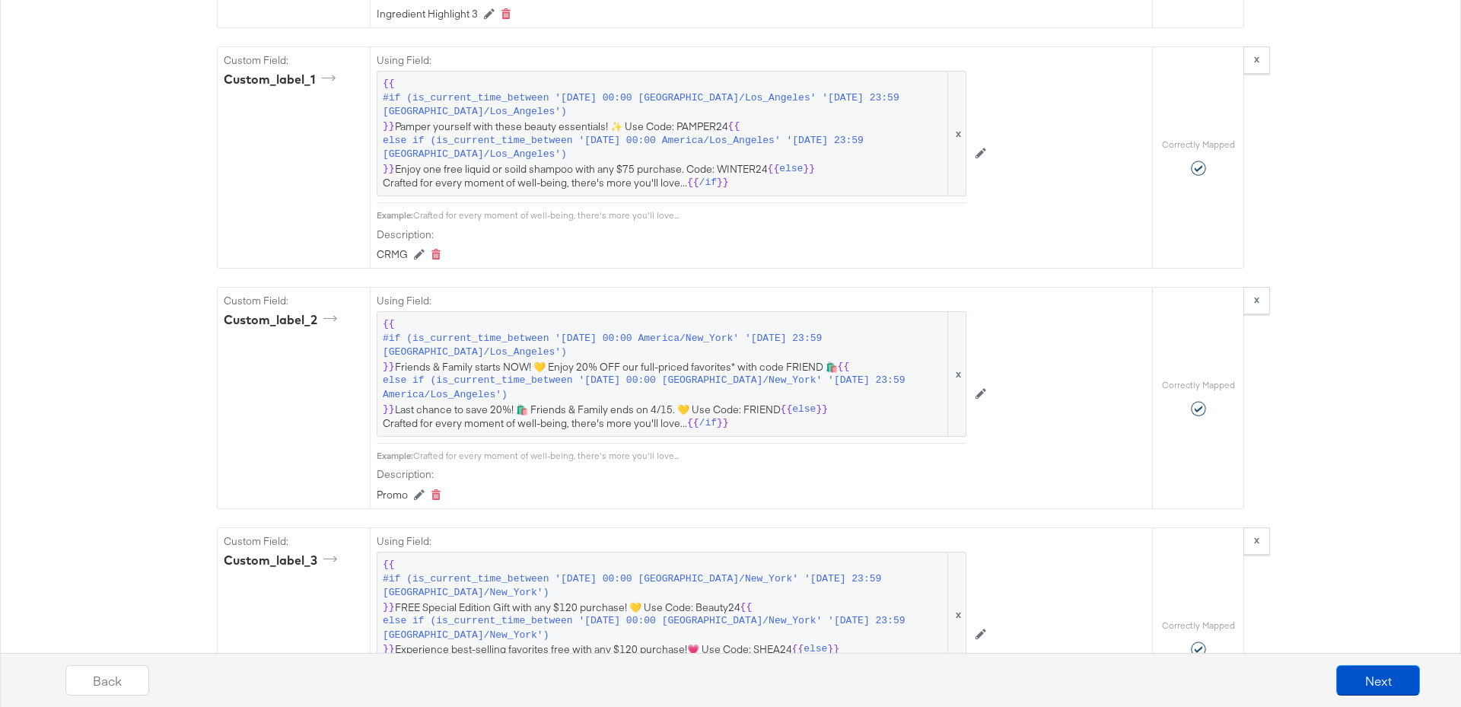
scroll to position [1861, 0]
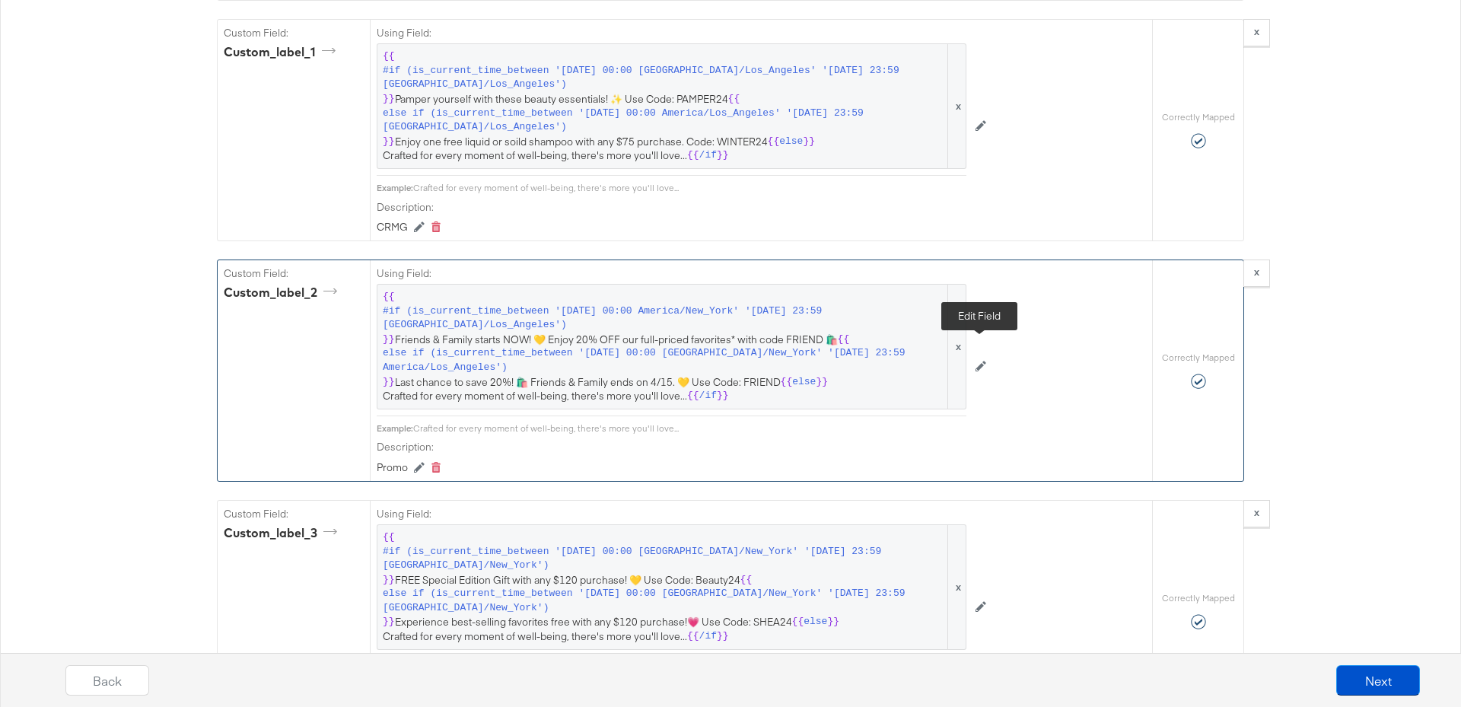
click at [989, 355] on button at bounding box center [980, 367] width 29 height 24
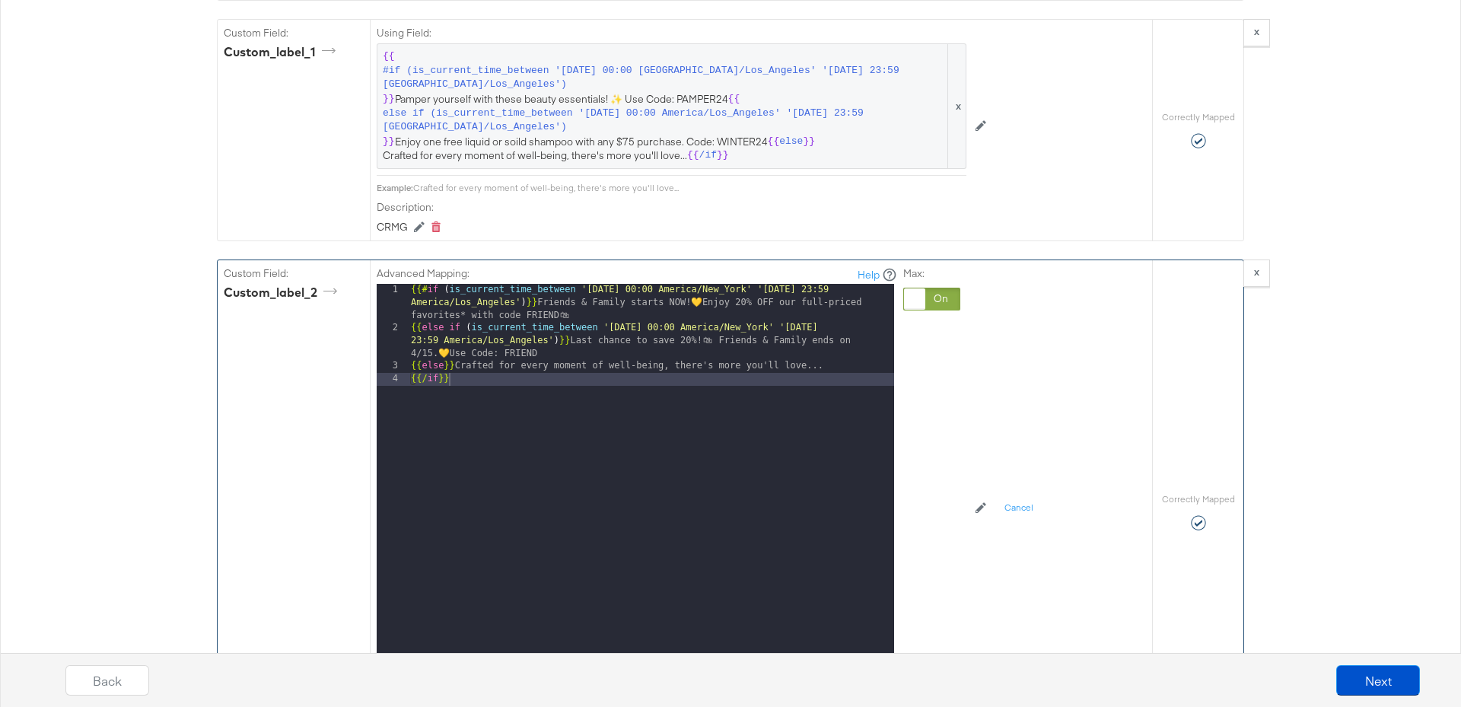
click at [623, 284] on div "{{# if ( is_current_time_between '[DATE] 00:00 America/New_York' '[DATE] 23:59 …" at bounding box center [651, 499] width 486 height 431
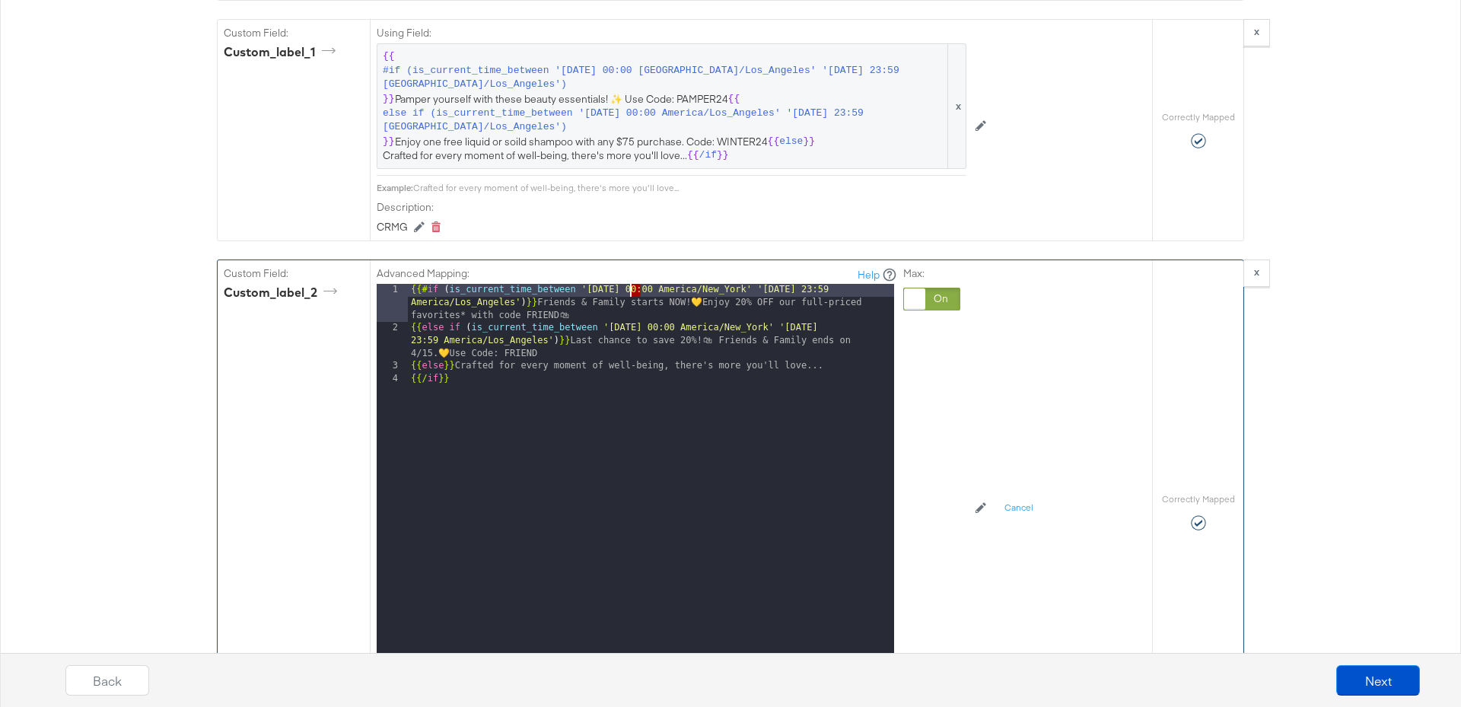
drag, startPoint x: 643, startPoint y: 273, endPoint x: 628, endPoint y: 275, distance: 14.5
click at [628, 284] on div "{{# if ( is_current_time_between '[DATE] 00:00 America/New_York' '[DATE] 23:59 …" at bounding box center [651, 499] width 486 height 431
click at [819, 284] on div "{{# if ( is_current_time_between '[DATE] 00:00 America/New_York' '[DATE] 23:59 …" at bounding box center [651, 499] width 486 height 431
drag, startPoint x: 836, startPoint y: 272, endPoint x: 826, endPoint y: 273, distance: 9.9
click at [826, 284] on div "{{# if ( is_current_time_between '[DATE] 00:00 America/New_York' '[DATE] 23:59 …" at bounding box center [651, 499] width 486 height 431
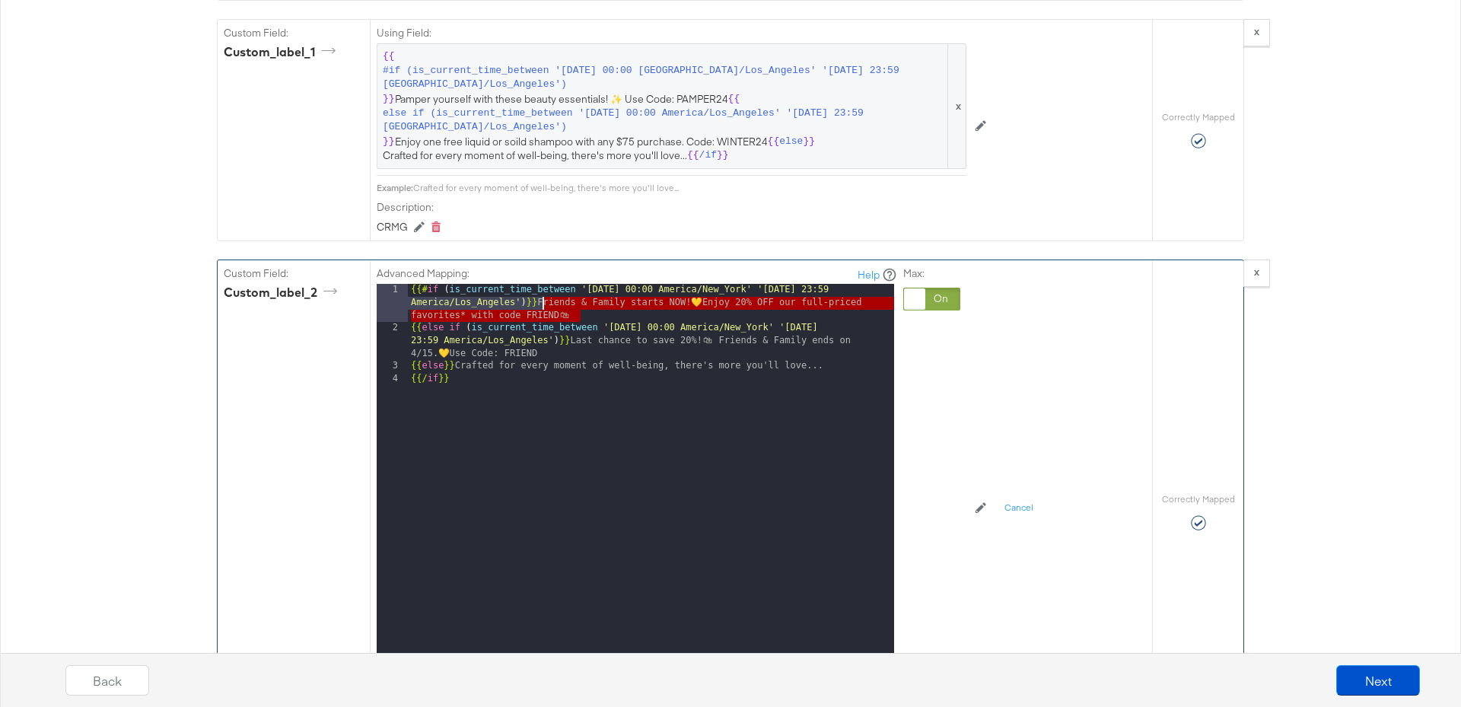
drag, startPoint x: 582, startPoint y: 301, endPoint x: 544, endPoint y: 292, distance: 39.0
click at [544, 292] on div "{{# if ( is_current_time_between '[DATE] 00:00 America/New_York' '[DATE] 23:59 …" at bounding box center [651, 499] width 486 height 431
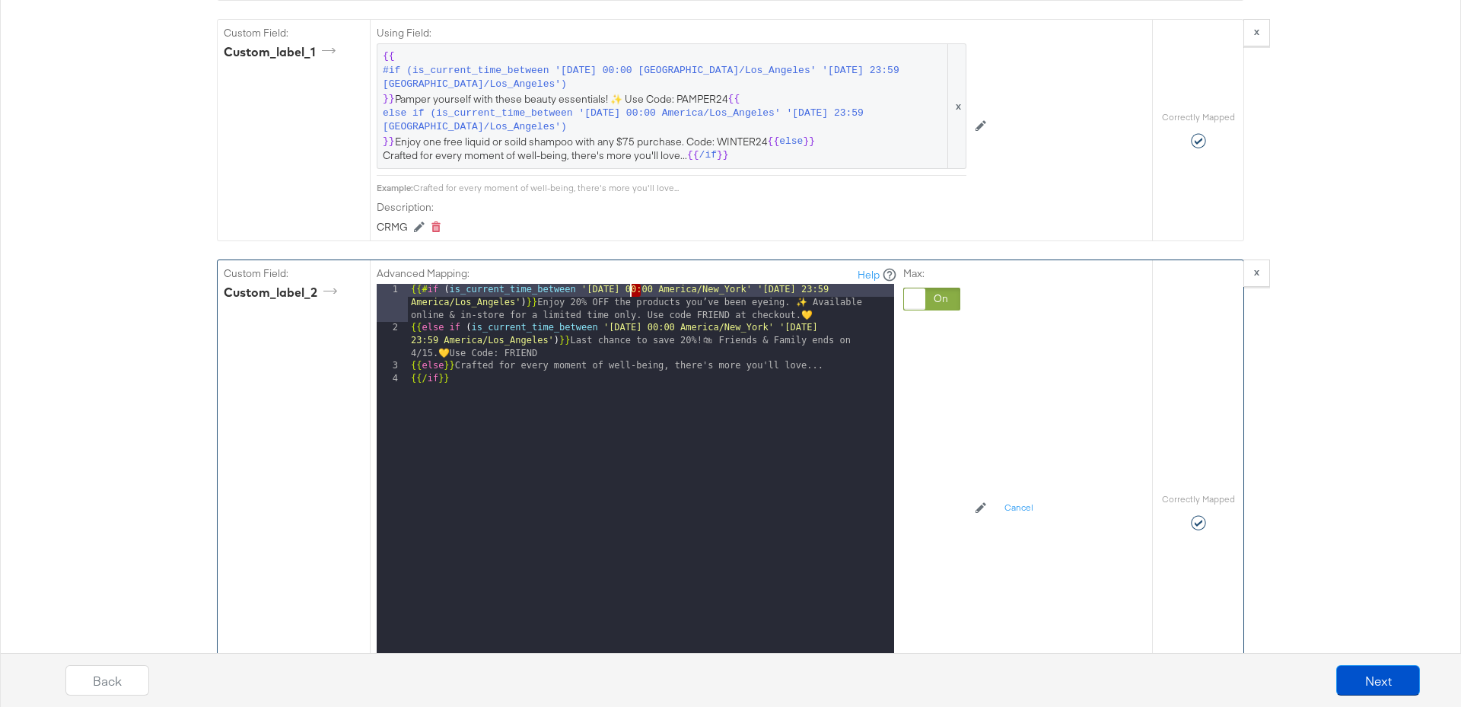
drag, startPoint x: 639, startPoint y: 273, endPoint x: 631, endPoint y: 273, distance: 8.4
click at [631, 284] on div "{{# if ( is_current_time_between '[DATE] 00:00 America/New_York' '[DATE] 23:59 …" at bounding box center [651, 499] width 486 height 431
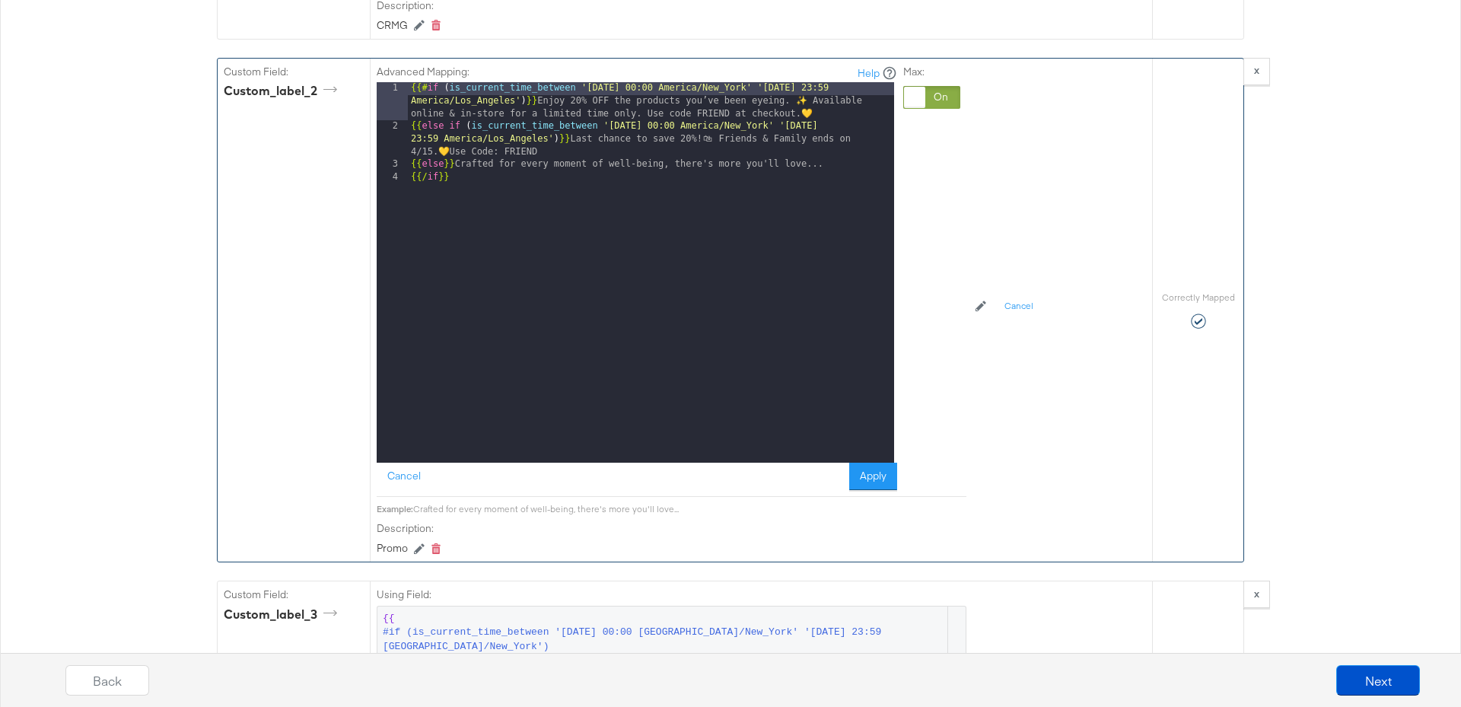
scroll to position [2095, 0]
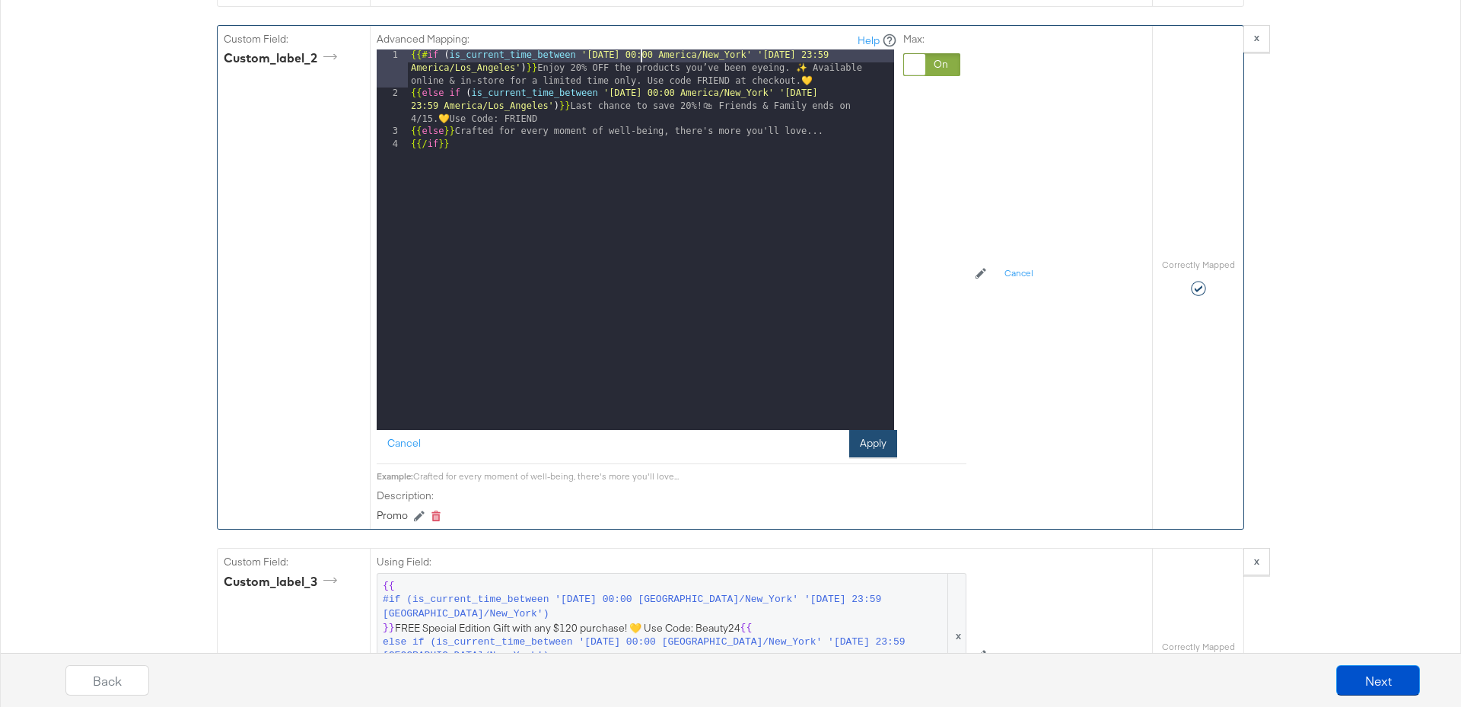
click at [855, 430] on button "Apply" at bounding box center [873, 443] width 48 height 27
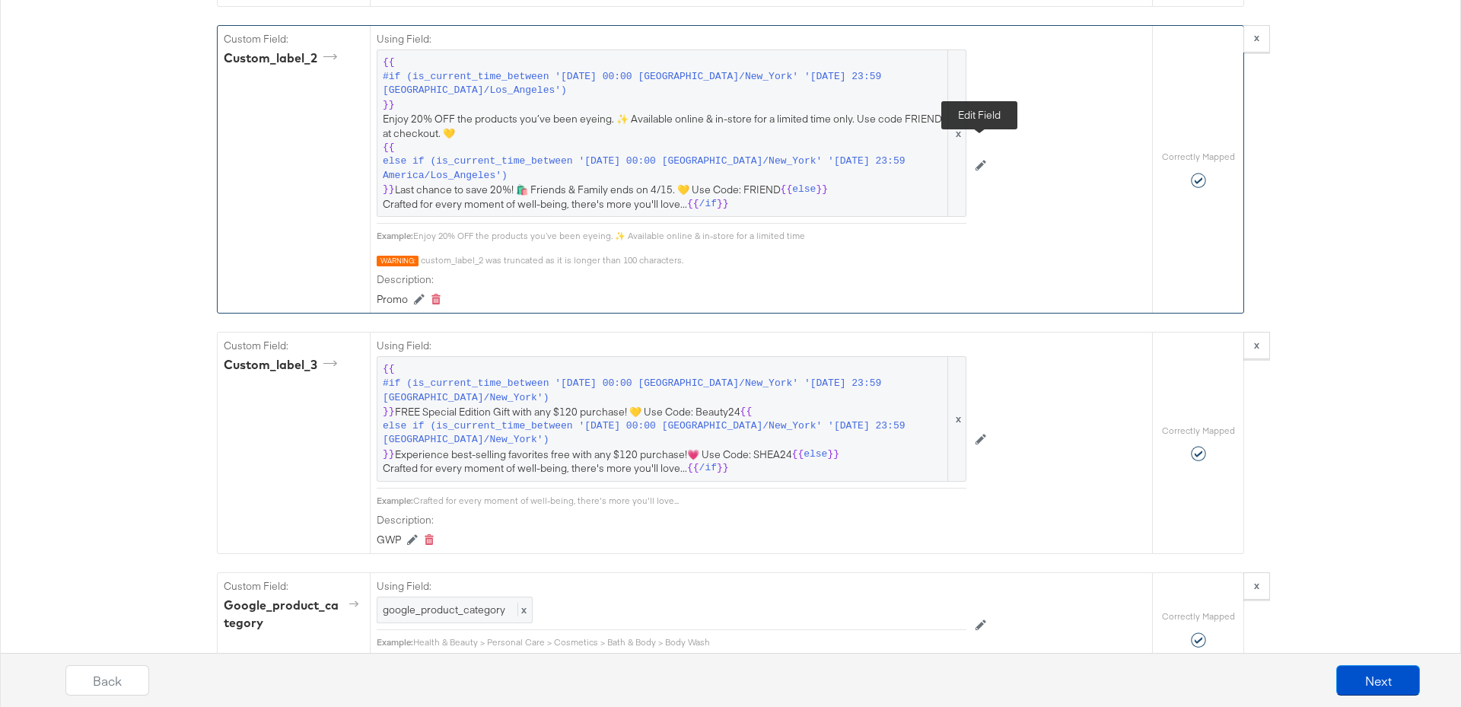
click at [978, 160] on icon at bounding box center [980, 165] width 11 height 11
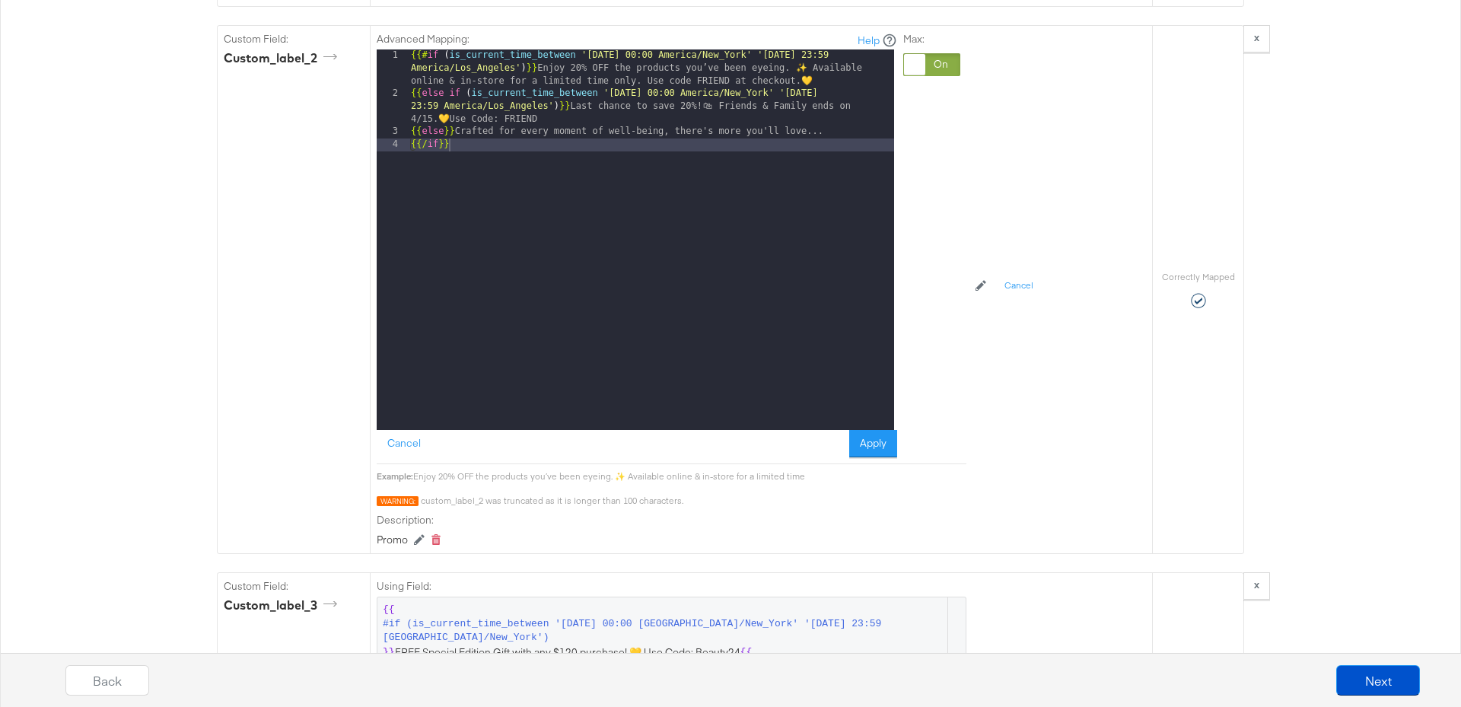
click at [638, 49] on div "{{# if ( is_current_time_between '[DATE] 00:00 America/New_York' '[DATE] 23:59 …" at bounding box center [651, 264] width 486 height 431
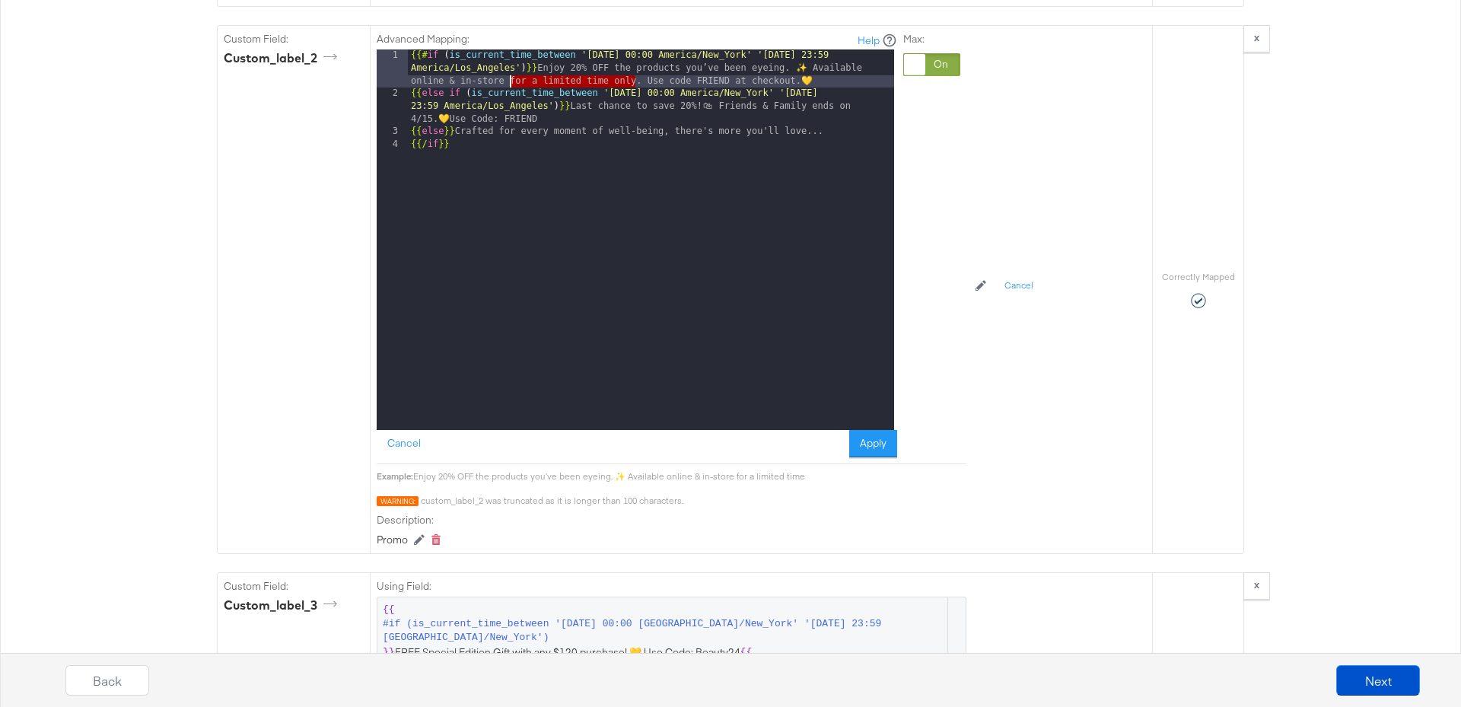
drag, startPoint x: 635, startPoint y: 65, endPoint x: 511, endPoint y: 65, distance: 124.8
click at [511, 65] on div "{{# if ( is_current_time_between '[DATE] 00:00 America/New_York' '[DATE] 23:59 …" at bounding box center [651, 264] width 486 height 431
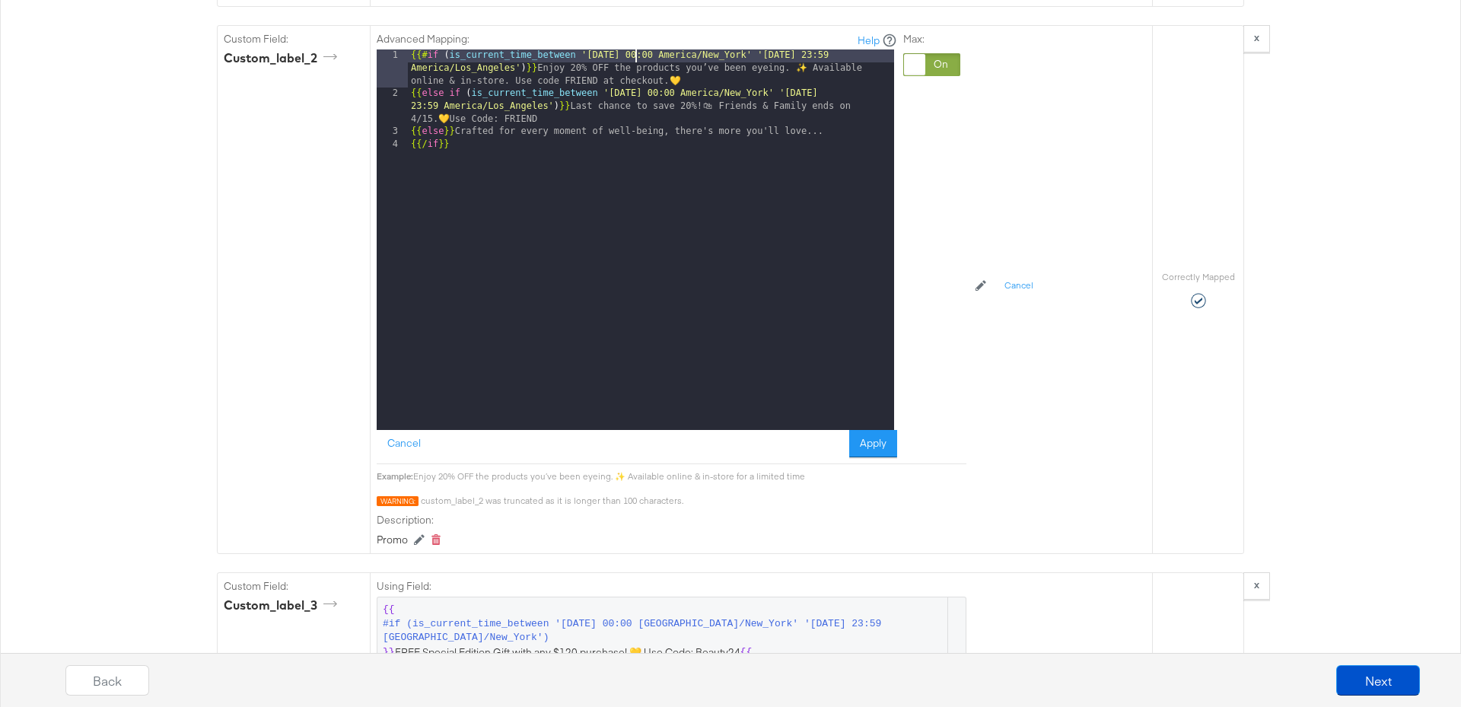
click at [638, 49] on div "{{# if ( is_current_time_between '[DATE] 00:00 America/New_York' '[DATE] 23:59 …" at bounding box center [651, 264] width 486 height 431
click at [865, 430] on button "Apply" at bounding box center [873, 443] width 48 height 27
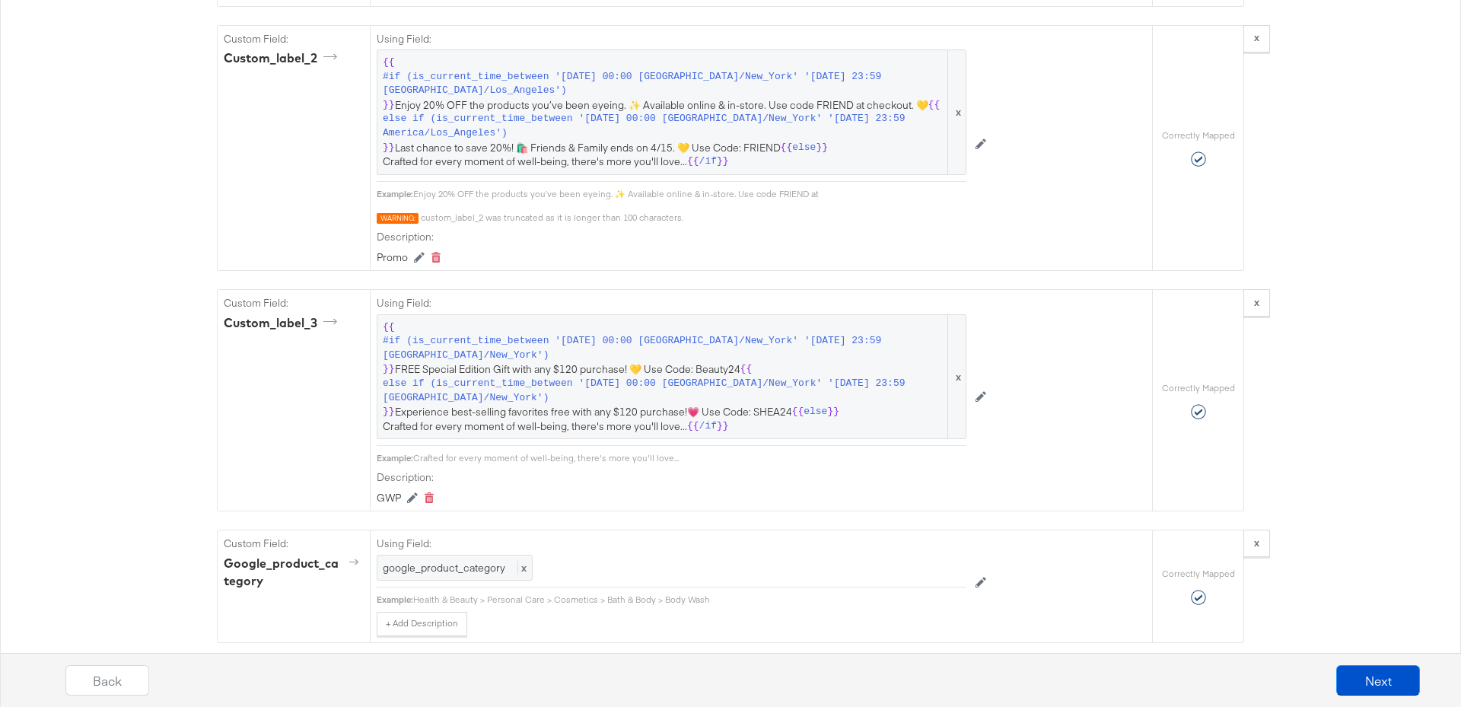
scroll to position [1977, 0]
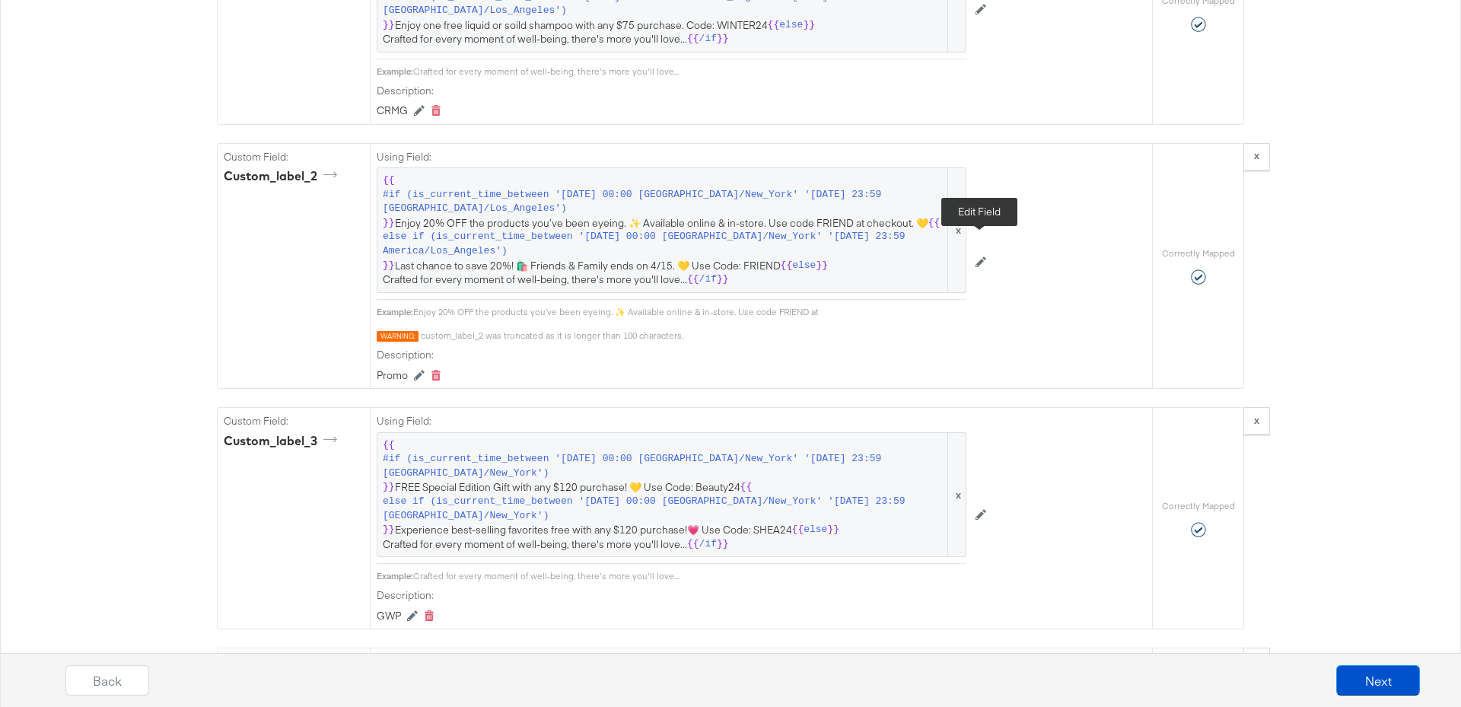
click at [985, 256] on icon at bounding box center [980, 261] width 11 height 11
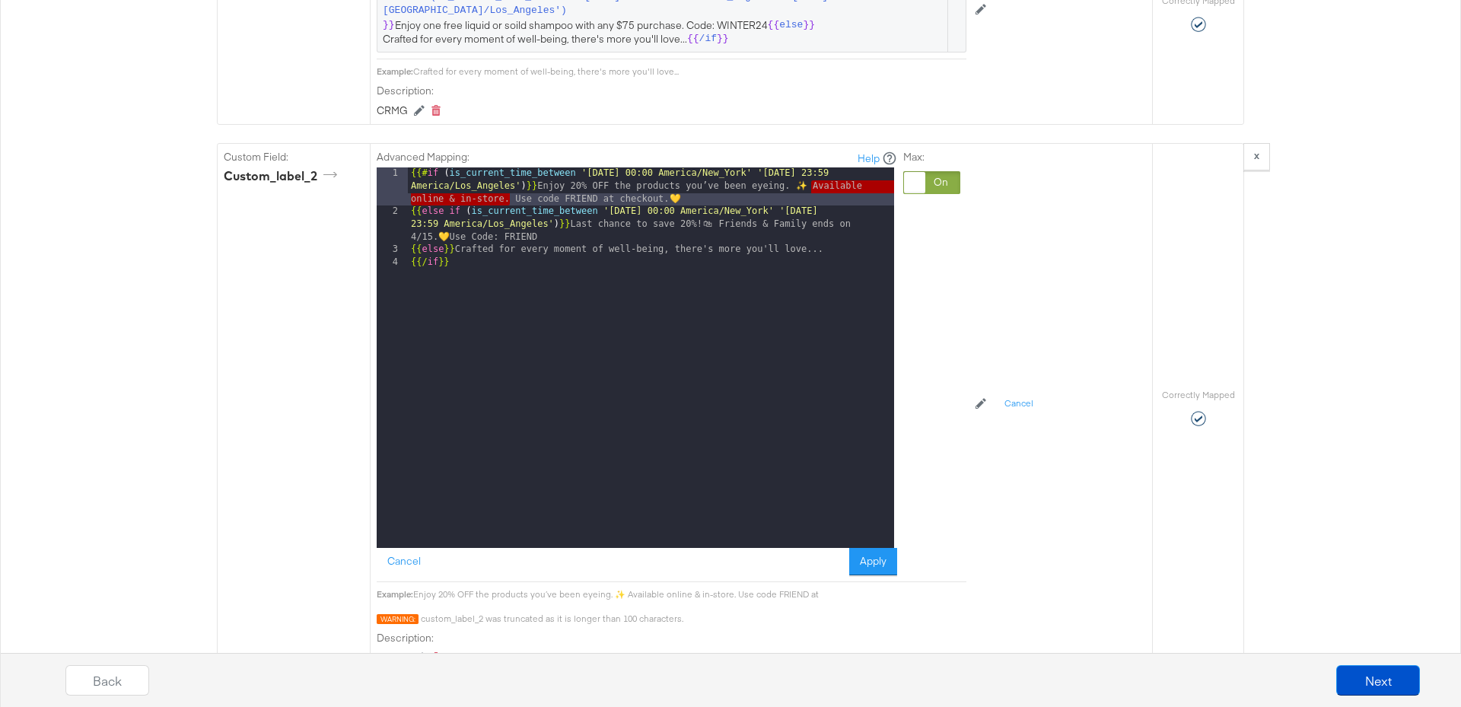
drag, startPoint x: 810, startPoint y: 174, endPoint x: 507, endPoint y: 184, distance: 303.7
click at [507, 184] on div "{{# if ( is_current_time_between '[DATE] 00:00 America/New_York' '[DATE] 23:59 …" at bounding box center [651, 382] width 486 height 431
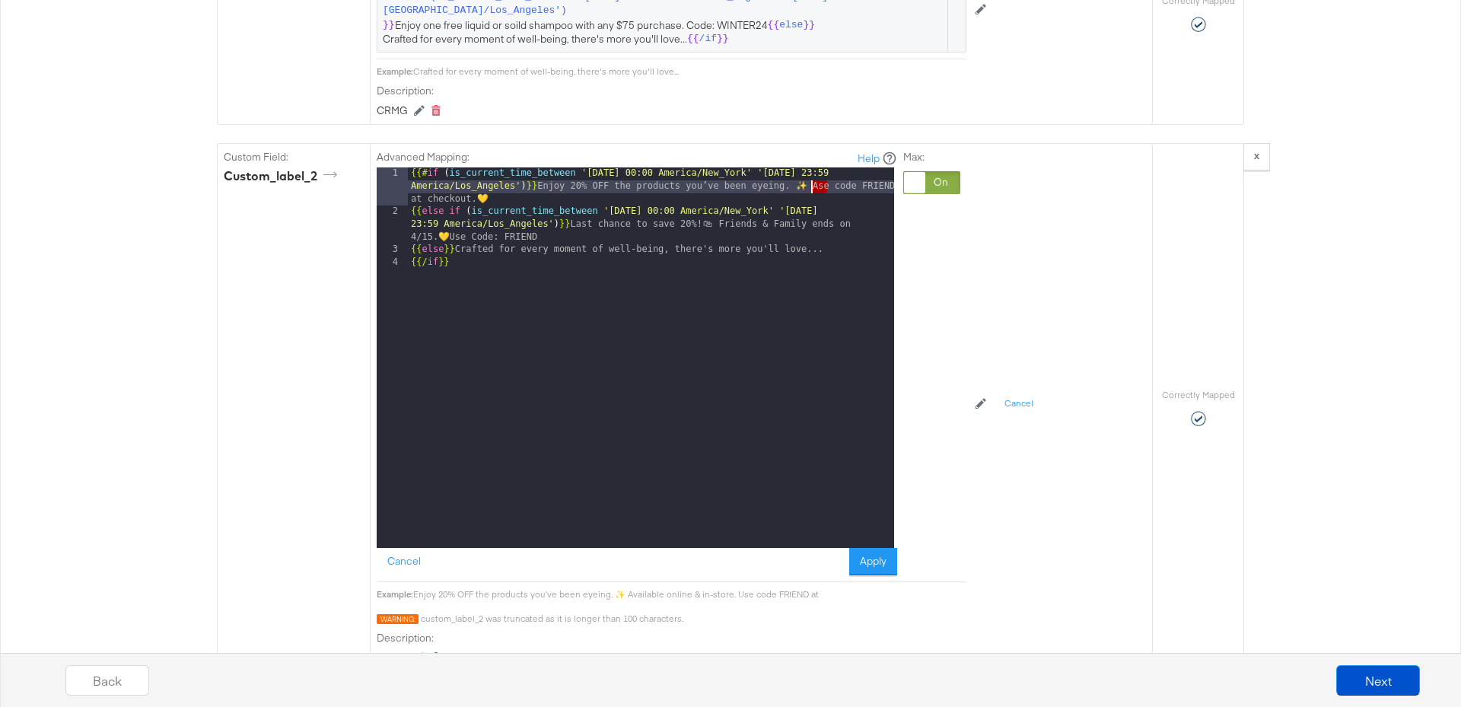
drag, startPoint x: 825, startPoint y: 169, endPoint x: 810, endPoint y: 169, distance: 16.0
click at [810, 169] on div "{{# if ( is_current_time_between '[DATE] 00:00 America/New_York' '[DATE] 23:59 …" at bounding box center [651, 382] width 486 height 431
click at [828, 170] on div "{{# if ( is_current_time_between '[DATE] 00:00 America/New_York' '[DATE] 23:59 …" at bounding box center [651, 382] width 486 height 431
drag, startPoint x: 811, startPoint y: 173, endPoint x: 847, endPoint y: 173, distance: 35.8
click at [847, 173] on div "{{# if ( is_current_time_between '[DATE] 00:00 America/New_York' '[DATE] 23:59 …" at bounding box center [651, 382] width 486 height 431
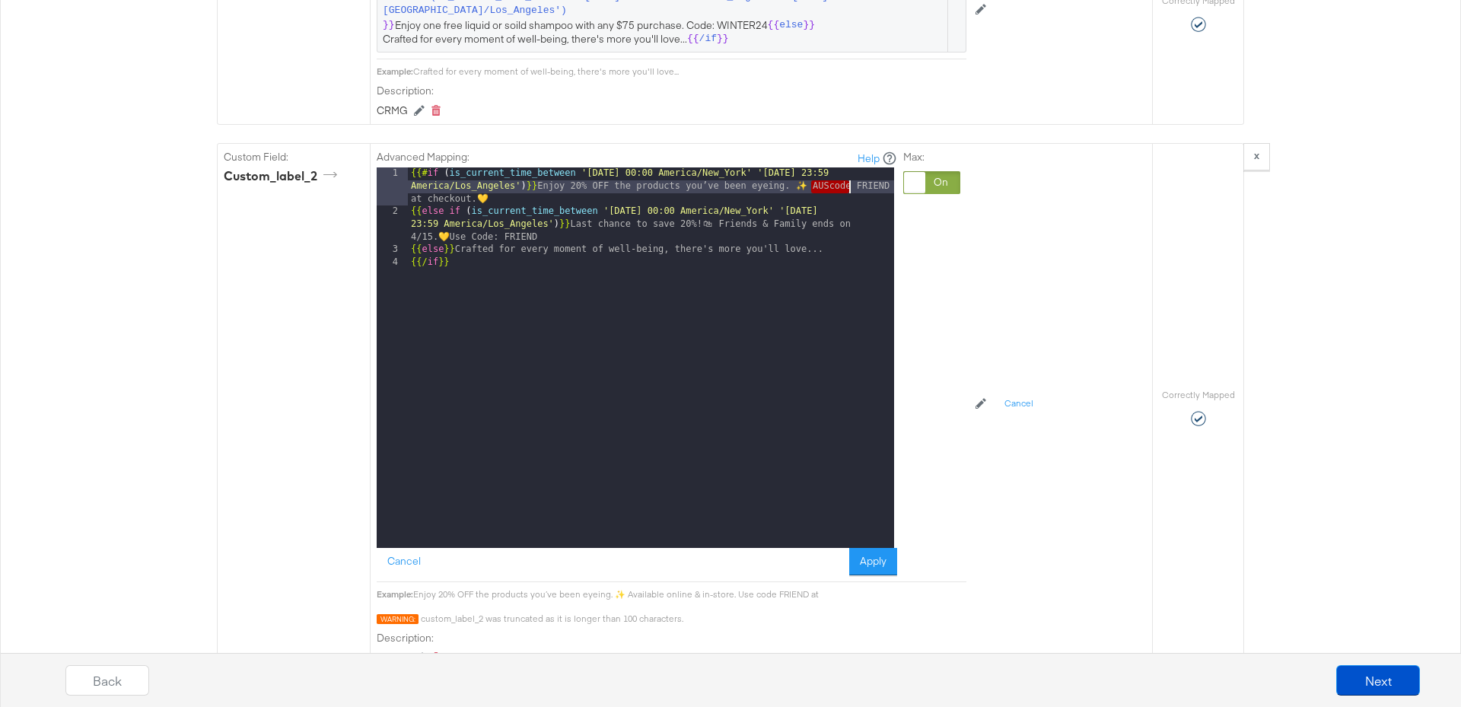
click at [819, 257] on div "{{# if ( is_current_time_between '[DATE] 00:00 America/New_York' '[DATE] 23:59 …" at bounding box center [651, 382] width 486 height 431
click at [847, 172] on div "{{# if ( is_current_time_between '[DATE] 00:00 America/New_York' '[DATE] 23:59 …" at bounding box center [651, 382] width 486 height 431
drag, startPoint x: 810, startPoint y: 188, endPoint x: 807, endPoint y: 165, distance: 23.0
click at [807, 167] on div "{{# if ( is_current_time_between '[DATE] 00:00 America/New_York' '[DATE] 23:59 …" at bounding box center [651, 382] width 486 height 431
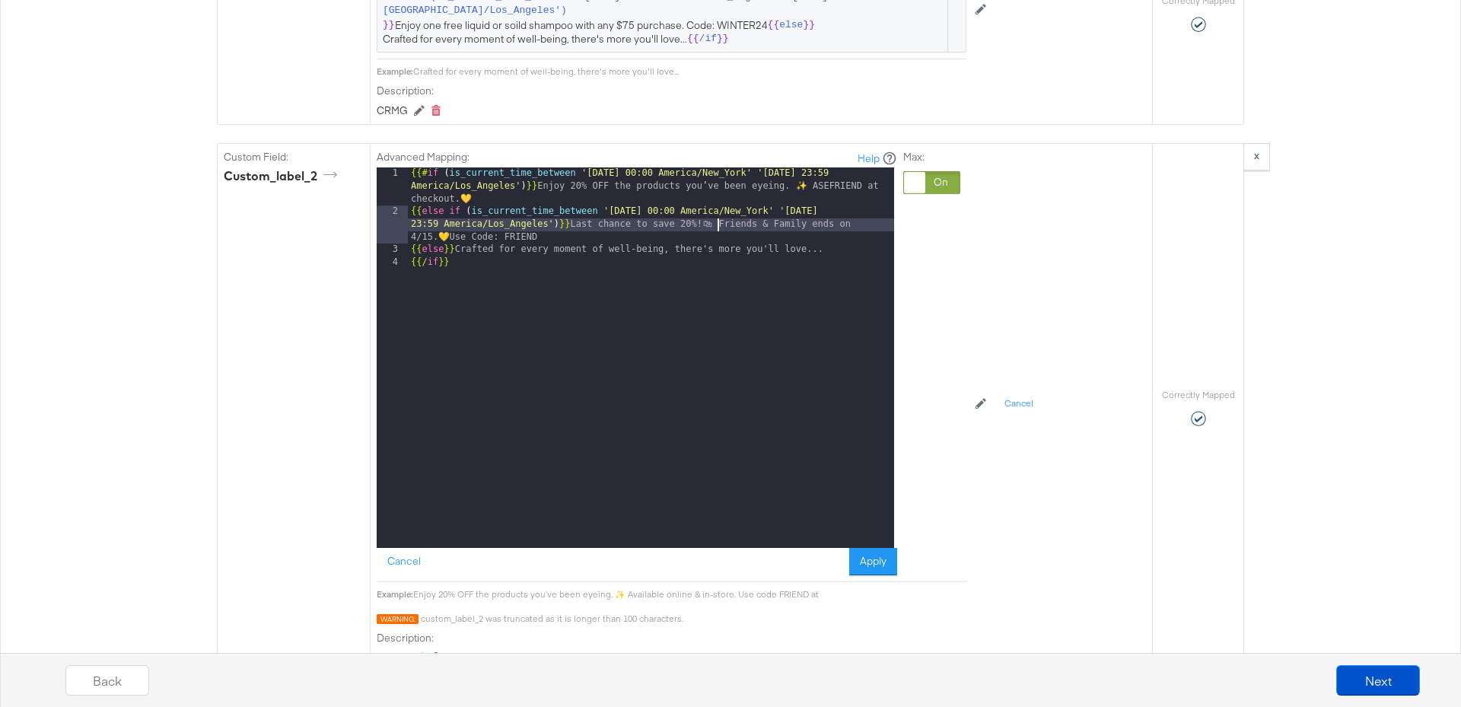
click at [717, 208] on div "{{# if ( is_current_time_between '[DATE] 00:00 America/New_York' '[DATE] 23:59 …" at bounding box center [651, 382] width 486 height 431
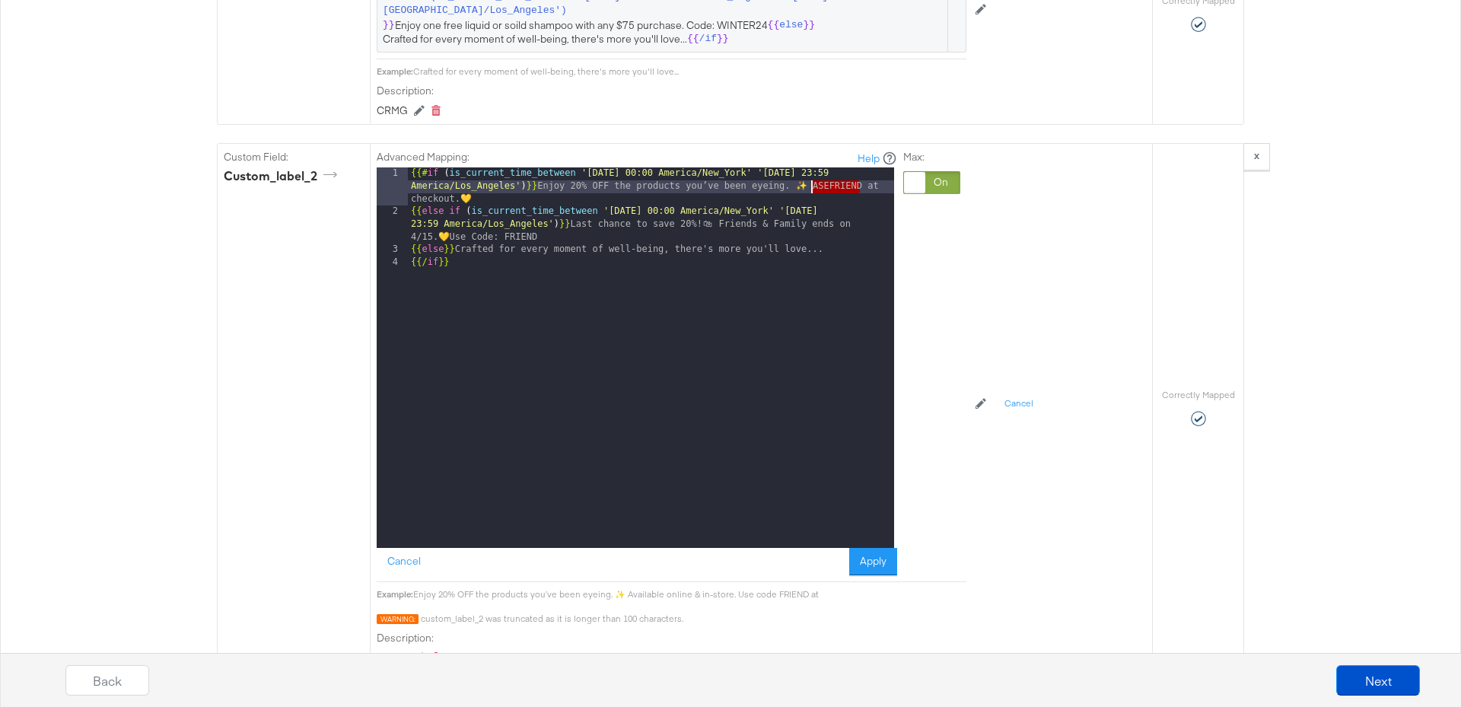
drag, startPoint x: 860, startPoint y: 170, endPoint x: 812, endPoint y: 171, distance: 48.7
click at [812, 171] on div "{{# if ( is_current_time_between '[DATE] 00:00 America/New_York' '[DATE] 23:59 …" at bounding box center [651, 382] width 486 height 431
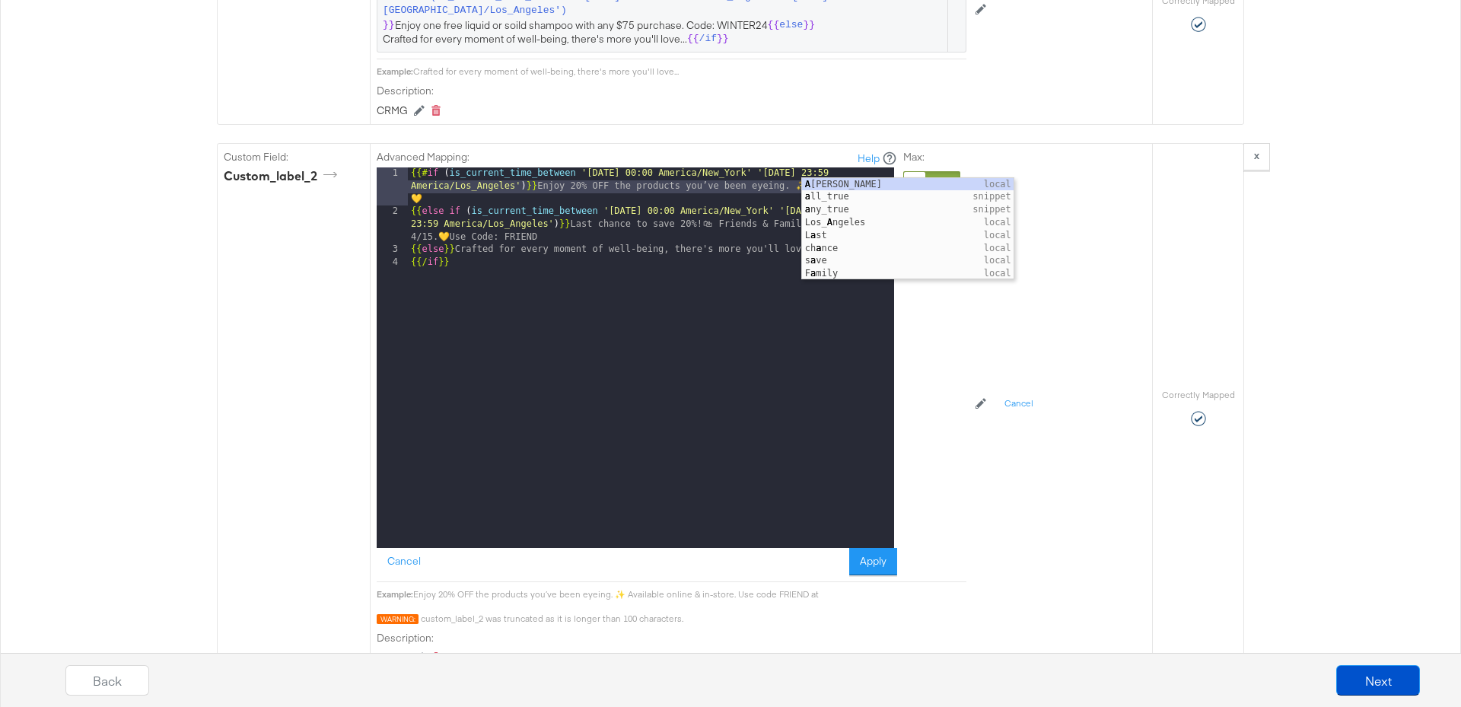
click at [766, 204] on div "{{# if ( is_current_time_between '[DATE] 00:00 America/New_York' '[DATE] 23:59 …" at bounding box center [651, 382] width 486 height 431
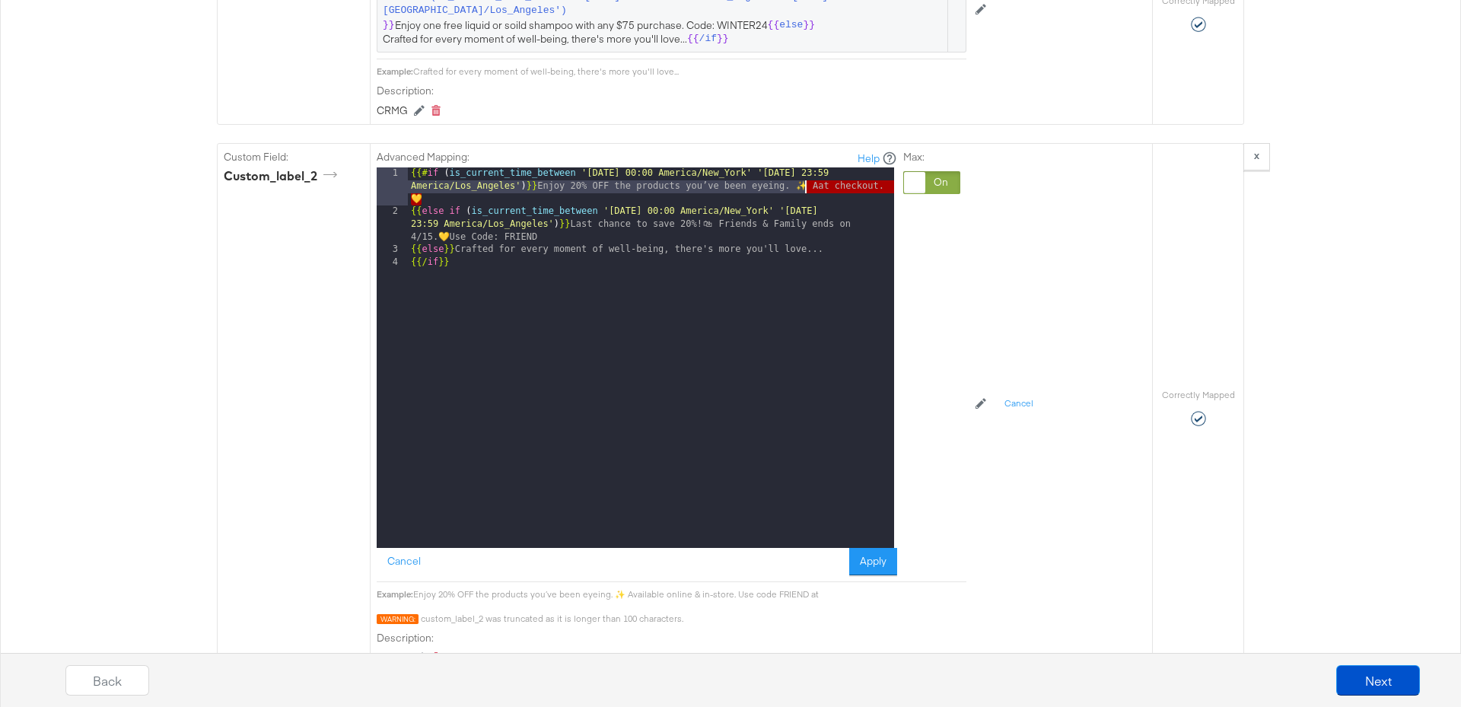
drag, startPoint x: 726, startPoint y: 180, endPoint x: 811, endPoint y: 172, distance: 85.6
click at [811, 172] on div "{{# if ( is_current_time_between '[DATE] 00:00 America/New_York' '[DATE] 23:59 …" at bounding box center [651, 382] width 486 height 431
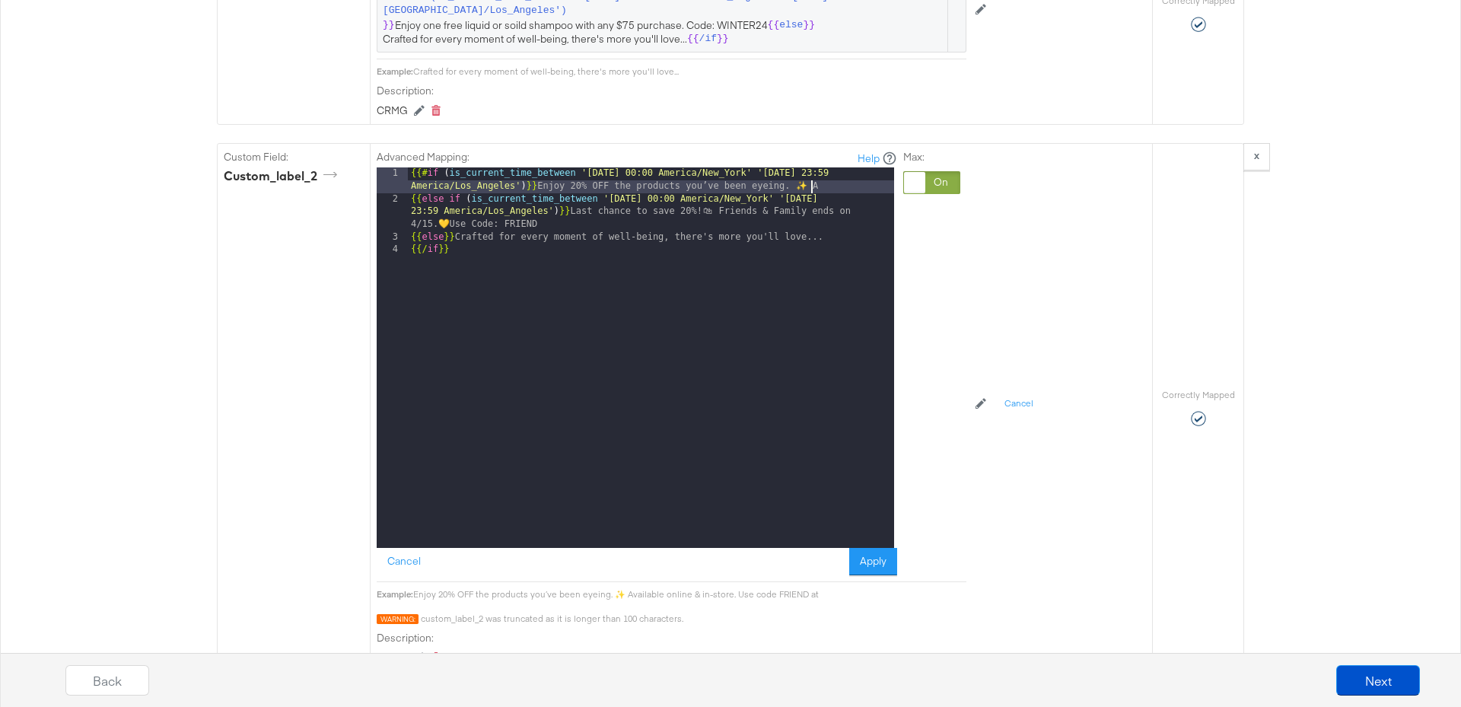
drag, startPoint x: 831, startPoint y: 170, endPoint x: 819, endPoint y: 172, distance: 12.3
click at [819, 172] on div "{{# if ( is_current_time_between '[DATE] 00:00 America/New_York' '[DATE] 23:59 …" at bounding box center [651, 376] width 486 height 418
drag, startPoint x: 839, startPoint y: 172, endPoint x: 536, endPoint y: 170, distance: 302.8
click at [536, 170] on div "{{# if ( is_current_time_between '[DATE] 00:00 America/New_York' '[DATE] 23:59 …" at bounding box center [651, 376] width 486 height 418
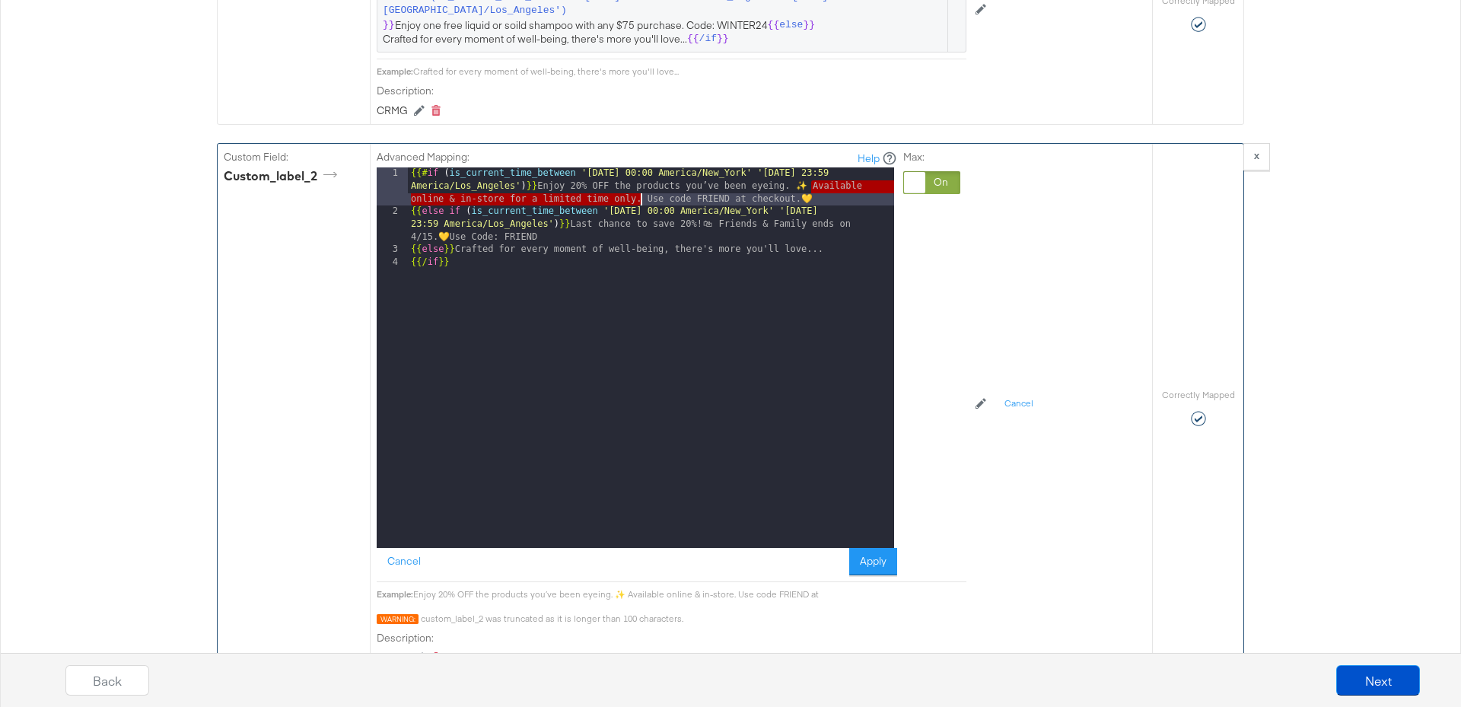
drag, startPoint x: 808, startPoint y: 172, endPoint x: 639, endPoint y: 184, distance: 169.3
click at [639, 184] on div "{{# if ( is_current_time_between '[DATE] 00:00 America/New_York' '[DATE] 23:59 …" at bounding box center [651, 382] width 486 height 431
click at [733, 206] on div "{{# if ( is_current_time_between '[DATE] 00:00 America/New_York' '[DATE] 23:59 …" at bounding box center [651, 382] width 486 height 431
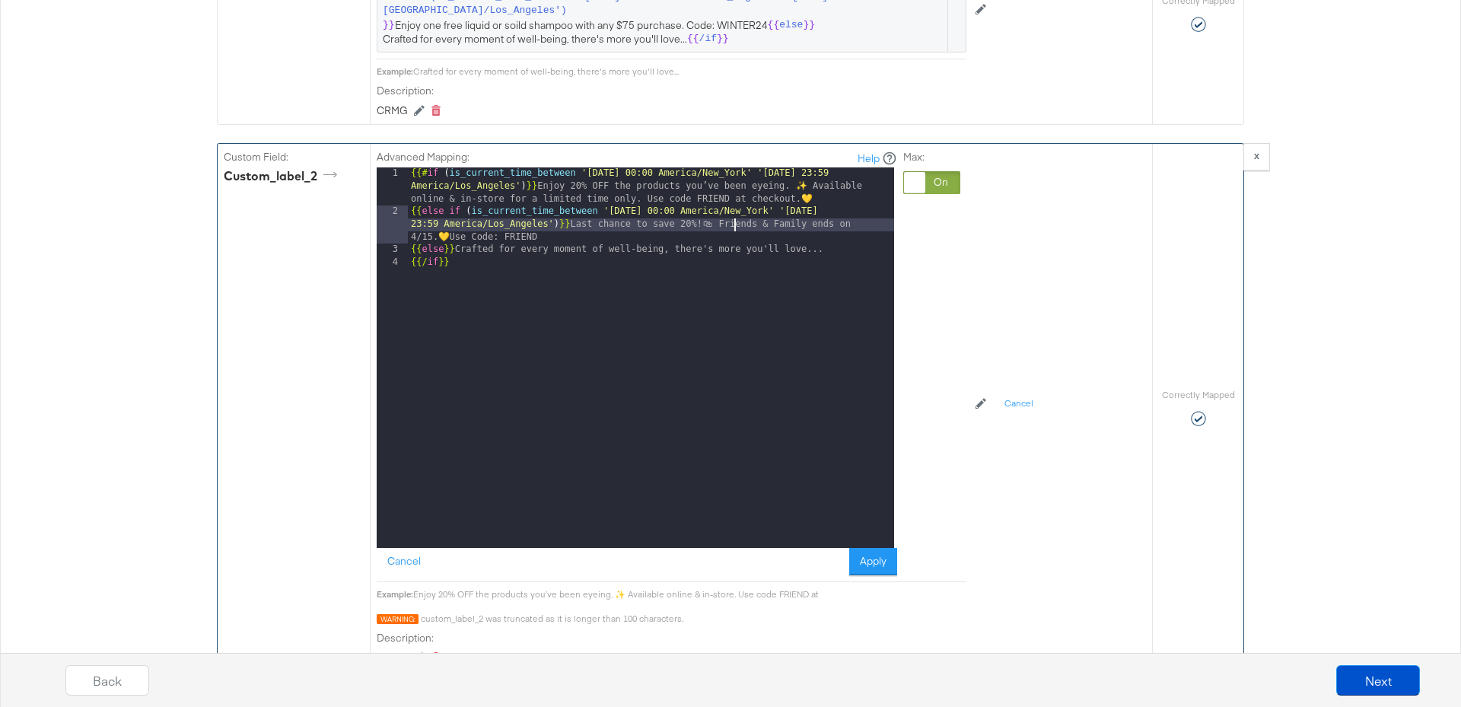
click at [642, 185] on div "{{# if ( is_current_time_between '[DATE] 00:00 America/New_York' '[DATE] 23:59 …" at bounding box center [651, 382] width 486 height 431
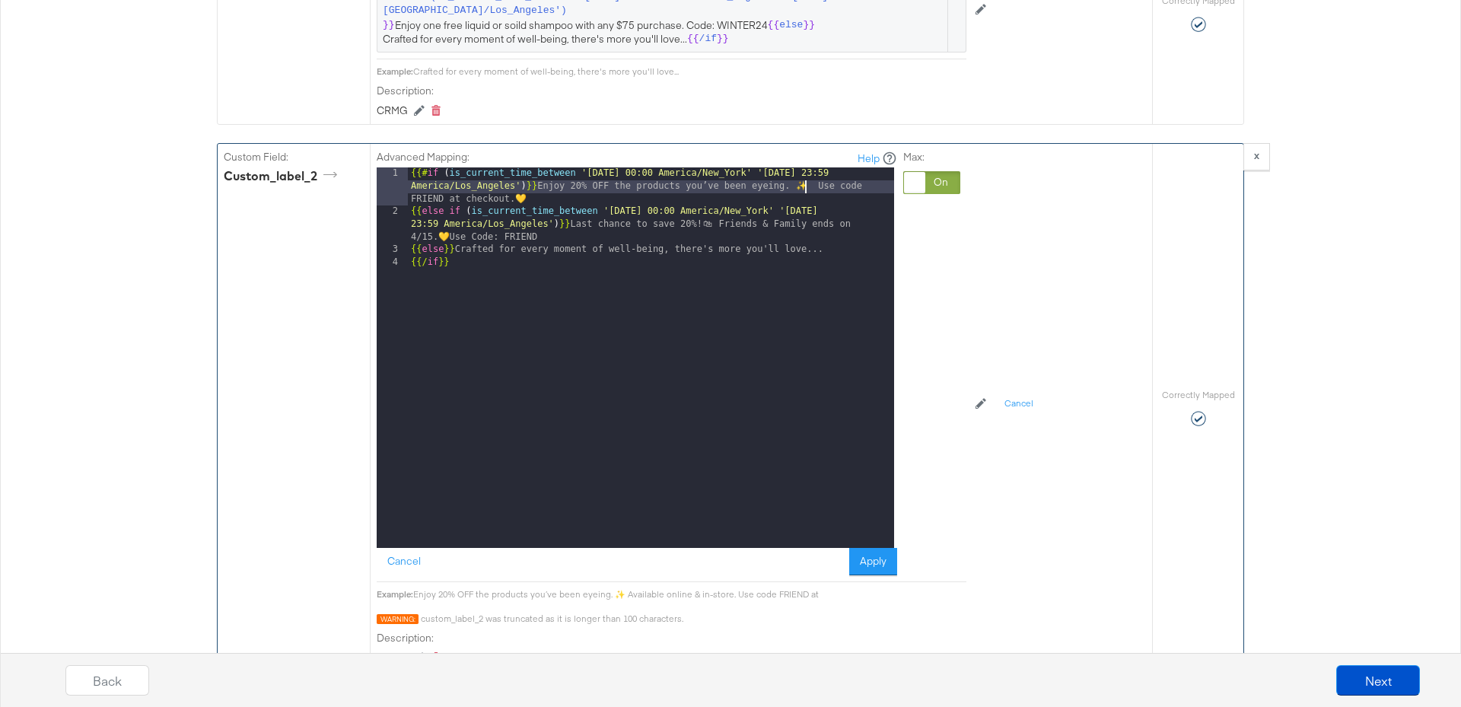
click at [668, 212] on div "{{# if ( is_current_time_between '[DATE] 00:00 America/New_York' '[DATE] 23:59 …" at bounding box center [651, 382] width 486 height 431
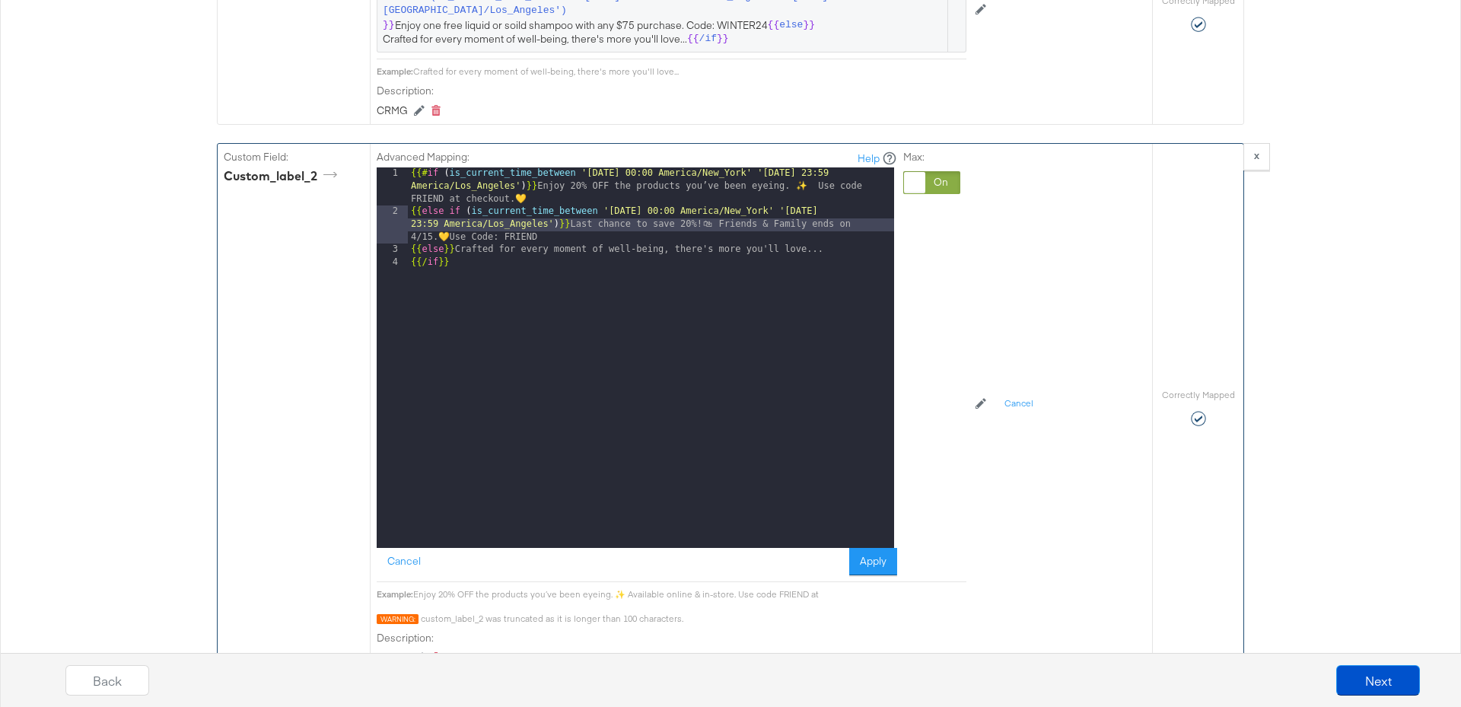
click at [813, 171] on div "{{# if ( is_current_time_between '[DATE] 00:00 America/New_York' '[DATE] 23:59 …" at bounding box center [651, 382] width 486 height 431
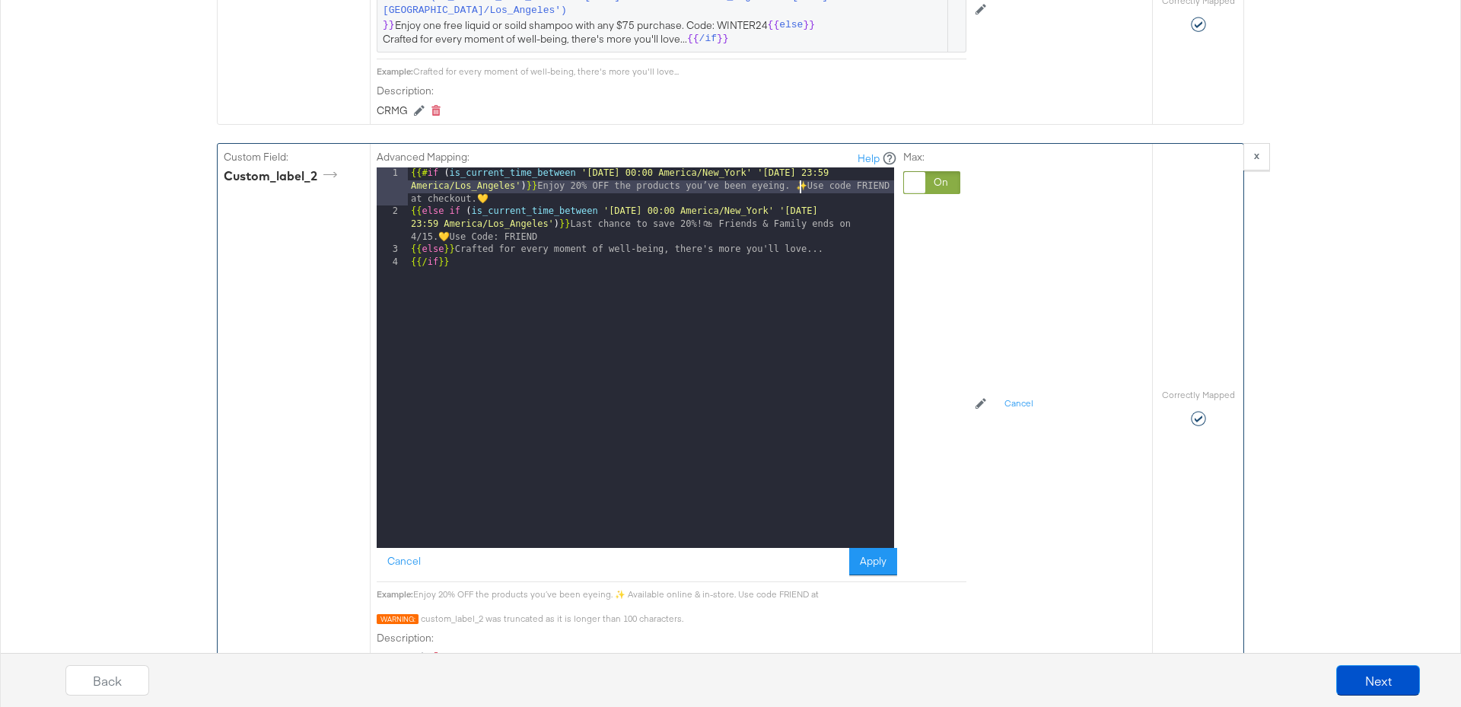
click at [796, 295] on div "{{# if ( is_current_time_between '[DATE] 00:00 America/New_York' '[DATE] 23:59 …" at bounding box center [651, 382] width 486 height 431
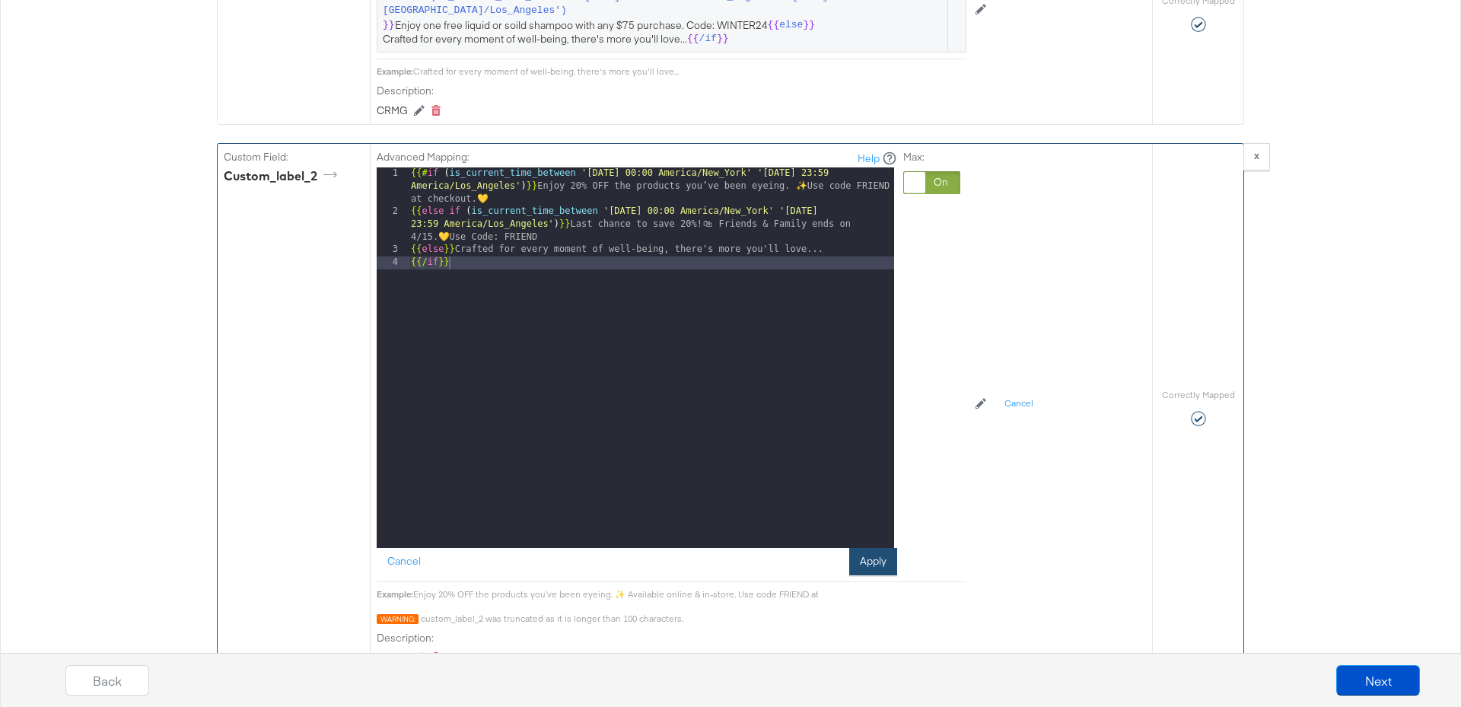
click at [870, 555] on button "Apply" at bounding box center [873, 561] width 48 height 27
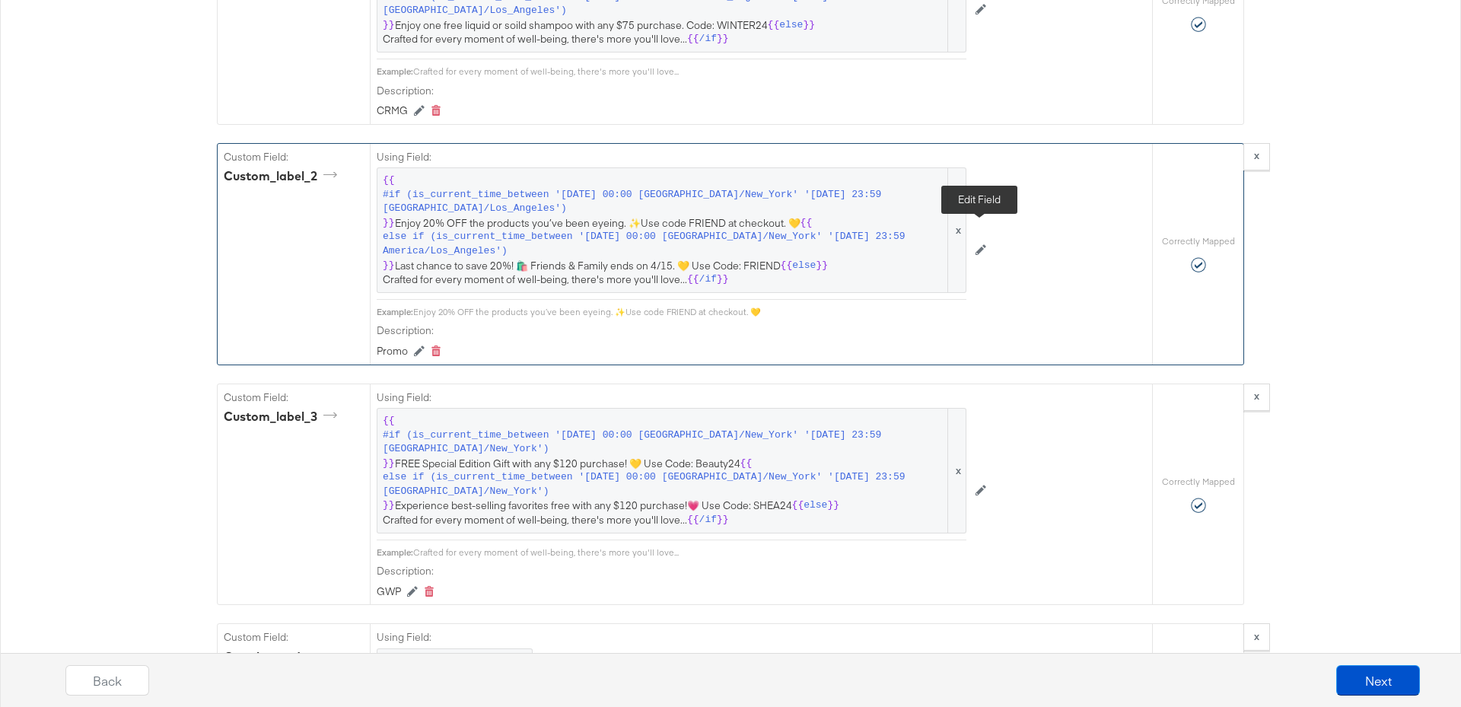
click at [987, 239] on button at bounding box center [980, 251] width 29 height 24
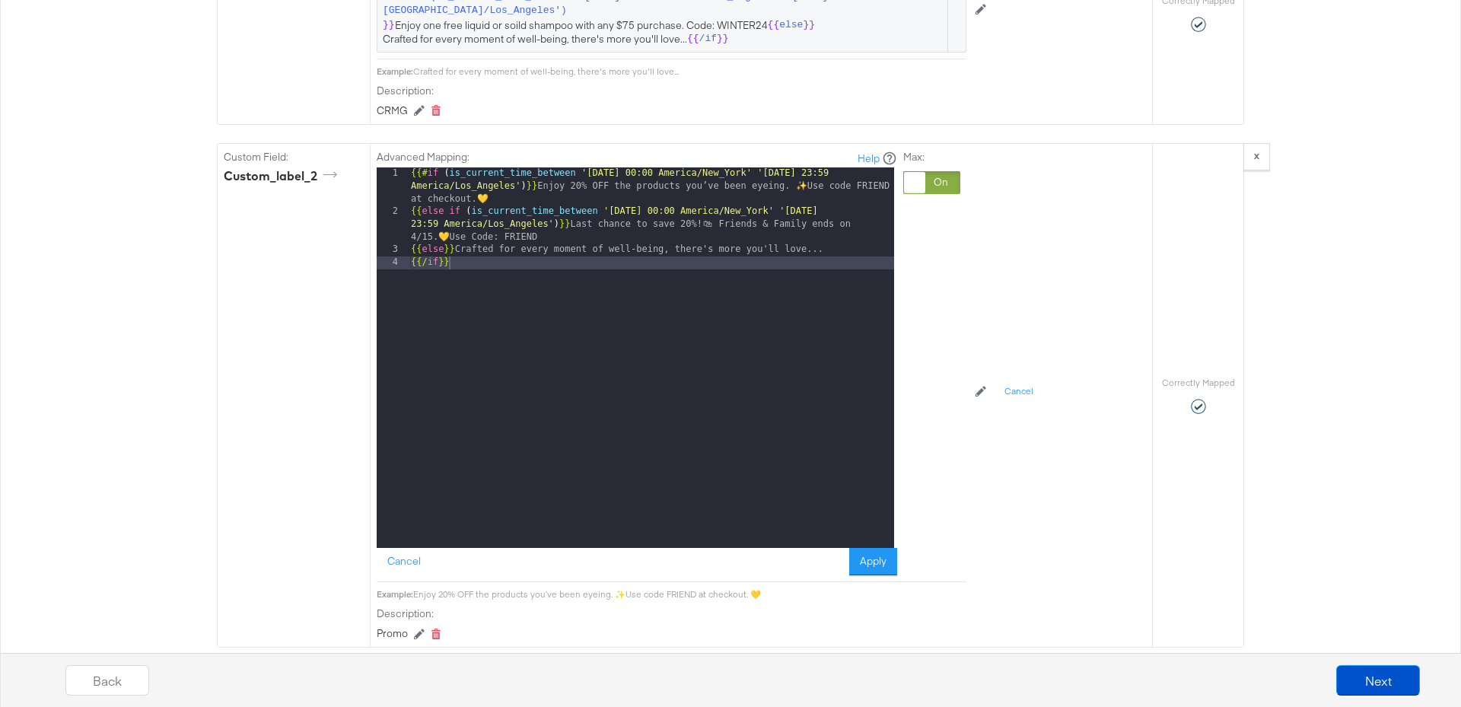
click at [803, 173] on div "{{# if ( is_current_time_between '[DATE] 00:00 America/New_York' '[DATE] 23:59 …" at bounding box center [651, 382] width 486 height 431
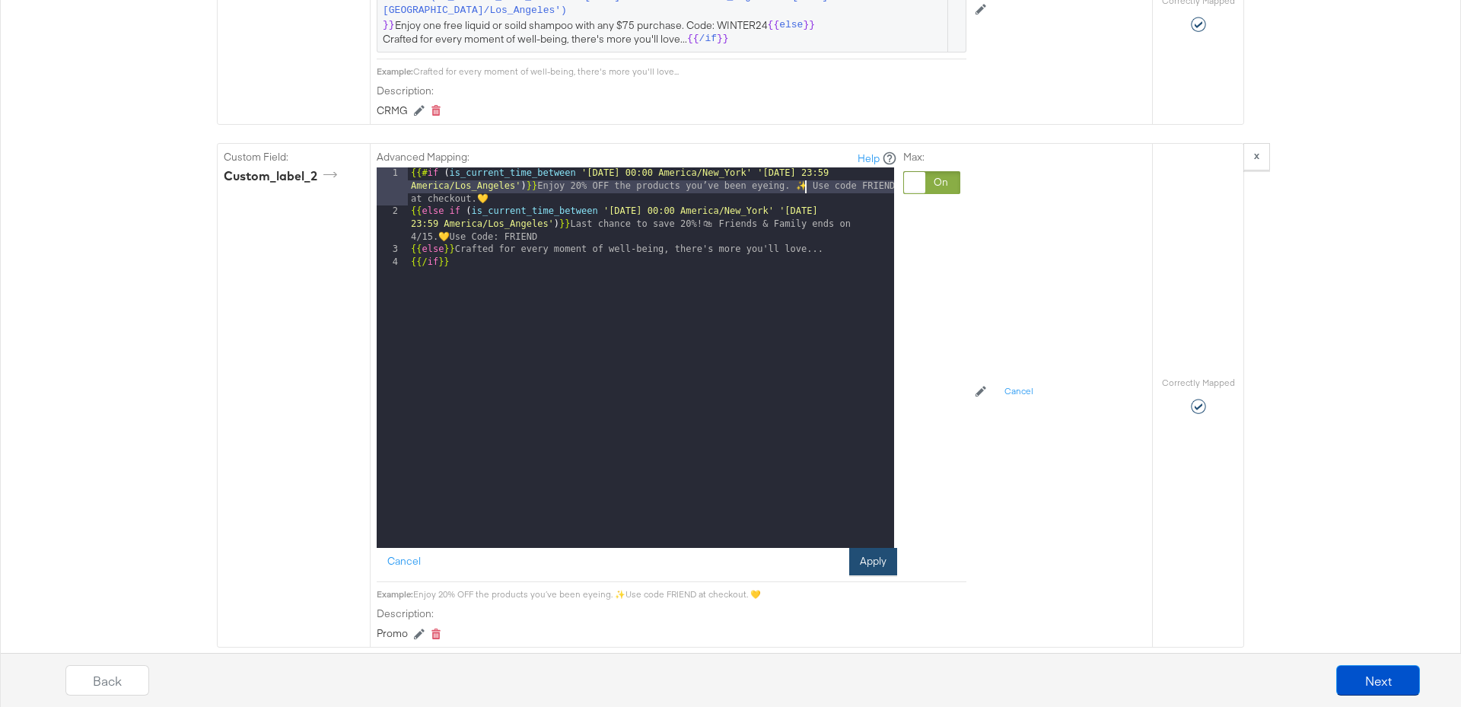
click at [875, 548] on button "Apply" at bounding box center [873, 561] width 48 height 27
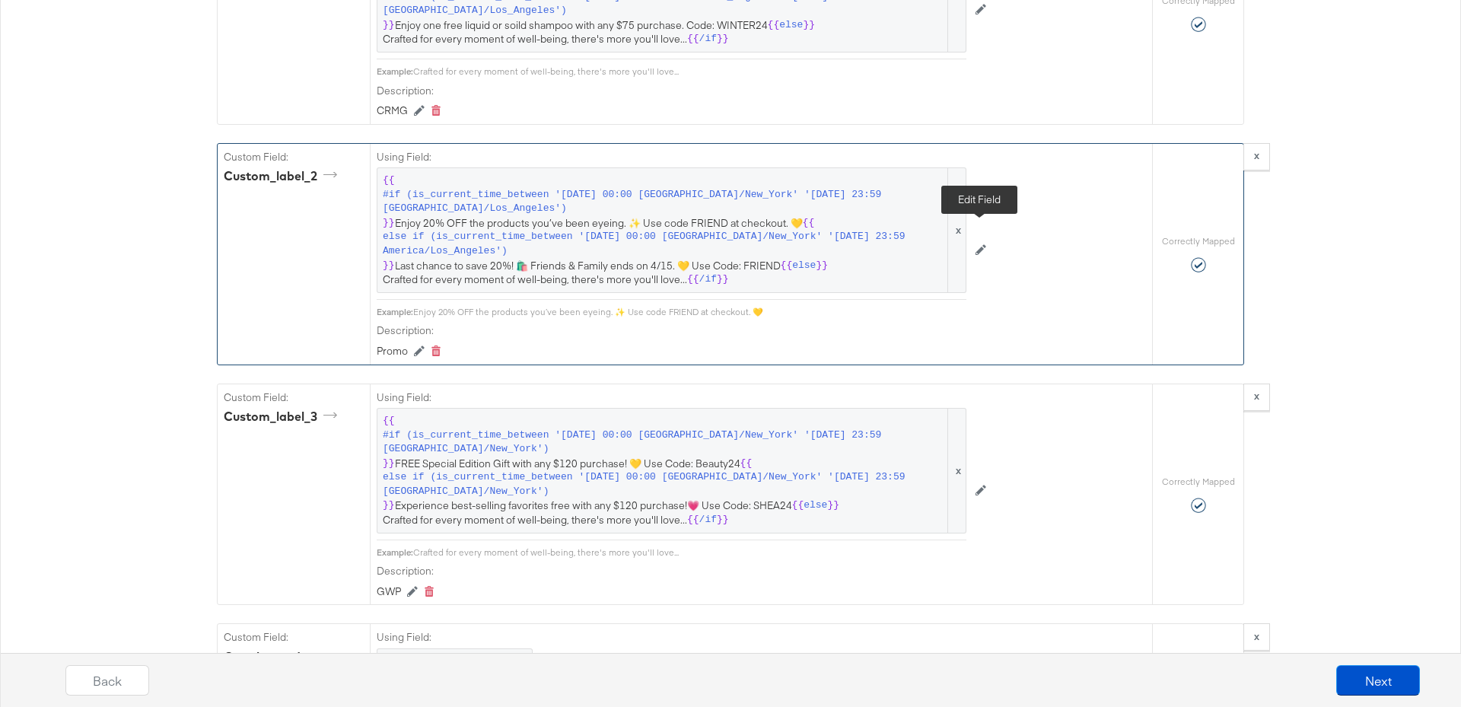
click at [981, 244] on icon at bounding box center [980, 249] width 11 height 11
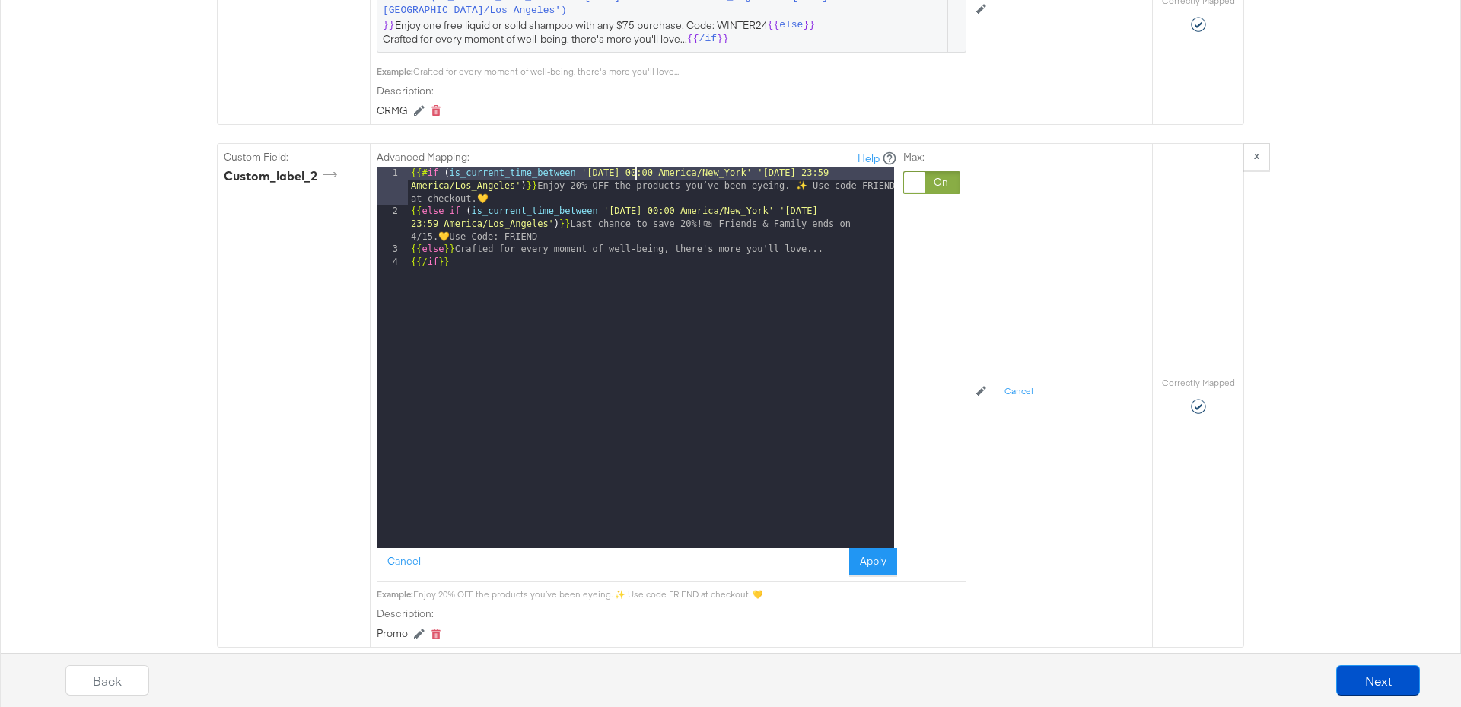
click at [637, 167] on div "{{# if ( is_current_time_between '[DATE] 00:00 America/New_York' '[DATE] 23:59 …" at bounding box center [651, 382] width 486 height 431
click at [644, 196] on div "{{# if ( is_current_time_between '[DATE] 00:00 America/New_York' '[DATE] 23:59 …" at bounding box center [651, 382] width 486 height 431
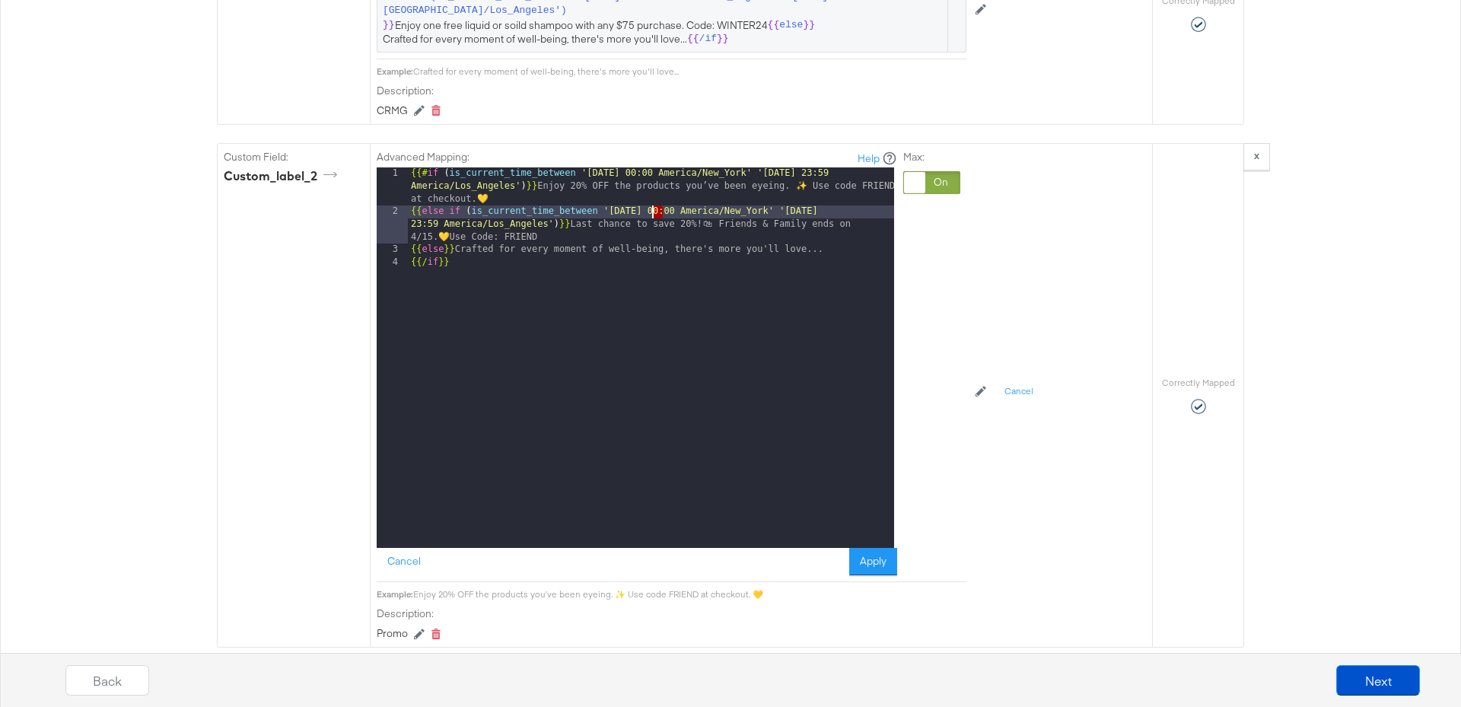
drag, startPoint x: 663, startPoint y: 194, endPoint x: 652, endPoint y: 196, distance: 10.8
click at [652, 196] on div "{{# if ( is_current_time_between '[DATE] 00:00 America/New_York' '[DATE] 23:59 …" at bounding box center [651, 382] width 486 height 431
drag, startPoint x: 841, startPoint y: 196, endPoint x: 832, endPoint y: 196, distance: 9.2
click at [832, 196] on div "{{# if ( is_current_time_between '[DATE] 00:00 America/New_York' '[DATE] 23:59 …" at bounding box center [651, 382] width 486 height 431
drag, startPoint x: 858, startPoint y: 195, endPoint x: 849, endPoint y: 195, distance: 9.1
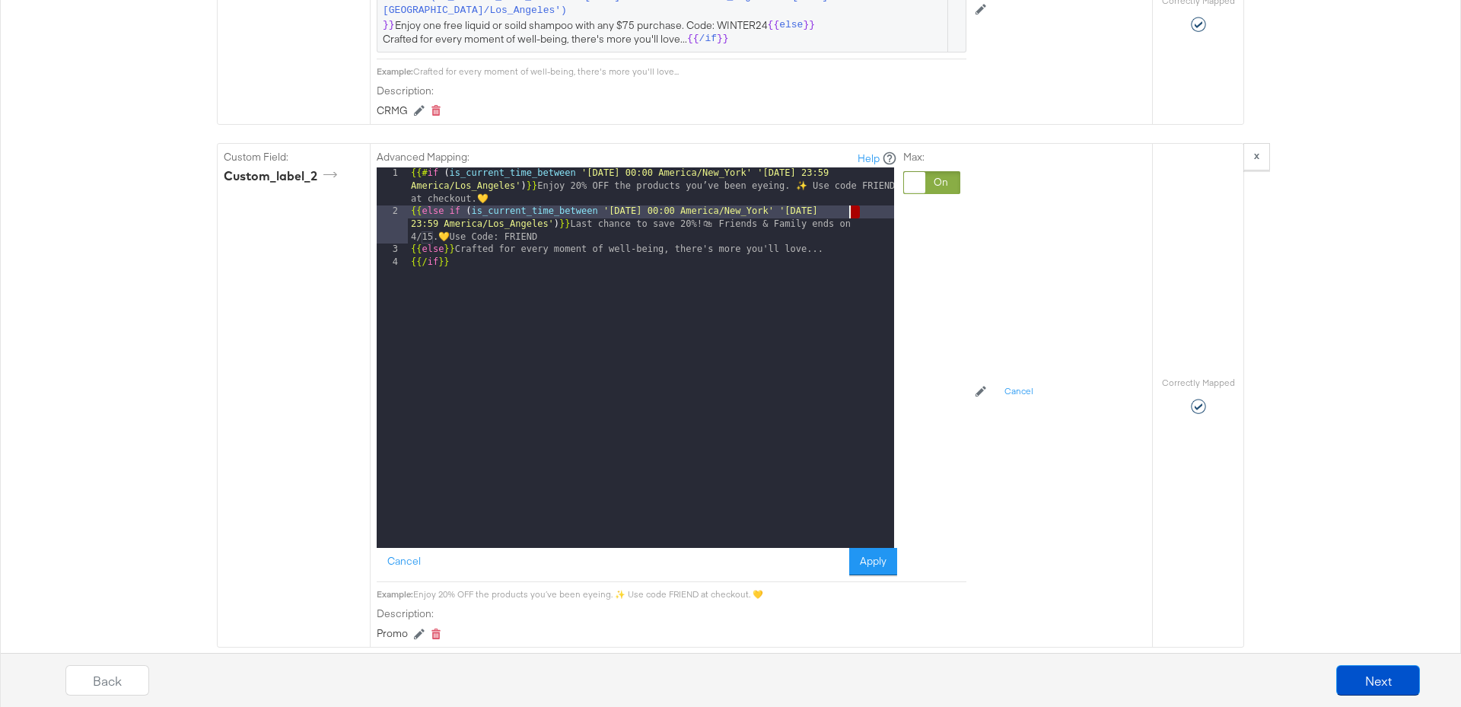
click at [849, 195] on div "{{# if ( is_current_time_between '[DATE] 00:00 America/New_York' '[DATE] 23:59 …" at bounding box center [651, 382] width 486 height 431
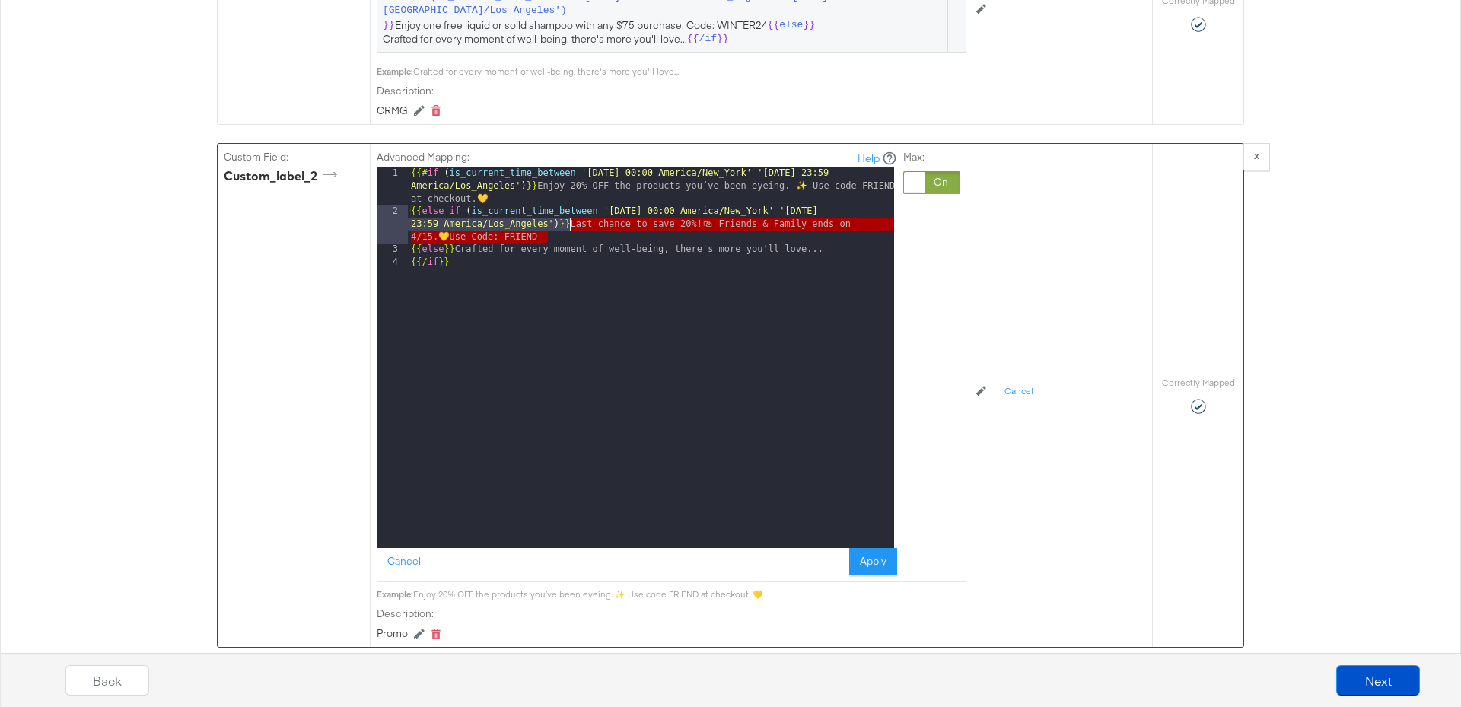
drag, startPoint x: 551, startPoint y: 222, endPoint x: 569, endPoint y: 212, distance: 20.8
click at [569, 212] on div "{{# if ( is_current_time_between '[DATE] 00:00 America/New_York' '[DATE] 23:59 …" at bounding box center [651, 382] width 486 height 431
drag, startPoint x: 684, startPoint y: 221, endPoint x: 582, endPoint y: 223, distance: 102.0
click at [582, 223] on div "{{# if ( is_current_time_between '[DATE] 00:00 America/New_York' '[DATE] 23:59 …" at bounding box center [651, 382] width 486 height 431
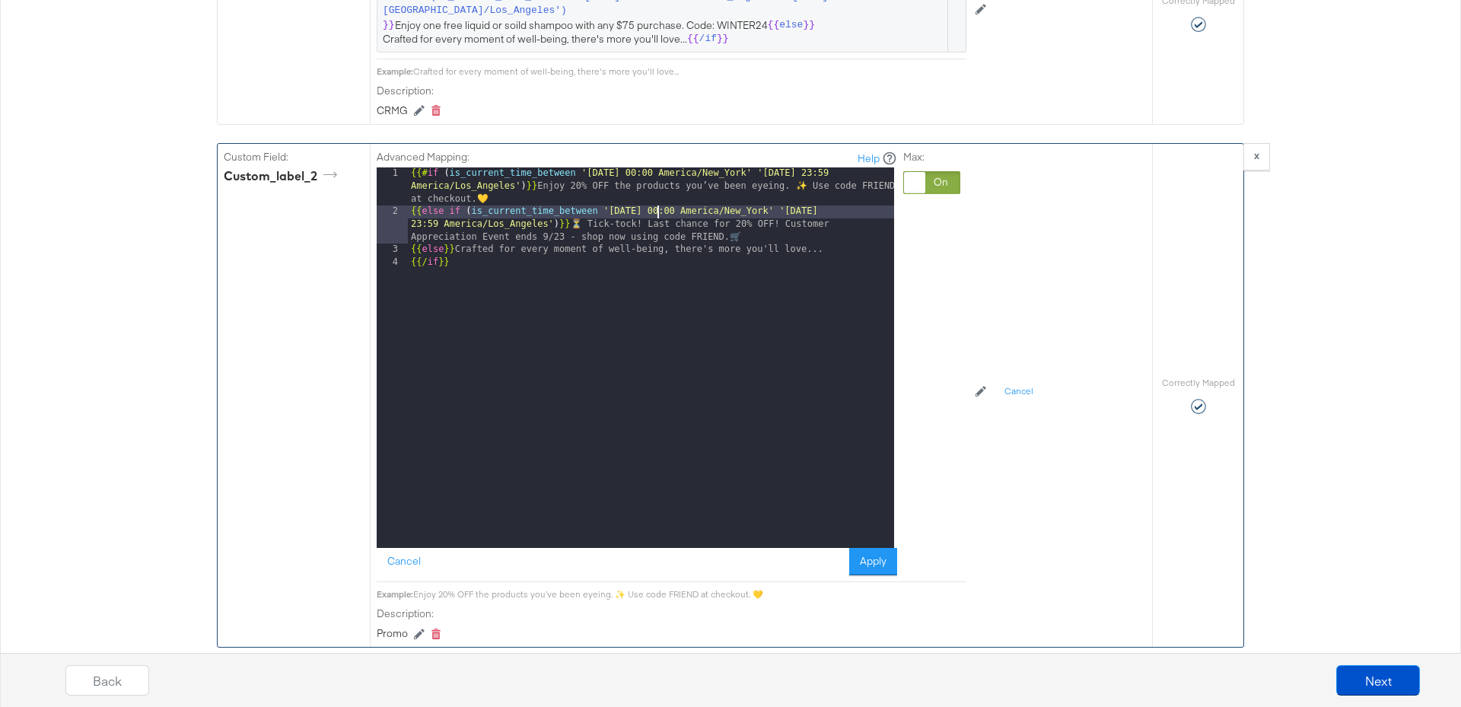
click at [657, 198] on div "{{# if ( is_current_time_between '[DATE] 00:00 America/New_York' '[DATE] 23:59 …" at bounding box center [651, 382] width 486 height 431
click at [661, 197] on div "{{# if ( is_current_time_between '[DATE] 00:00 America/New_York' '[DATE] 23:59 …" at bounding box center [651, 382] width 486 height 431
click at [870, 548] on button "Apply" at bounding box center [873, 561] width 48 height 27
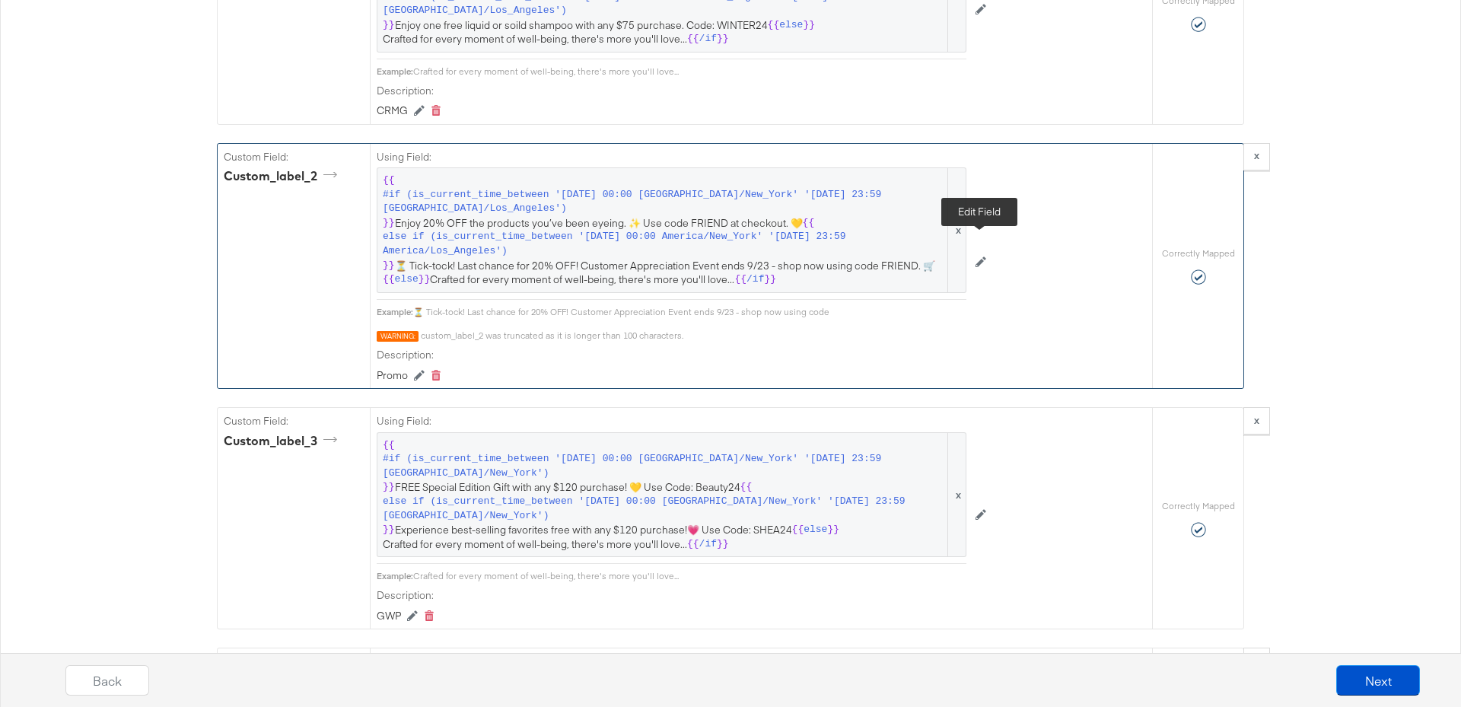
click at [986, 250] on button at bounding box center [980, 262] width 29 height 24
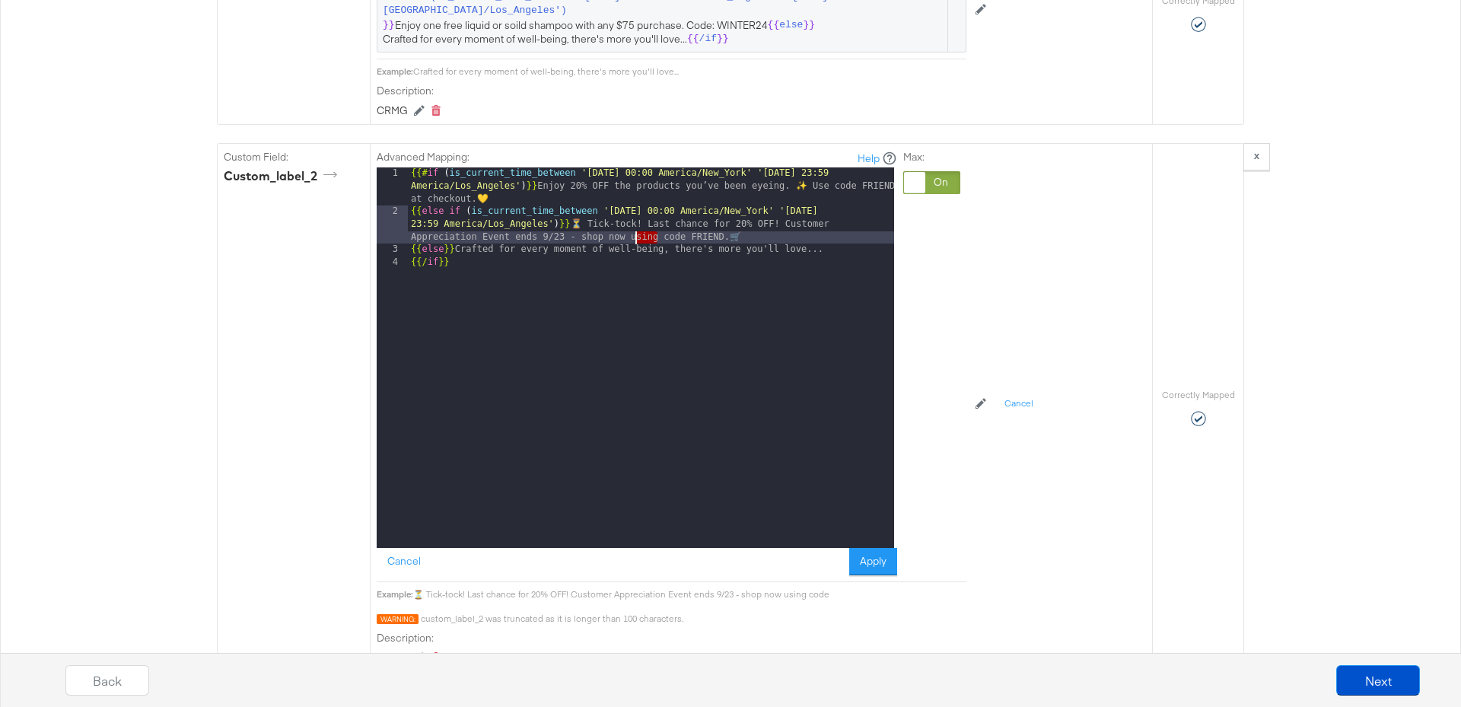
drag, startPoint x: 657, startPoint y: 221, endPoint x: 632, endPoint y: 222, distance: 25.1
click at [632, 222] on div "{{# if ( is_current_time_between '[DATE] 00:00 America/New_York' '[DATE] 23:59 …" at bounding box center [651, 382] width 486 height 431
click at [654, 217] on div "{{# if ( is_current_time_between '[DATE] 00:00 America/New_York' '[DATE] 23:59 …" at bounding box center [651, 382] width 486 height 431
drag, startPoint x: 657, startPoint y: 223, endPoint x: 631, endPoint y: 223, distance: 25.9
click at [631, 223] on div "{{# if ( is_current_time_between '[DATE] 00:00 America/New_York' '[DATE] 23:59 …" at bounding box center [651, 382] width 486 height 431
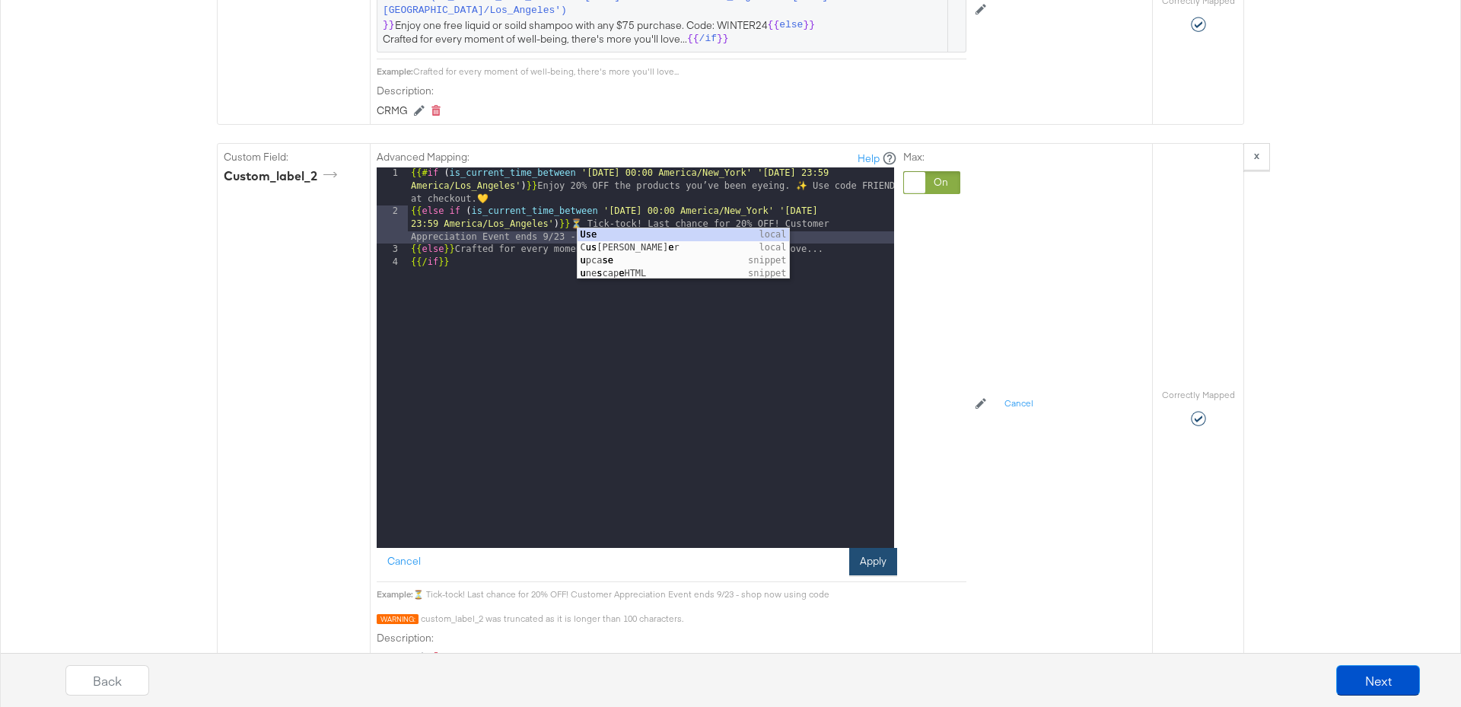
click at [873, 548] on button "Apply" at bounding box center [873, 561] width 48 height 27
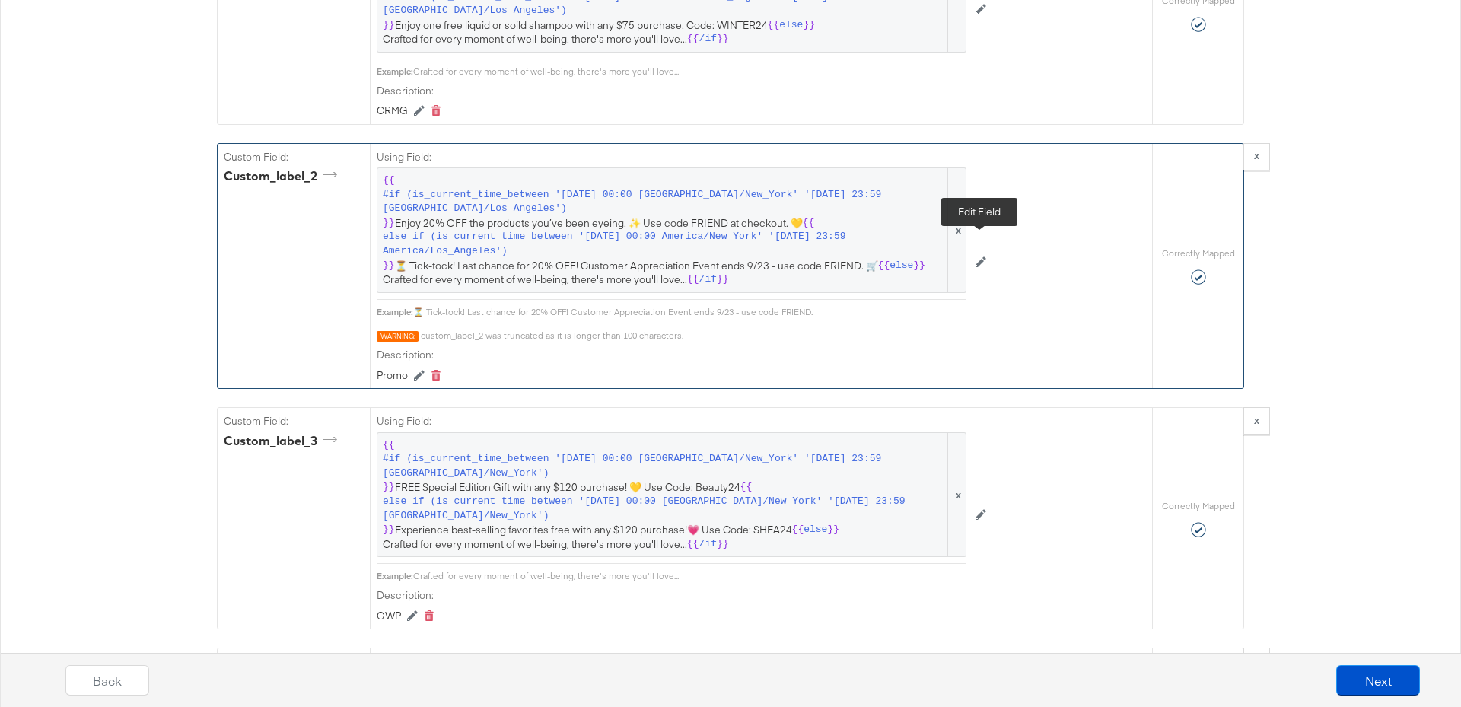
click at [984, 256] on icon at bounding box center [980, 261] width 11 height 11
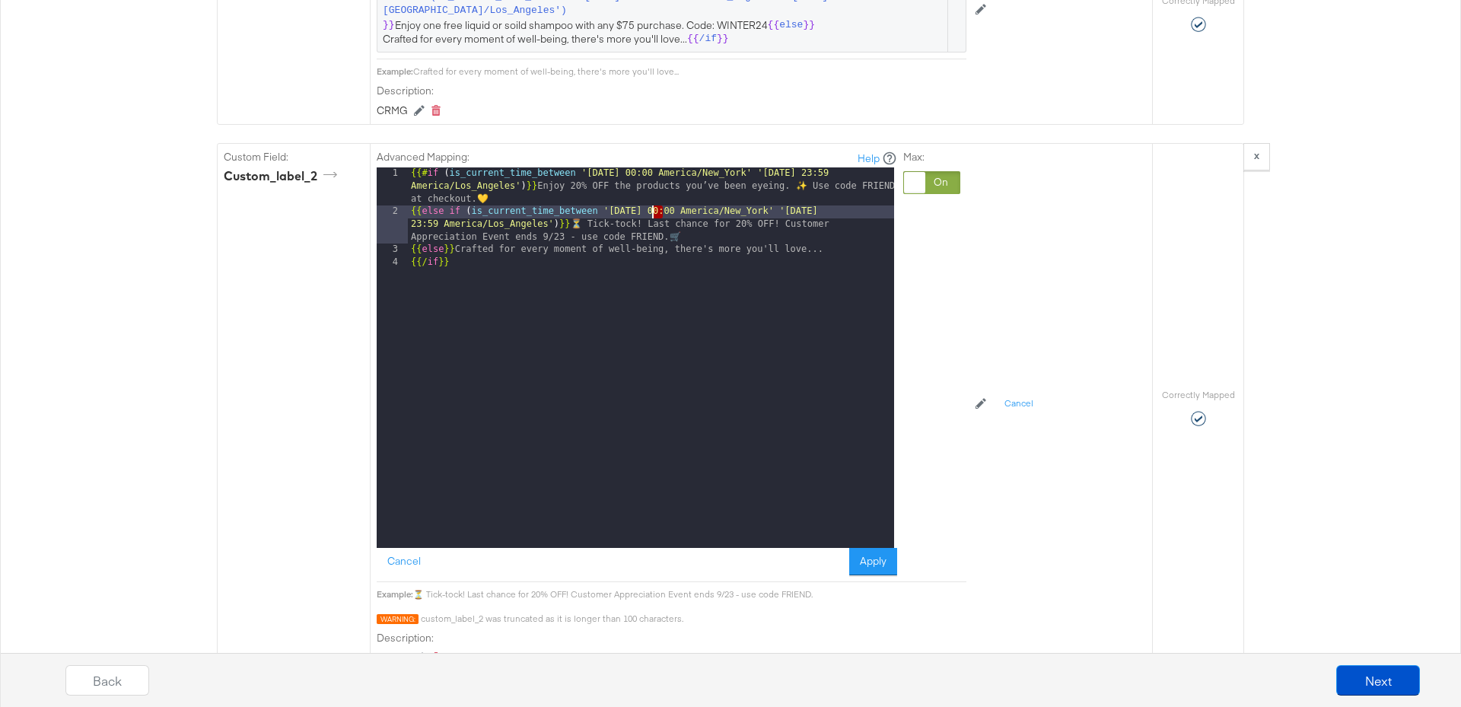
drag, startPoint x: 660, startPoint y: 198, endPoint x: 651, endPoint y: 198, distance: 9.1
click at [651, 198] on div "{{# if ( is_current_time_between '[DATE] 00:00 America/New_York' '[DATE] 23:59 …" at bounding box center [651, 382] width 486 height 431
click at [880, 548] on button "Apply" at bounding box center [873, 561] width 48 height 27
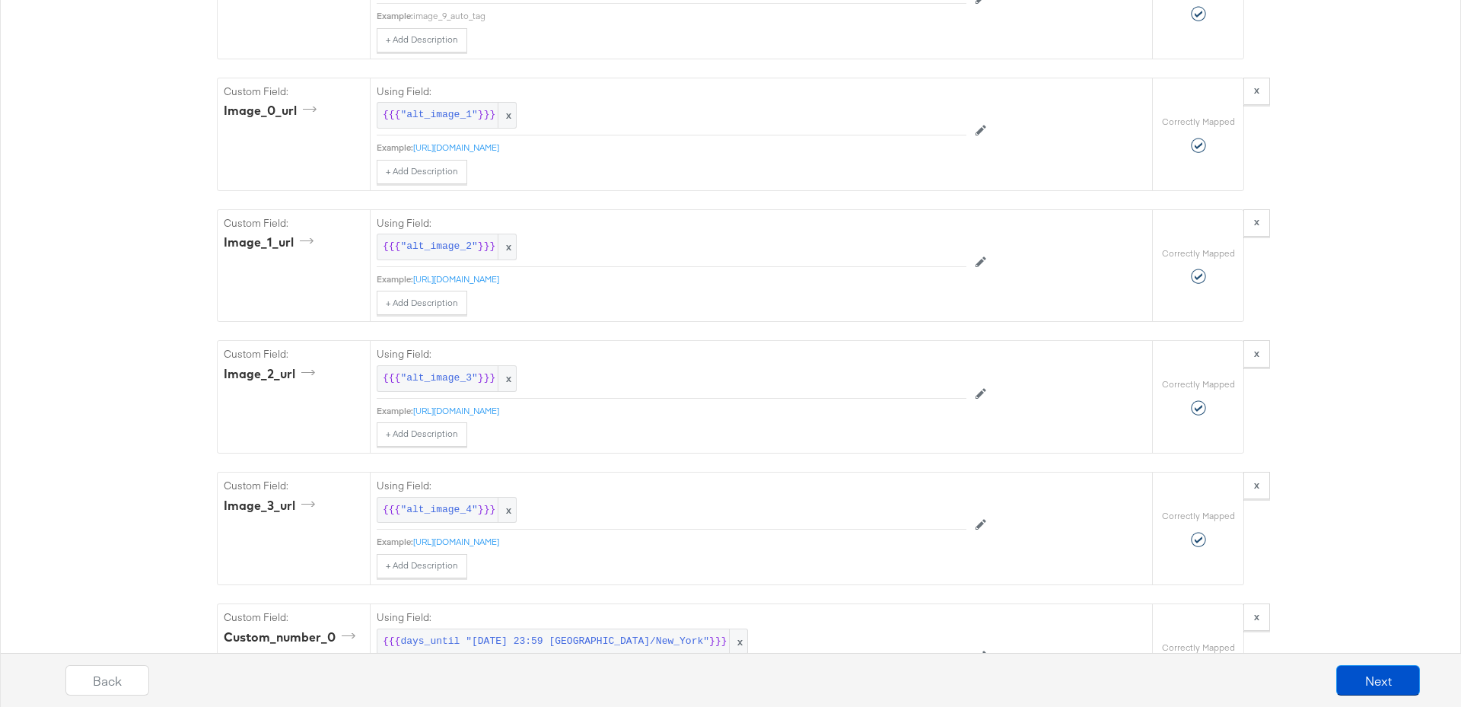
scroll to position [6773, 0]
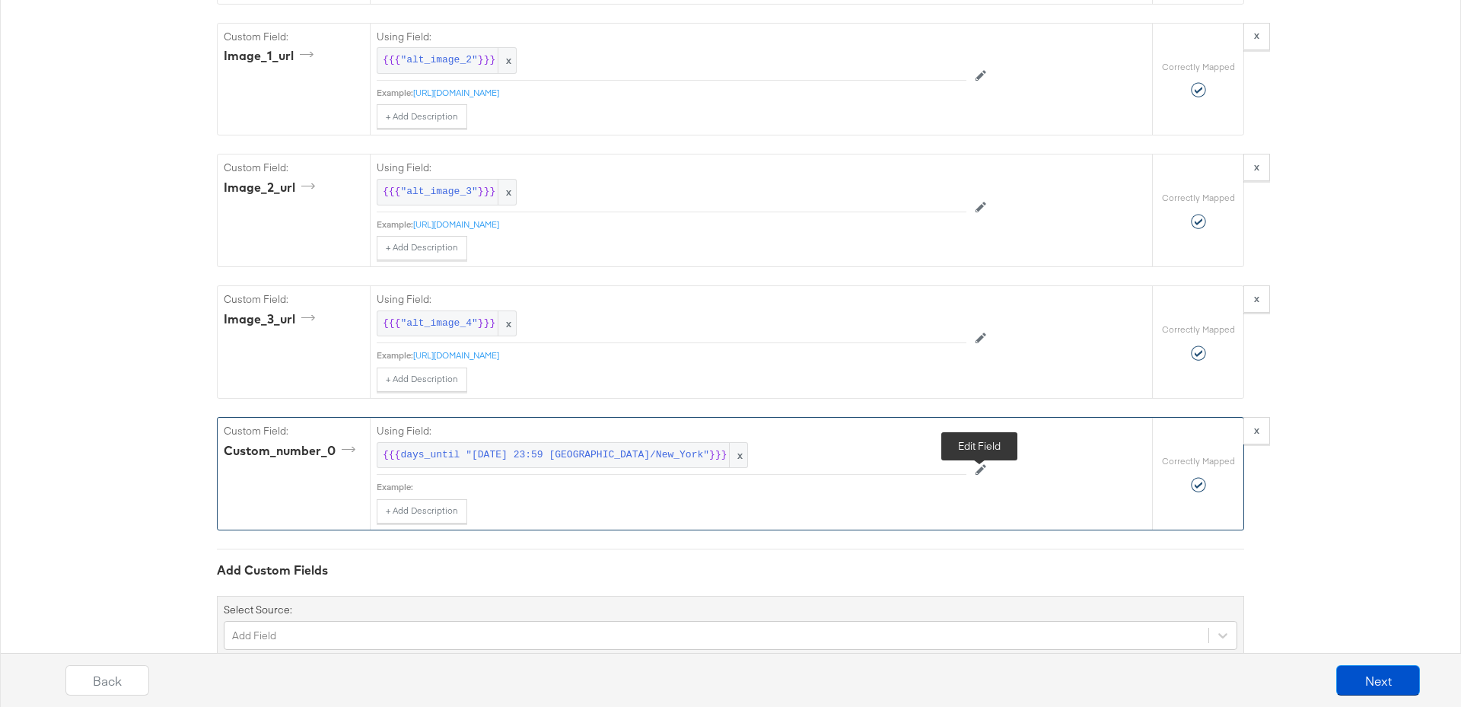
click at [986, 482] on button at bounding box center [980, 470] width 29 height 24
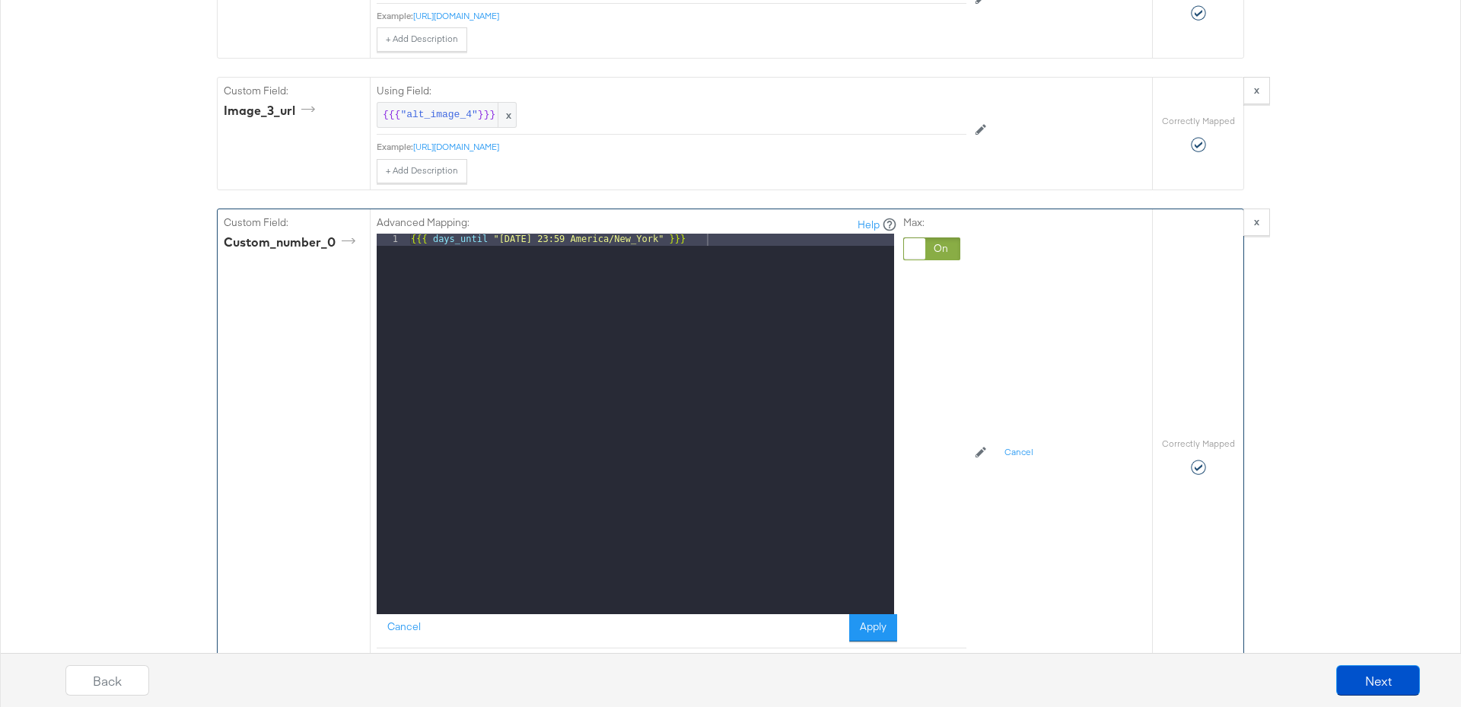
scroll to position [7019, 0]
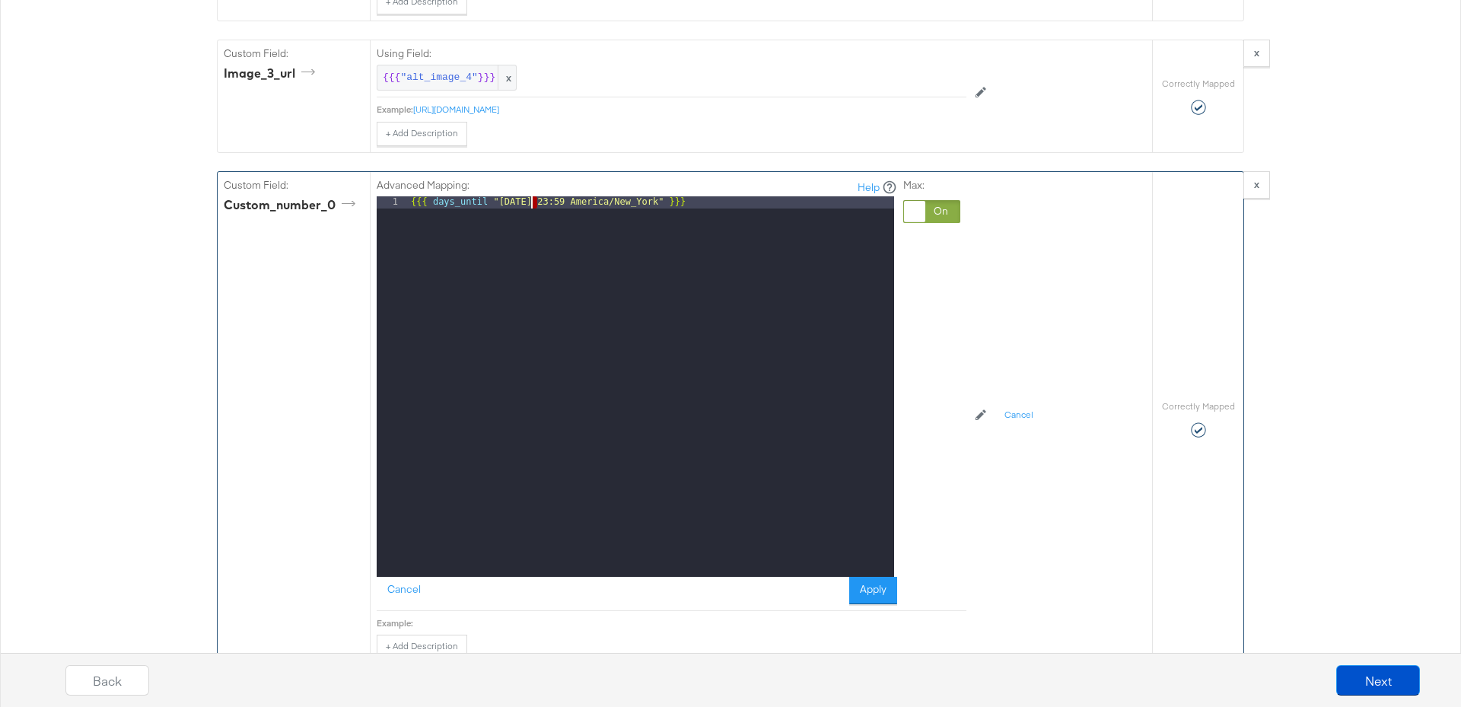
click at [532, 216] on div "{{{ days_until "[DATE] 23:59 [GEOGRAPHIC_DATA]/New_York" }}}" at bounding box center [651, 399] width 486 height 406
drag, startPoint x: 552, startPoint y: 218, endPoint x: 542, endPoint y: 220, distance: 10.0
click at [542, 220] on div "{{{ days_until "[DATE] 23:59 [GEOGRAPHIC_DATA]/New_York" }}}" at bounding box center [651, 399] width 486 height 406
click at [552, 216] on div "{{{ days_until "[DATE] 23:59 [GEOGRAPHIC_DATA]/New_York" }}}" at bounding box center [651, 399] width 486 height 406
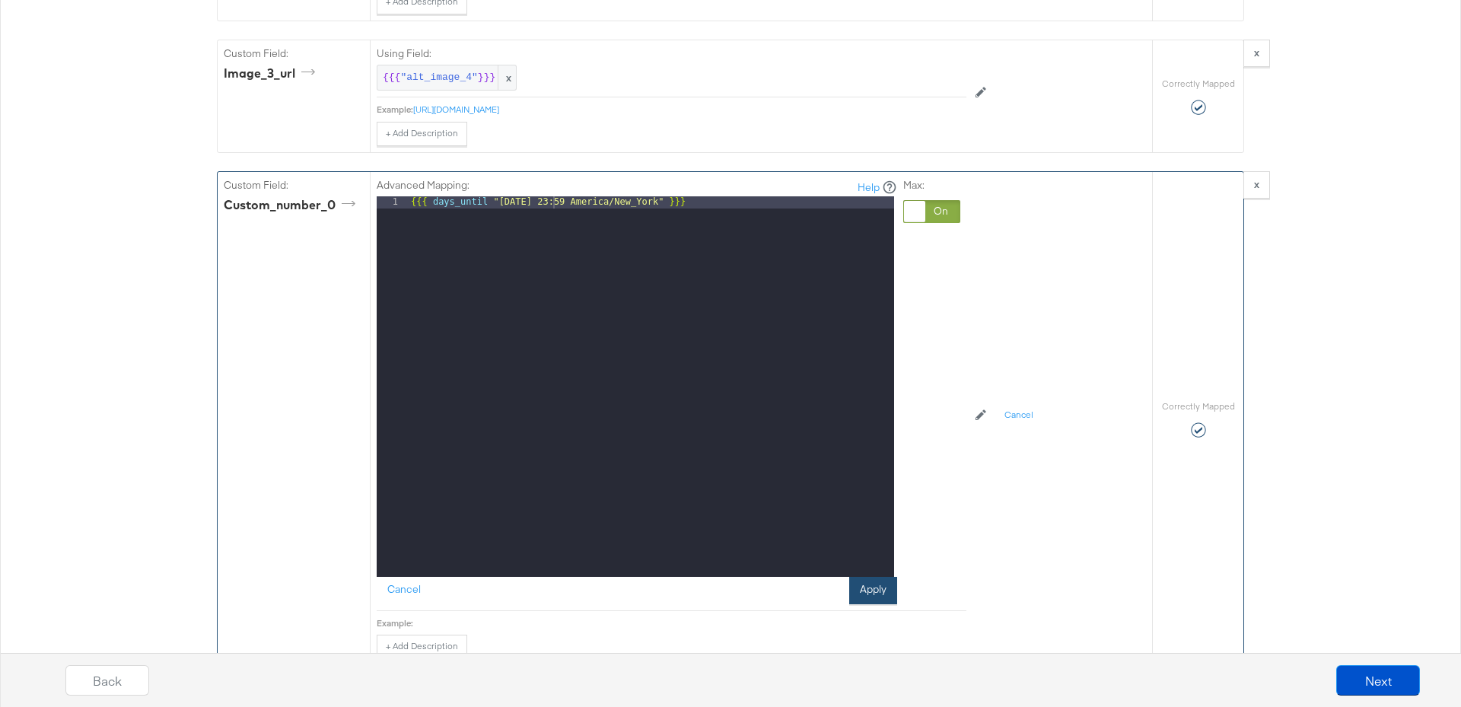
click at [889, 601] on button "Apply" at bounding box center [873, 590] width 48 height 27
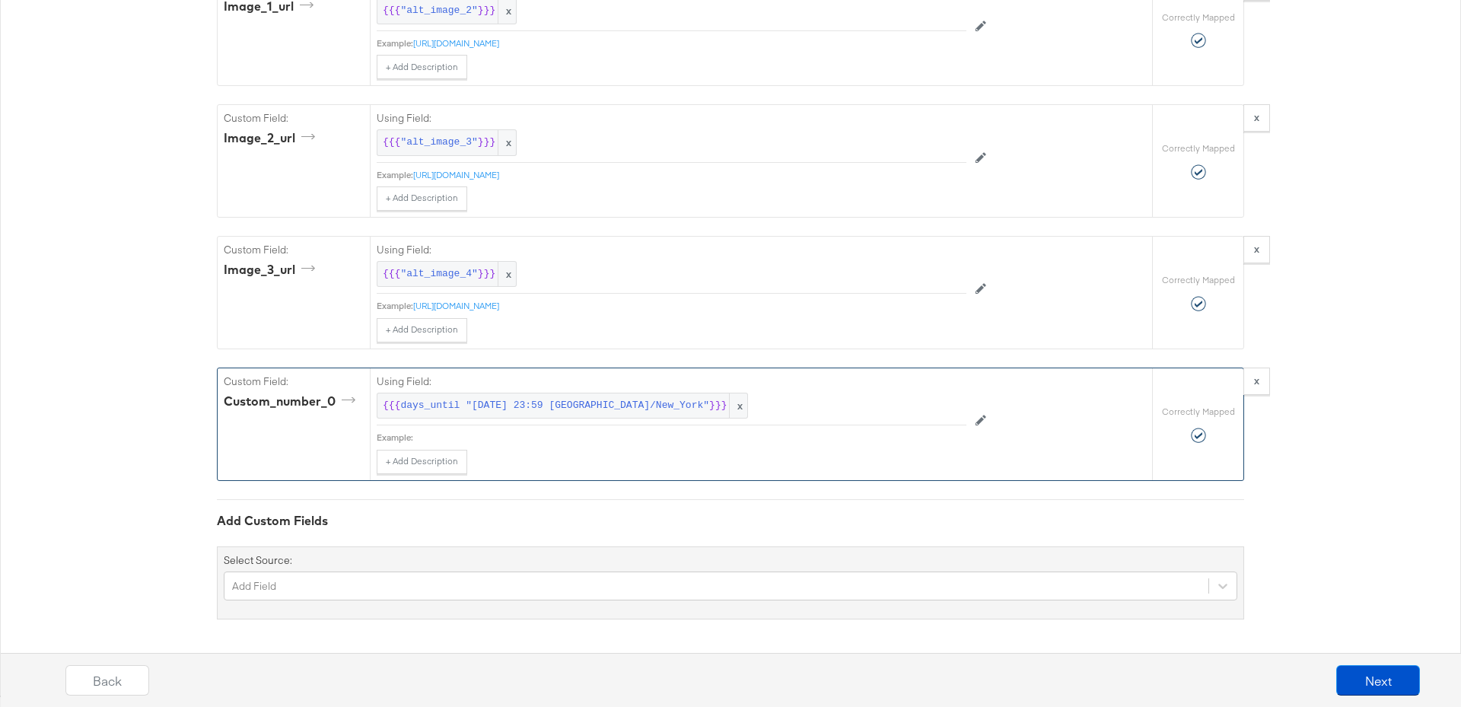
scroll to position [6831, 0]
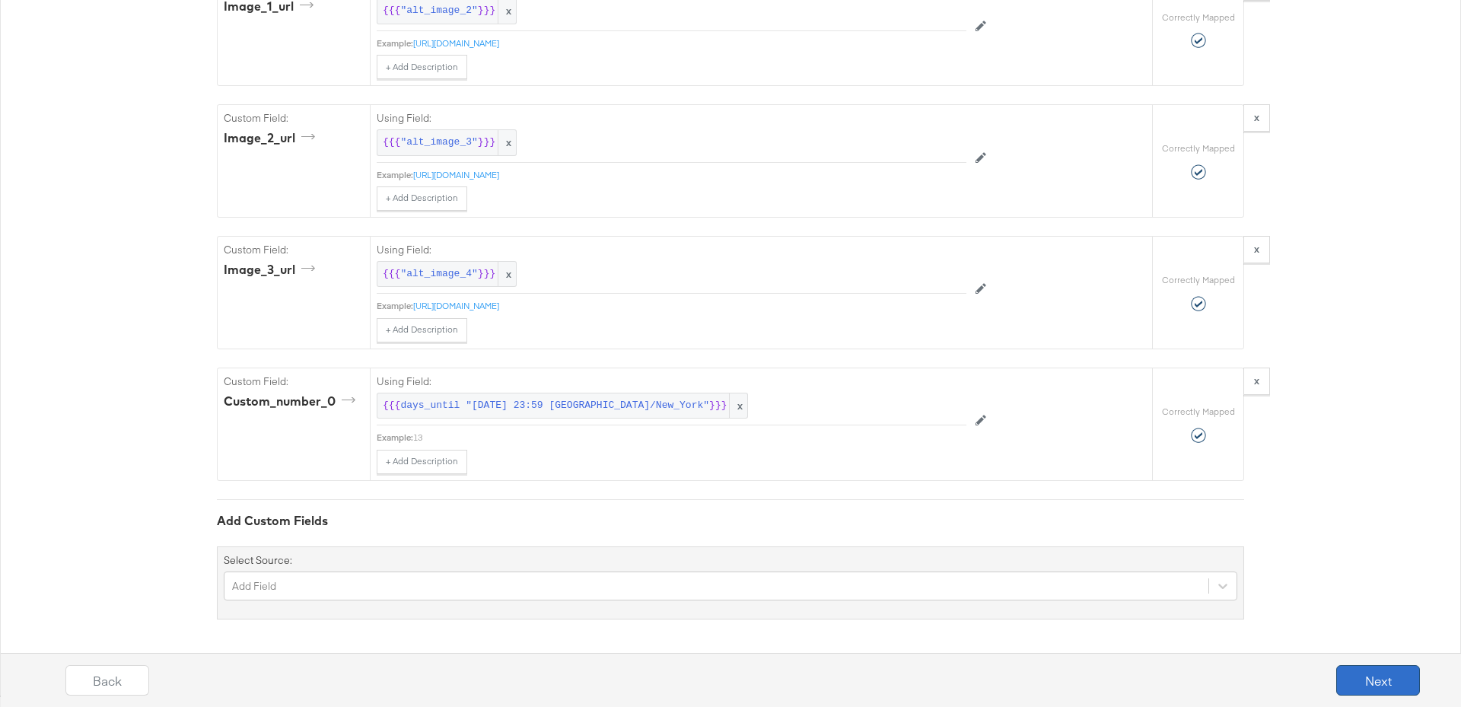
click at [1388, 692] on button "Next" at bounding box center [1378, 680] width 84 height 30
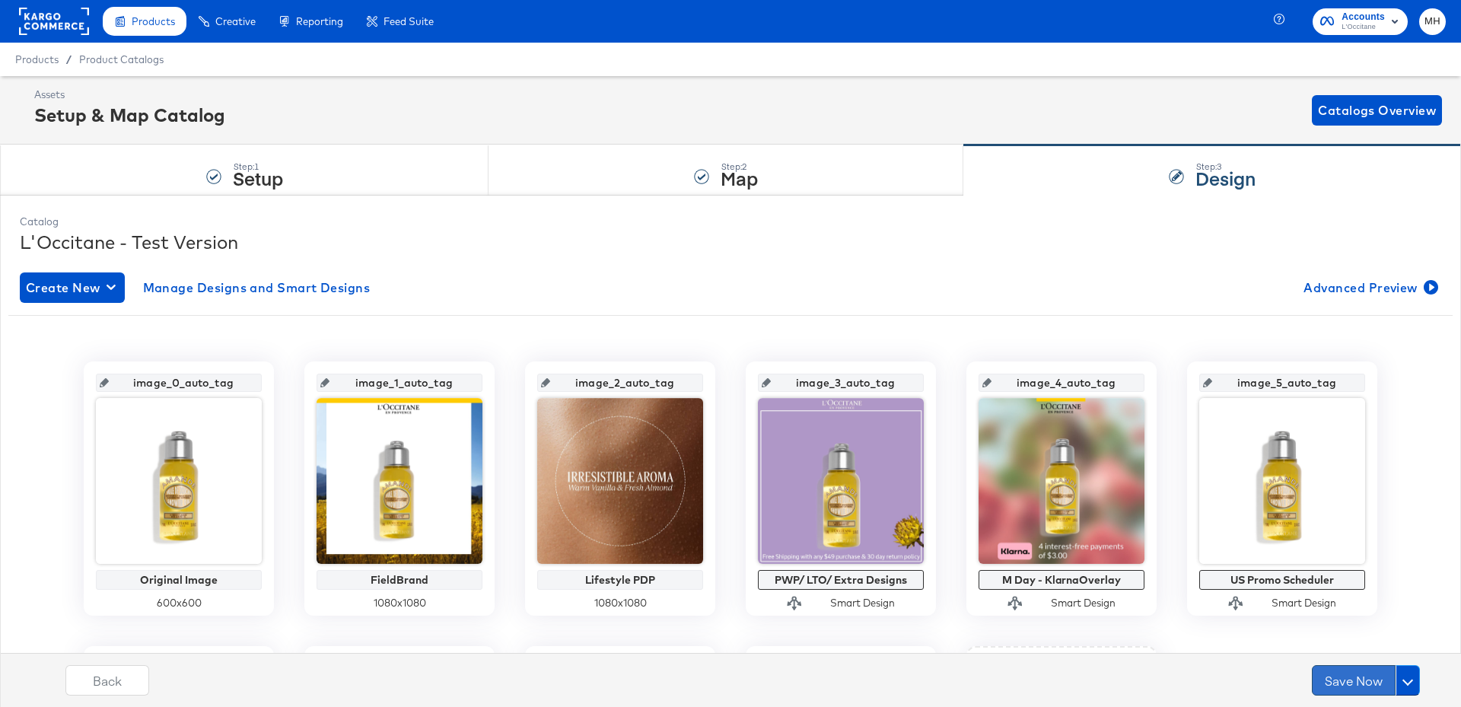
click at [1350, 684] on button "Save Now" at bounding box center [1354, 680] width 84 height 30
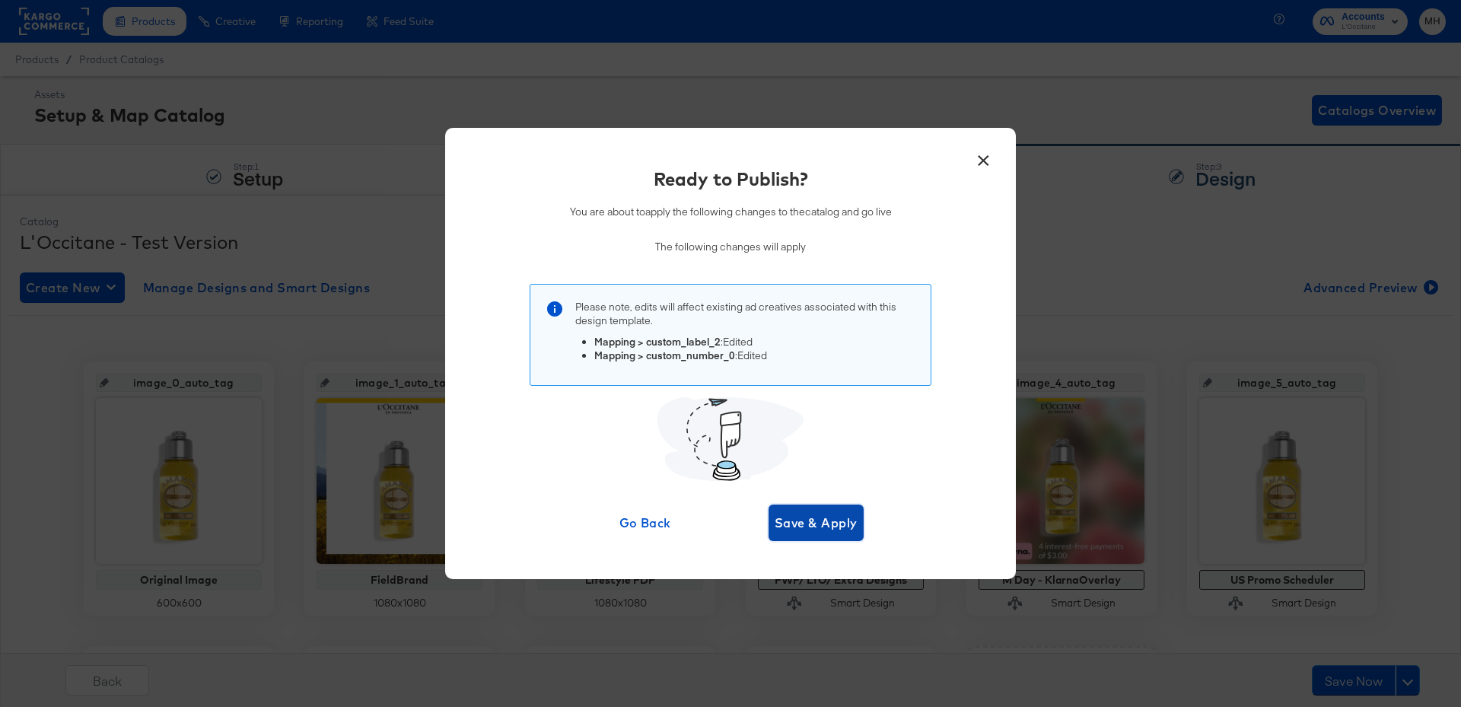
click at [823, 526] on span "Save & Apply" at bounding box center [816, 522] width 83 height 21
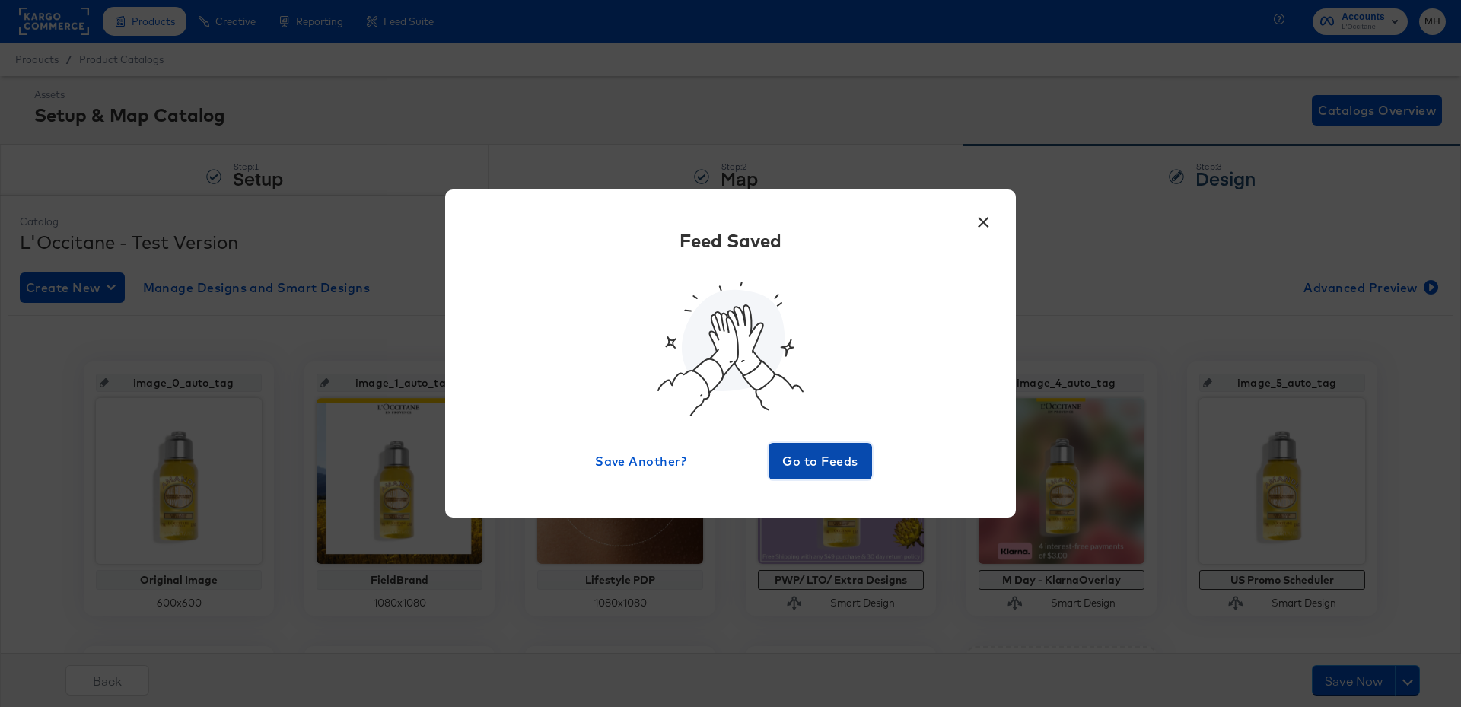
click at [813, 454] on span "Go to Feeds" at bounding box center [820, 460] width 91 height 21
